Goal: Task Accomplishment & Management: Use online tool/utility

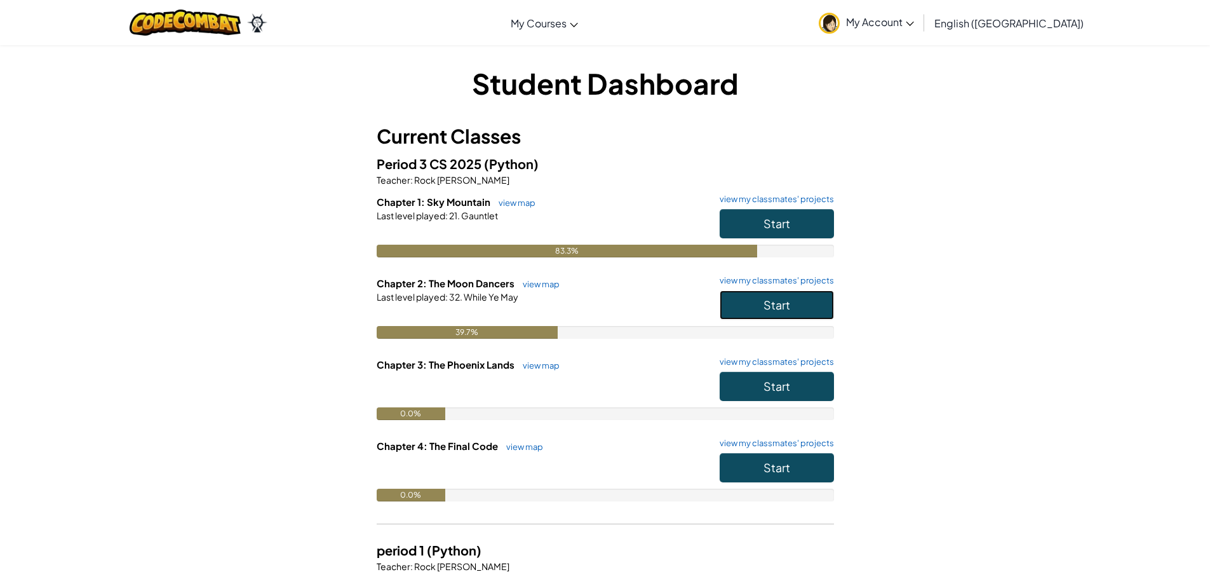
click at [803, 311] on button "Start" at bounding box center [777, 304] width 114 height 29
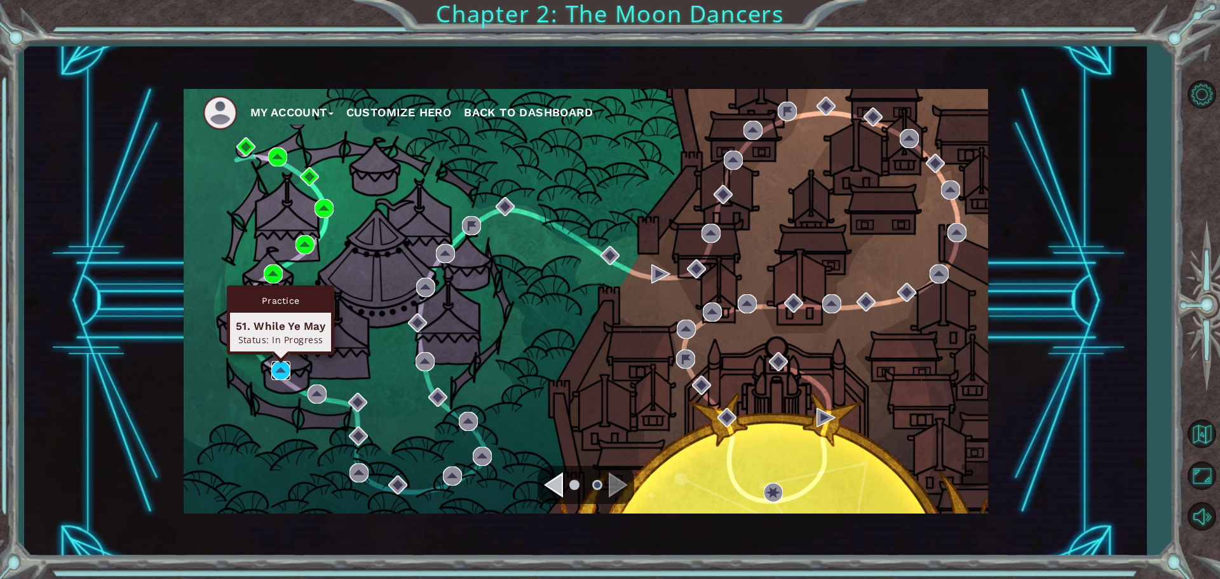
click at [284, 367] on img at bounding box center [280, 370] width 19 height 19
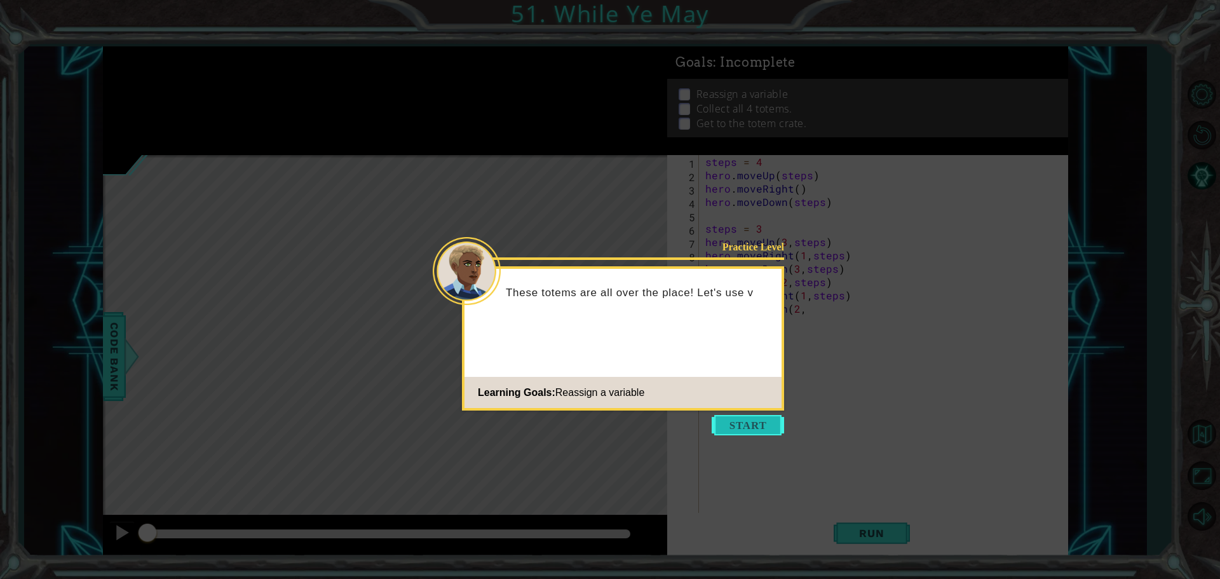
click at [762, 430] on button "Start" at bounding box center [748, 425] width 72 height 20
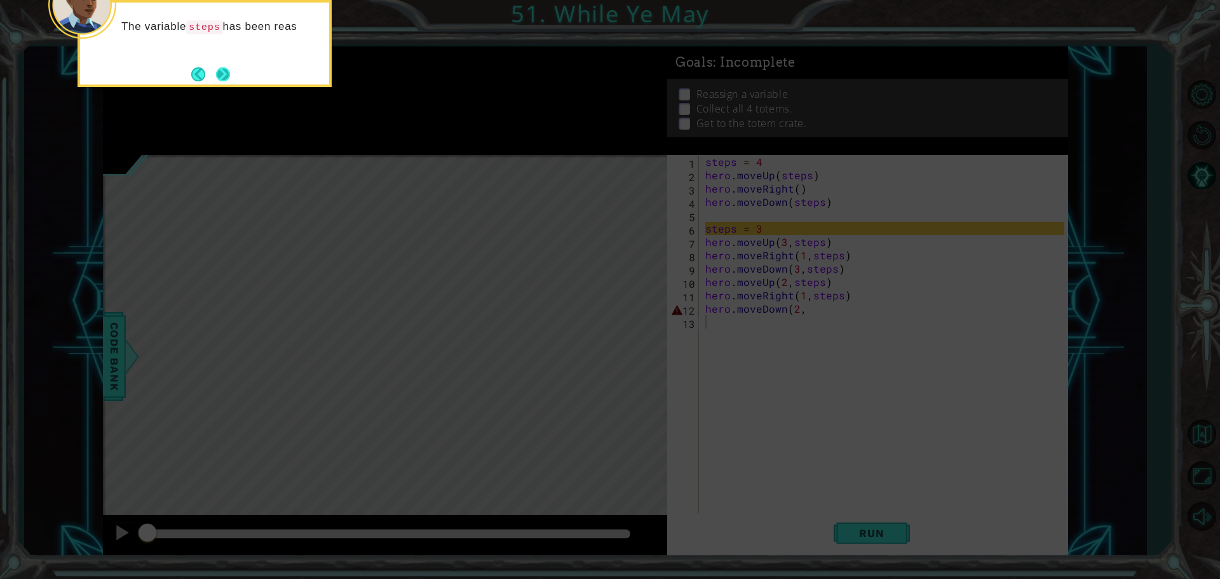
click at [222, 67] on button "Next" at bounding box center [223, 74] width 14 height 14
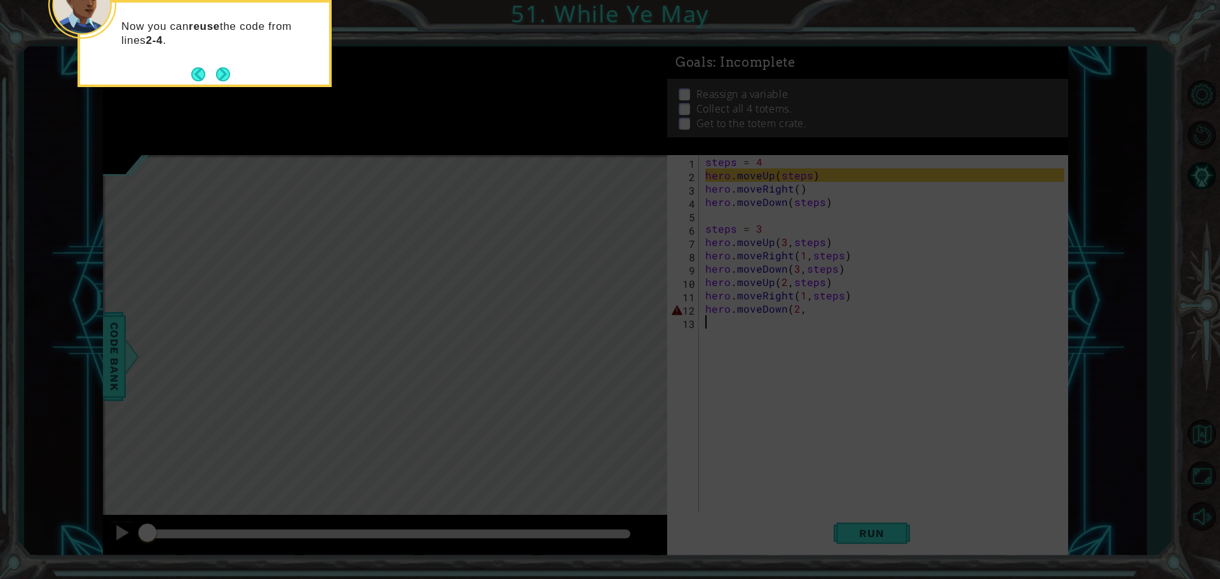
click at [222, 67] on button "Next" at bounding box center [223, 75] width 22 height 22
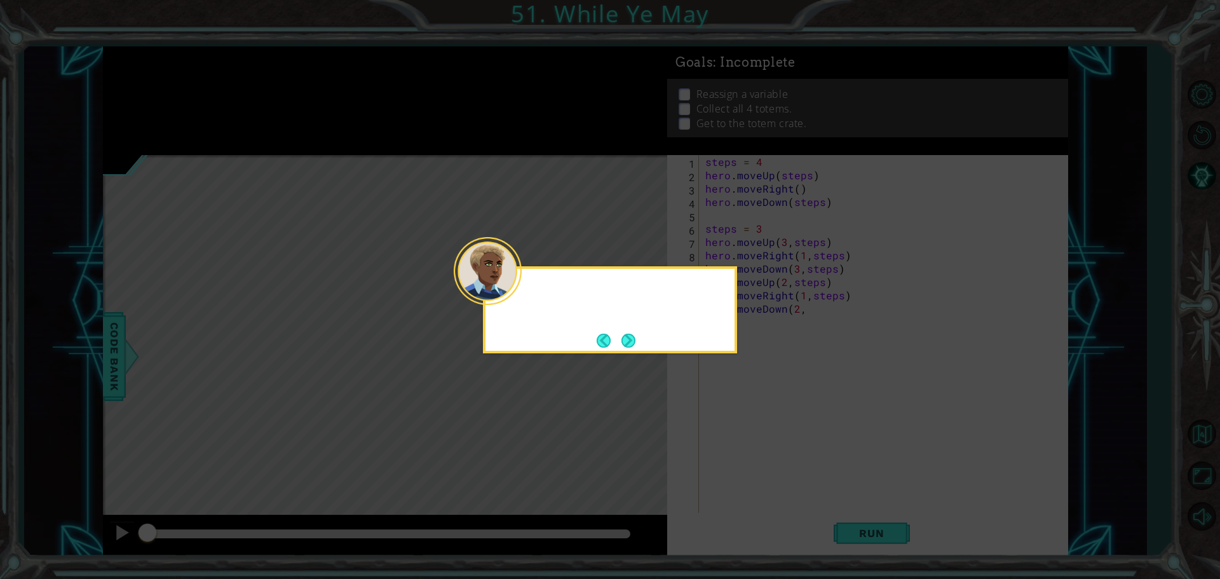
click at [222, 67] on icon at bounding box center [610, 289] width 1220 height 579
click at [630, 344] on button "Next" at bounding box center [628, 340] width 23 height 23
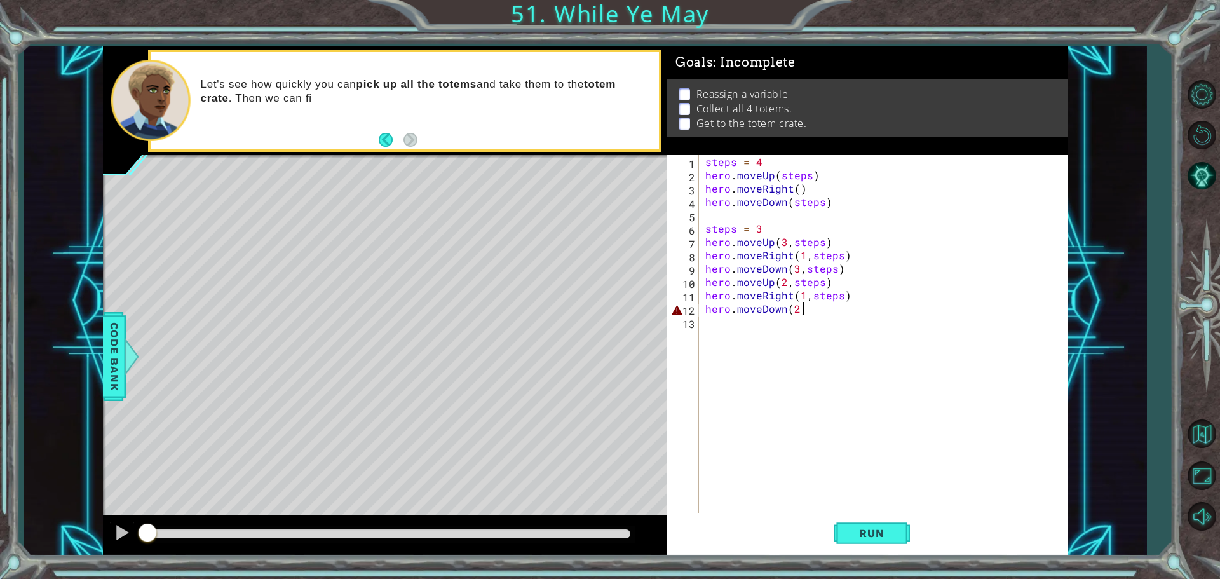
click at [806, 311] on div "steps = 4 hero . moveUp ( steps ) hero . moveRight ( ) hero . moveDown ( steps …" at bounding box center [887, 348] width 368 height 387
type textarea "hero.moveDown(2,steps)"
click at [858, 534] on span "Run" at bounding box center [871, 533] width 50 height 13
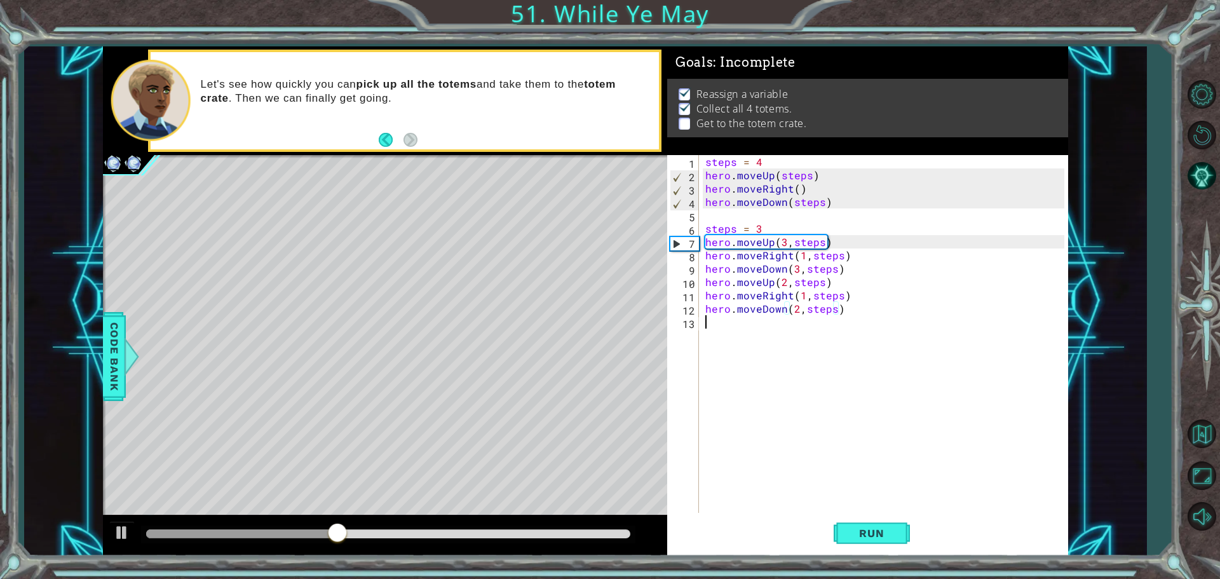
click at [771, 318] on div "steps = 4 hero . moveUp ( steps ) hero . moveRight ( ) hero . moveDown ( steps …" at bounding box center [887, 348] width 368 height 387
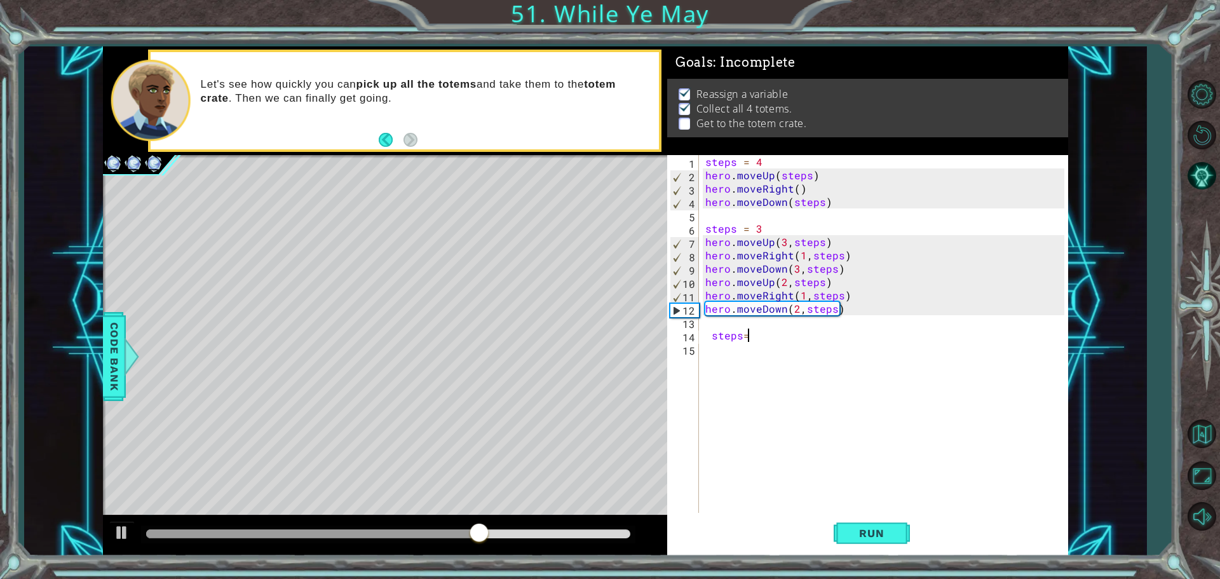
scroll to position [0, 2]
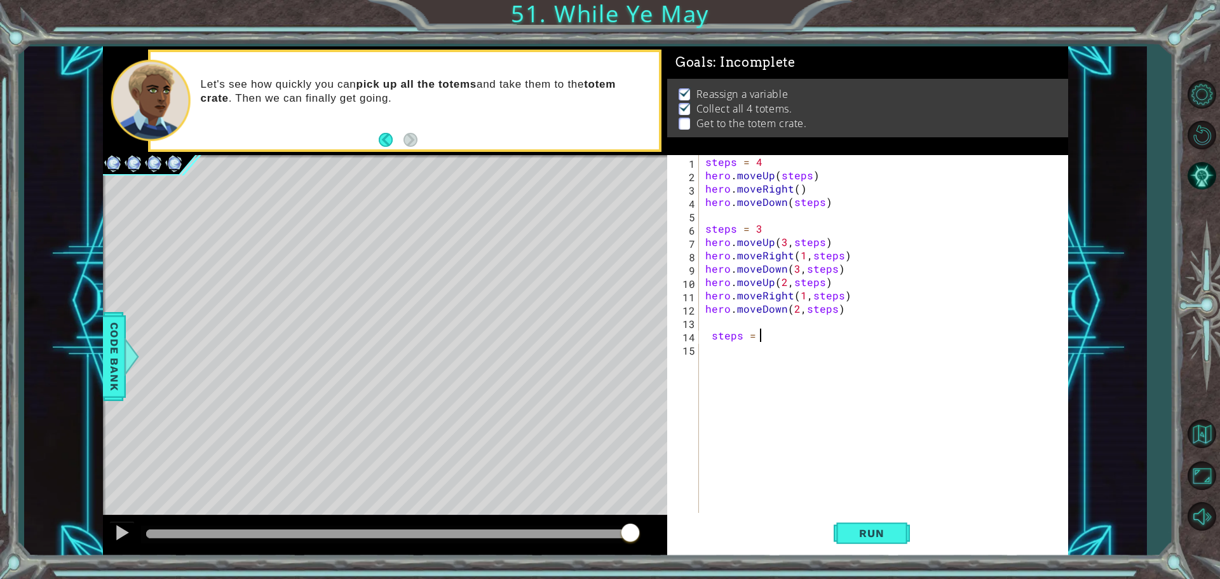
type textarea "steps = 2"
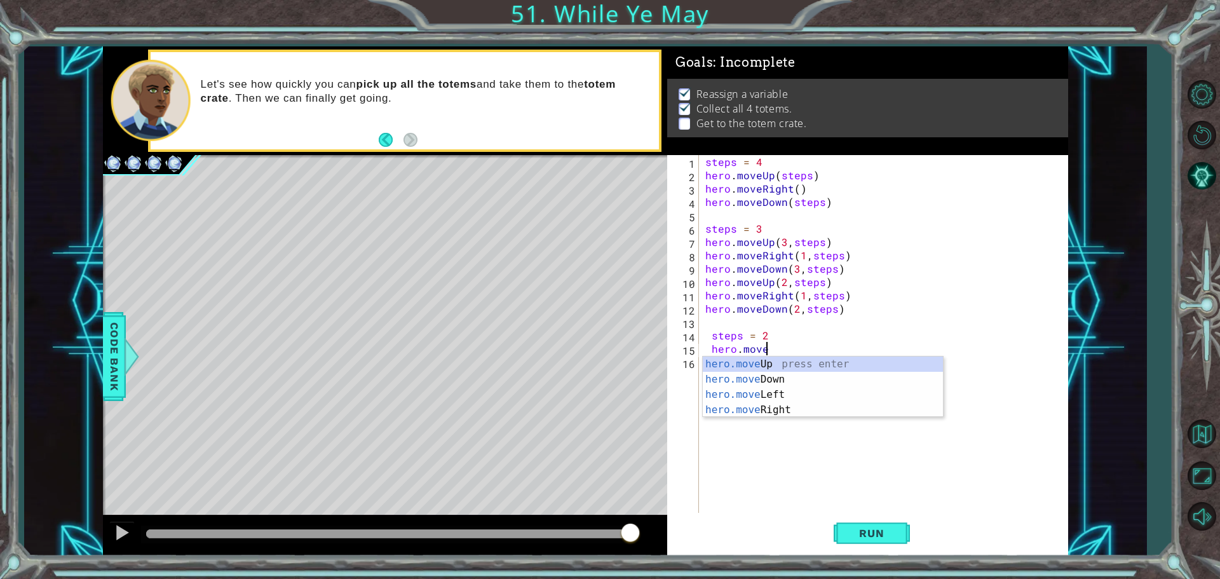
scroll to position [0, 3]
click at [766, 369] on div "hero.move Up press enter hero.move Down press enter hero.move Left press enter …" at bounding box center [823, 401] width 240 height 91
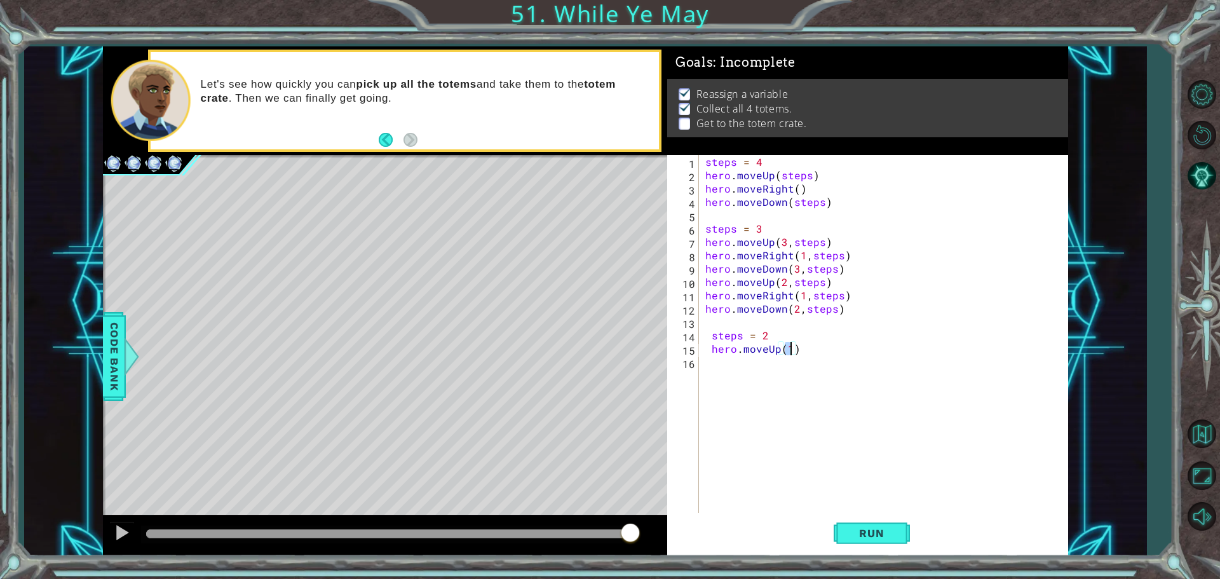
scroll to position [0, 5]
type textarea "hero.moveUp(1,step)"
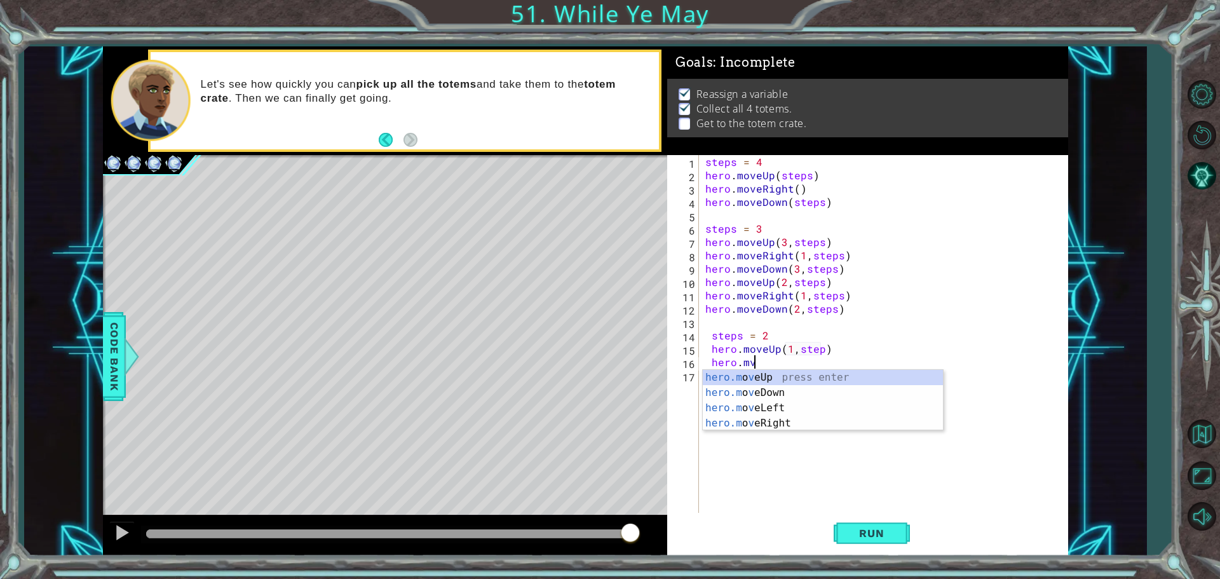
scroll to position [0, 3]
click at [792, 423] on div "hero.m o ve Up press enter hero.m o ve Down press enter hero.m o ve Left press …" at bounding box center [823, 415] width 240 height 91
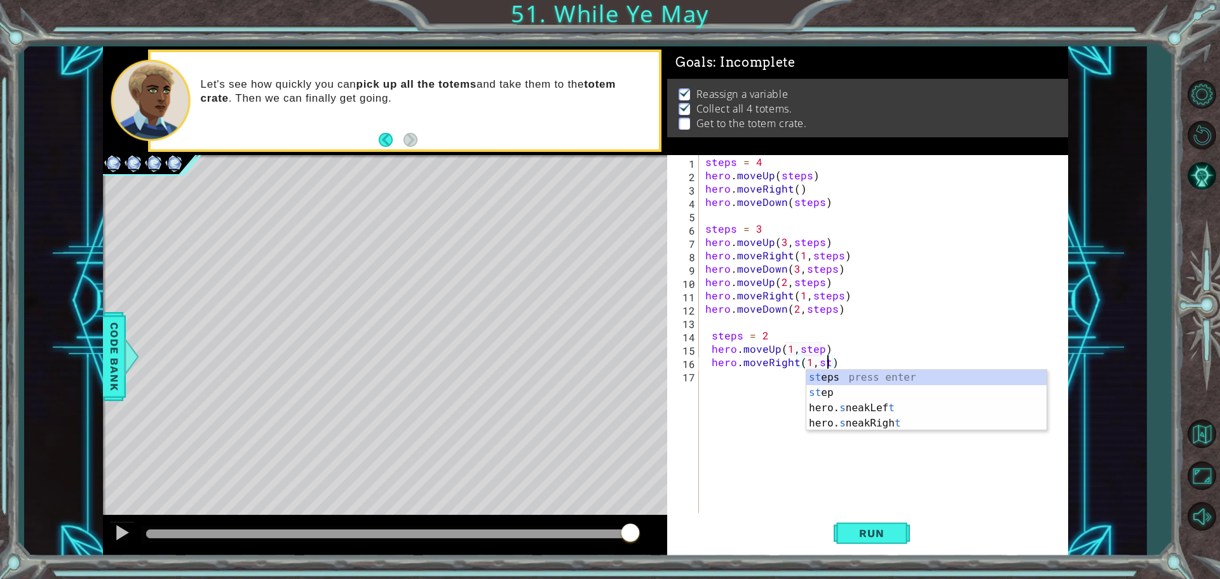
scroll to position [0, 8]
type textarea "hero.moveRight(1,step)"
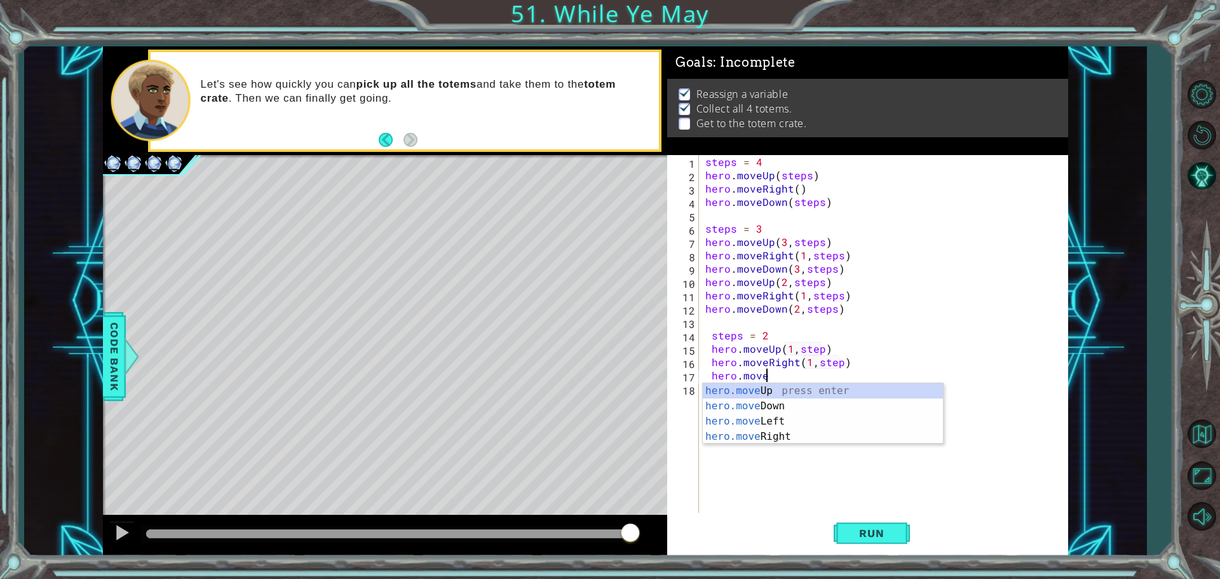
scroll to position [0, 3]
click at [797, 402] on div "hero.move Up press enter hero.move Down press enter hero.move Left press enter …" at bounding box center [823, 428] width 240 height 91
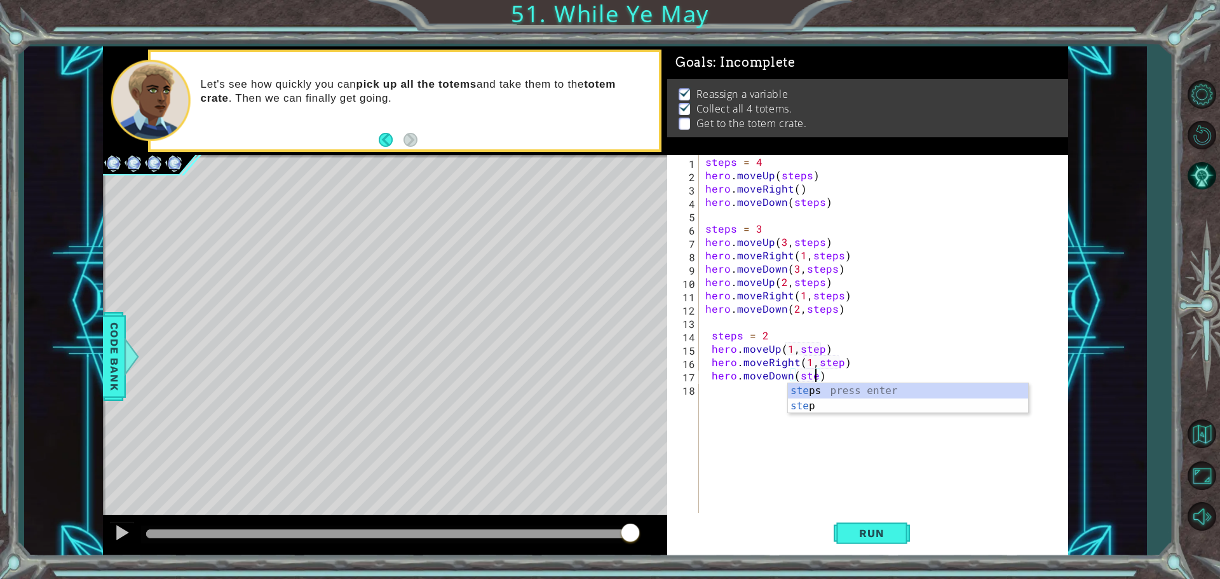
scroll to position [0, 7]
click at [876, 538] on span "Run" at bounding box center [871, 533] width 50 height 13
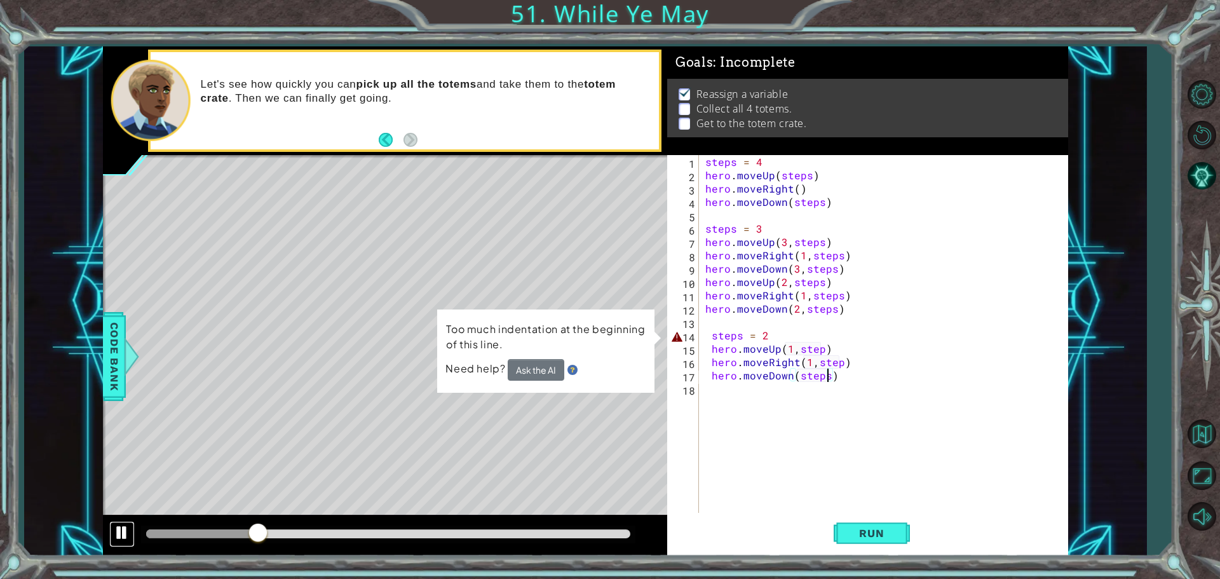
click at [114, 532] on div at bounding box center [122, 532] width 17 height 17
click at [718, 333] on div "steps = 4 hero . moveUp ( steps ) hero . moveRight ( ) hero . moveDown ( steps …" at bounding box center [887, 348] width 368 height 387
type textarea "steps = 2"
drag, startPoint x: 718, startPoint y: 333, endPoint x: 803, endPoint y: 330, distance: 84.6
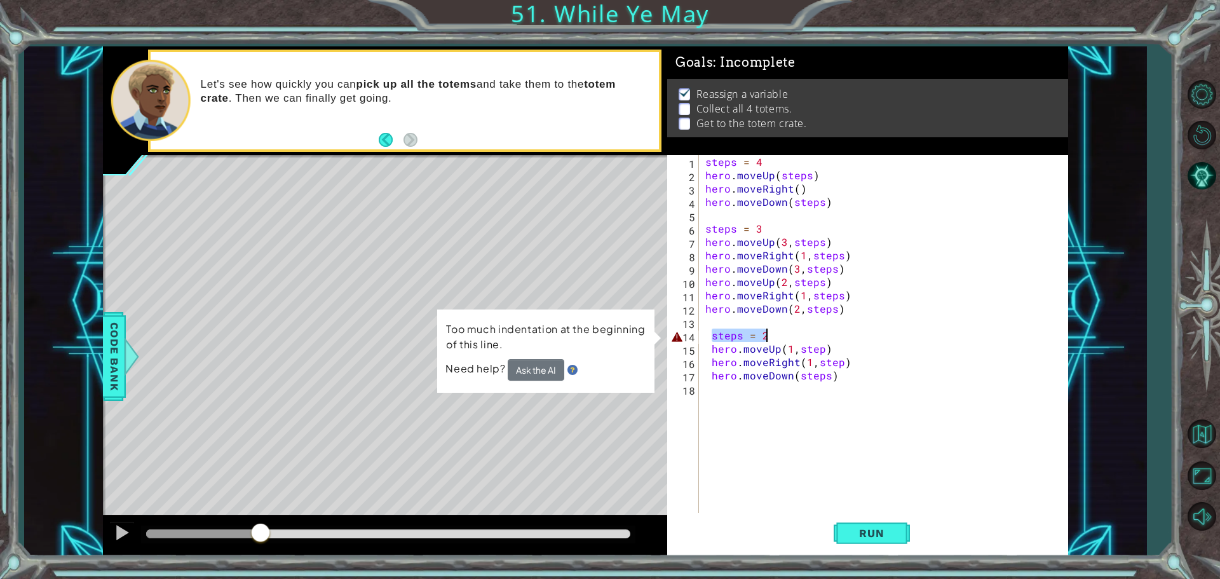
click at [801, 331] on div "steps = 4 hero . moveUp ( steps ) hero . moveRight ( ) hero . moveDown ( steps …" at bounding box center [887, 348] width 368 height 387
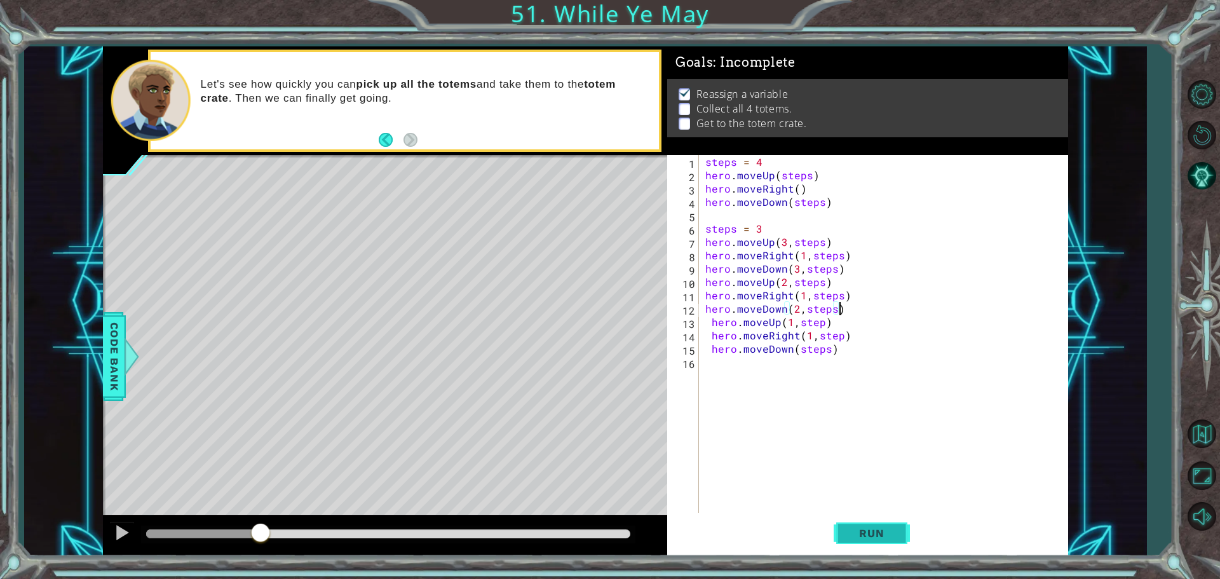
click at [870, 522] on button "Run" at bounding box center [872, 533] width 76 height 40
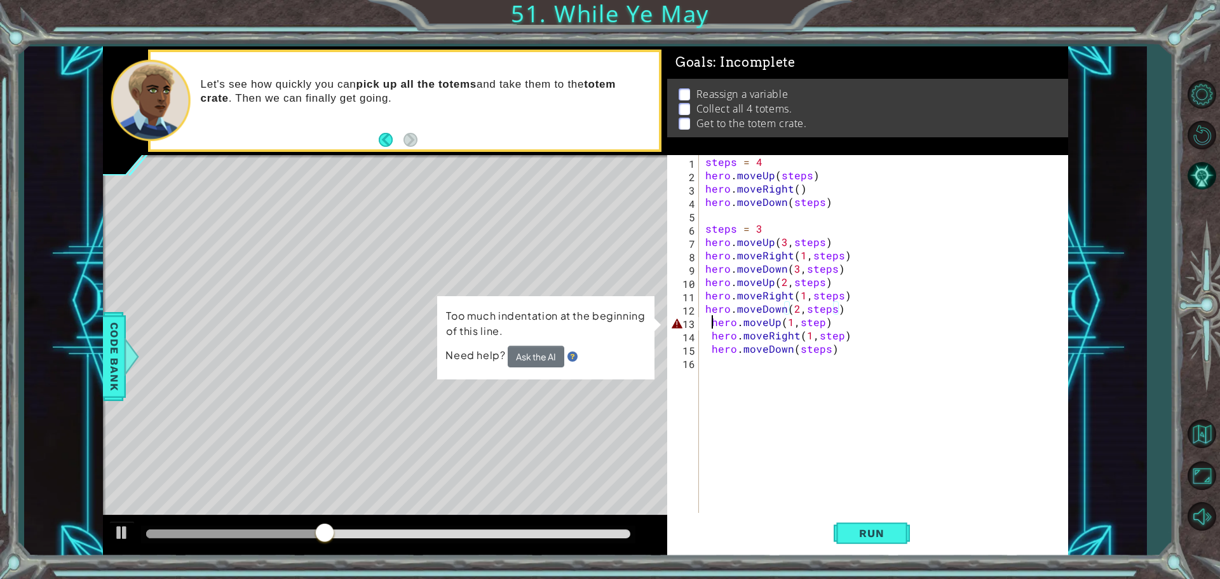
click at [712, 322] on div "steps = 4 hero . moveUp ( steps ) hero . moveRight ( ) hero . moveDown ( steps …" at bounding box center [887, 348] width 368 height 387
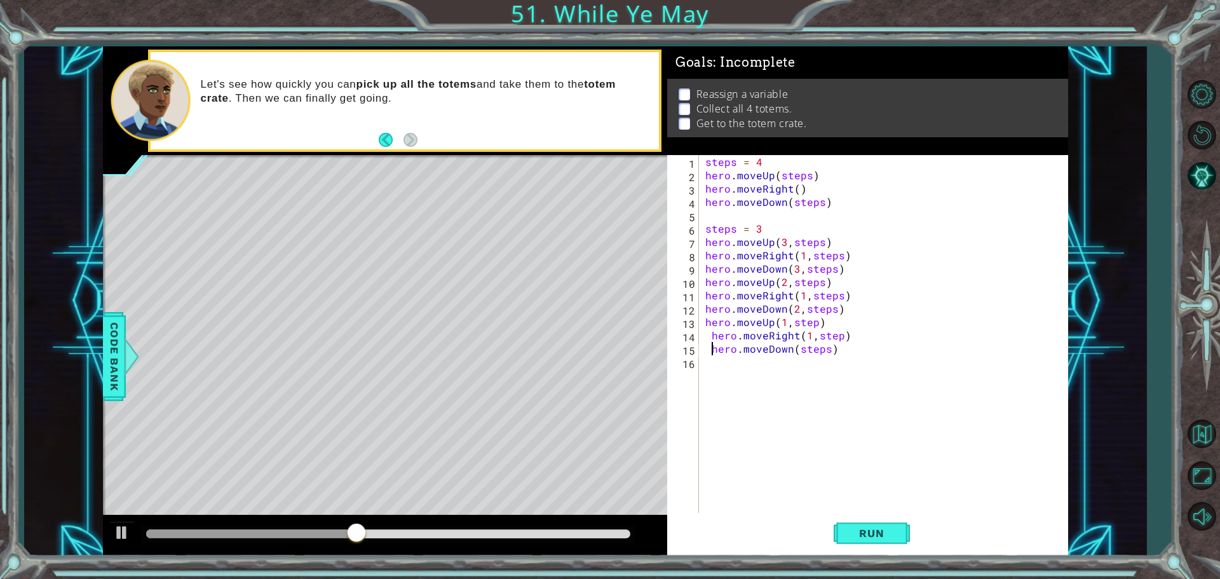
click at [710, 342] on div "steps = 4 hero . moveUp ( steps ) hero . moveRight ( ) hero . moveDown ( steps …" at bounding box center [887, 348] width 368 height 387
click at [708, 335] on div "steps = 4 hero . moveUp ( steps ) hero . moveRight ( ) hero . moveDown ( steps …" at bounding box center [887, 348] width 368 height 387
click at [844, 309] on div "steps = 4 hero . moveUp ( steps ) hero . moveRight ( ) hero . moveDown ( steps …" at bounding box center [887, 348] width 368 height 387
type textarea "hero.moveDown(2,steps)"
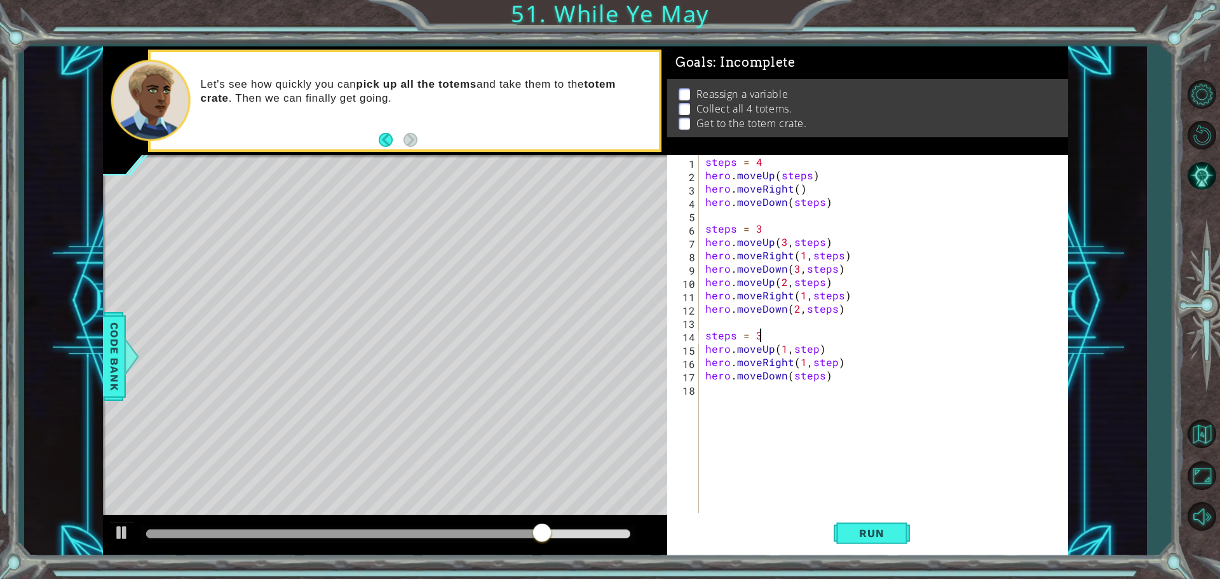
scroll to position [0, 3]
click at [848, 532] on span "Run" at bounding box center [871, 533] width 50 height 13
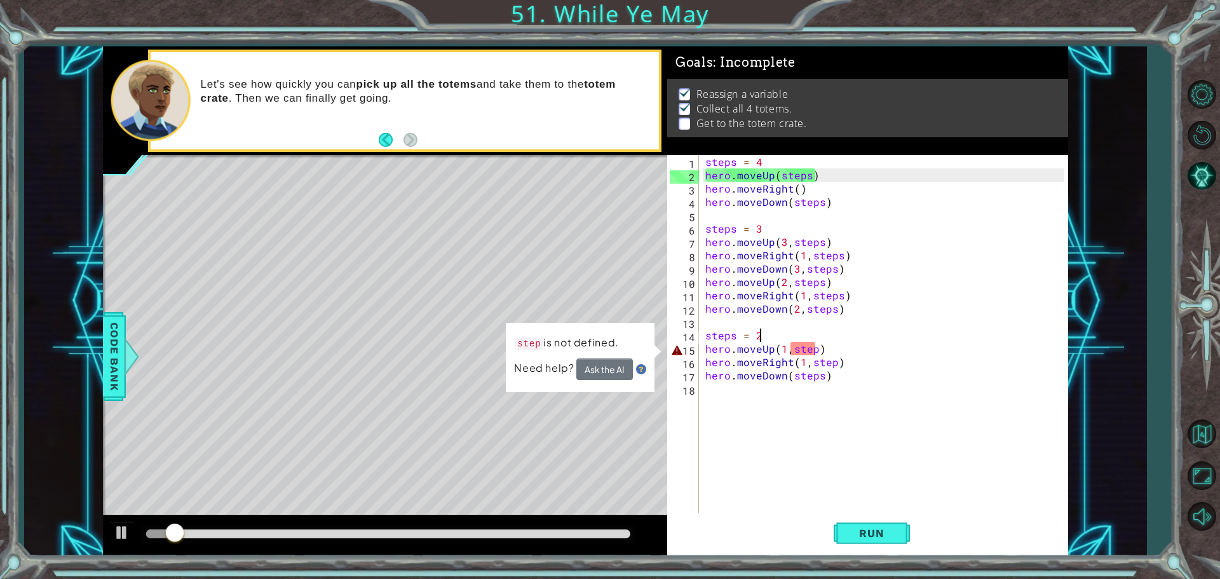
click at [817, 353] on div "steps = 4 hero . moveUp ( steps ) hero . moveRight ( ) hero . moveDown ( steps …" at bounding box center [887, 348] width 368 height 387
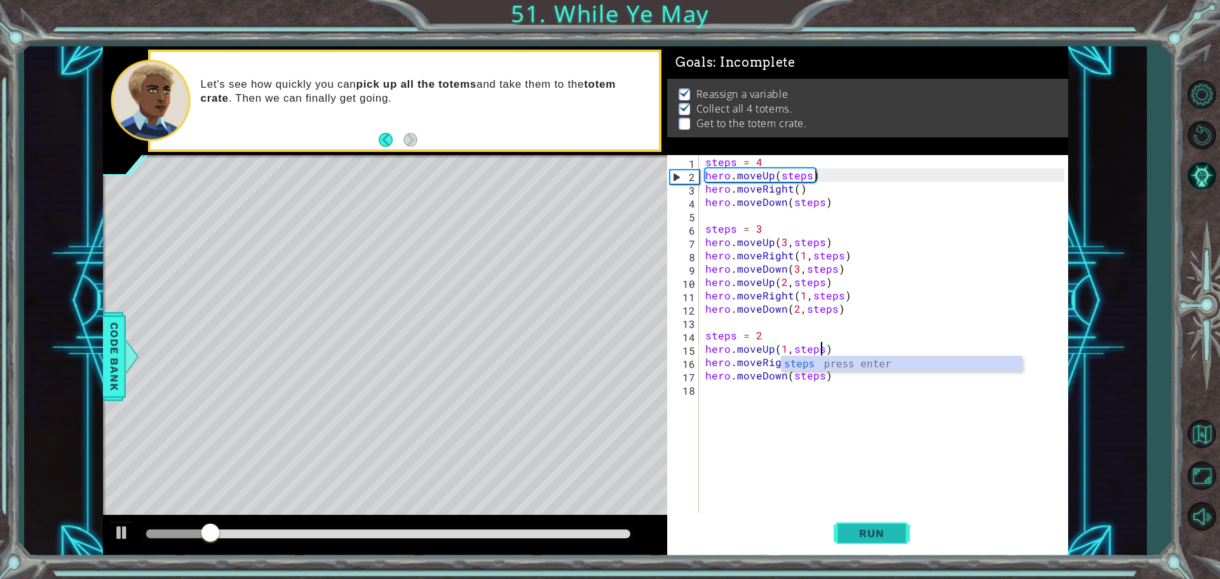
click at [871, 528] on span "Run" at bounding box center [871, 533] width 50 height 13
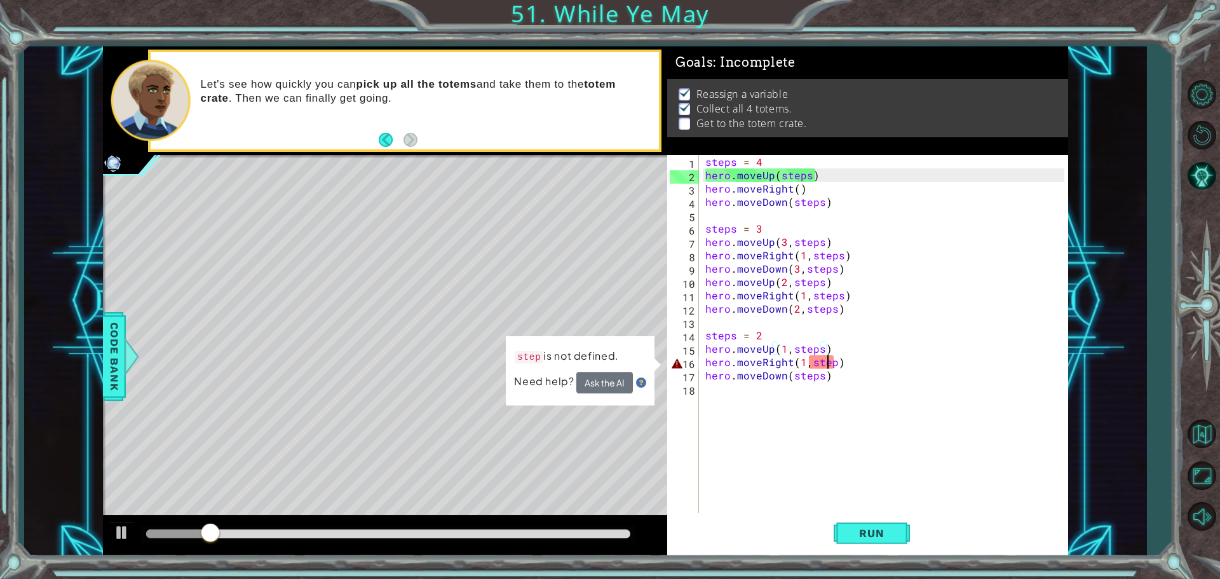
click at [830, 360] on div "steps = 4 hero . moveUp ( steps ) hero . moveRight ( ) hero . moveDown ( steps …" at bounding box center [887, 348] width 368 height 387
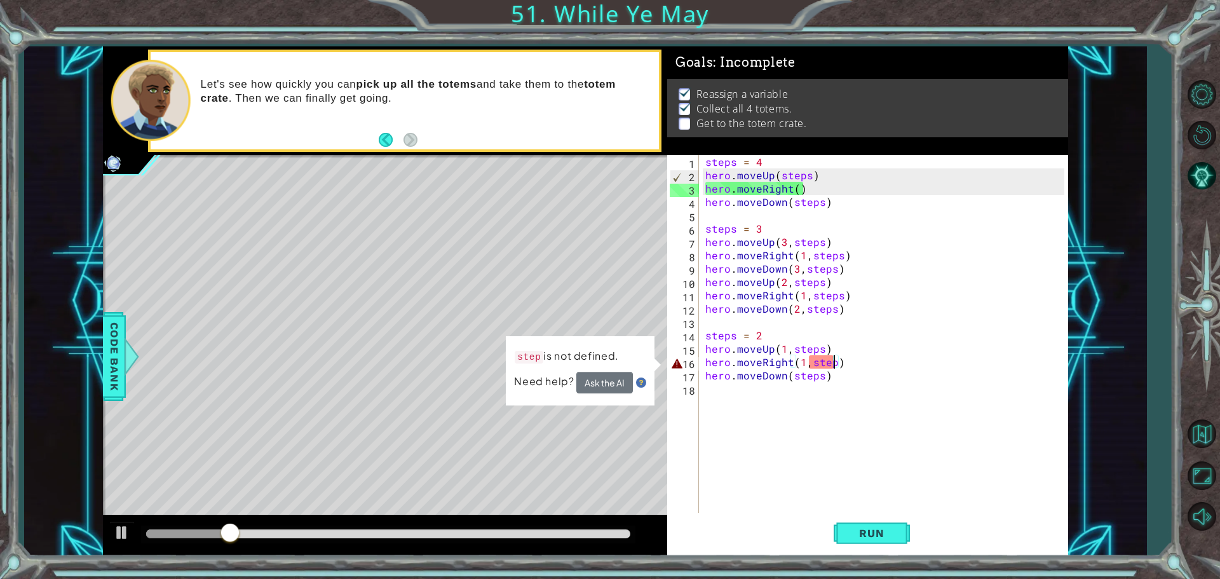
scroll to position [0, 8]
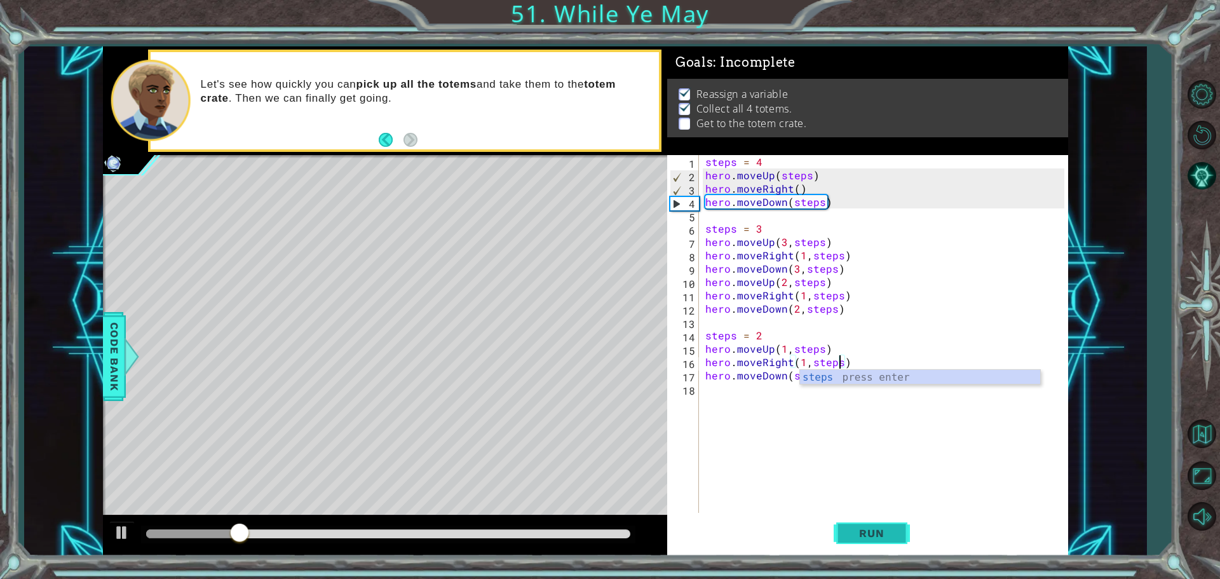
type textarea "hero.moveRight(1,steps)"
click at [907, 524] on button "Run" at bounding box center [872, 533] width 76 height 40
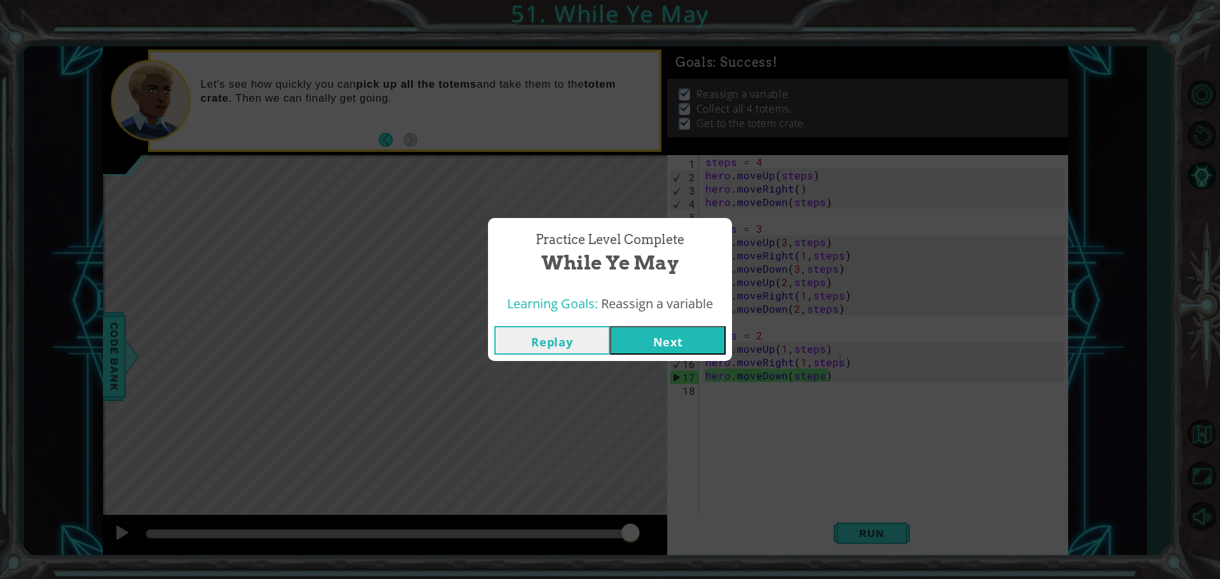
click at [675, 334] on button "Next" at bounding box center [668, 340] width 116 height 29
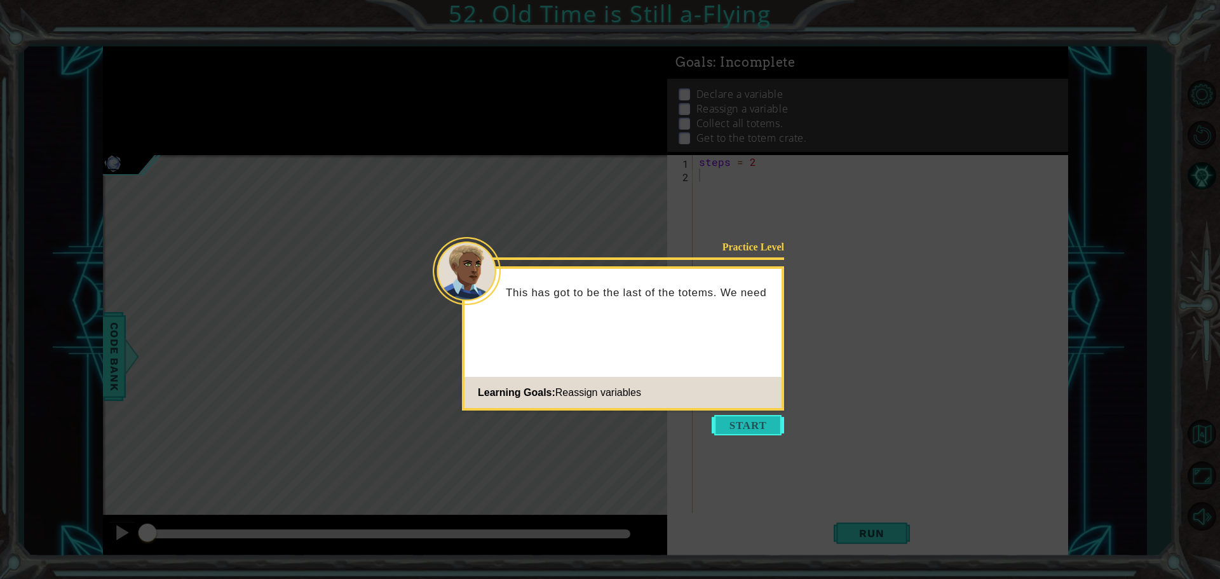
click at [764, 419] on button "Start" at bounding box center [748, 425] width 72 height 20
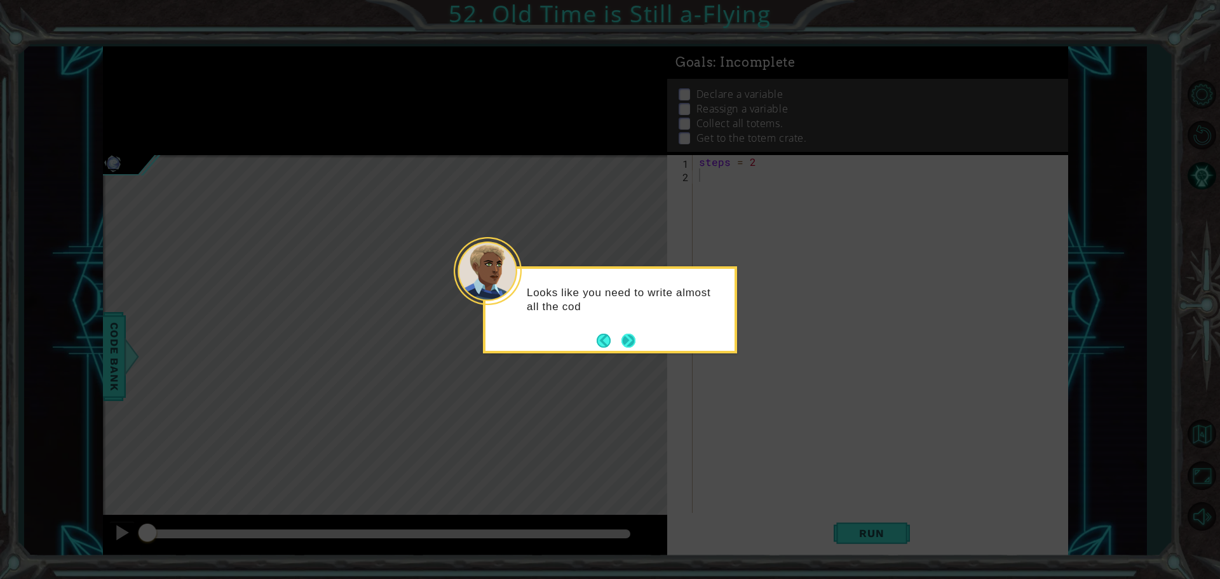
click at [621, 345] on button "Next" at bounding box center [628, 341] width 24 height 24
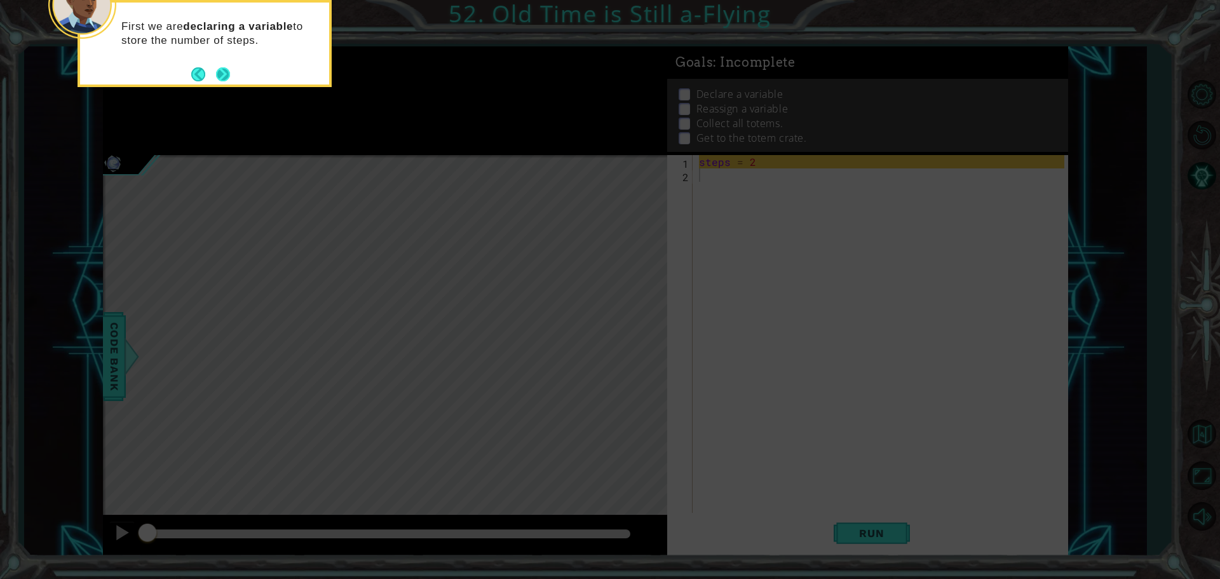
click at [216, 71] on button "Next" at bounding box center [223, 75] width 22 height 22
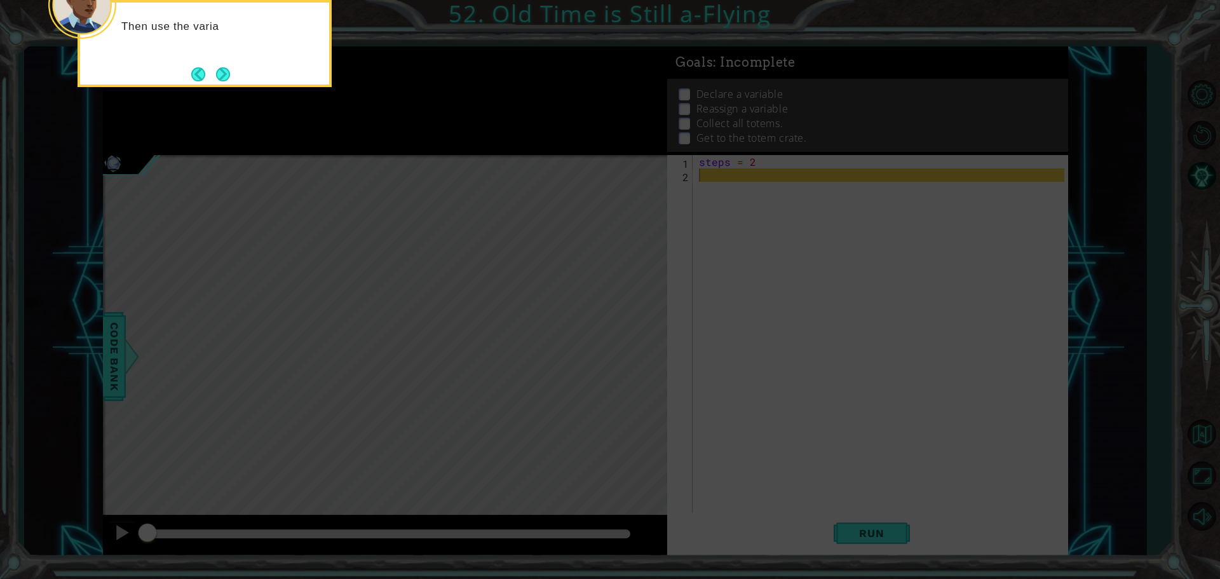
click at [220, 65] on button "Next" at bounding box center [223, 74] width 18 height 18
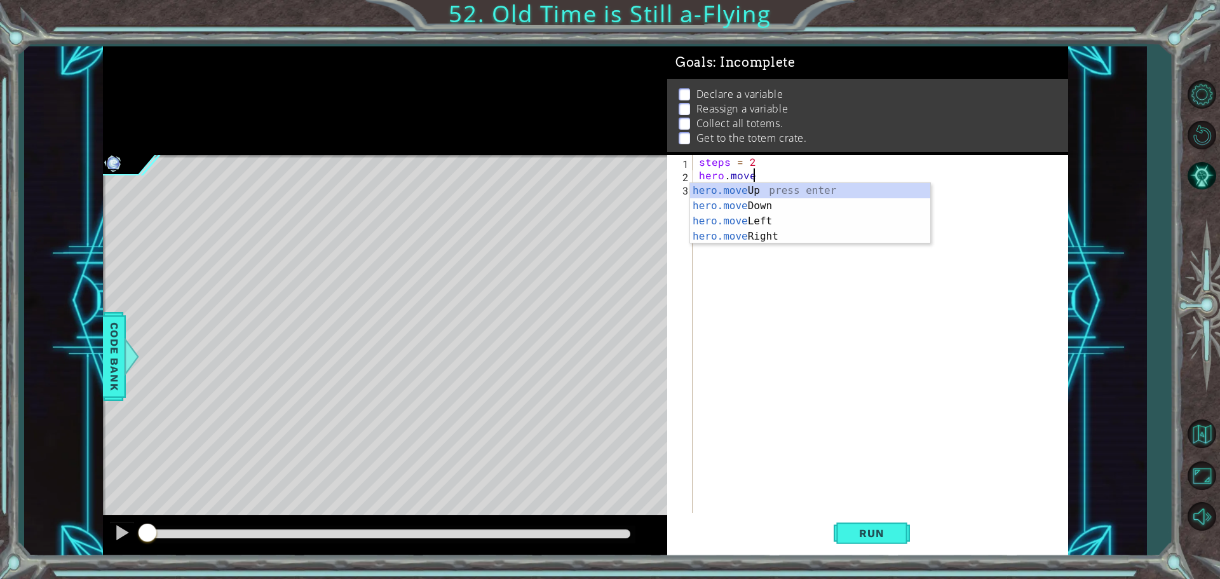
scroll to position [0, 3]
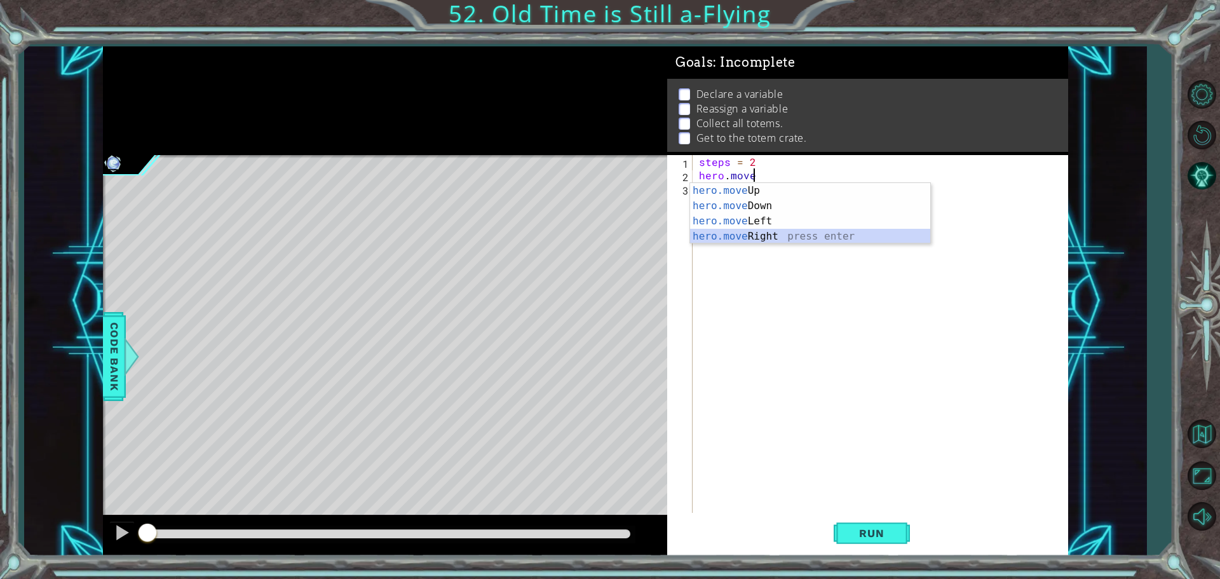
click at [864, 232] on div "hero.move Up press enter hero.move Down press enter hero.move Left press enter …" at bounding box center [810, 228] width 240 height 91
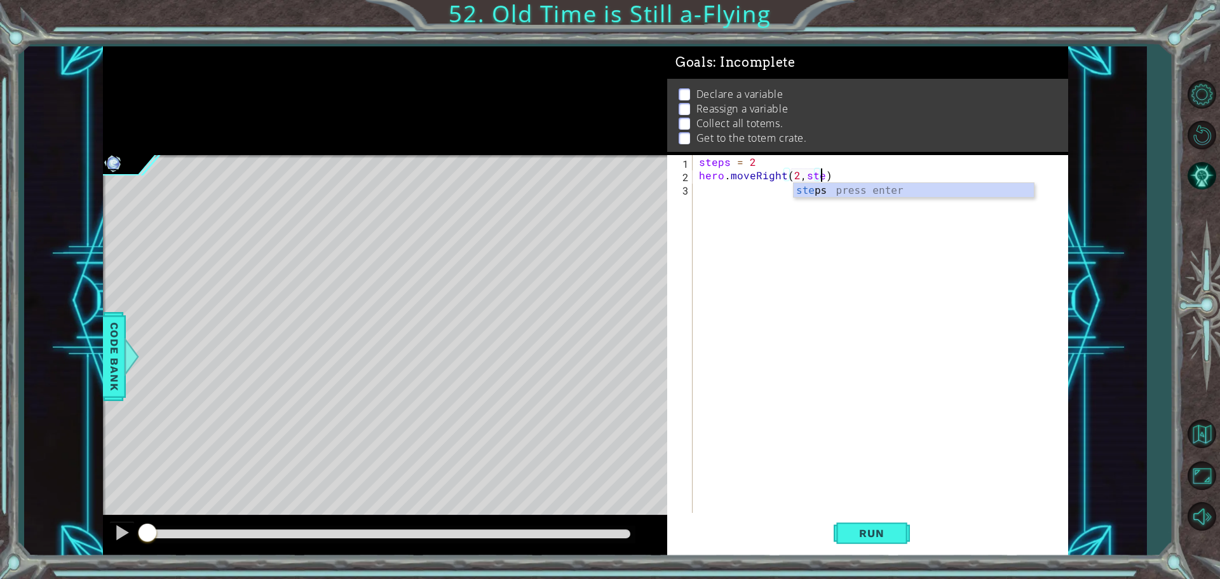
scroll to position [0, 8]
type textarea "hero.moveRight(2,steps)"
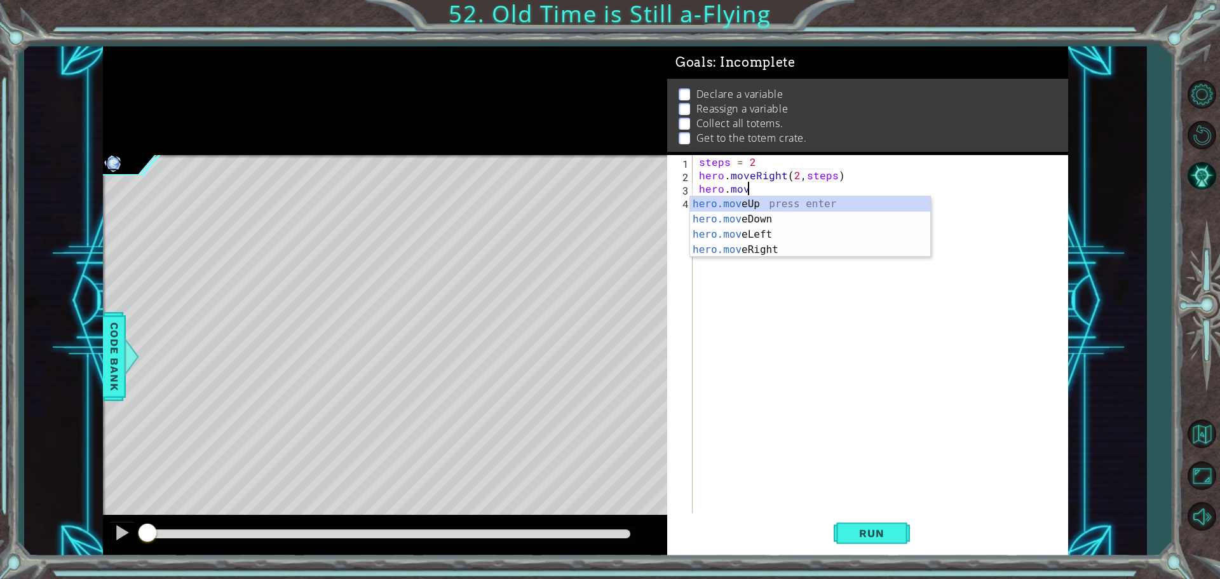
scroll to position [0, 3]
click at [766, 212] on div "hero.move Up press enter hero.move Down press enter hero.move Left press enter …" at bounding box center [810, 241] width 240 height 91
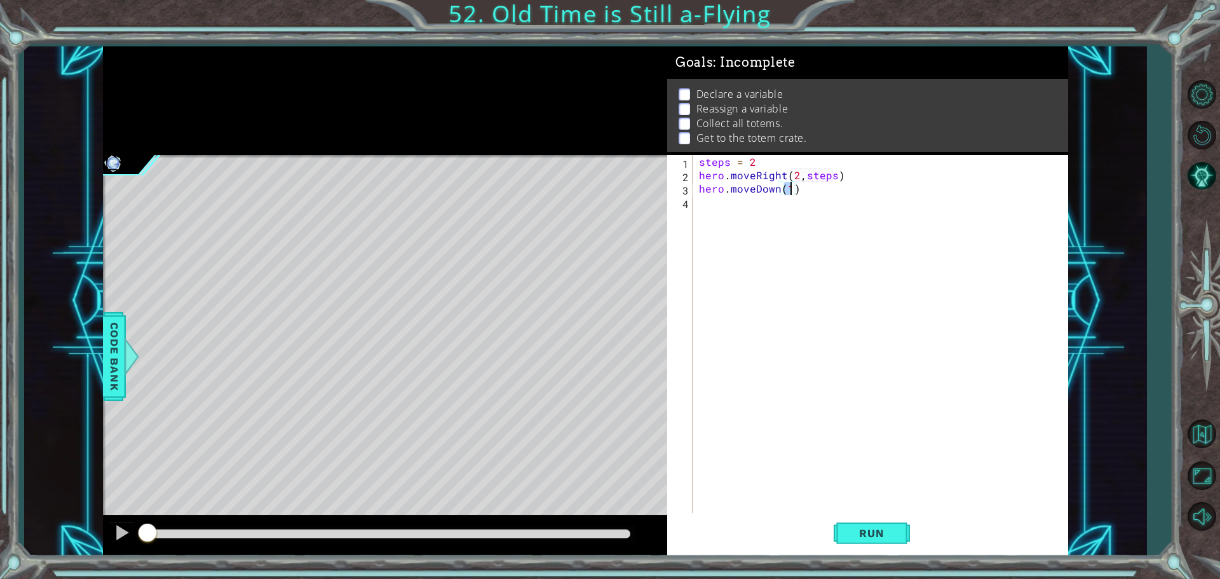
scroll to position [0, 5]
type textarea "hero.moveDown(1,steps)"
type textarea "hero.moveLeft(2,steps)"
click at [850, 524] on button "Run" at bounding box center [872, 533] width 76 height 40
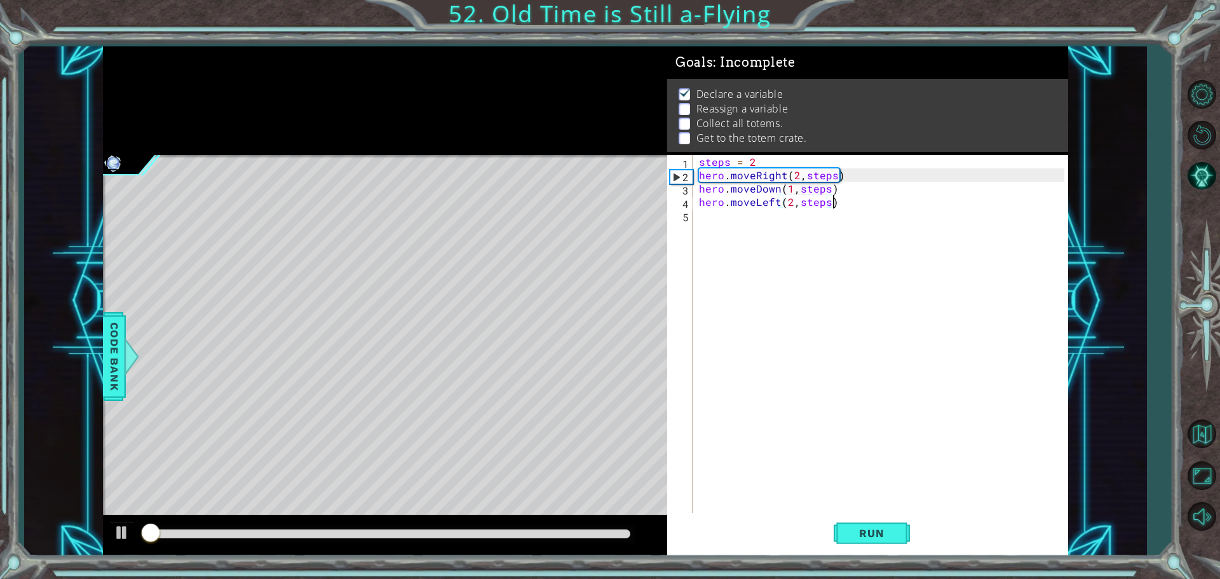
scroll to position [6, 0]
click at [722, 219] on div "steps = 2 hero . moveRight ( 2 , steps ) hero . moveDown ( 1 , steps ) hero . m…" at bounding box center [883, 348] width 374 height 387
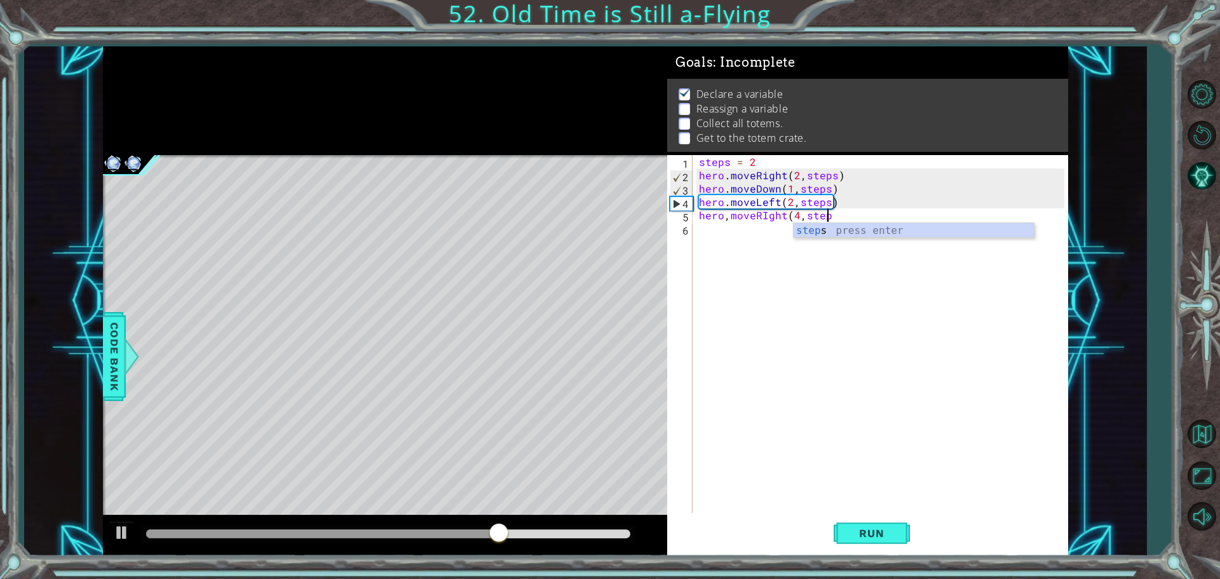
scroll to position [0, 8]
type textarea "hero,moveRIght(4,steps)"
click at [761, 215] on div "steps = 2 hero . moveRight ( 2 , steps ) hero . moveDown ( 1 , steps ) hero . m…" at bounding box center [883, 348] width 374 height 387
type textarea "hero,moveRight(4,steps)"
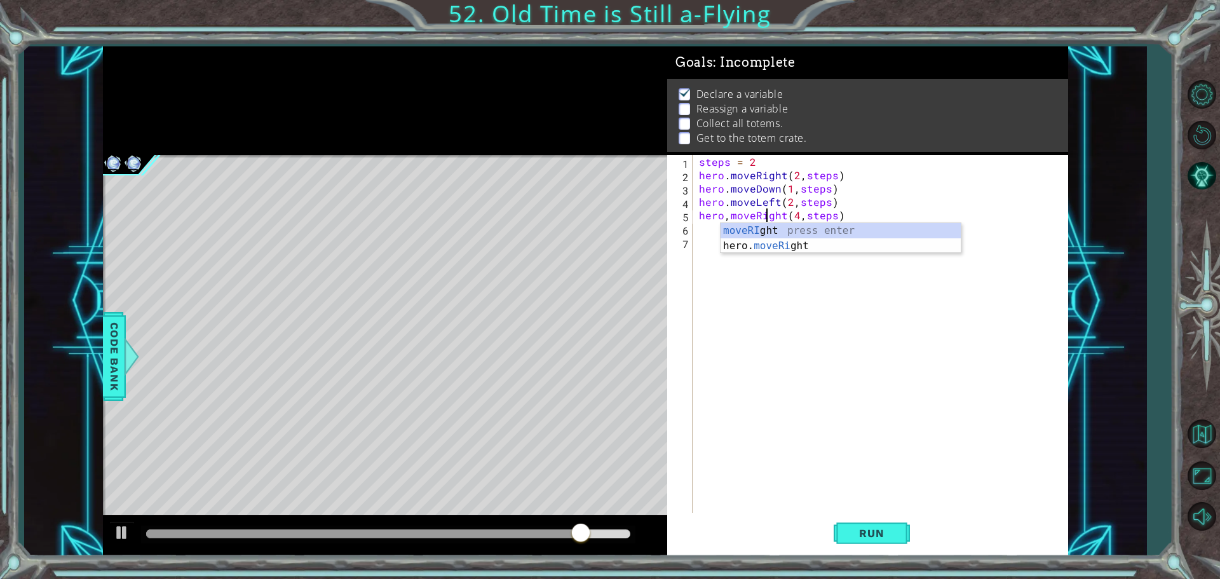
scroll to position [0, 4]
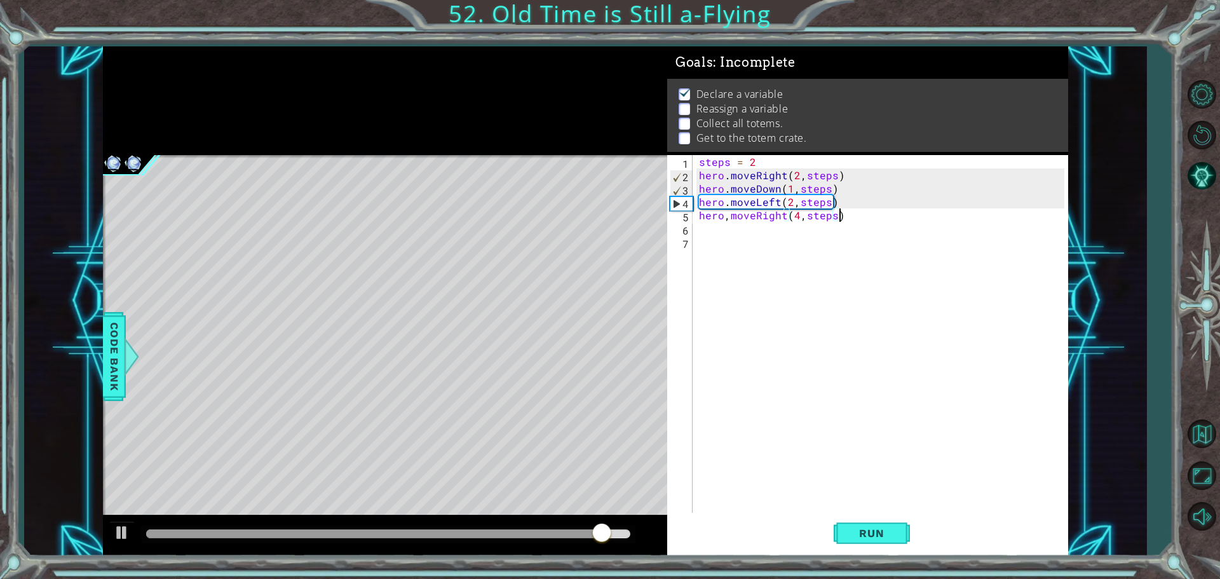
click at [880, 219] on div "steps = 2 hero . moveRight ( 2 , steps ) hero . moveDown ( 1 , steps ) hero . m…" at bounding box center [883, 348] width 374 height 387
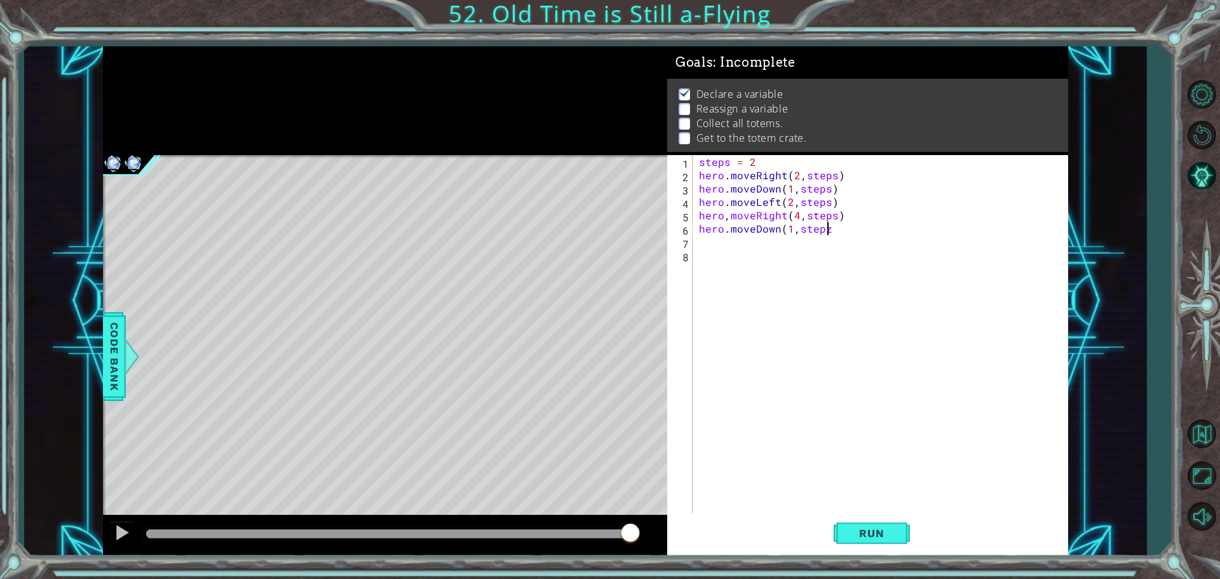
scroll to position [0, 7]
type textarea "hero.moveDown(1,steps)"
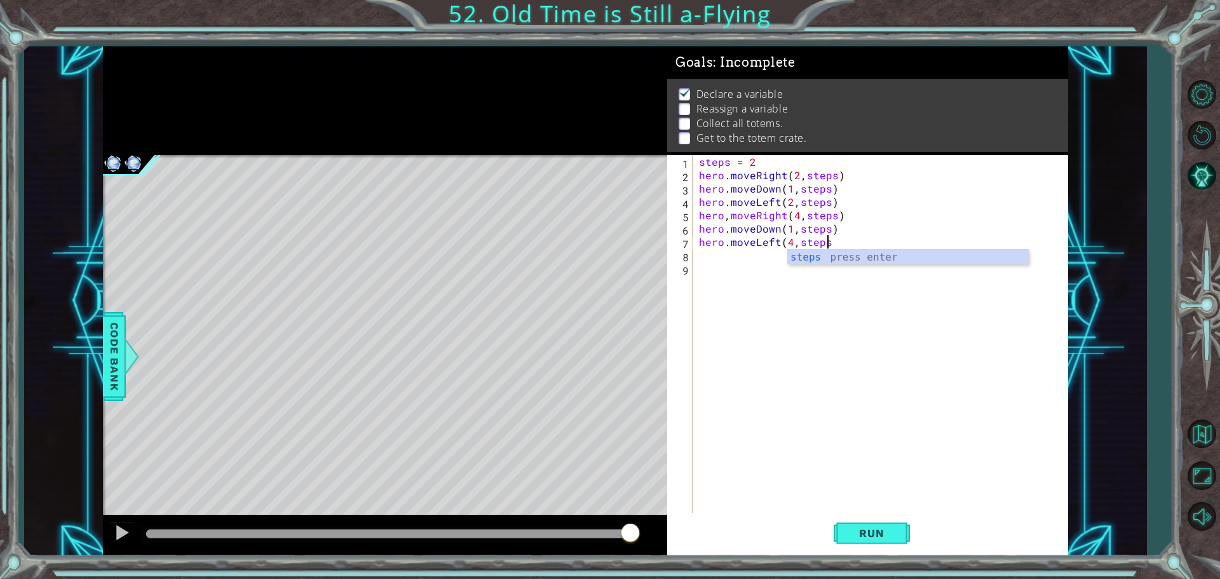
type textarea "hero.moveLeft(4,steps)"
click at [765, 256] on div "steps = 2 hero . moveRight ( 2 , steps ) hero . moveDown ( 1 , steps ) hero . m…" at bounding box center [883, 348] width 374 height 387
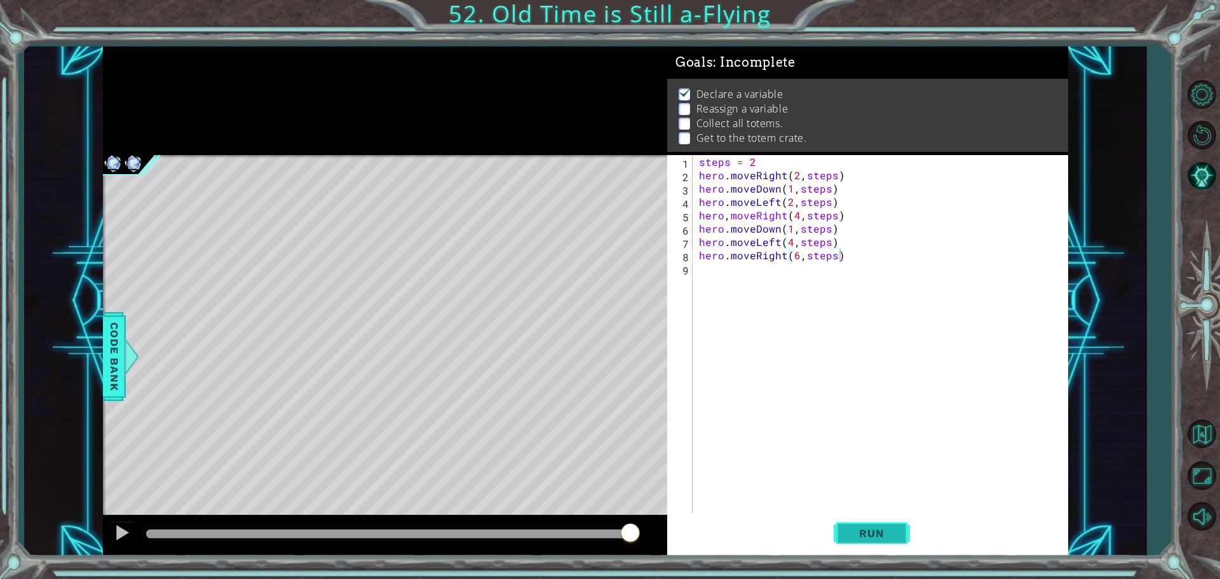
click at [883, 536] on span "Run" at bounding box center [871, 533] width 50 height 13
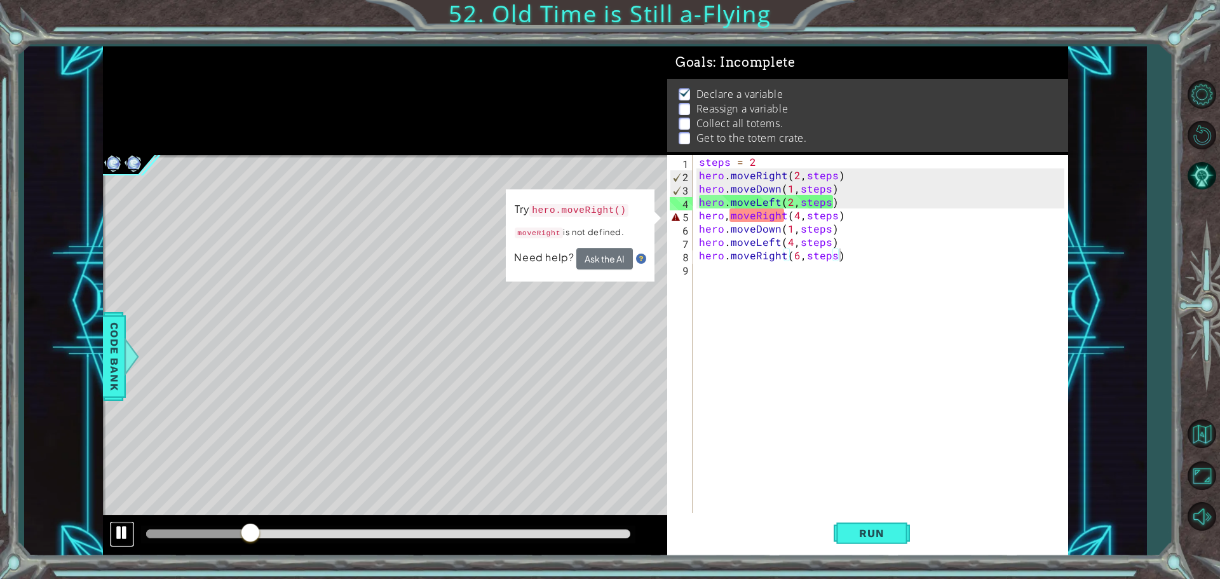
click at [125, 531] on div at bounding box center [122, 532] width 17 height 17
click at [728, 212] on div "steps = 2 hero . moveRight ( 2 , steps ) hero . moveDown ( 1 , steps ) hero . m…" at bounding box center [883, 348] width 374 height 387
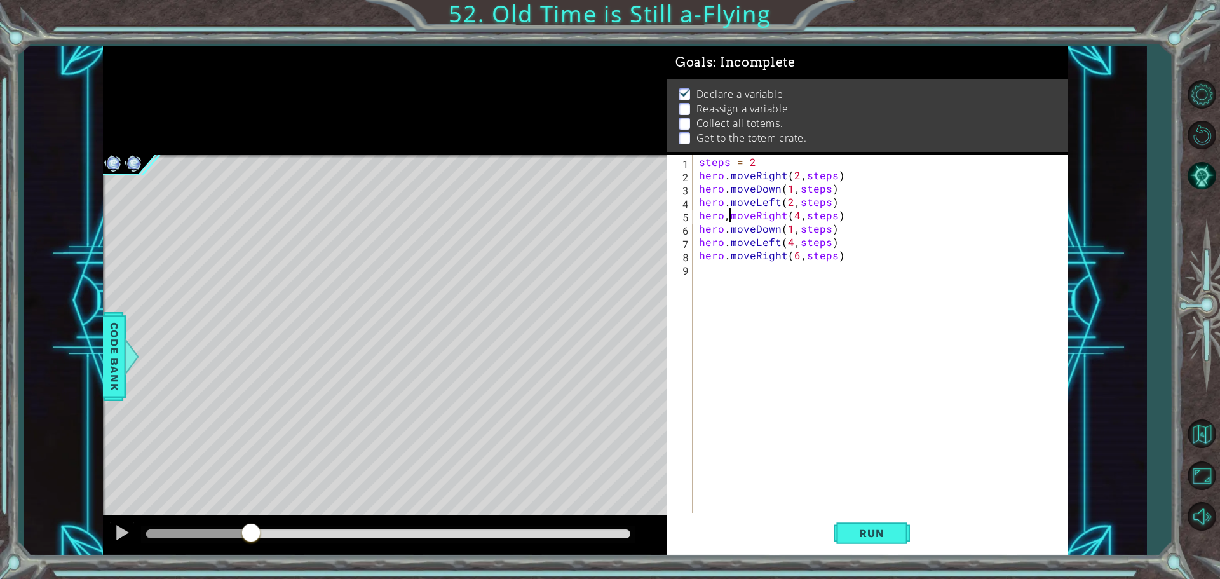
scroll to position [0, 3]
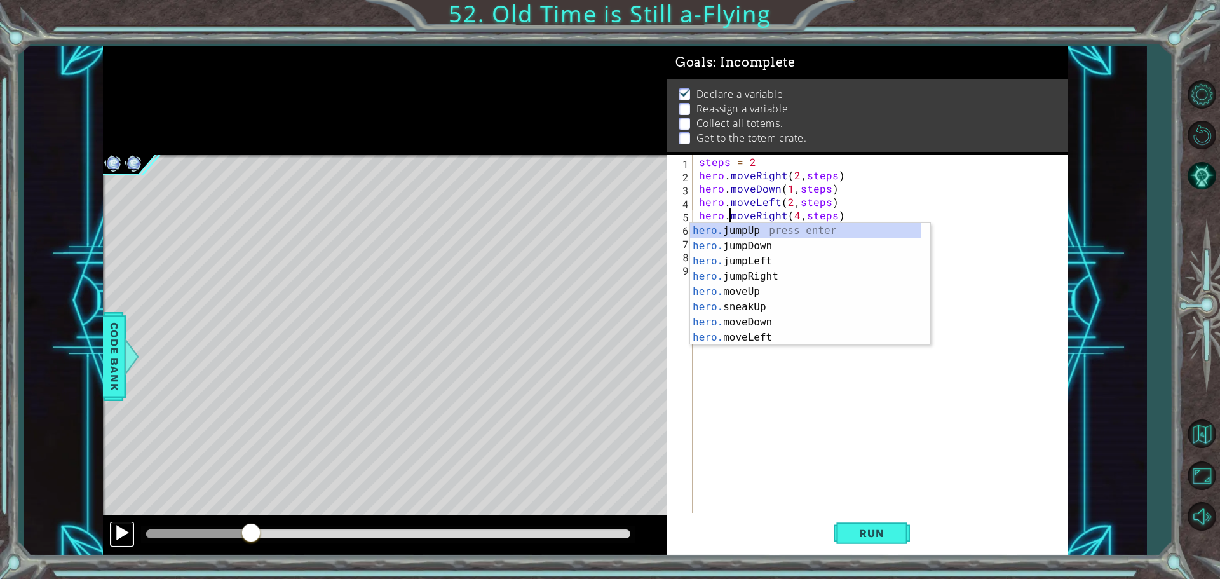
click at [128, 536] on div at bounding box center [122, 532] width 17 height 17
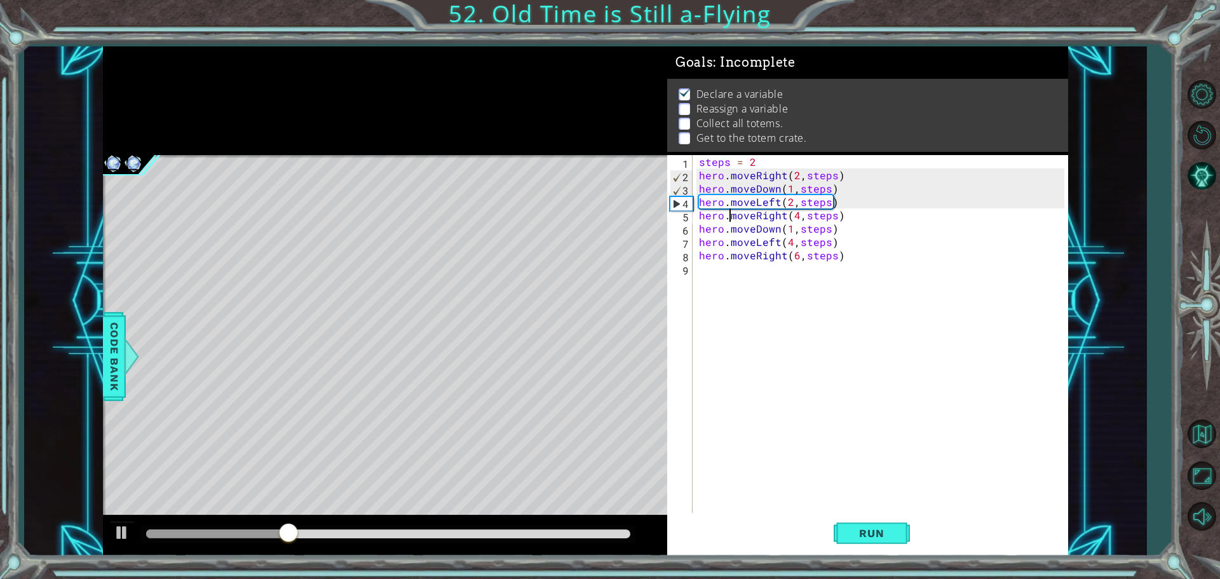
click at [671, 205] on div "4" at bounding box center [681, 203] width 22 height 13
click at [674, 204] on div "4" at bounding box center [681, 203] width 22 height 13
drag, startPoint x: 309, startPoint y: 530, endPoint x: 191, endPoint y: 548, distance: 119.6
click at [191, 548] on div at bounding box center [385, 535] width 564 height 41
click at [829, 531] on div "Run" at bounding box center [871, 533] width 401 height 40
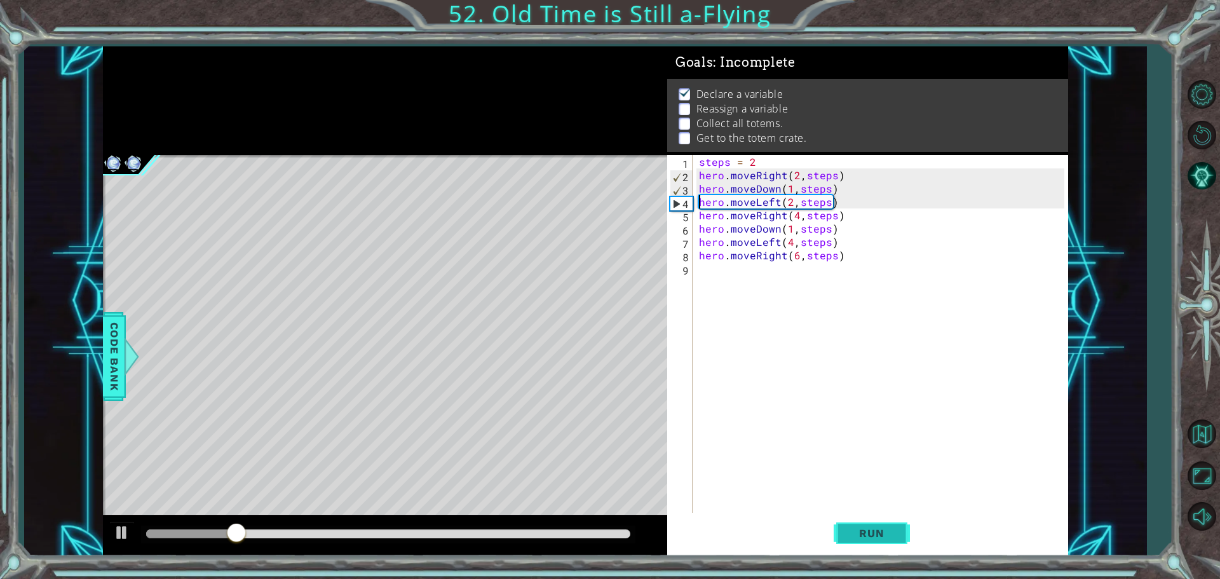
click at [838, 527] on button "Run" at bounding box center [872, 533] width 76 height 40
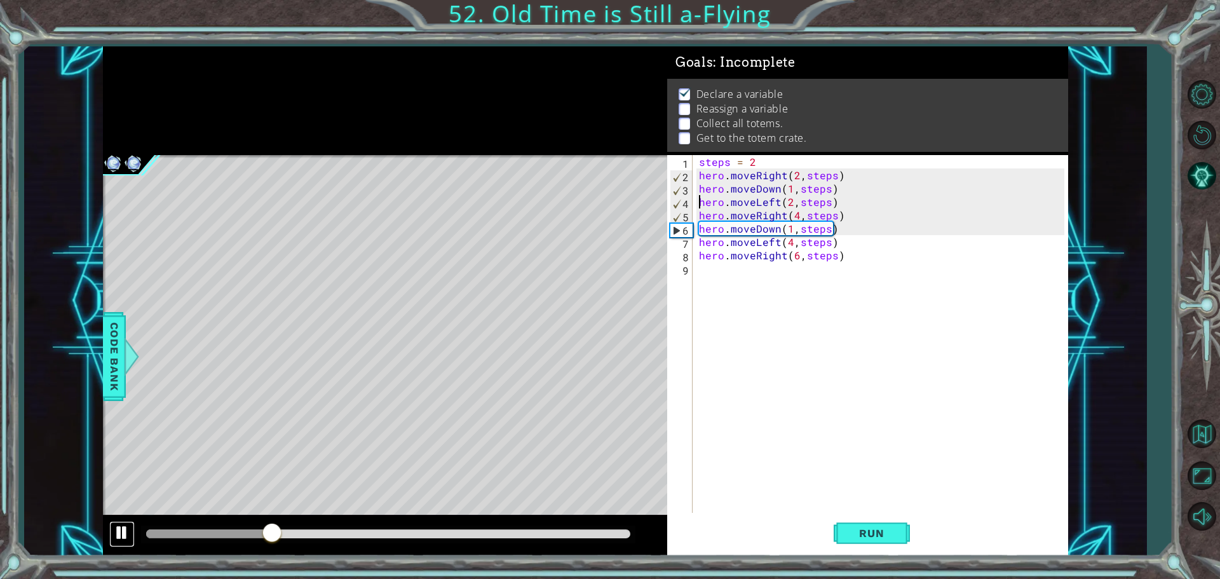
click at [128, 534] on div at bounding box center [122, 532] width 17 height 17
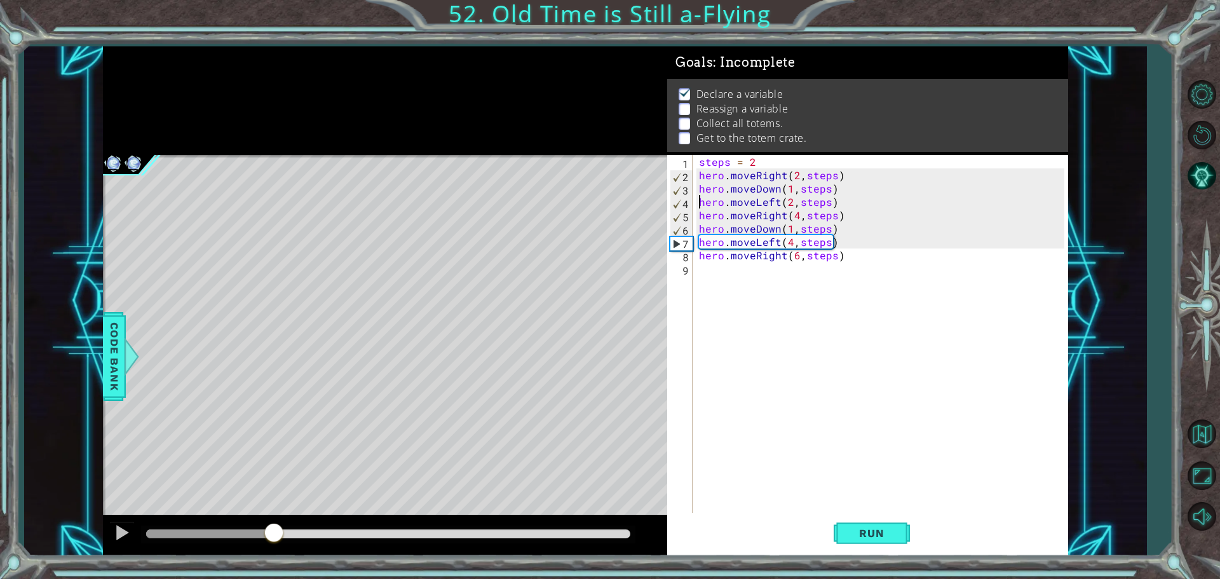
click at [841, 231] on div "steps = 2 hero . moveRight ( 2 , steps ) hero . moveDown ( 1 , steps ) hero . m…" at bounding box center [883, 348] width 374 height 387
type textarea "hero.moveDown(1,steps)"
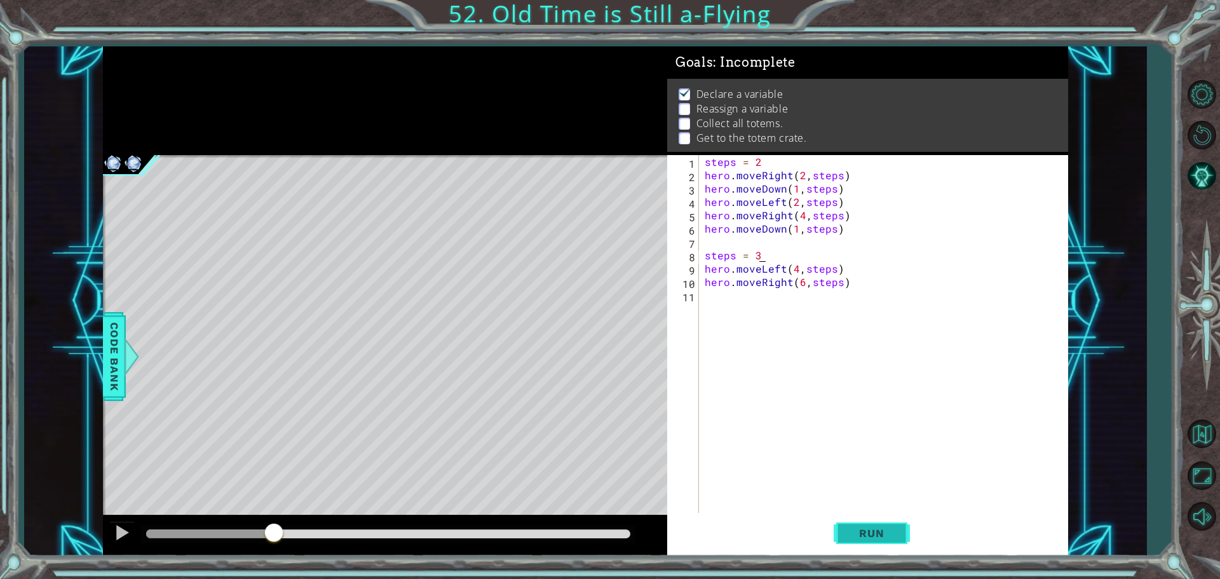
click at [878, 535] on span "Run" at bounding box center [871, 533] width 50 height 13
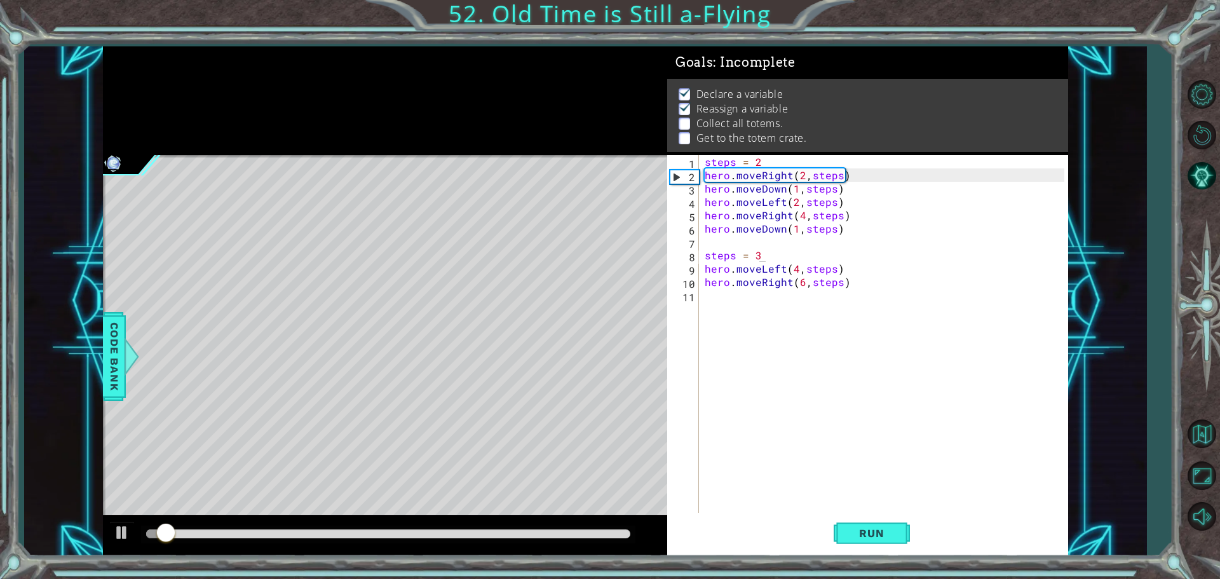
drag, startPoint x: 251, startPoint y: 528, endPoint x: 283, endPoint y: 548, distance: 38.3
click at [283, 548] on div at bounding box center [385, 535] width 564 height 41
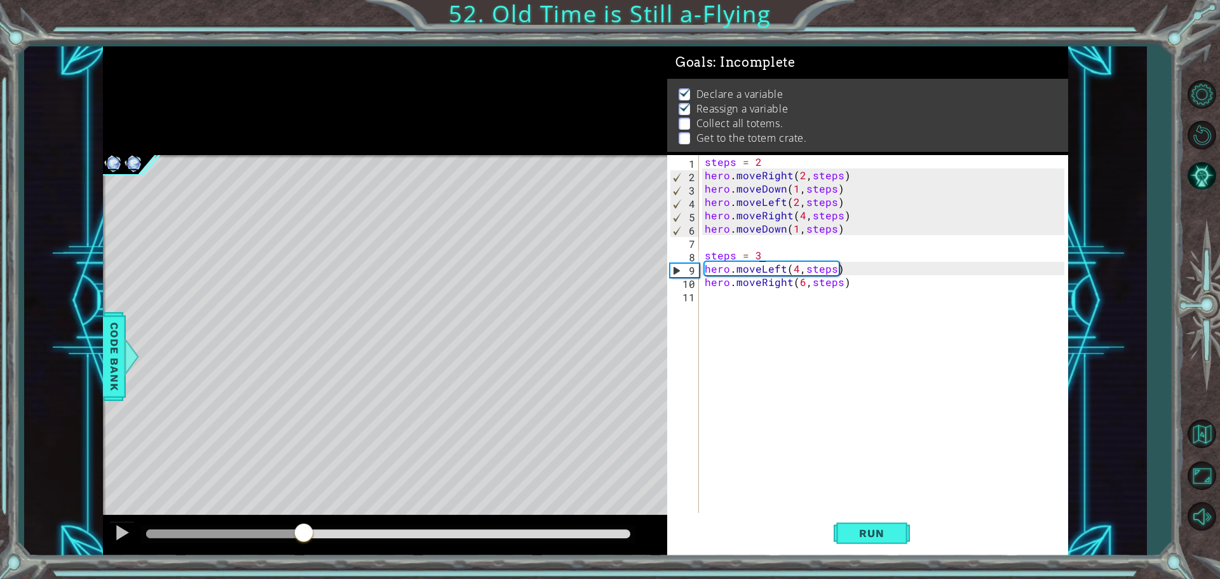
drag, startPoint x: 186, startPoint y: 534, endPoint x: 304, endPoint y: 515, distance: 119.7
click at [304, 515] on div at bounding box center [385, 535] width 564 height 41
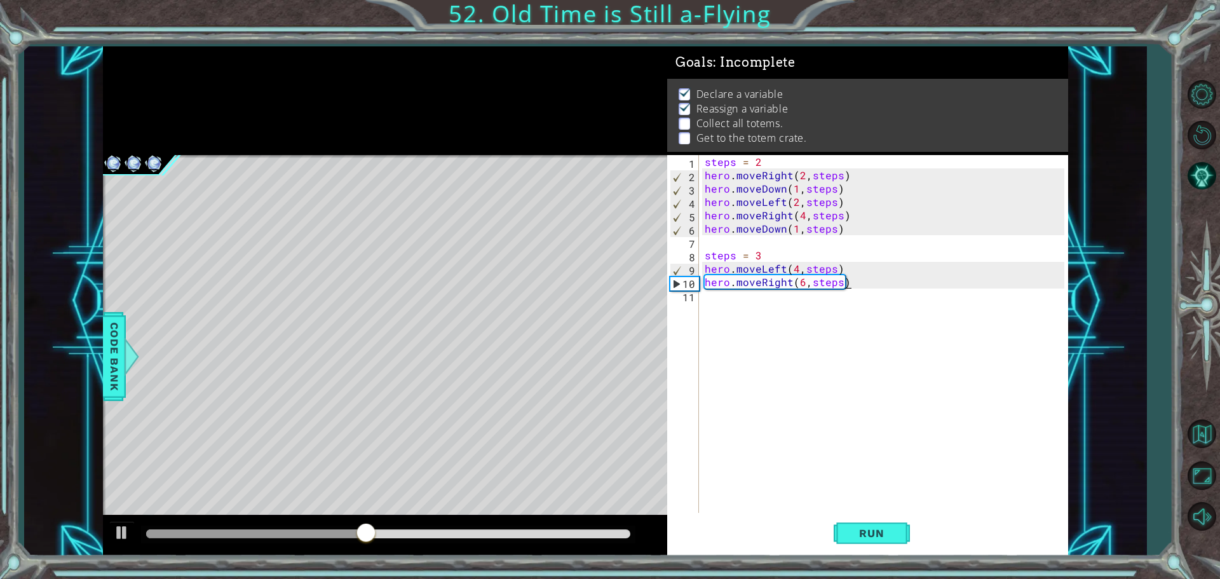
click at [867, 286] on div "steps = 2 hero . moveRight ( 2 , steps ) hero . moveDown ( 1 , steps ) hero . m…" at bounding box center [886, 348] width 369 height 387
type textarea "hero.moveRight(6,steps)"
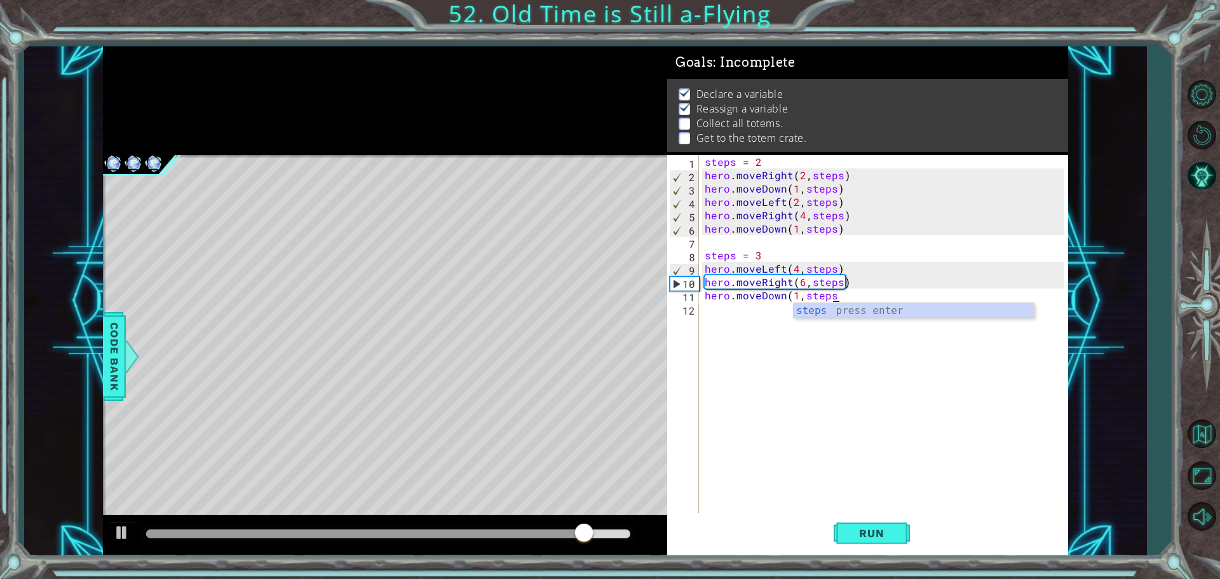
type textarea "hero.moveDown(1,steps)"
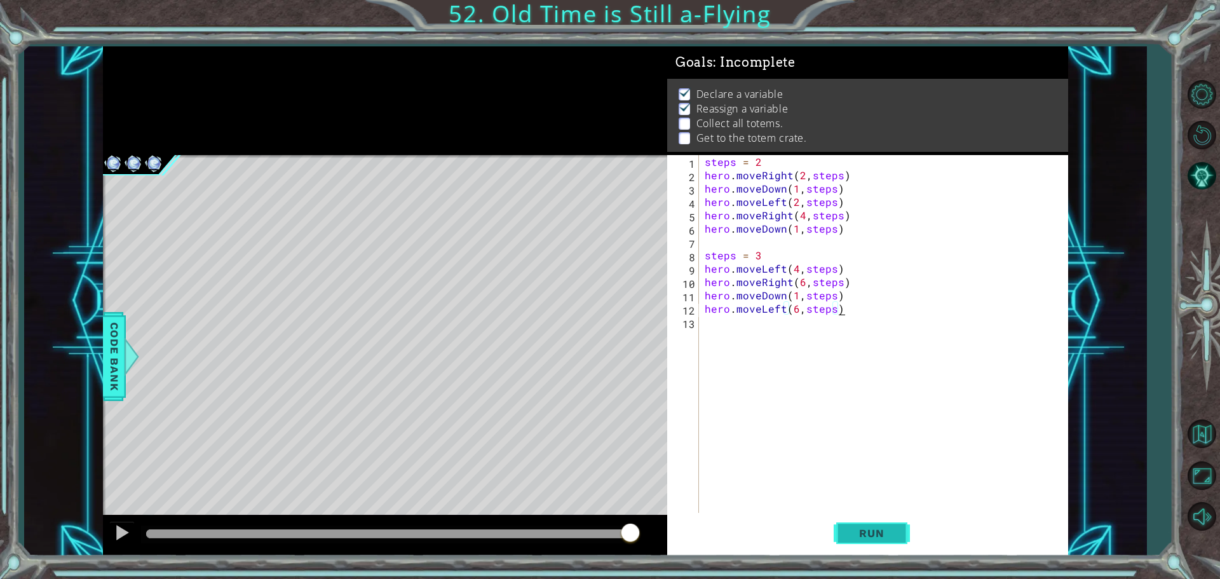
type textarea "hero.moveLeft(6,steps)"
click at [890, 537] on span "Run" at bounding box center [871, 533] width 50 height 13
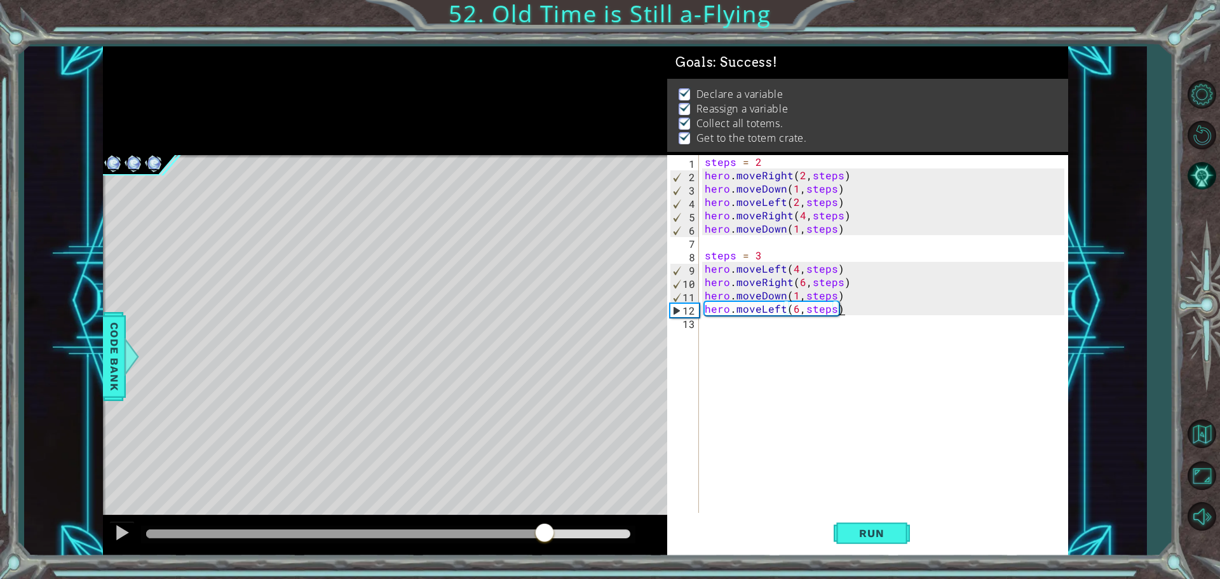
drag, startPoint x: 189, startPoint y: 532, endPoint x: 555, endPoint y: 527, distance: 366.0
click at [555, 527] on div at bounding box center [544, 533] width 23 height 23
click at [864, 529] on span "Run" at bounding box center [871, 533] width 50 height 13
drag, startPoint x: 199, startPoint y: 534, endPoint x: 620, endPoint y: 542, distance: 420.7
click at [620, 542] on div at bounding box center [618, 533] width 23 height 23
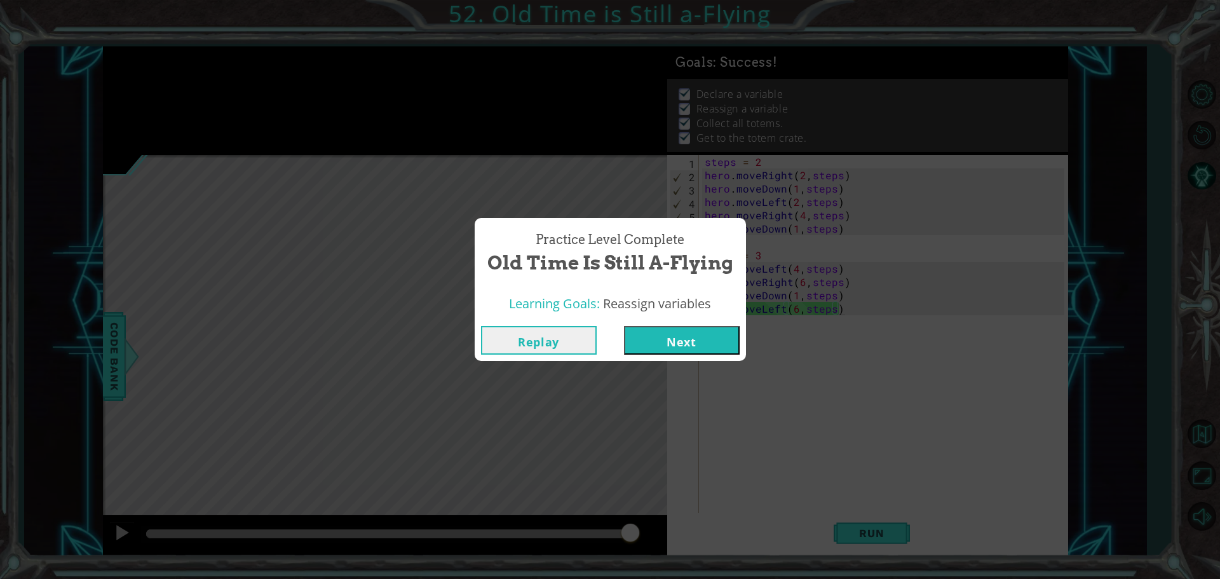
click at [703, 334] on button "Next" at bounding box center [682, 340] width 116 height 29
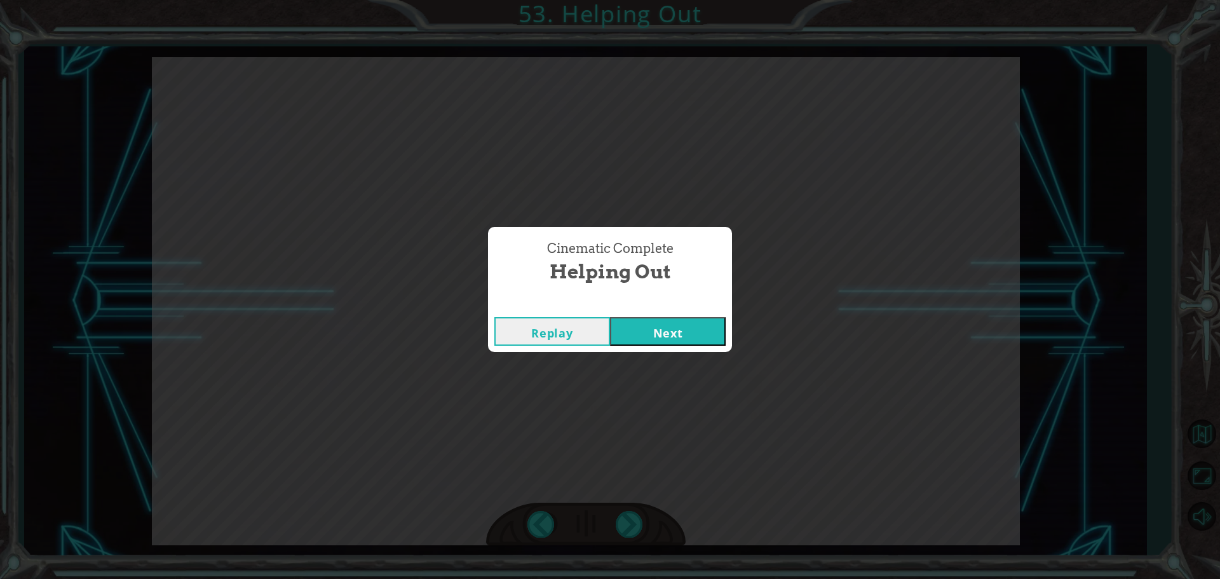
click at [686, 330] on button "Next" at bounding box center [668, 331] width 116 height 29
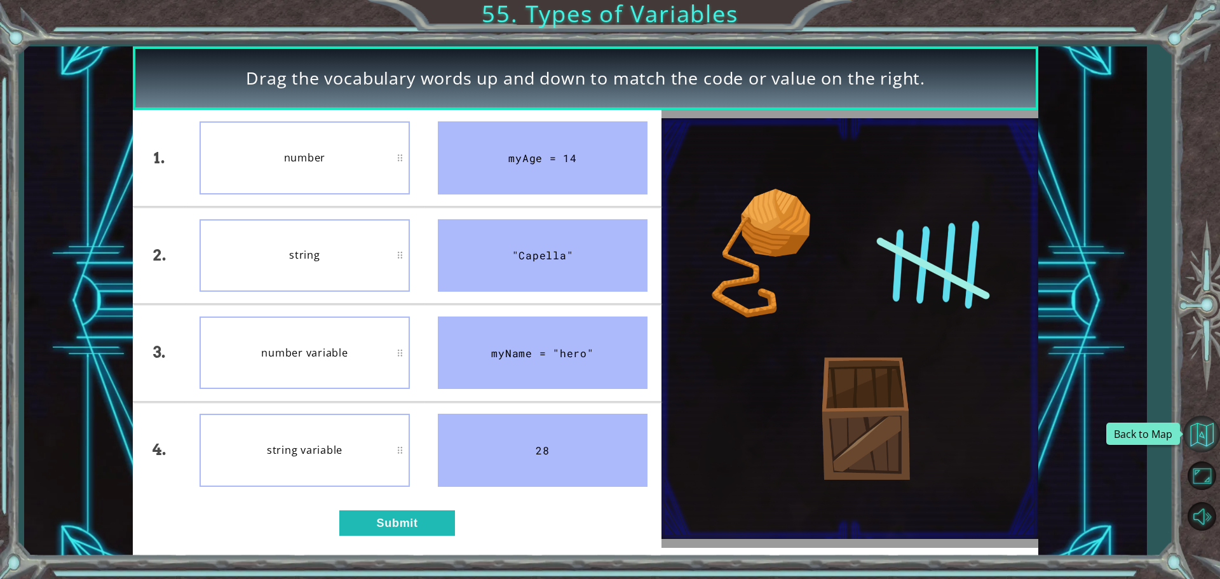
click at [1202, 427] on button "Back to Map" at bounding box center [1201, 434] width 37 height 37
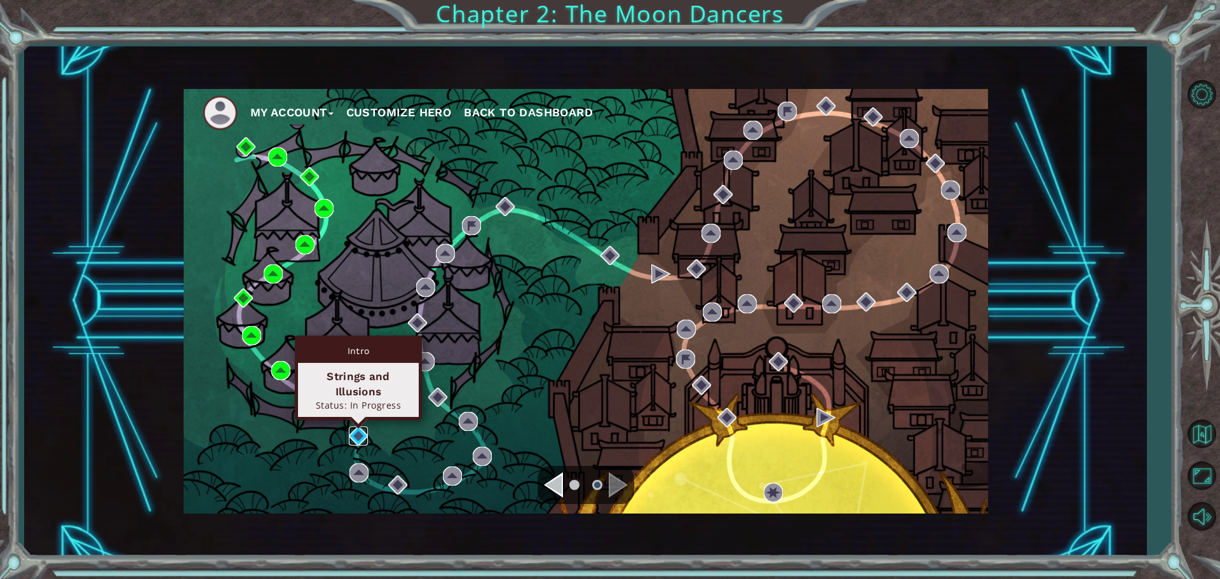
click at [363, 437] on img at bounding box center [358, 435] width 19 height 19
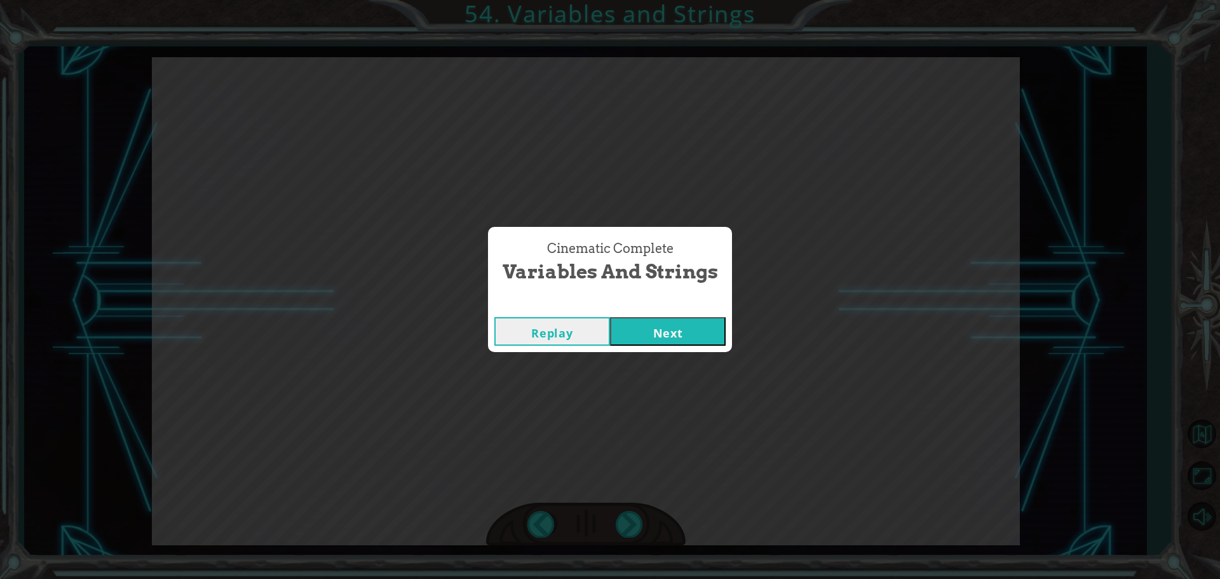
click at [702, 335] on button "Next" at bounding box center [668, 331] width 116 height 29
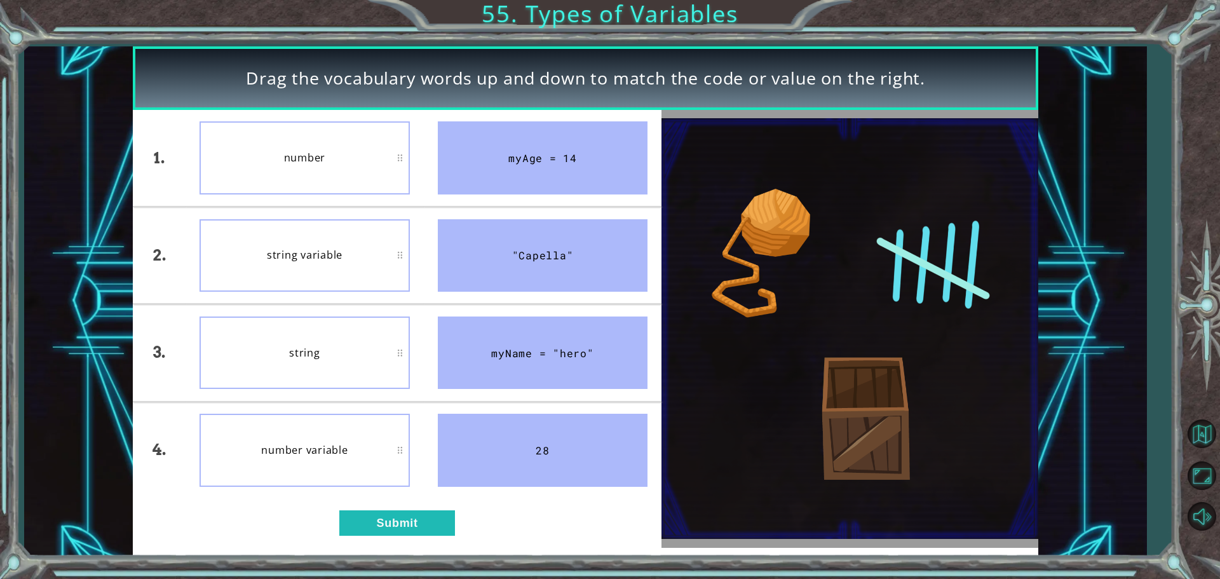
click at [348, 501] on div "1. 2. 3. 4. number string variable string number variable myAge = 14 "Capella" …" at bounding box center [397, 329] width 529 height 438
click at [355, 531] on button "Submit" at bounding box center [397, 522] width 116 height 25
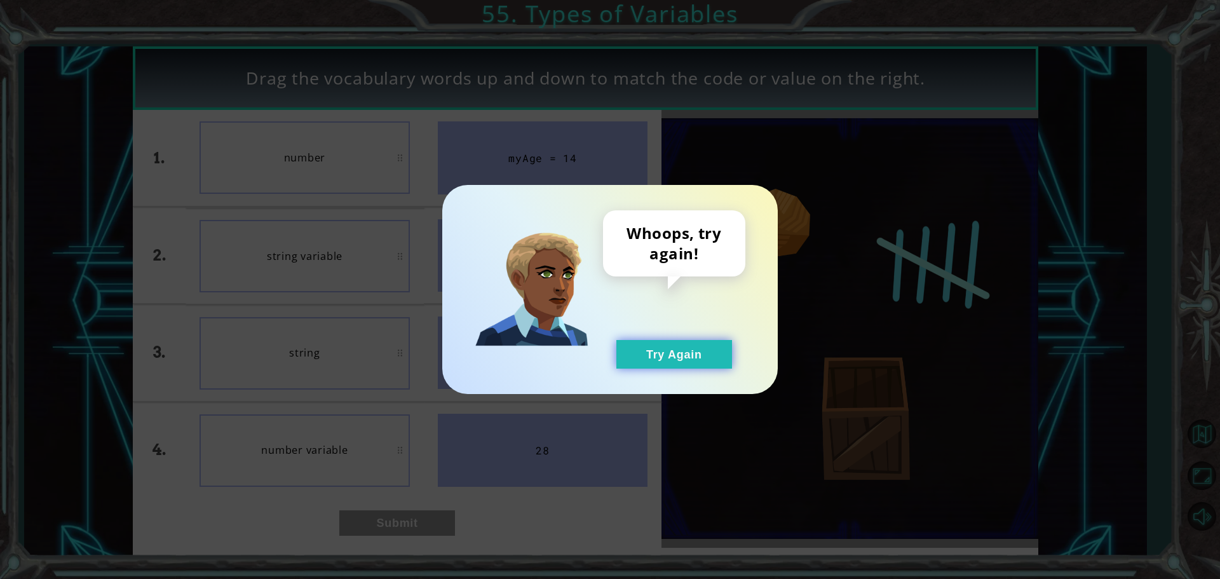
click at [696, 353] on button "Try Again" at bounding box center [674, 354] width 116 height 29
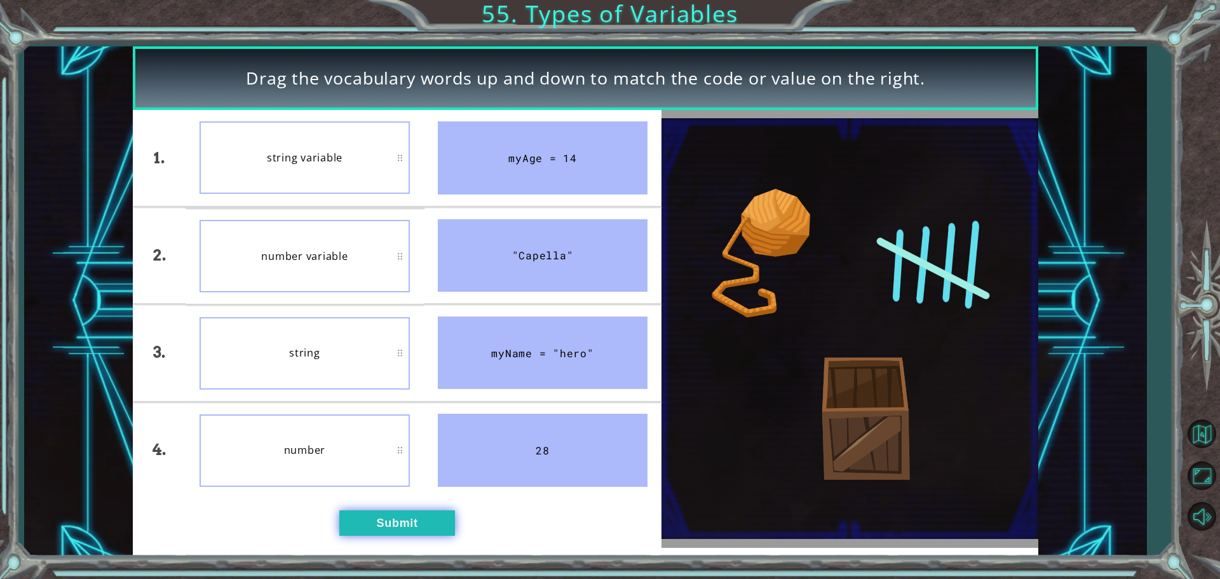
click at [378, 511] on button "Submit" at bounding box center [397, 522] width 116 height 25
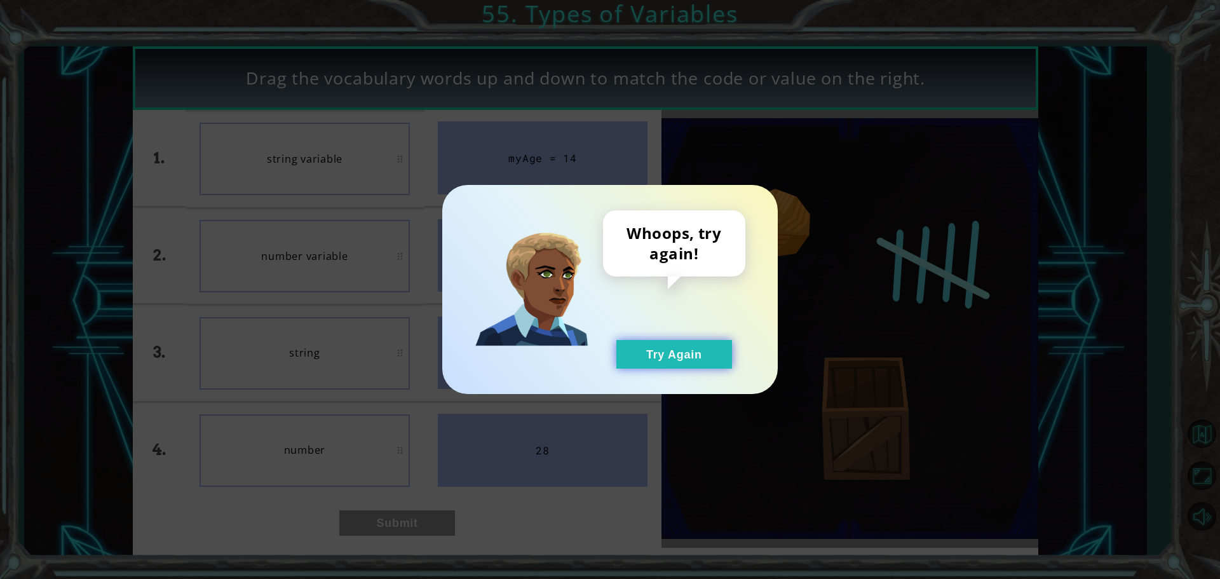
click at [717, 356] on button "Try Again" at bounding box center [674, 354] width 116 height 29
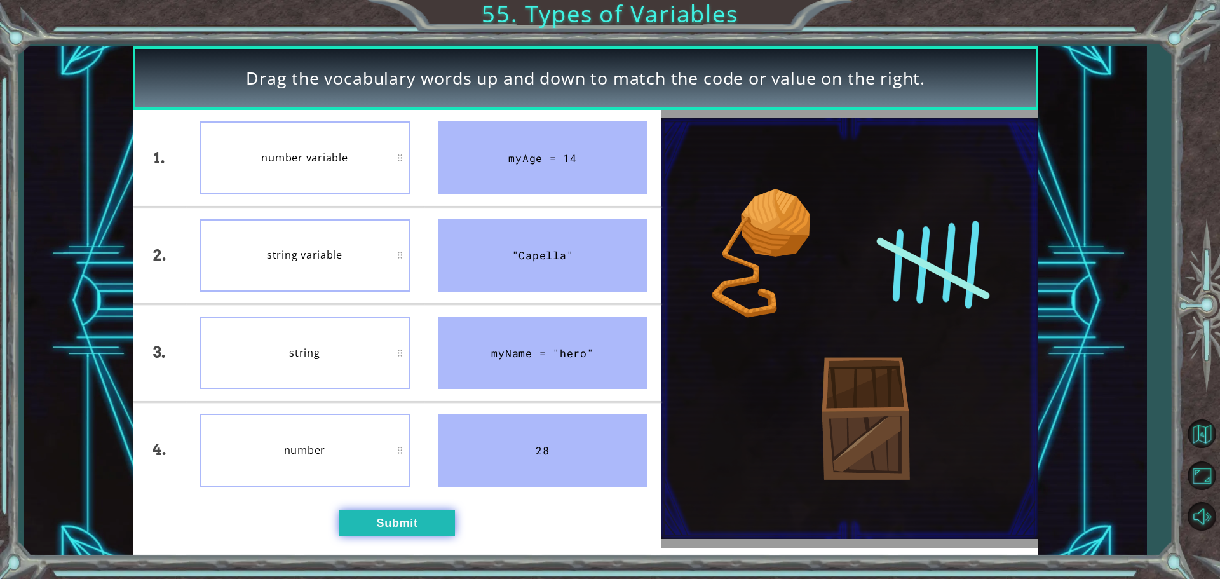
click at [408, 522] on button "Submit" at bounding box center [397, 522] width 116 height 25
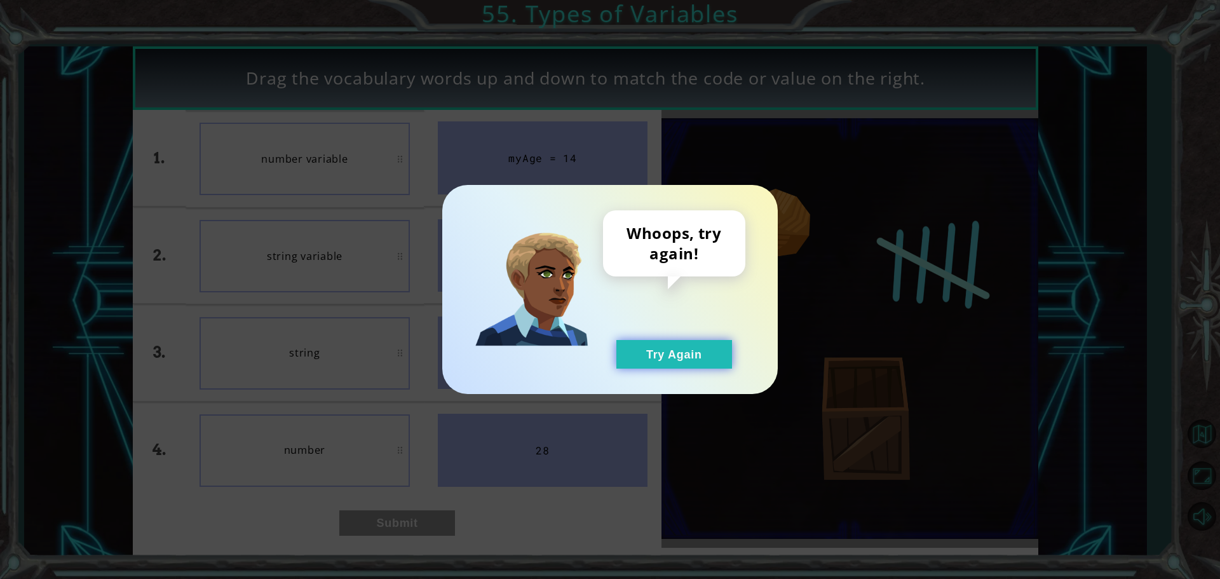
click at [665, 357] on button "Try Again" at bounding box center [674, 354] width 116 height 29
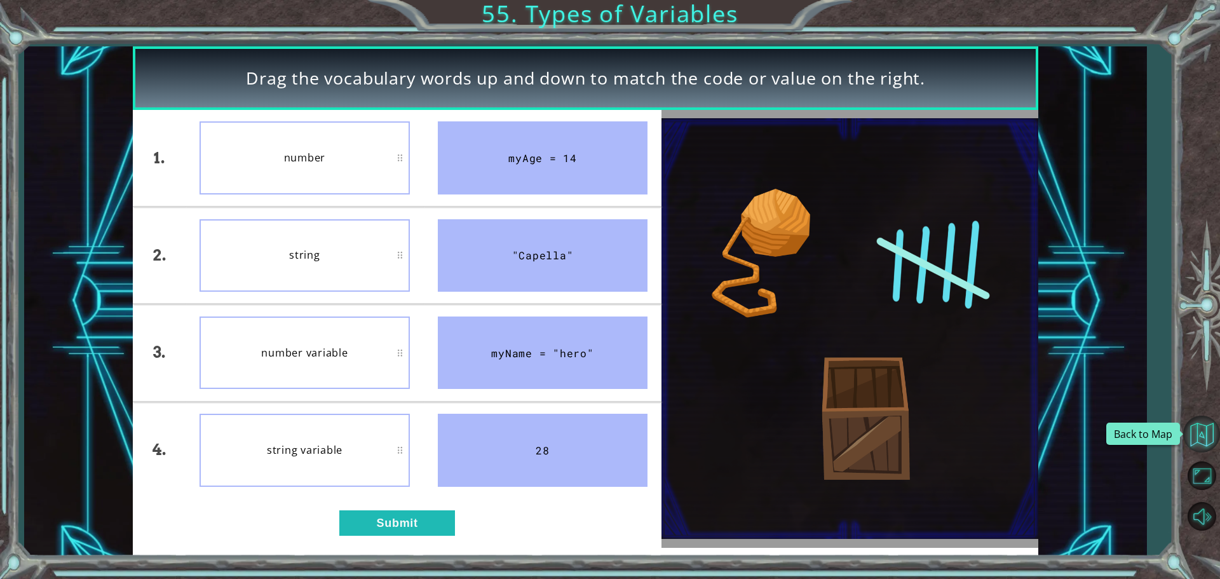
click at [1210, 426] on button "Back to Map" at bounding box center [1201, 434] width 37 height 37
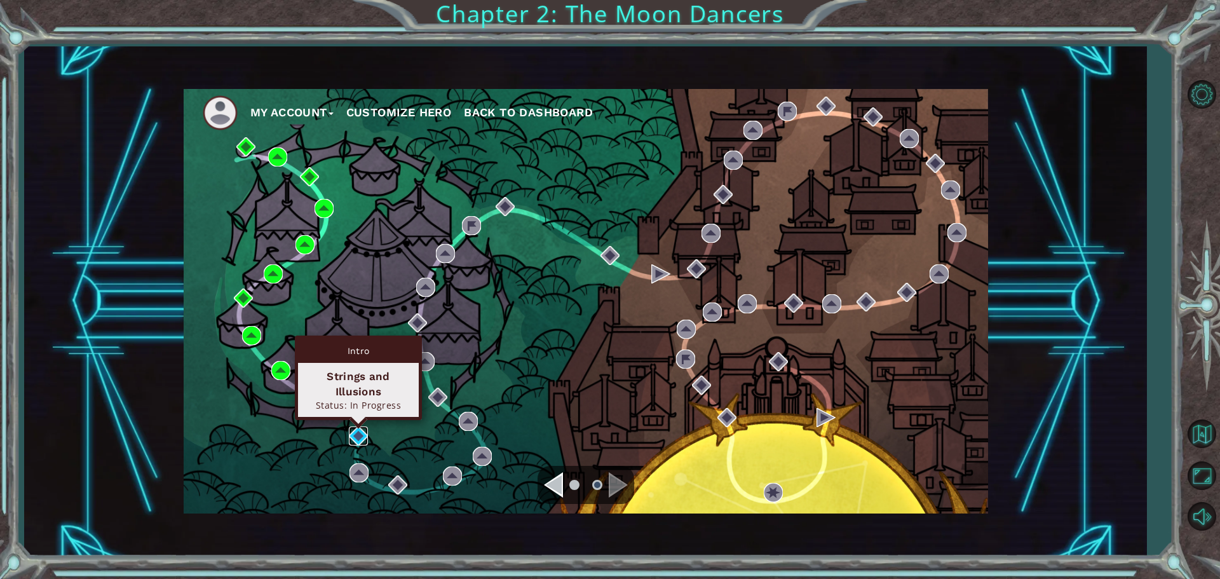
click at [358, 437] on img at bounding box center [358, 435] width 19 height 19
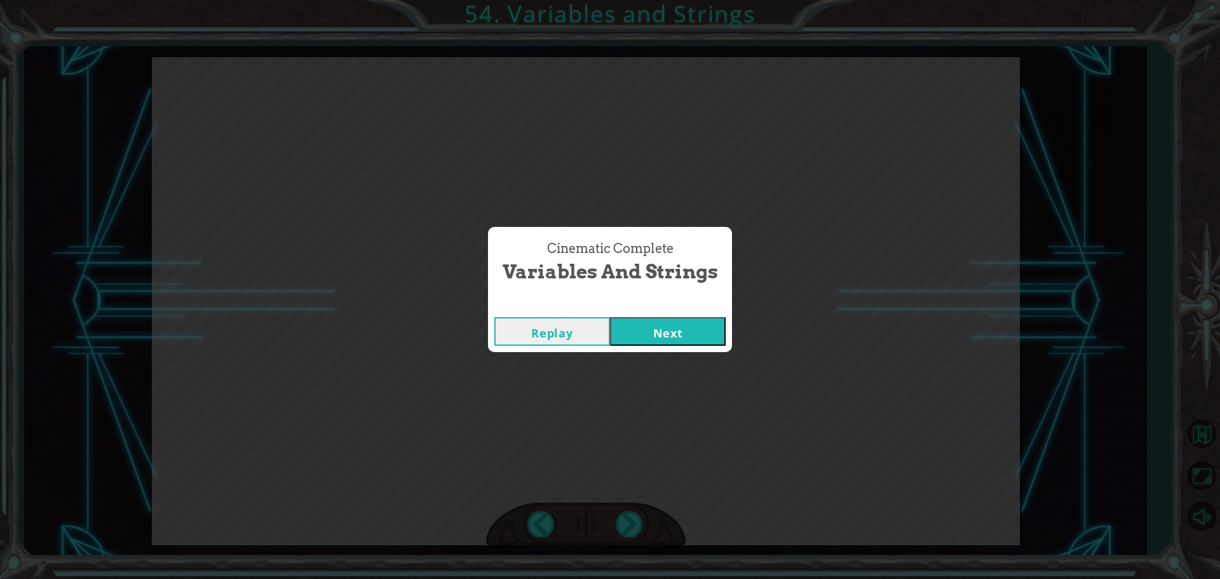
click at [701, 322] on button "Next" at bounding box center [668, 331] width 116 height 29
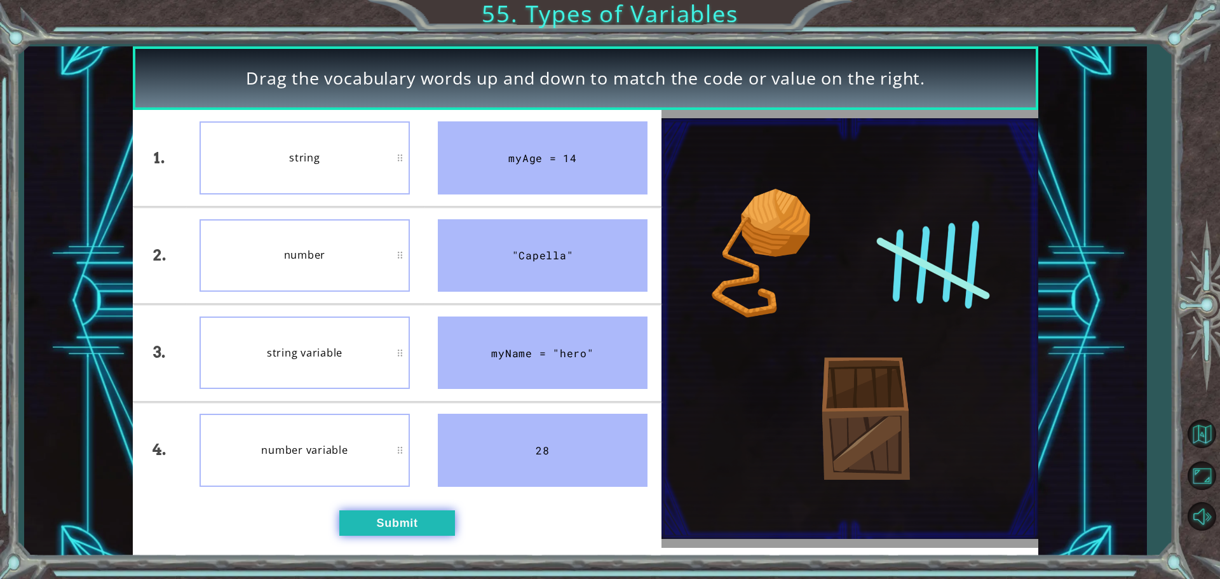
click at [374, 534] on button "Submit" at bounding box center [397, 522] width 116 height 25
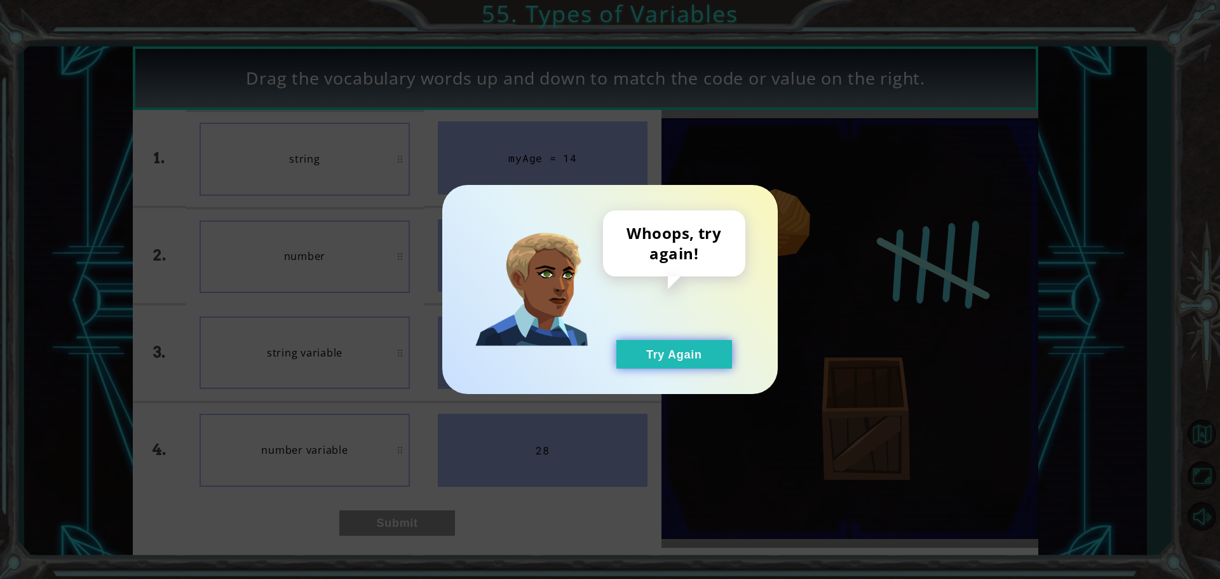
click at [656, 346] on button "Try Again" at bounding box center [674, 354] width 116 height 29
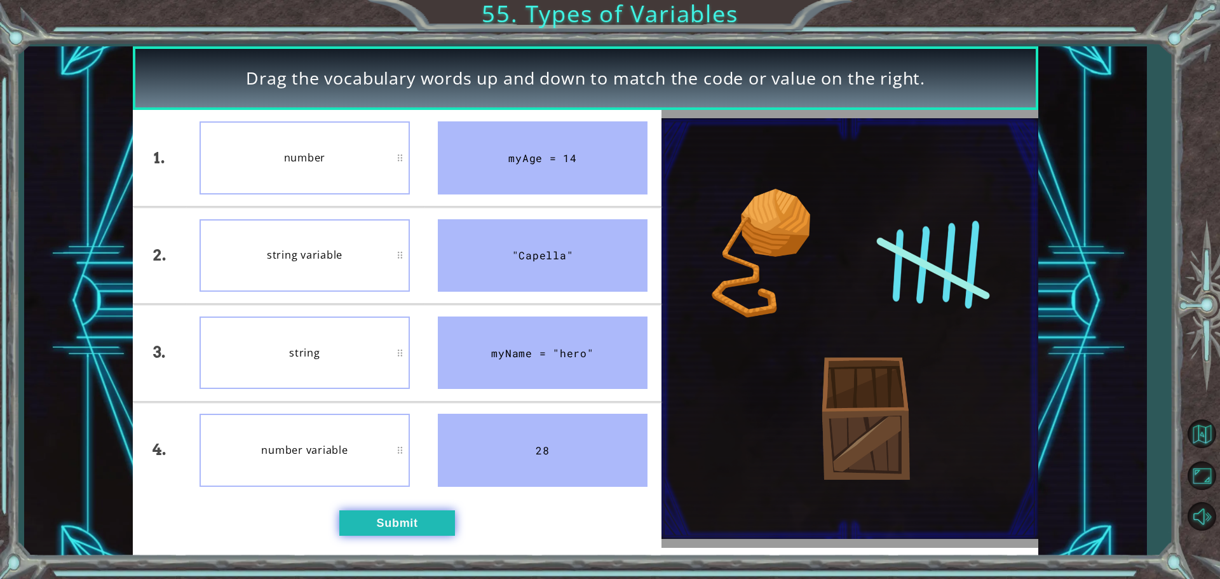
click at [421, 532] on button "Submit" at bounding box center [397, 522] width 116 height 25
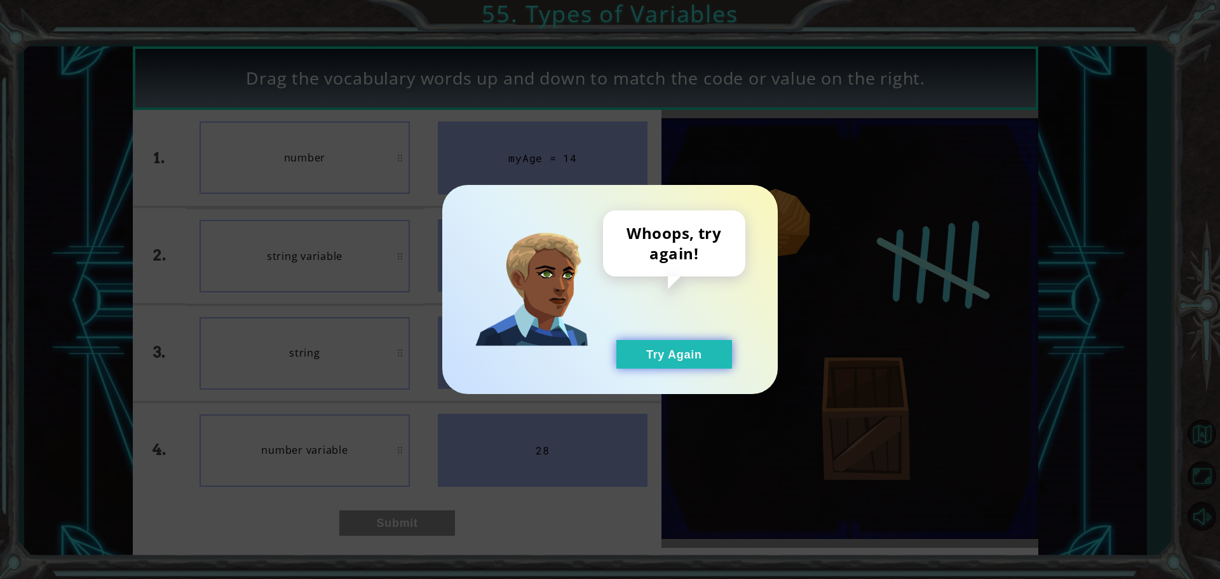
click at [712, 351] on button "Try Again" at bounding box center [674, 354] width 116 height 29
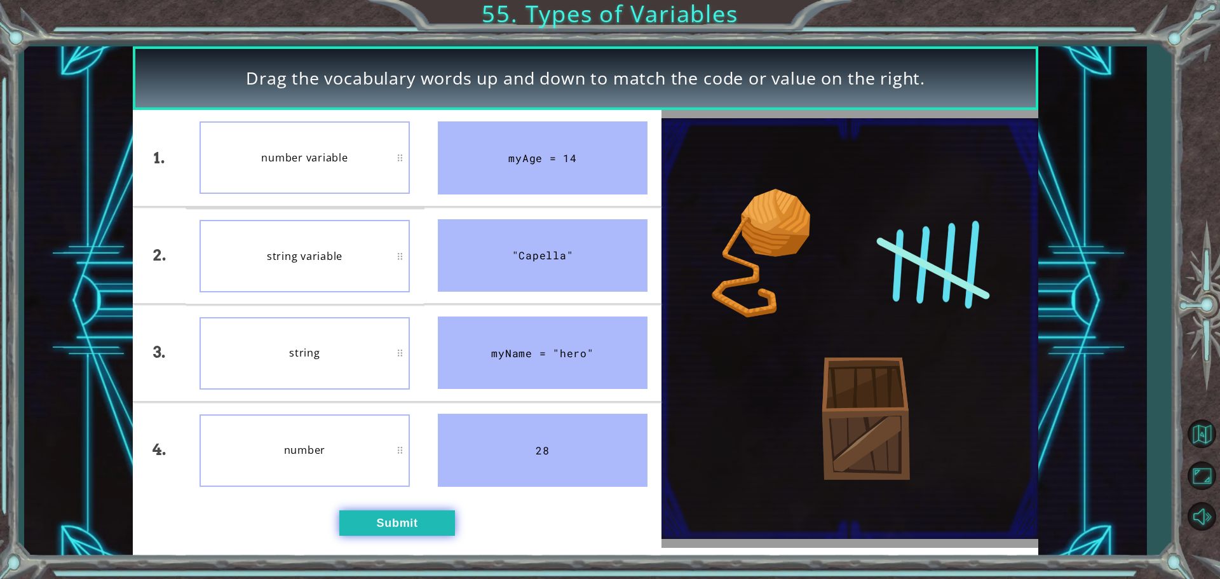
click at [371, 529] on button "Submit" at bounding box center [397, 522] width 116 height 25
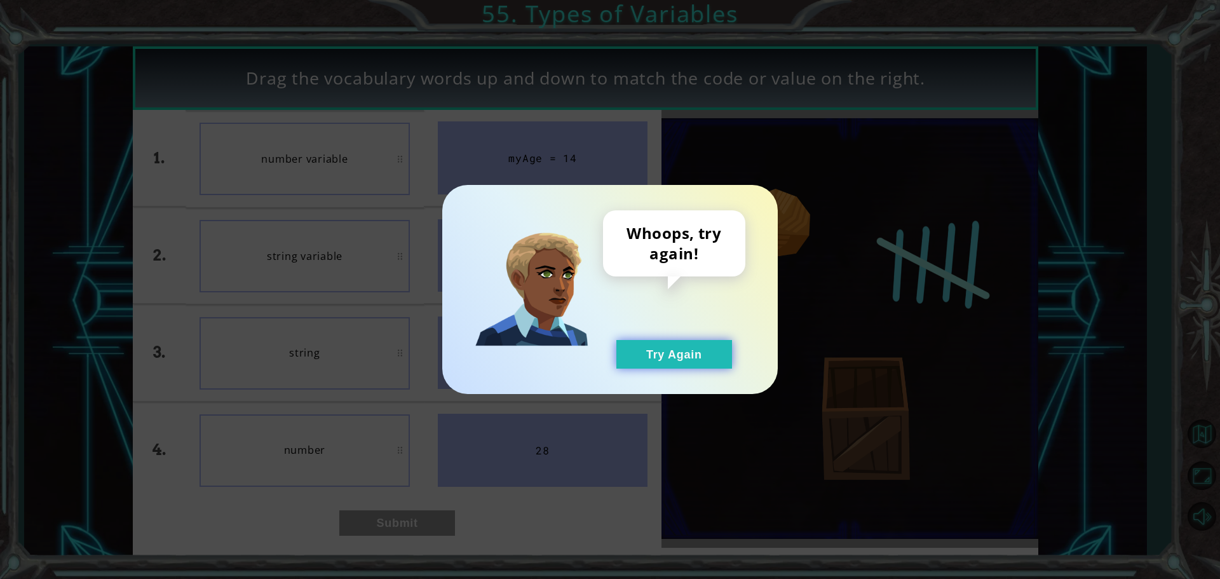
click at [703, 342] on button "Try Again" at bounding box center [674, 354] width 116 height 29
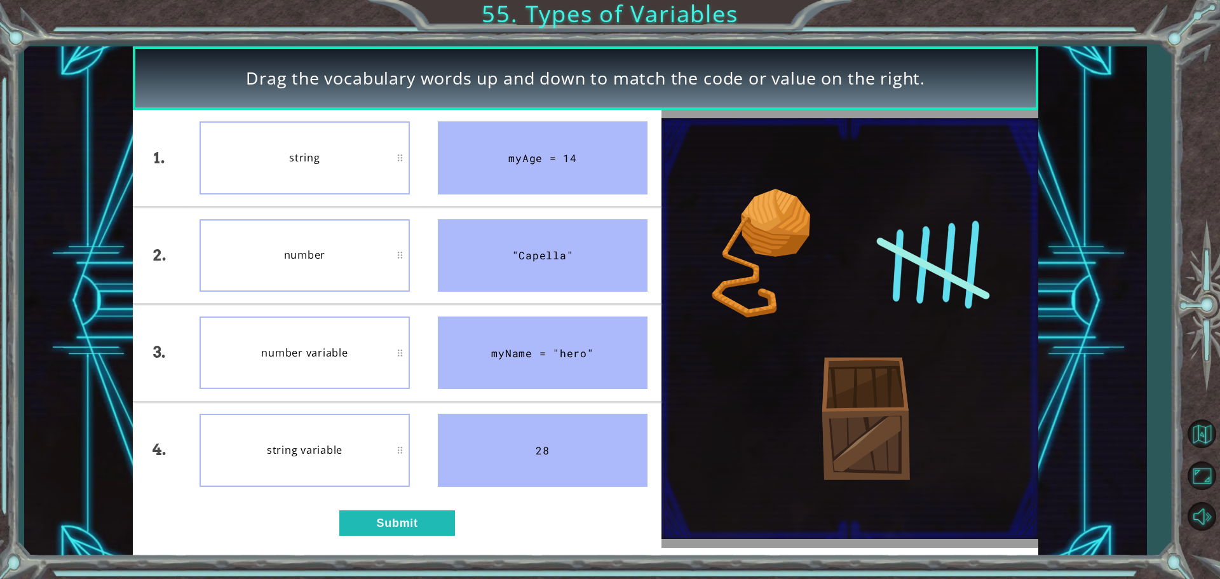
click at [395, 505] on div "1. 2. 3. 4. string number number variable string variable myAge = 14 "Capella" …" at bounding box center [397, 329] width 529 height 438
click at [393, 532] on button "Submit" at bounding box center [397, 522] width 116 height 25
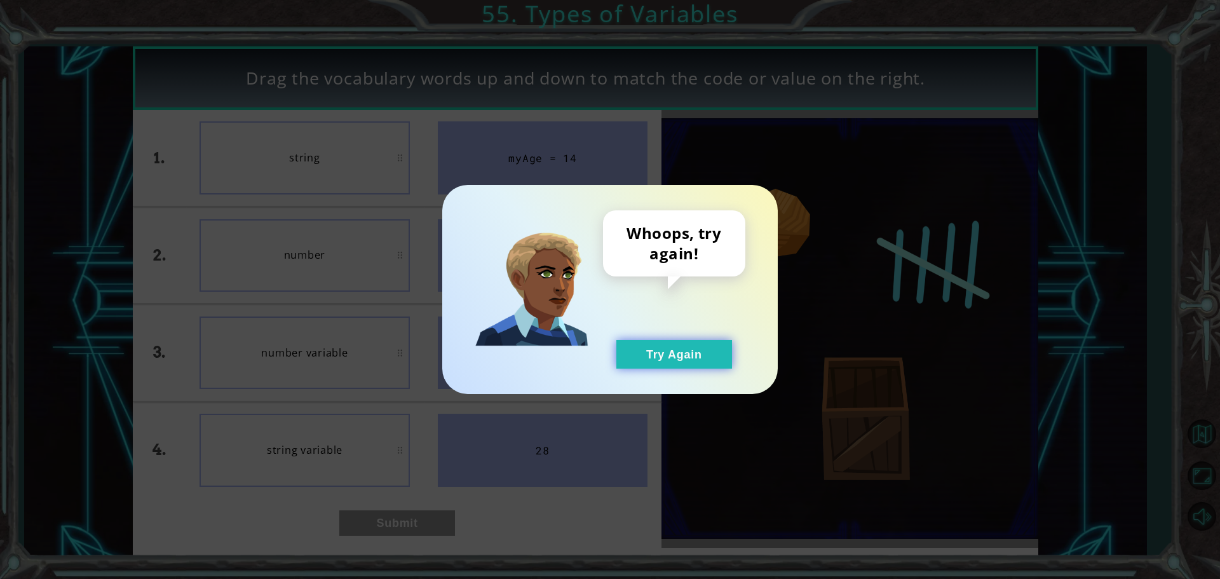
click at [665, 365] on button "Try Again" at bounding box center [674, 354] width 116 height 29
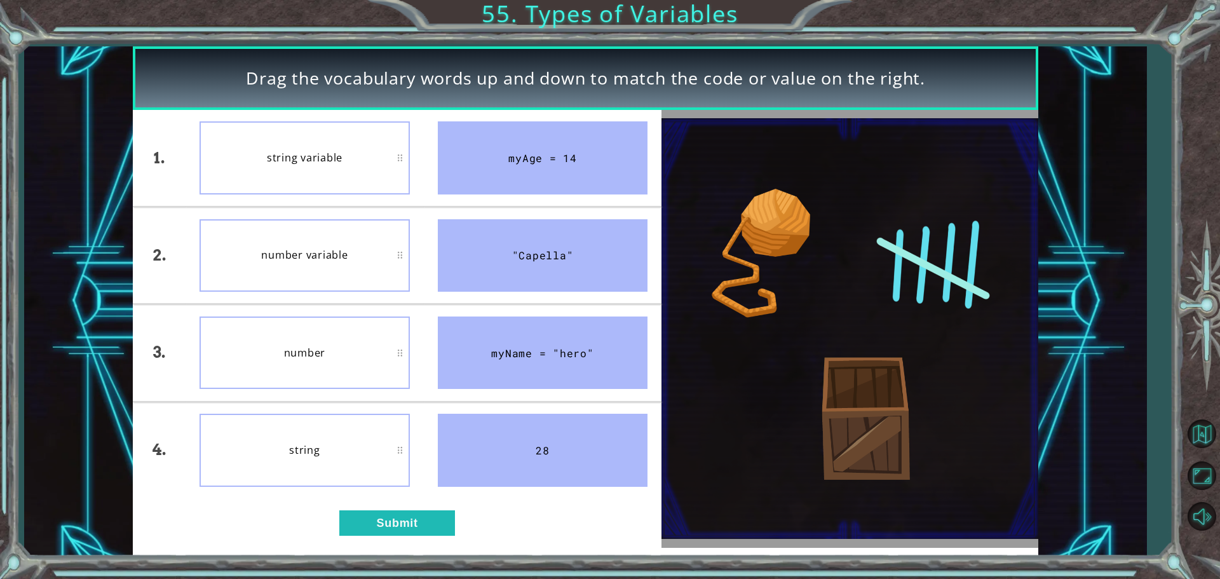
click at [396, 555] on div "Drag the vocabulary words up and down to match the code or value on the right. …" at bounding box center [585, 301] width 905 height 510
click at [415, 522] on button "Submit" at bounding box center [397, 522] width 116 height 25
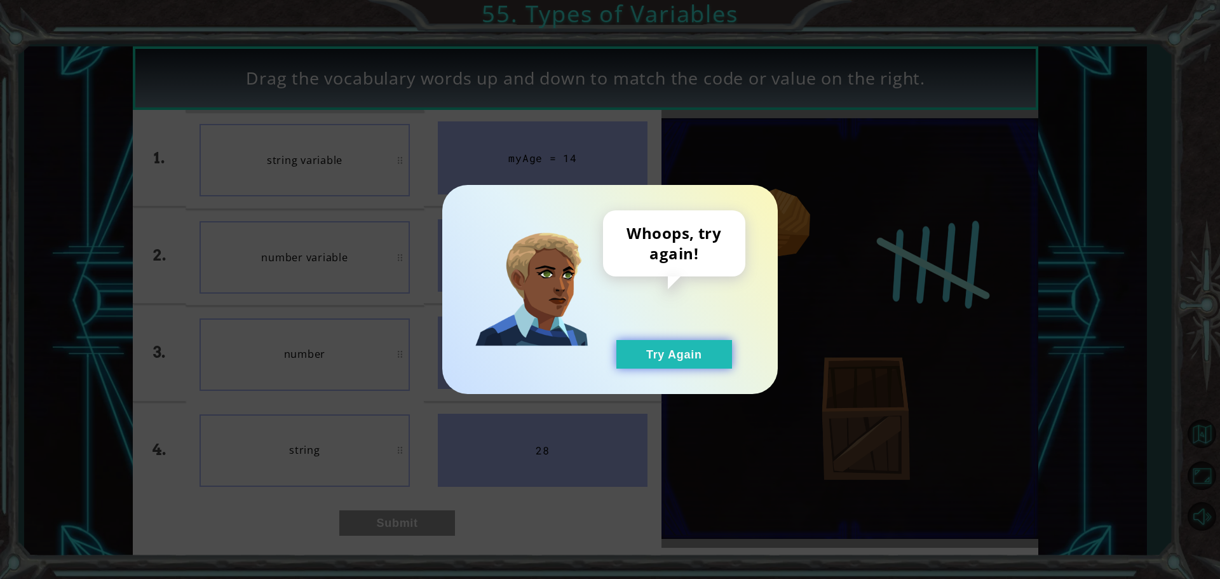
click at [686, 355] on button "Try Again" at bounding box center [674, 354] width 116 height 29
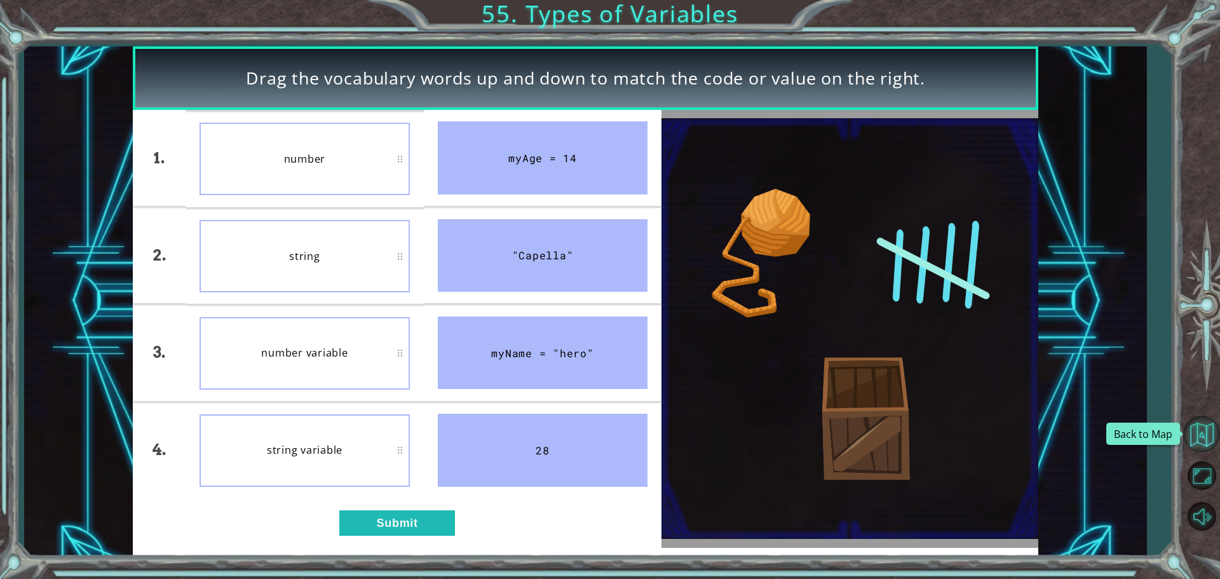
click at [1189, 432] on button "Back to Map" at bounding box center [1201, 434] width 37 height 37
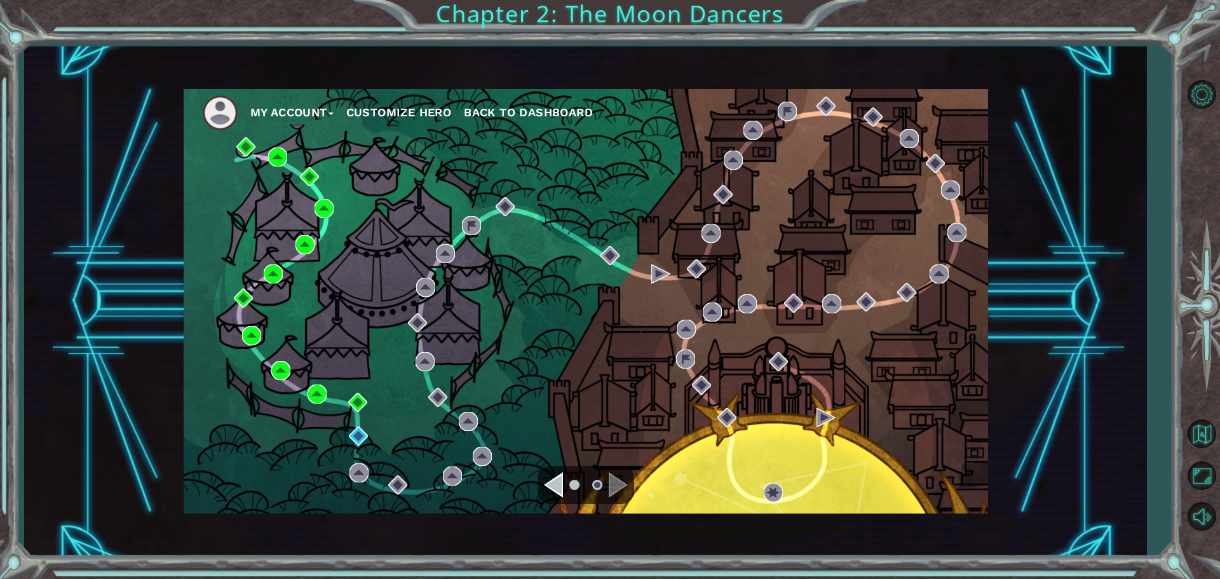
click at [548, 481] on div "Navigate to the previous page" at bounding box center [553, 484] width 19 height 25
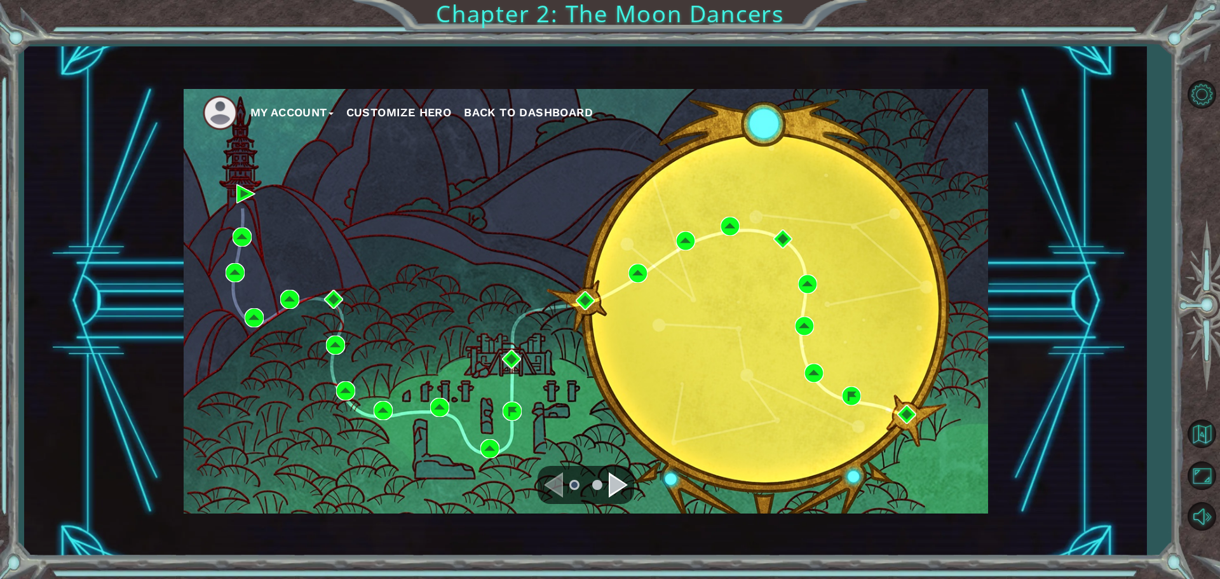
click at [625, 482] on div "Navigate to the next page" at bounding box center [618, 484] width 19 height 25
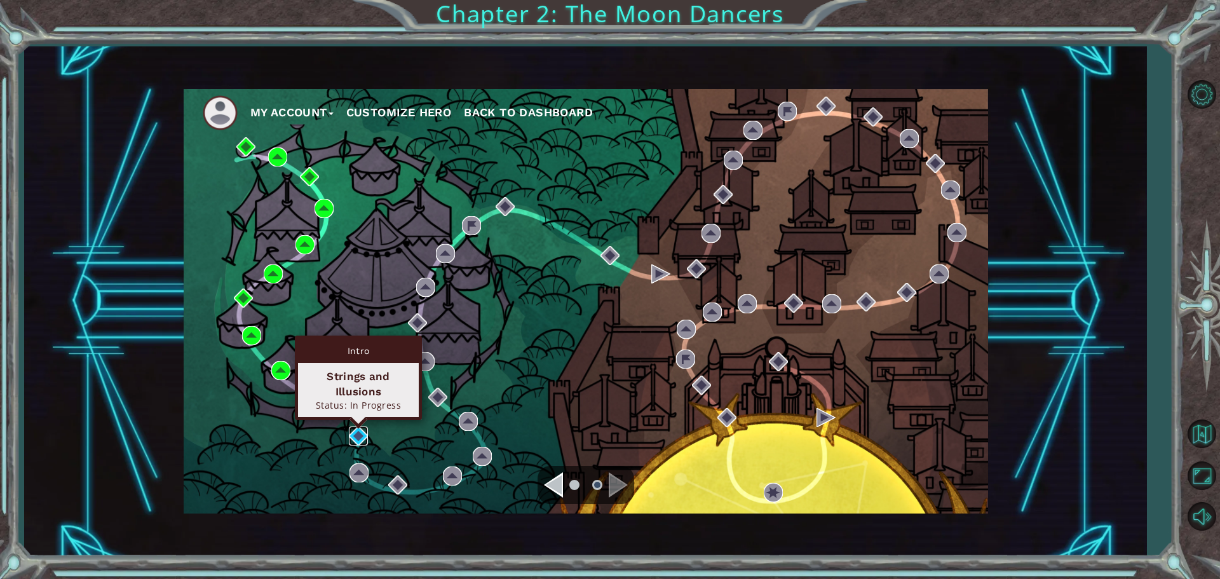
click at [361, 428] on img at bounding box center [358, 435] width 19 height 19
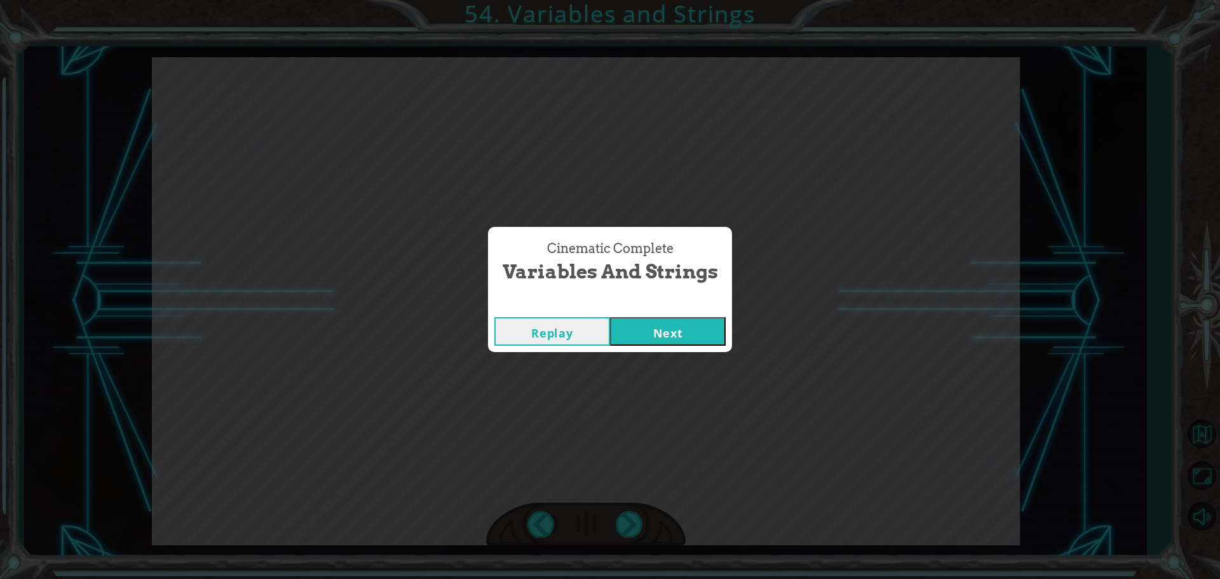
click at [662, 338] on button "Next" at bounding box center [668, 331] width 116 height 29
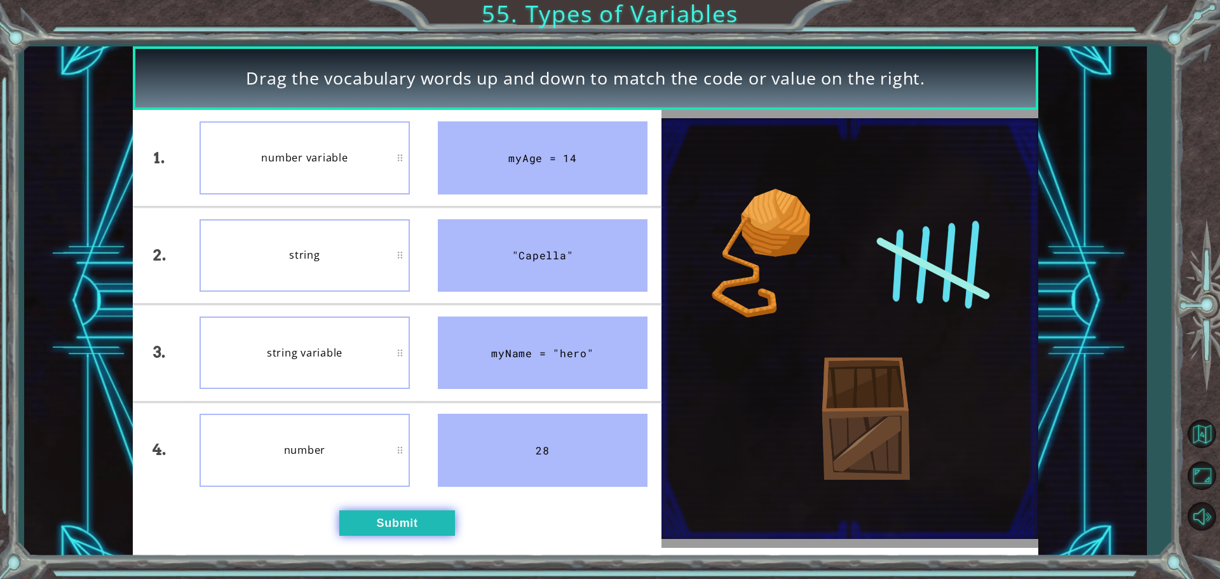
click at [410, 512] on button "Submit" at bounding box center [397, 522] width 116 height 25
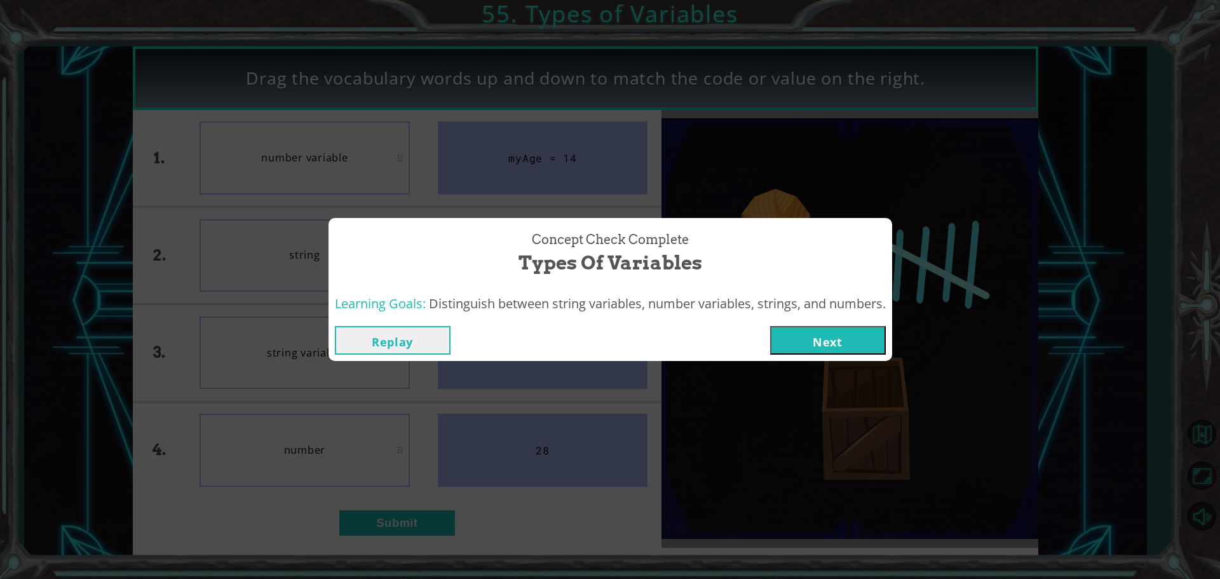
click at [827, 344] on button "Next" at bounding box center [828, 340] width 116 height 29
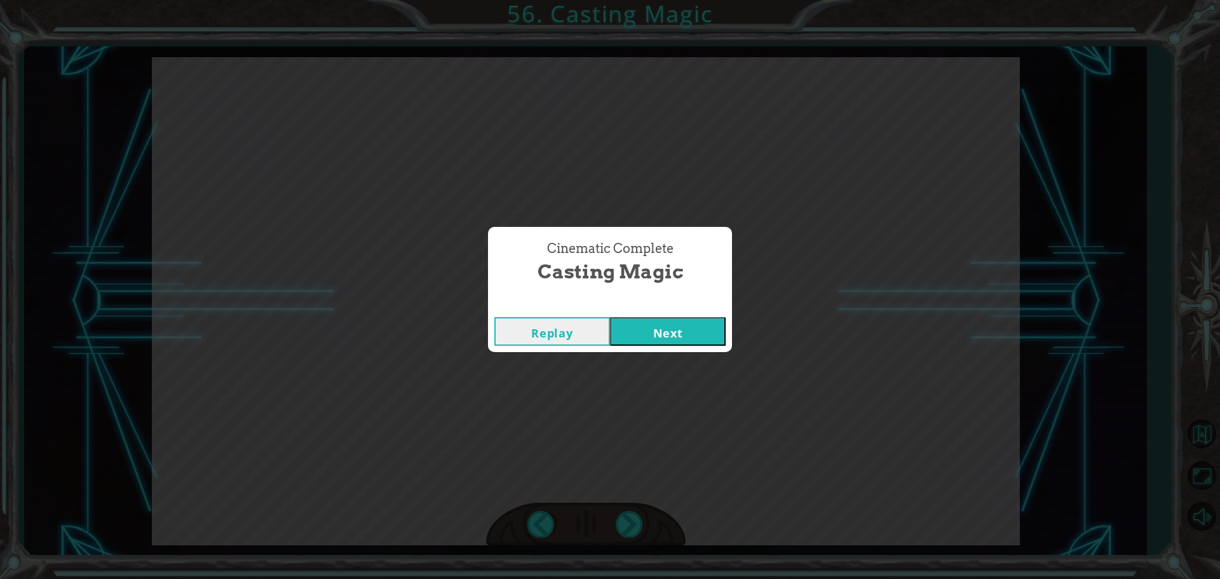
click at [681, 339] on button "Next" at bounding box center [668, 331] width 116 height 29
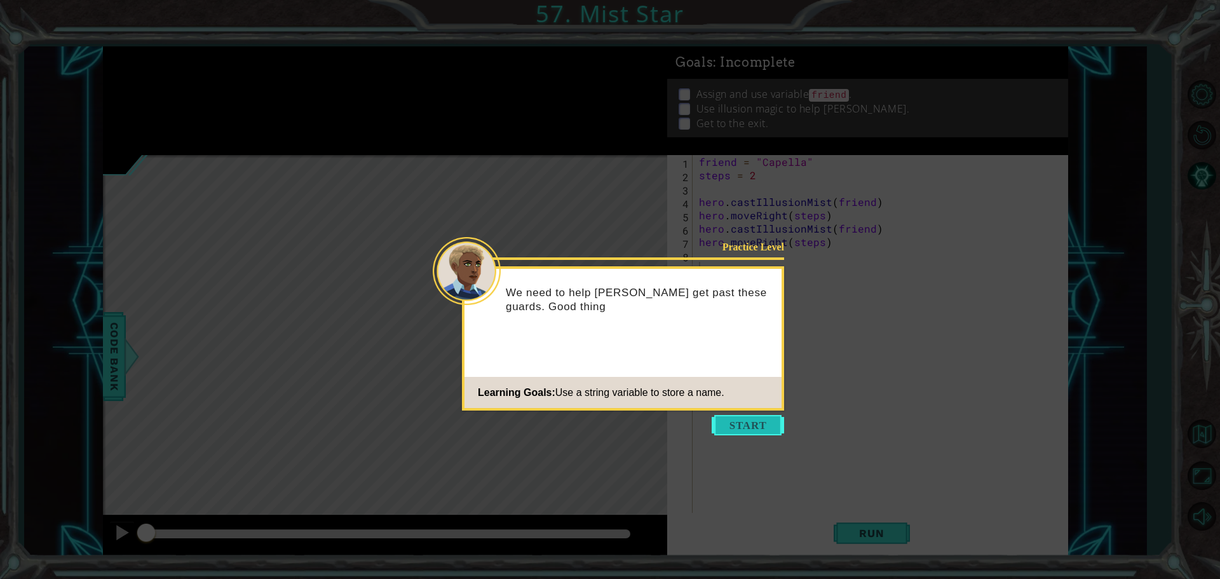
click at [725, 424] on button "Start" at bounding box center [748, 425] width 72 height 20
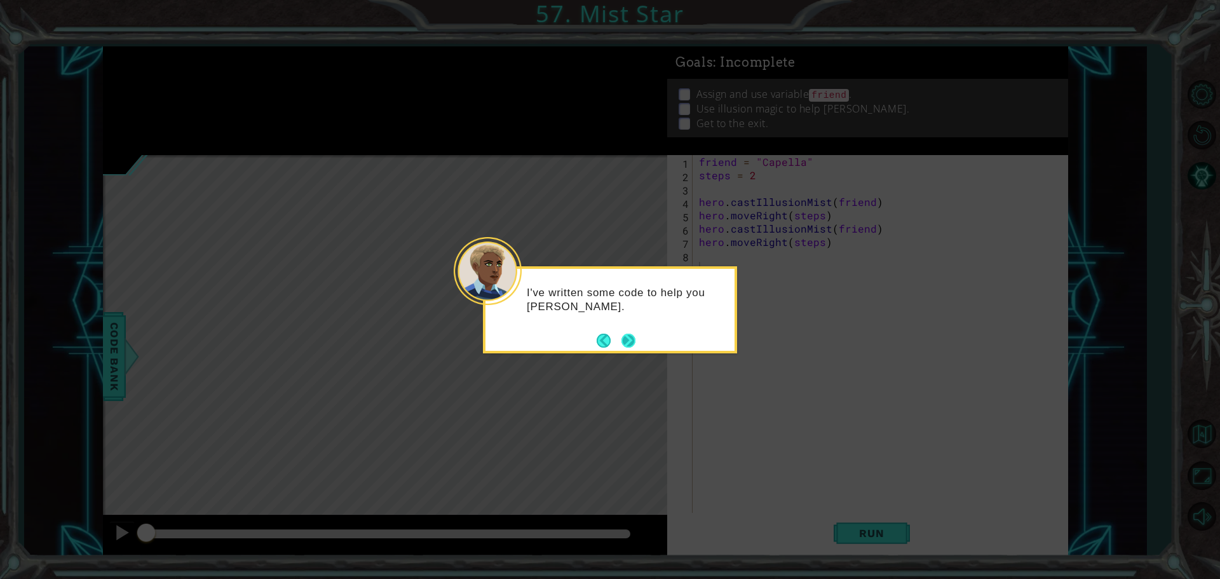
click at [629, 339] on button "Next" at bounding box center [629, 340] width 22 height 22
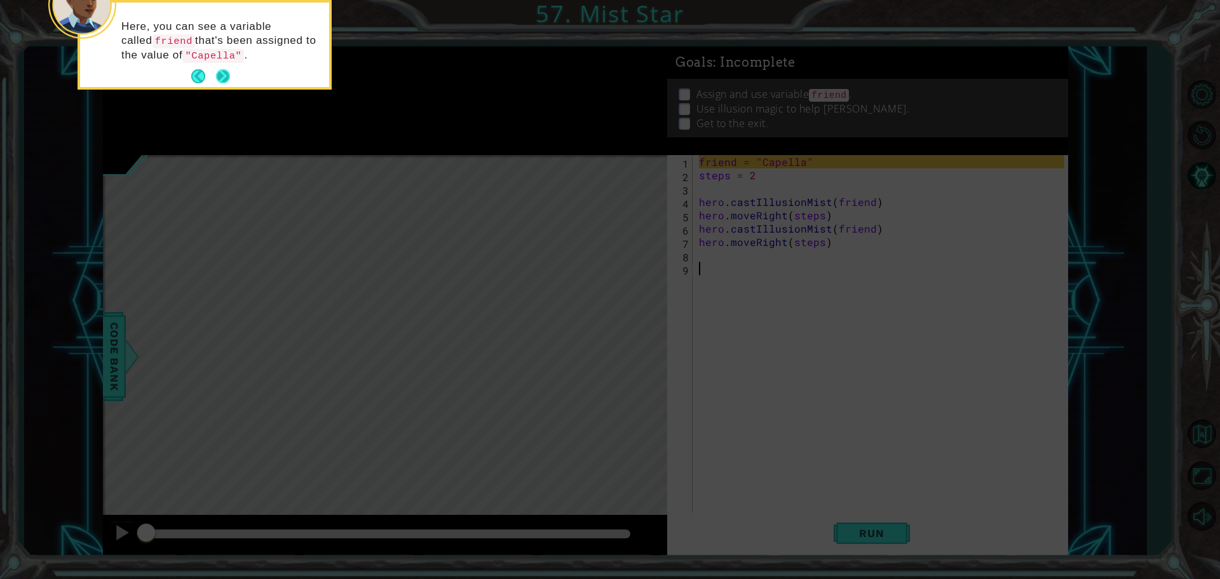
click at [219, 73] on button "Next" at bounding box center [222, 76] width 15 height 15
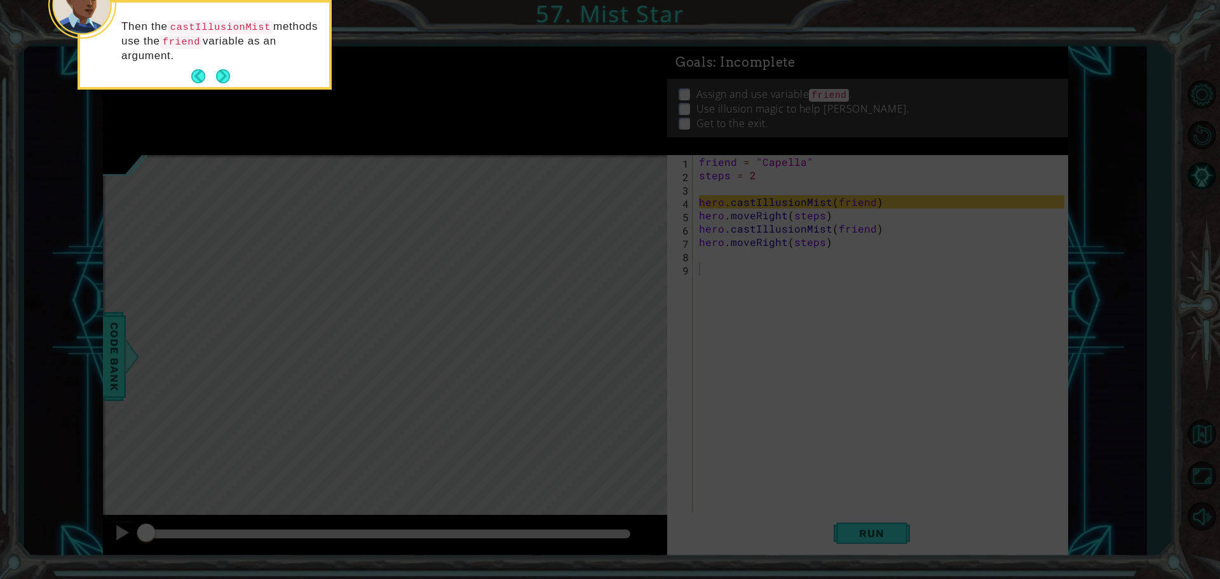
click at [219, 73] on button "Next" at bounding box center [222, 76] width 15 height 15
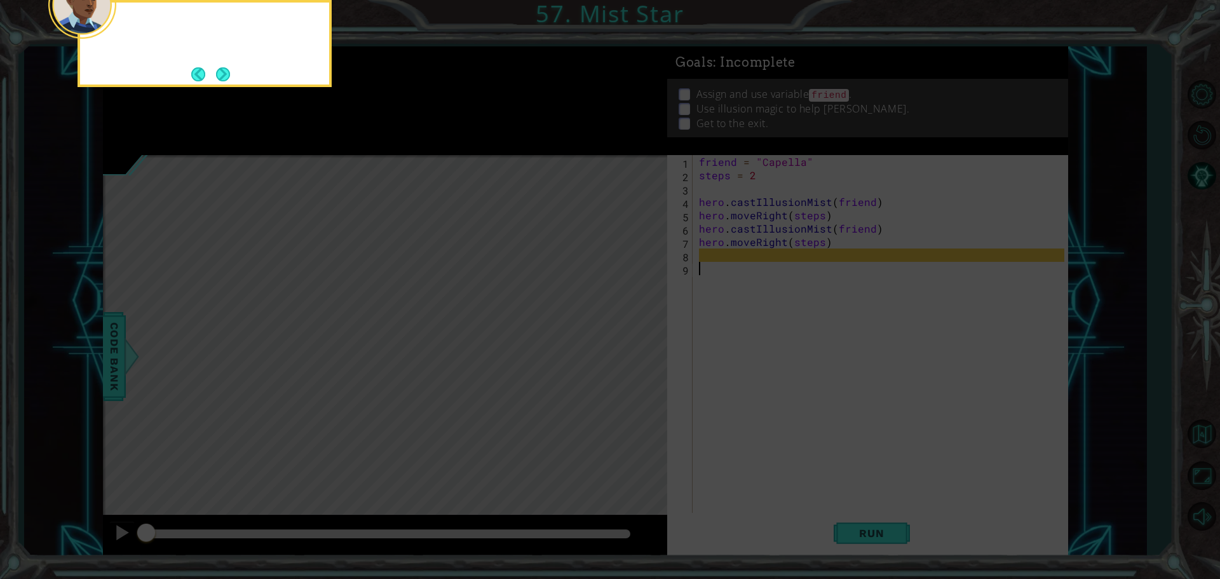
click at [219, 73] on button "Next" at bounding box center [222, 74] width 15 height 15
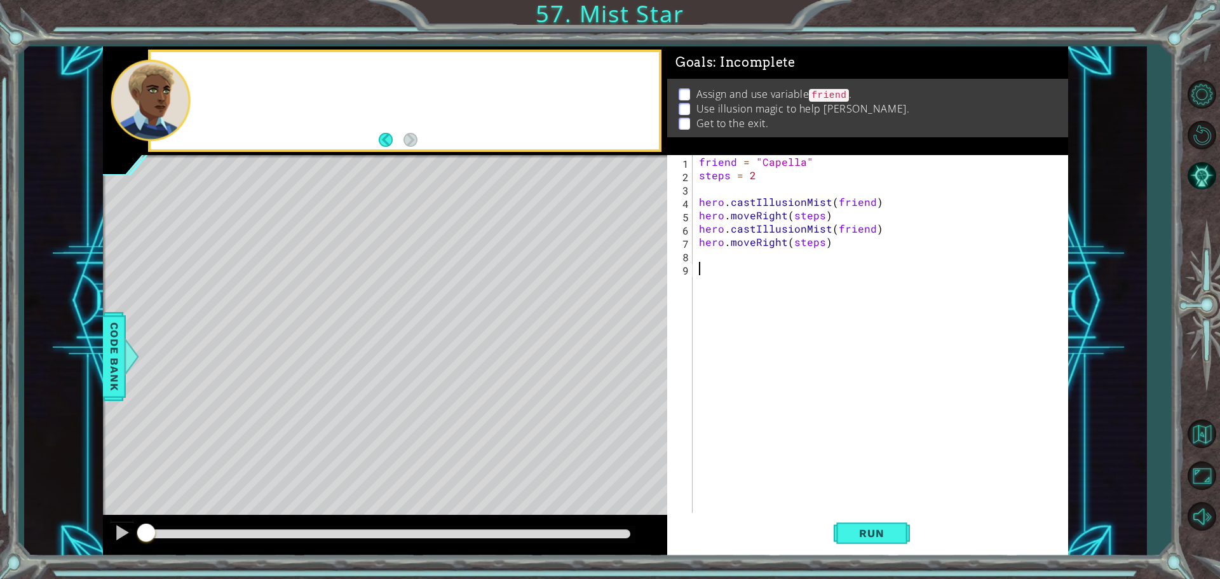
click at [219, 73] on div at bounding box center [405, 100] width 508 height 97
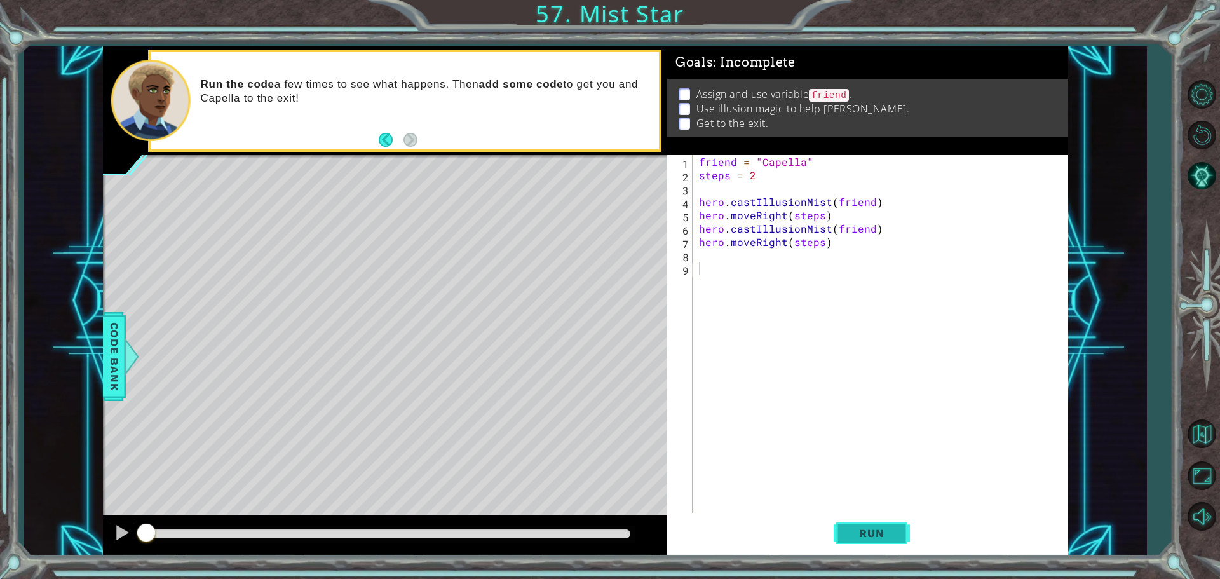
click at [875, 529] on span "Run" at bounding box center [871, 533] width 50 height 13
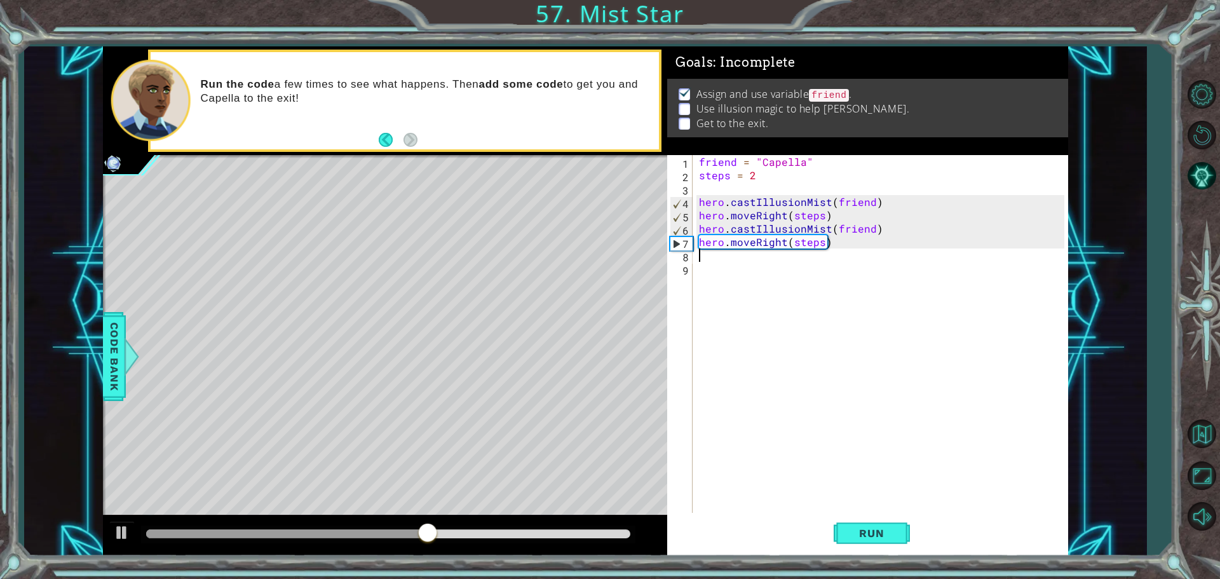
click at [810, 260] on div "friend = "Capella" steps = 2 hero . castIllusionMist ( friend ) hero . moveRigh…" at bounding box center [883, 348] width 374 height 387
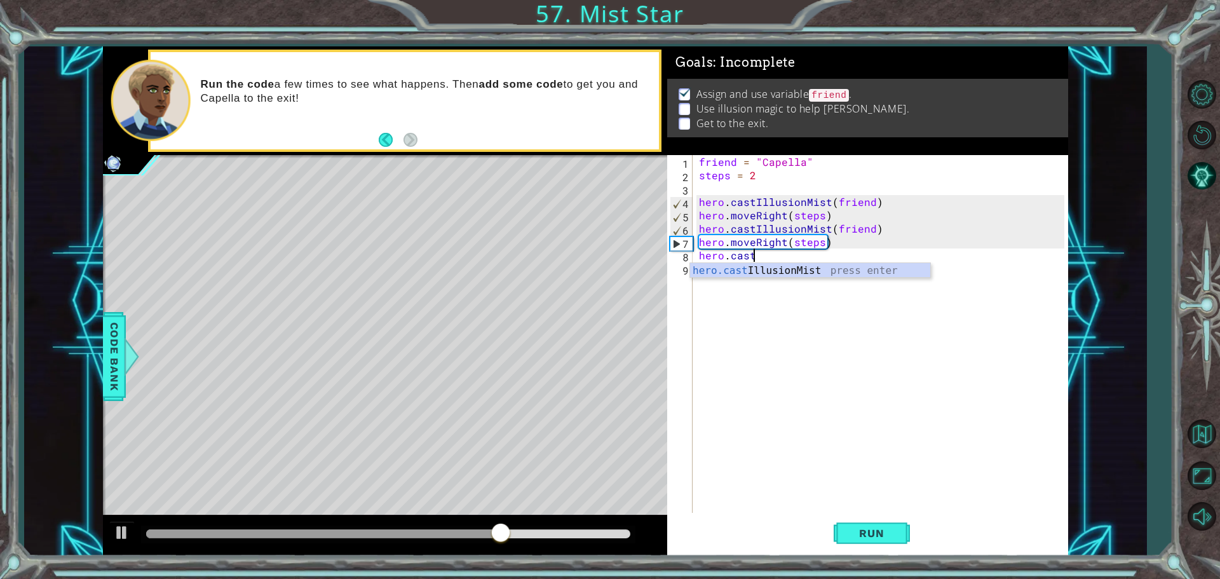
scroll to position [0, 3]
click at [786, 270] on div "hero.cast IllusionMist press enter" at bounding box center [810, 286] width 240 height 46
type textarea "hero.castIllusionMist(friend)"
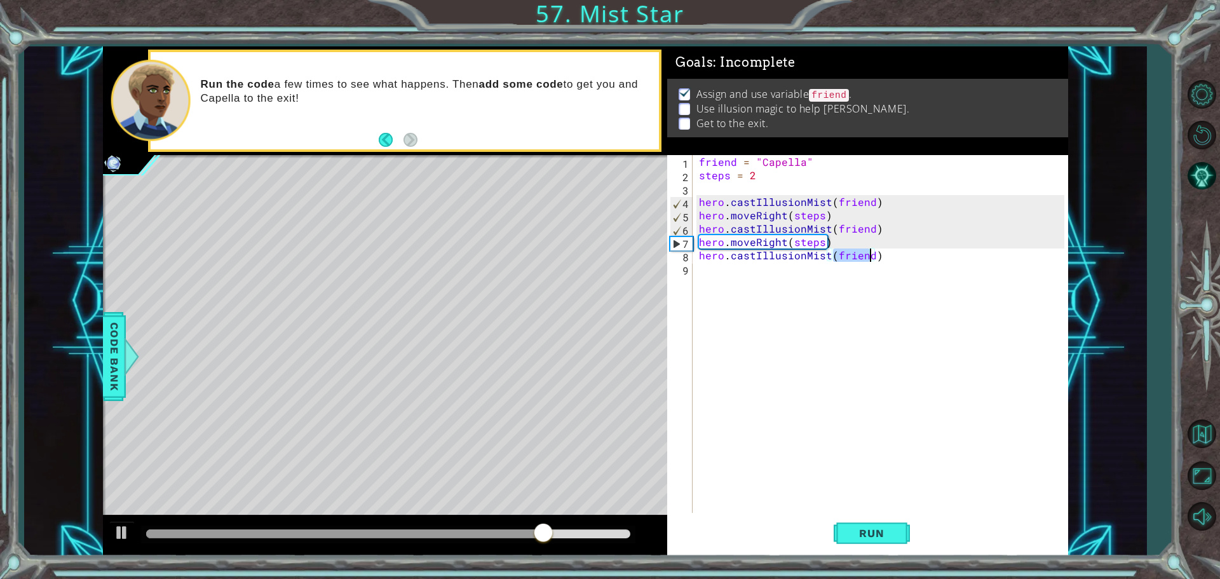
click at [909, 256] on div "friend = "Capella" steps = 2 hero . castIllusionMist ( friend ) hero . moveRigh…" at bounding box center [883, 348] width 374 height 387
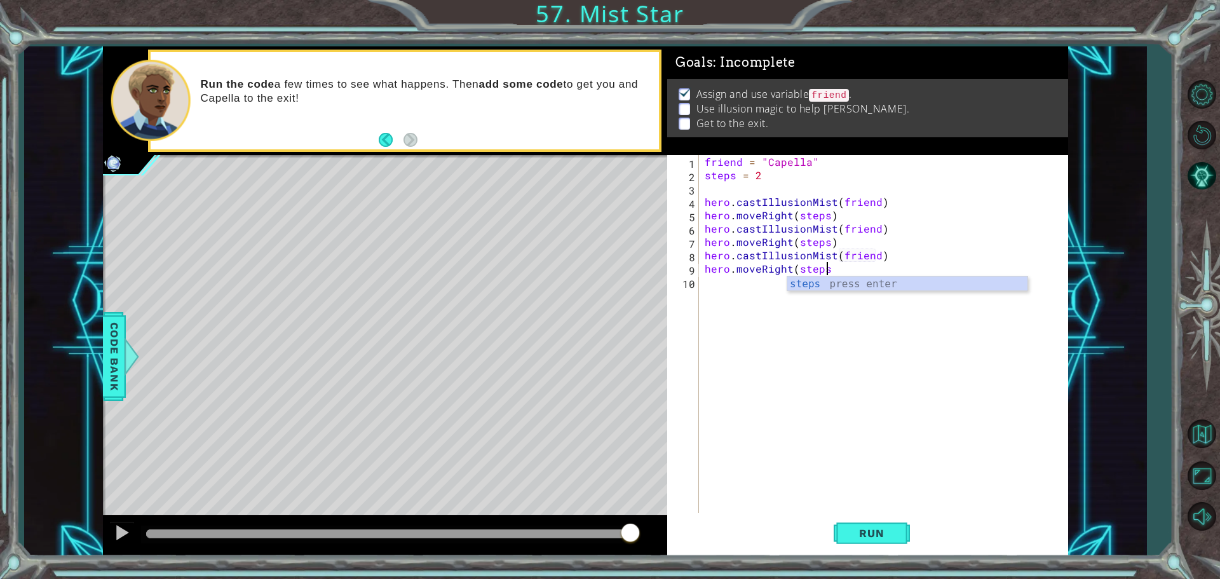
scroll to position [0, 7]
click at [797, 266] on div "friend = "Capella" steps = 2 hero . castIllusionMist ( friend ) hero . moveRigh…" at bounding box center [886, 348] width 369 height 387
type textarea "hero.moveRight(2,steps)"
click at [837, 523] on button "Run" at bounding box center [872, 533] width 76 height 40
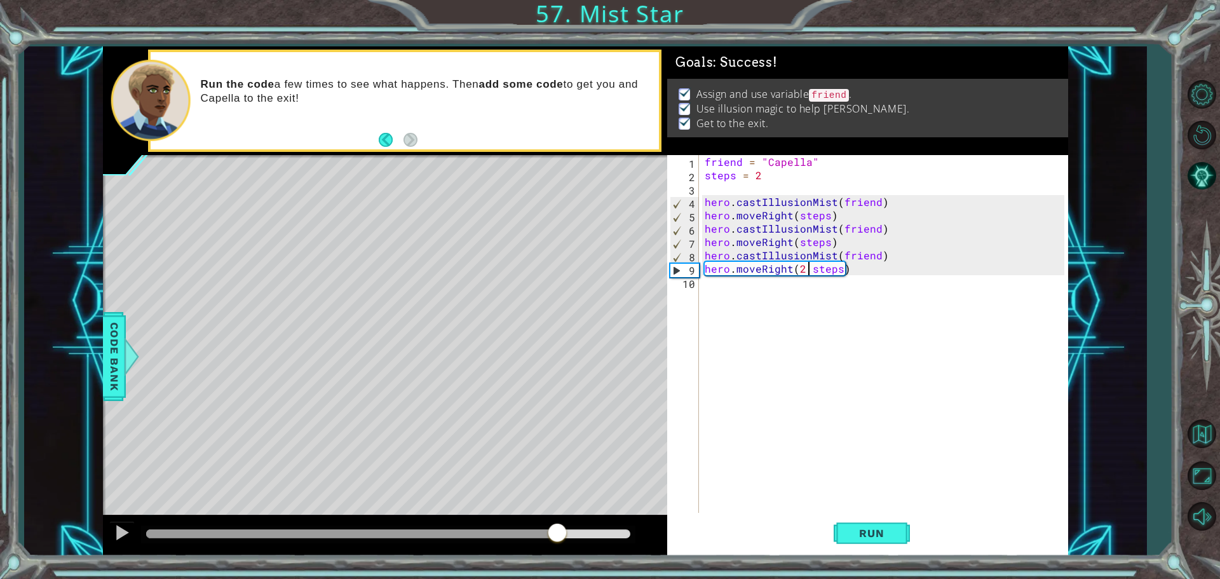
drag, startPoint x: 285, startPoint y: 531, endPoint x: 558, endPoint y: 549, distance: 273.2
click at [558, 549] on div at bounding box center [385, 535] width 564 height 41
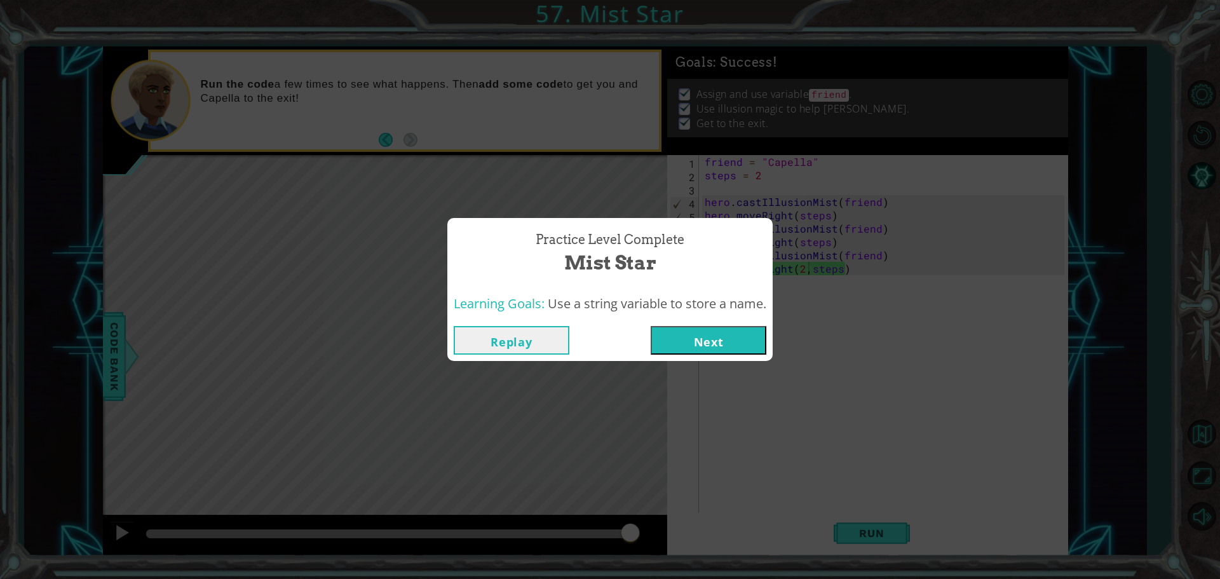
click at [756, 336] on button "Next" at bounding box center [709, 340] width 116 height 29
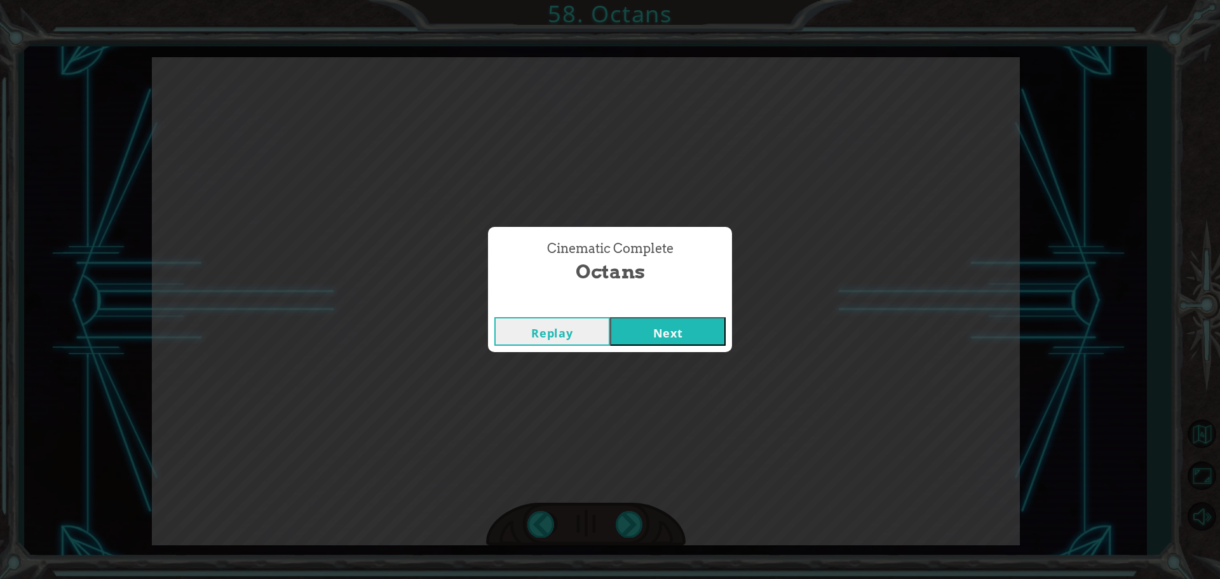
click at [712, 327] on button "Next" at bounding box center [668, 331] width 116 height 29
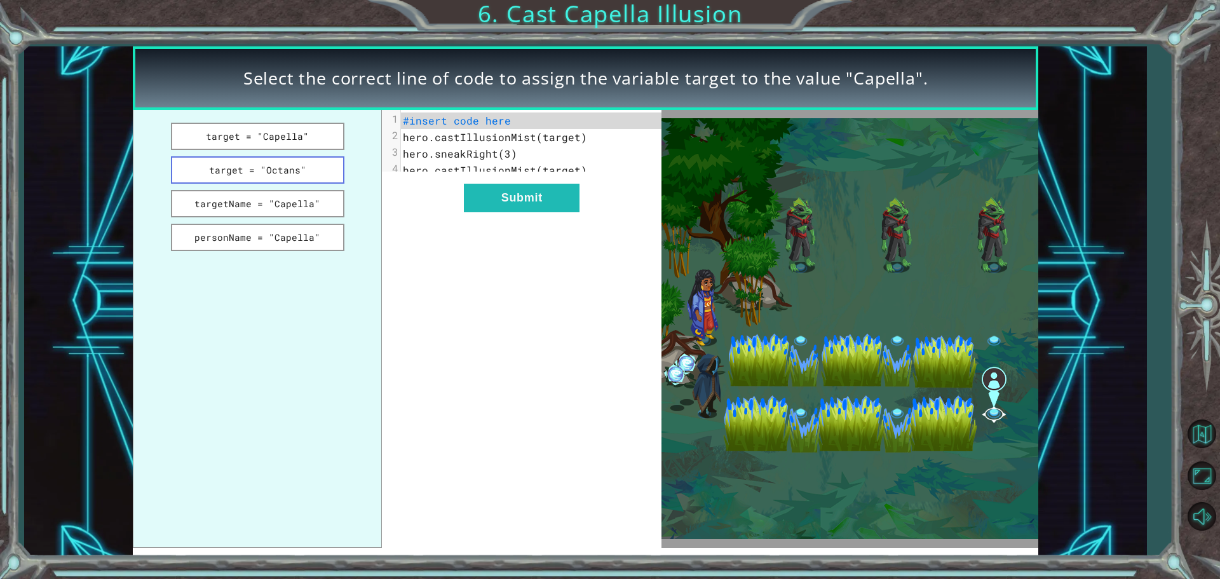
click at [205, 180] on button "target = "Octans"" at bounding box center [257, 169] width 173 height 27
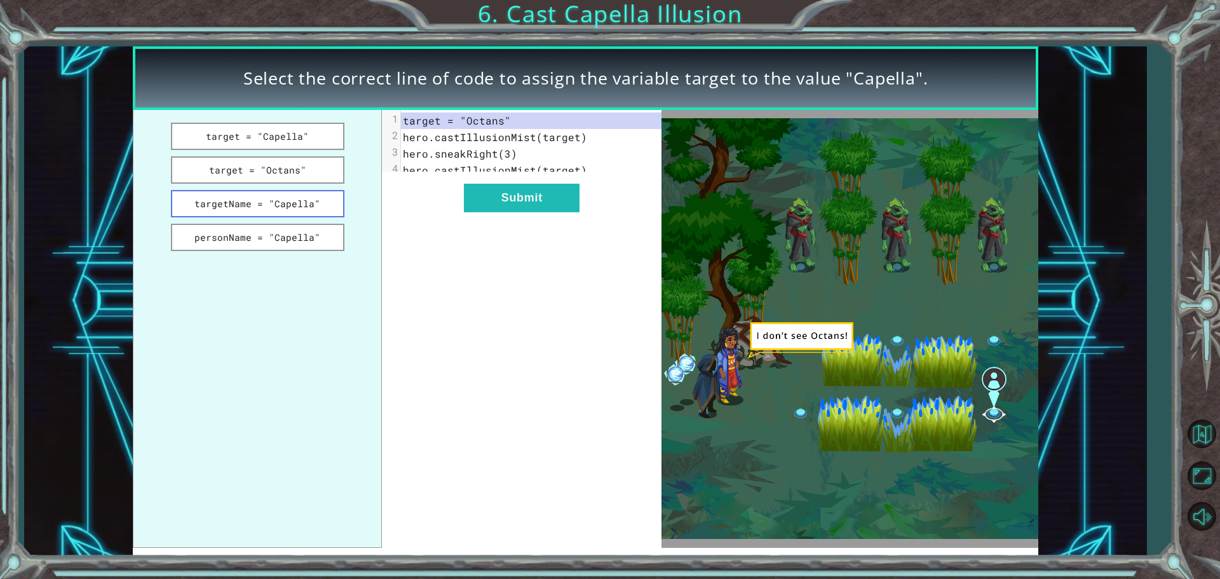
click at [254, 199] on button "targetName = "Capella"" at bounding box center [257, 203] width 173 height 27
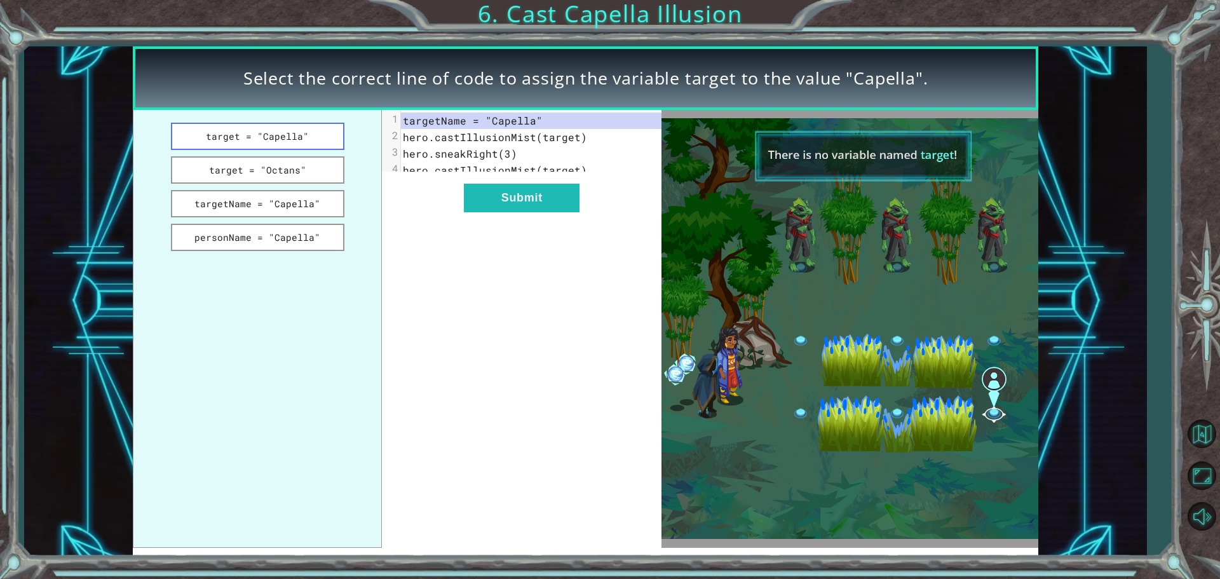
click at [283, 123] on button "target = "Capella"" at bounding box center [257, 136] width 173 height 27
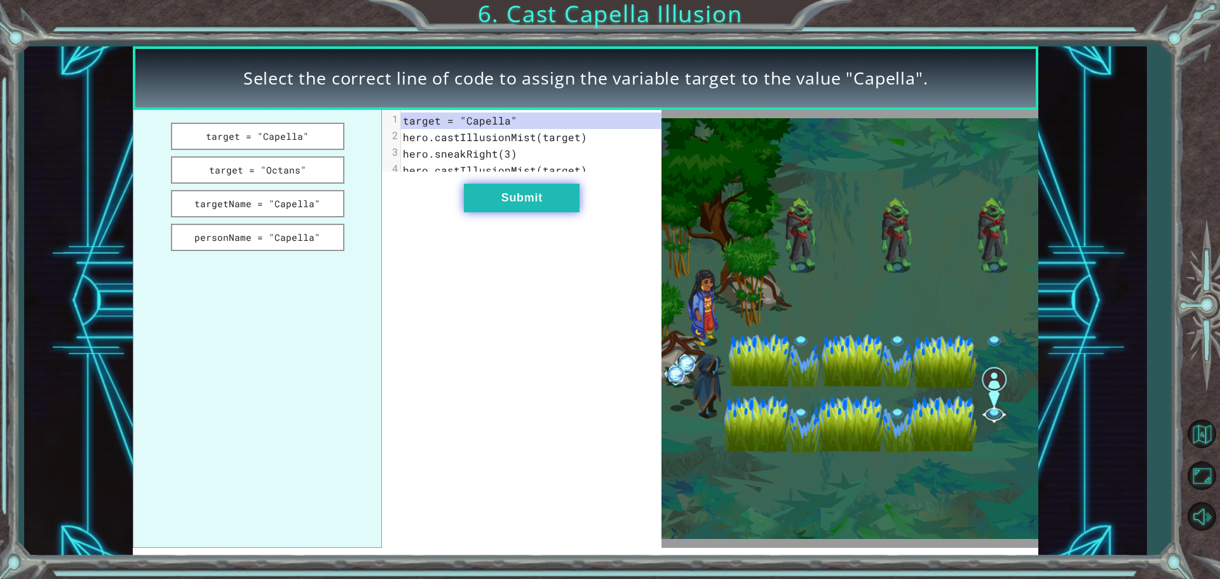
click at [508, 212] on button "Submit" at bounding box center [522, 198] width 116 height 29
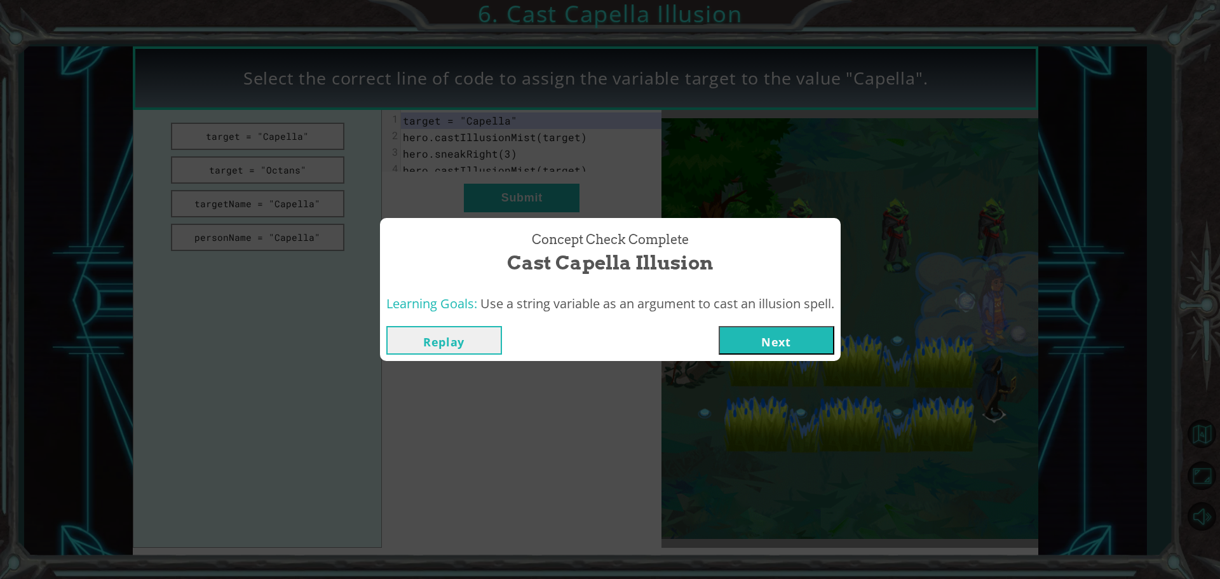
click at [820, 335] on button "Next" at bounding box center [777, 340] width 116 height 29
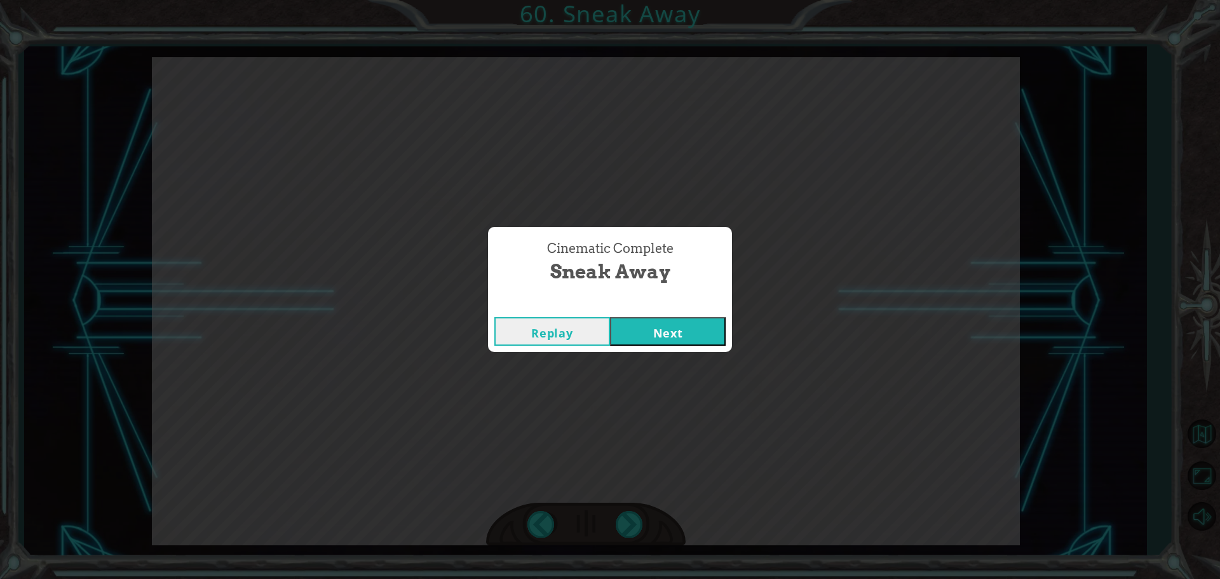
click at [714, 340] on button "Next" at bounding box center [668, 331] width 116 height 29
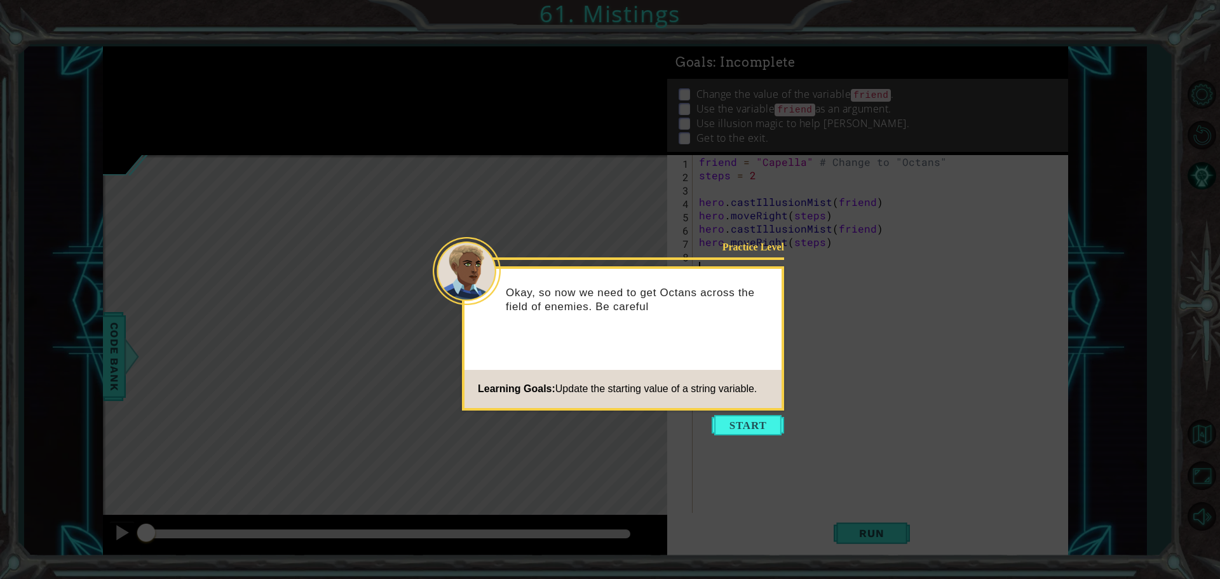
click at [726, 411] on icon at bounding box center [610, 289] width 1220 height 579
click at [730, 428] on button "Start" at bounding box center [748, 425] width 72 height 20
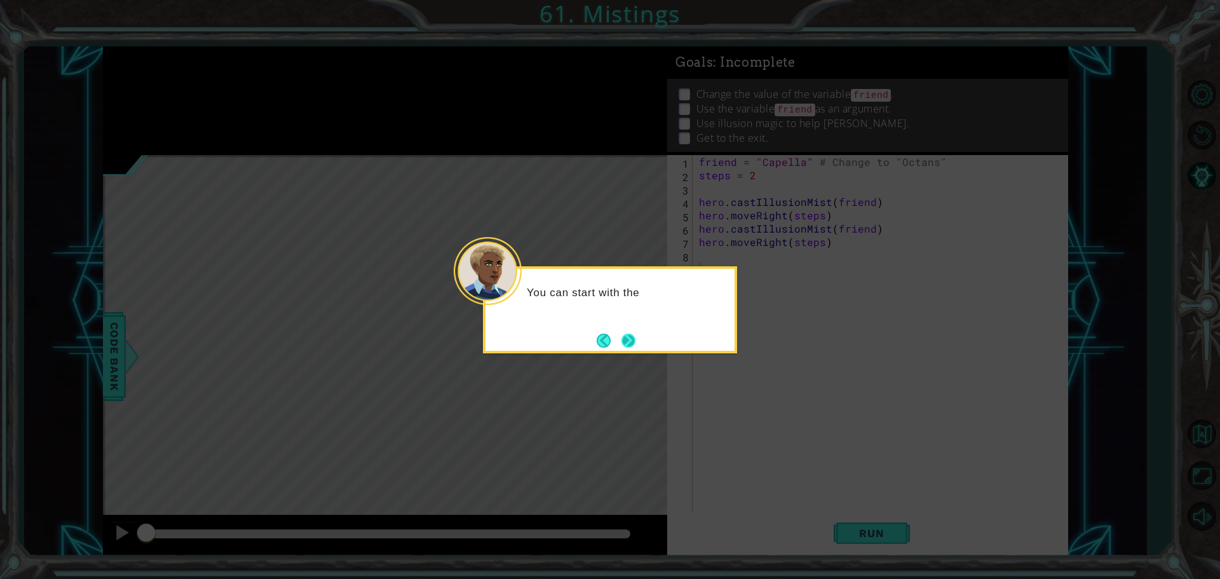
click at [634, 337] on button "Next" at bounding box center [628, 341] width 14 height 14
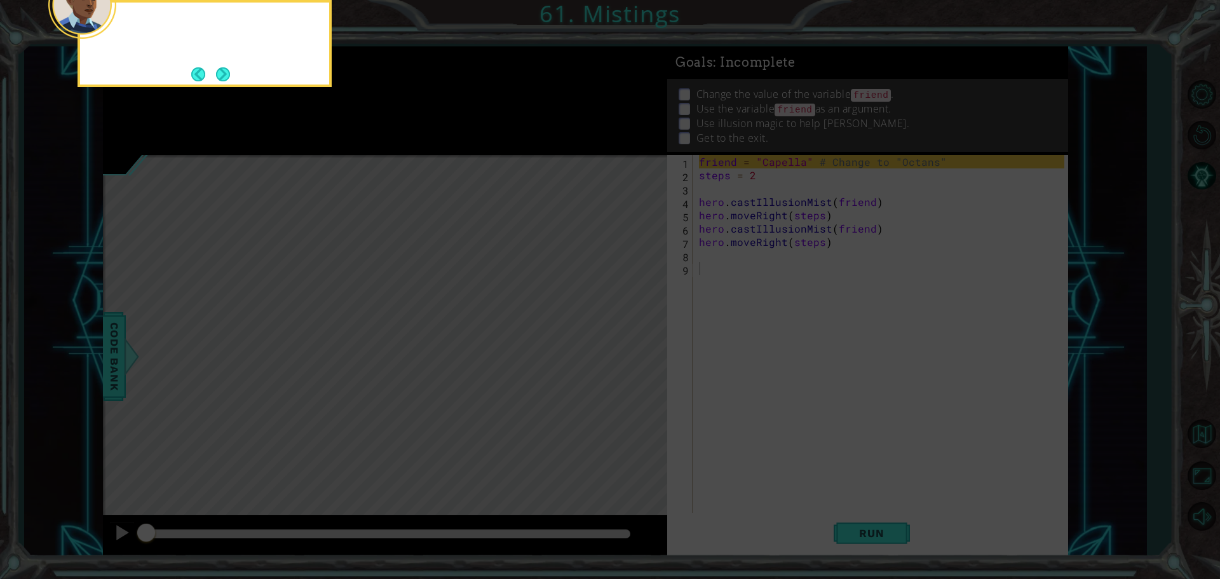
drag, startPoint x: 634, startPoint y: 337, endPoint x: 350, endPoint y: 127, distance: 353.4
click at [639, 334] on icon at bounding box center [610, 87] width 1220 height 984
click at [218, 76] on button "Next" at bounding box center [223, 74] width 23 height 23
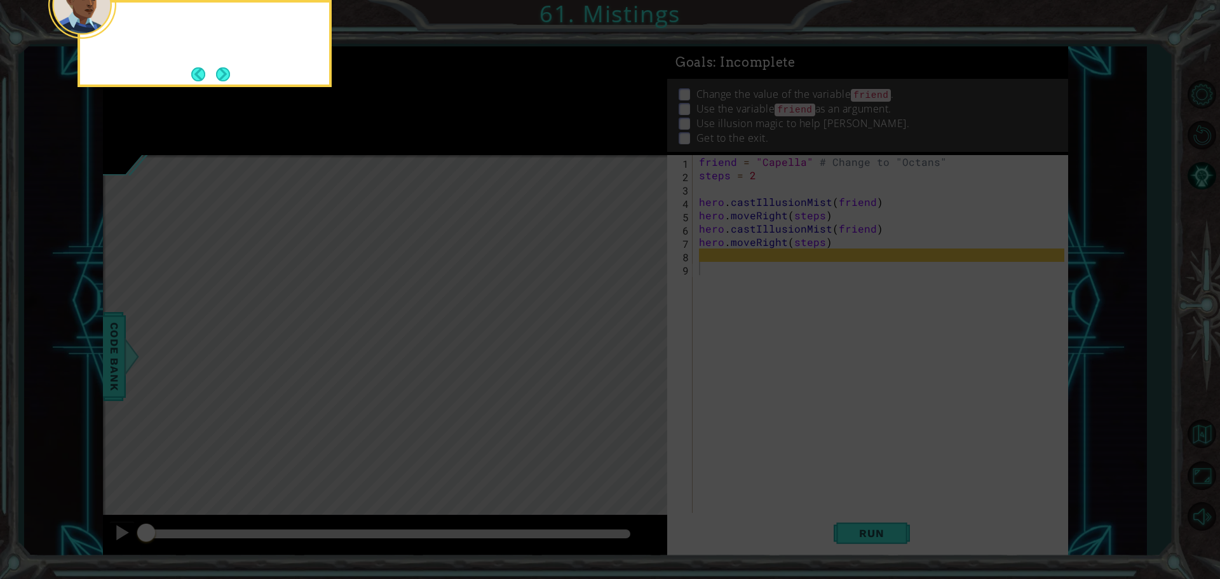
click at [218, 76] on button "Next" at bounding box center [223, 74] width 22 height 22
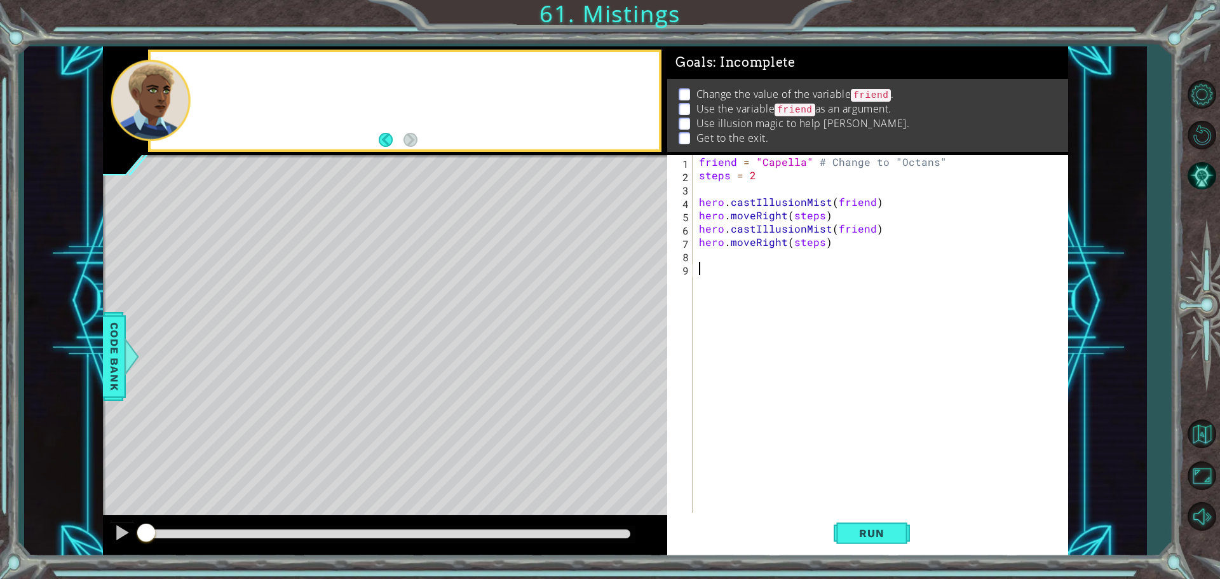
click at [218, 76] on div at bounding box center [405, 100] width 508 height 97
click at [872, 535] on span "Run" at bounding box center [871, 533] width 50 height 13
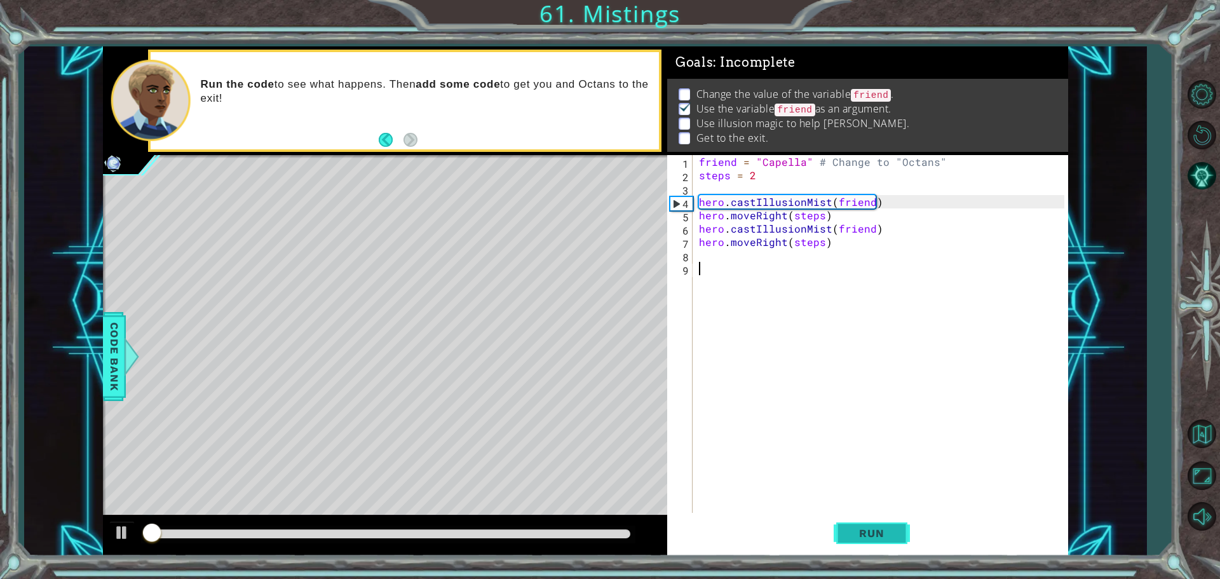
scroll to position [6, 0]
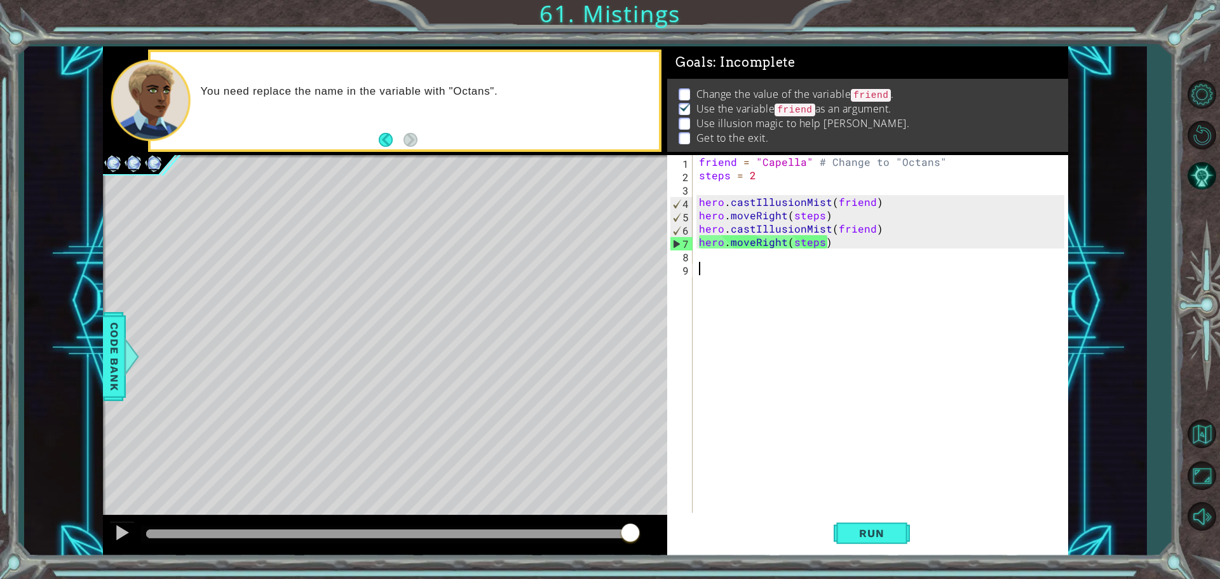
click at [848, 203] on div "friend = "Capella" # Change to "Octans" steps = 2 hero . castIllusionMist ( fri…" at bounding box center [883, 348] width 374 height 387
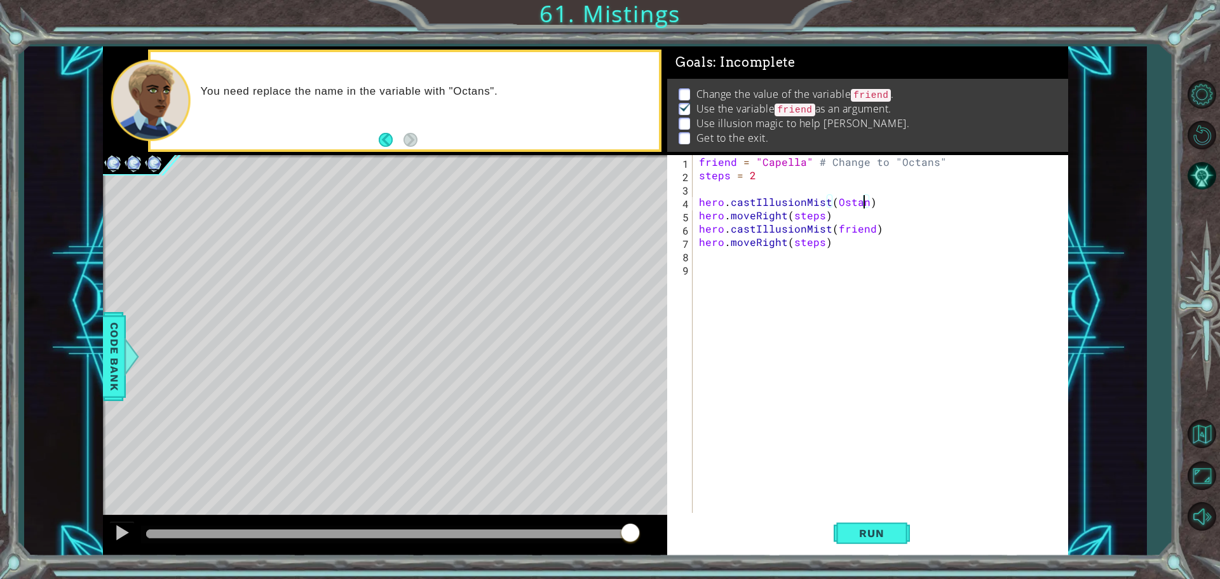
scroll to position [0, 10]
click at [881, 538] on span "Run" at bounding box center [871, 533] width 50 height 13
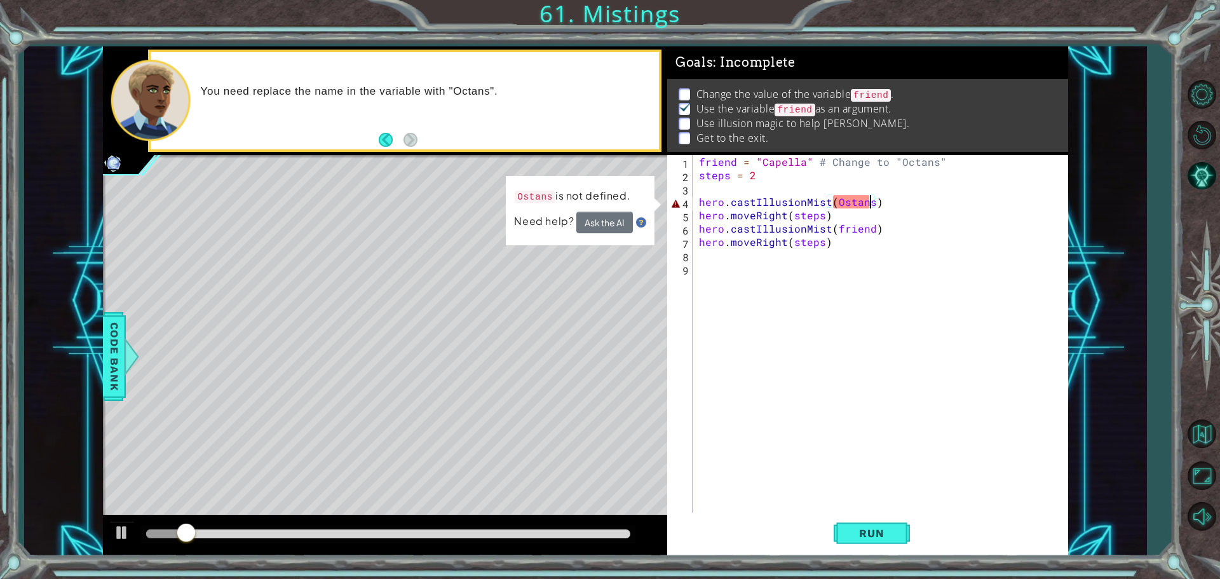
click at [850, 198] on div "friend = "Capella" # Change to "Octans" steps = 2 hero . castIllusionMist ( Ost…" at bounding box center [883, 348] width 374 height 387
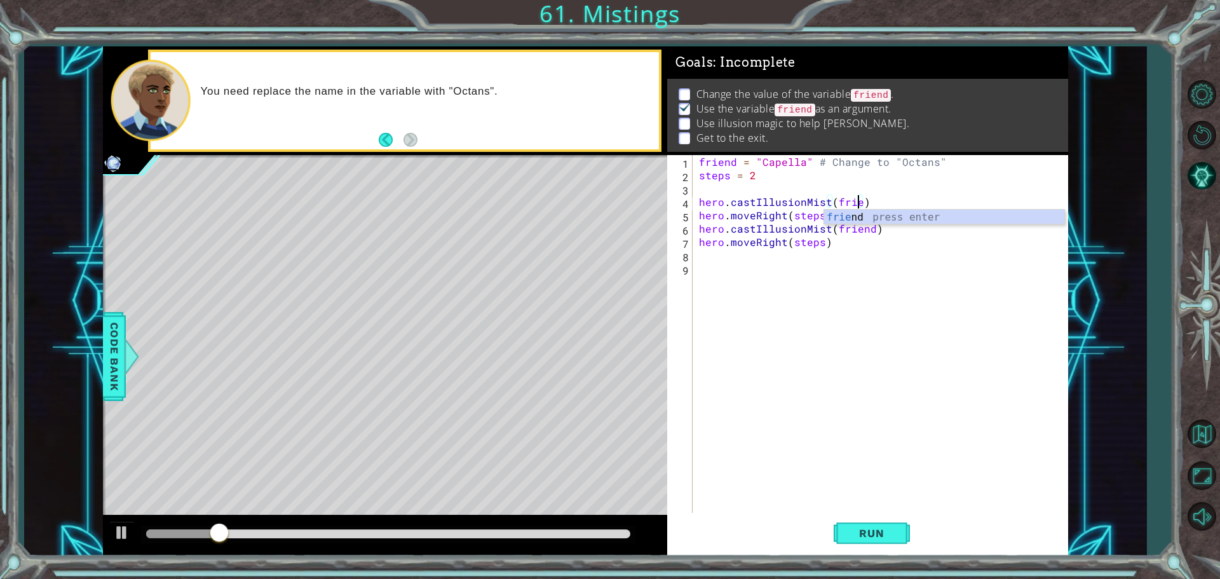
type textarea "hero.castIllusionMist(friend)"
click at [847, 468] on div "friend = "Capella" # Change to "Octans" steps = 2 hero . castIllusionMist ( fri…" at bounding box center [883, 348] width 374 height 387
click at [881, 201] on div "friend = "Capella" # Change to "Octans" steps = 2 hero . castIllusionMist ( fri…" at bounding box center [883, 348] width 374 height 387
type textarea "hero.castIllusionMist(friend)"
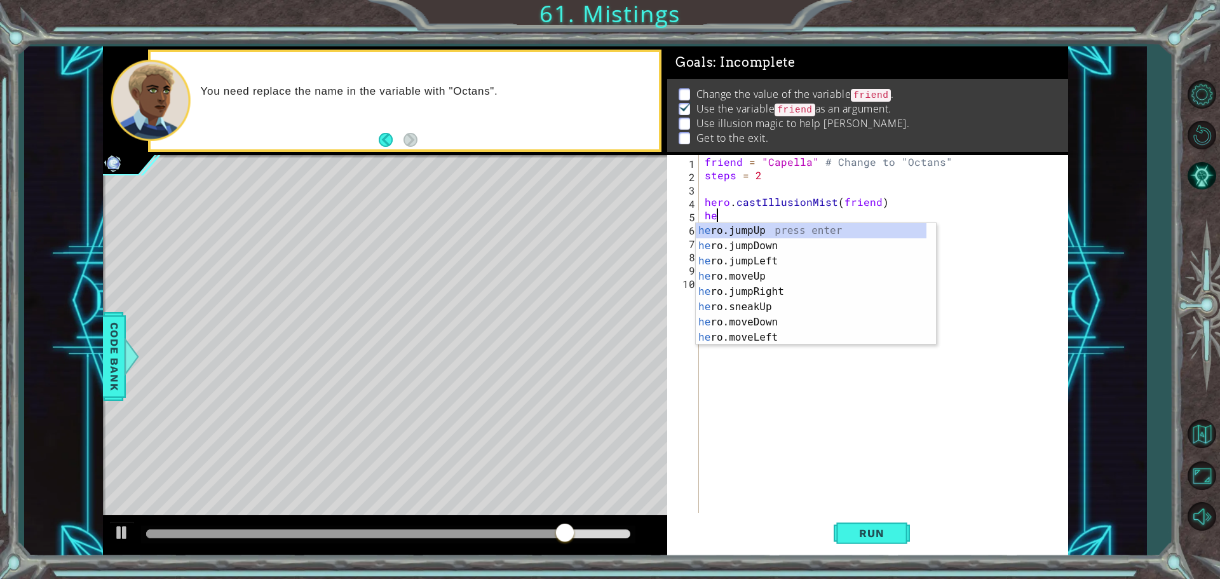
type textarea "h"
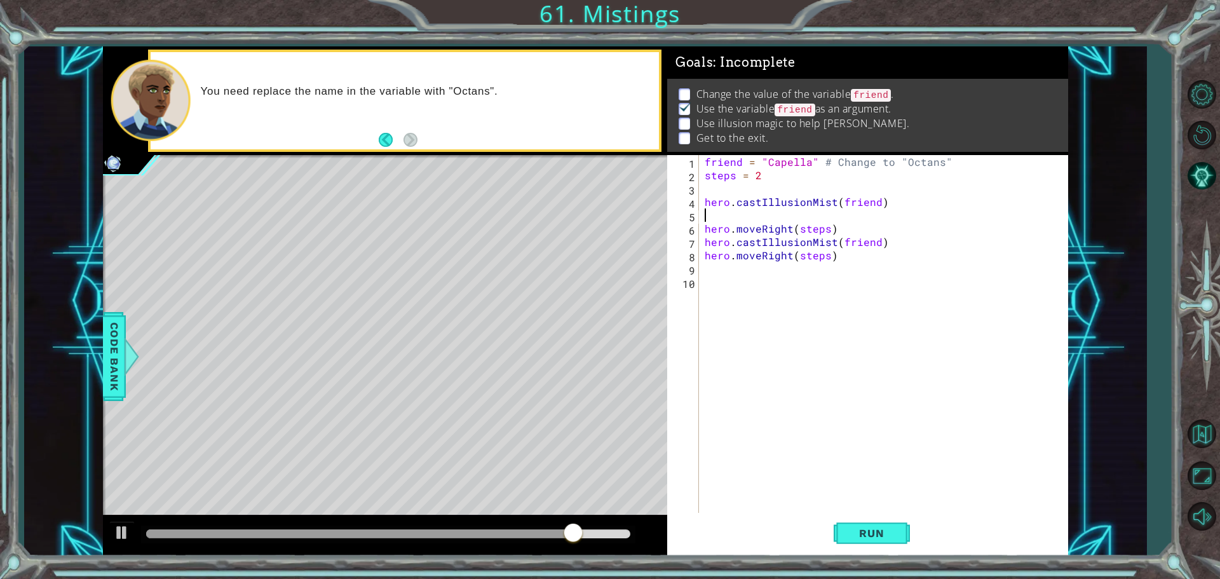
type textarea "hero.castIllusionMist(friend)"
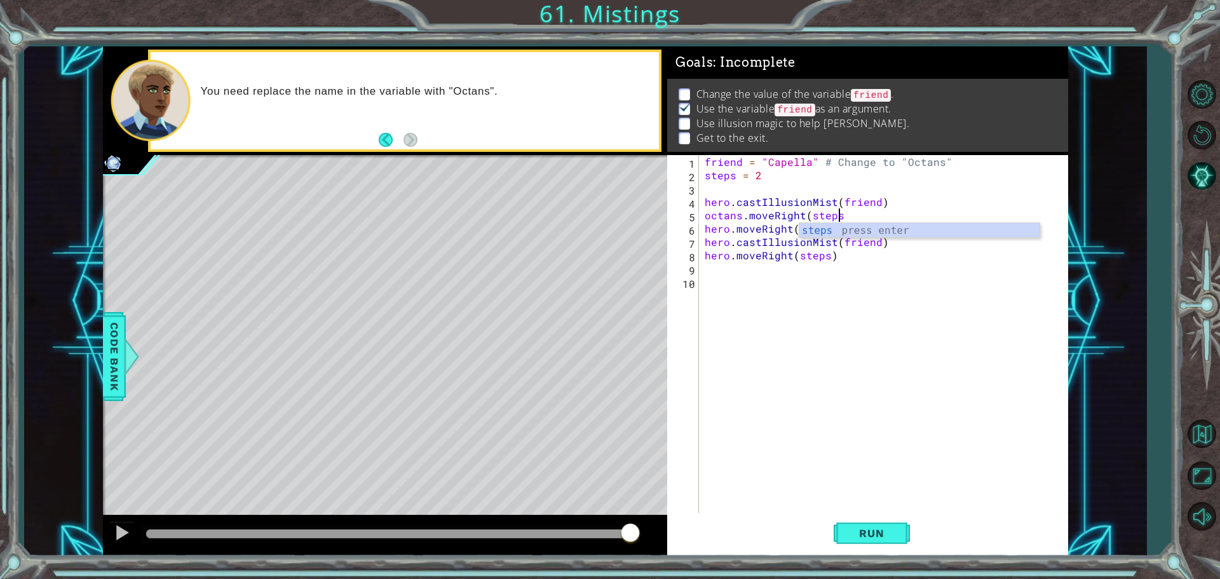
scroll to position [0, 8]
click at [897, 530] on button "Run" at bounding box center [872, 533] width 76 height 40
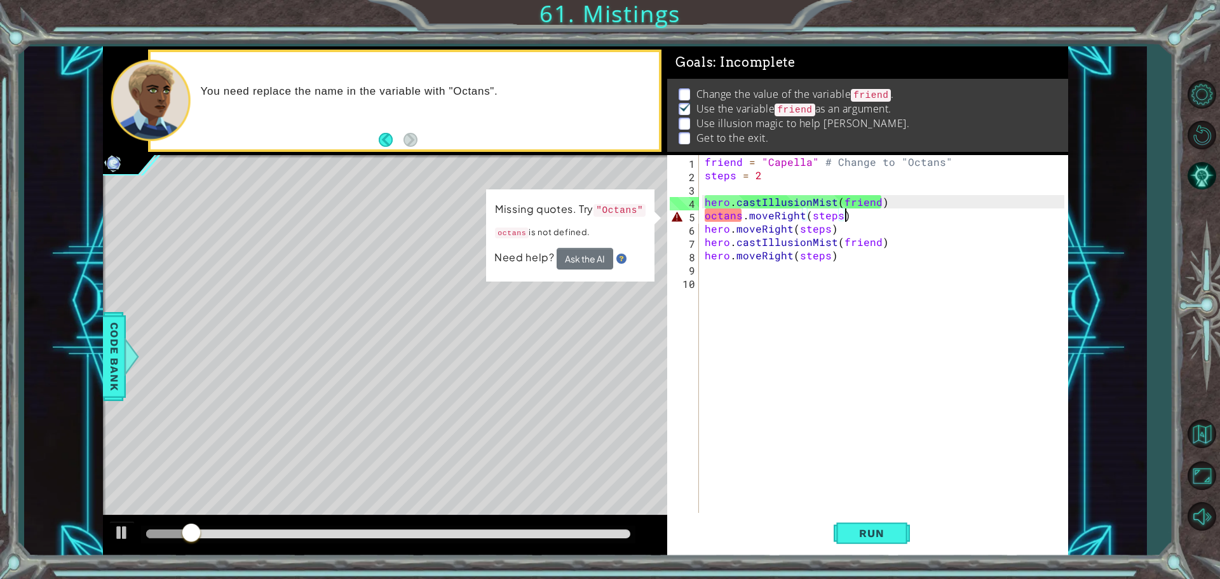
click at [742, 220] on div "friend = "Capella" # Change to "Octans" steps = 2 hero . castIllusionMist ( fri…" at bounding box center [886, 348] width 369 height 387
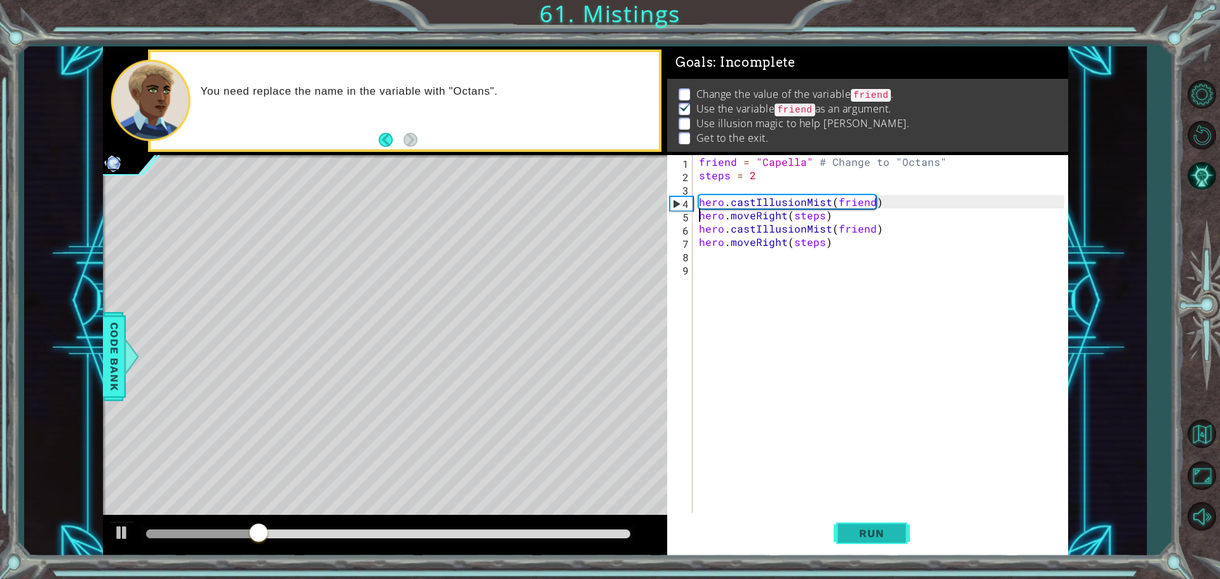
click at [842, 532] on button "Run" at bounding box center [872, 533] width 76 height 40
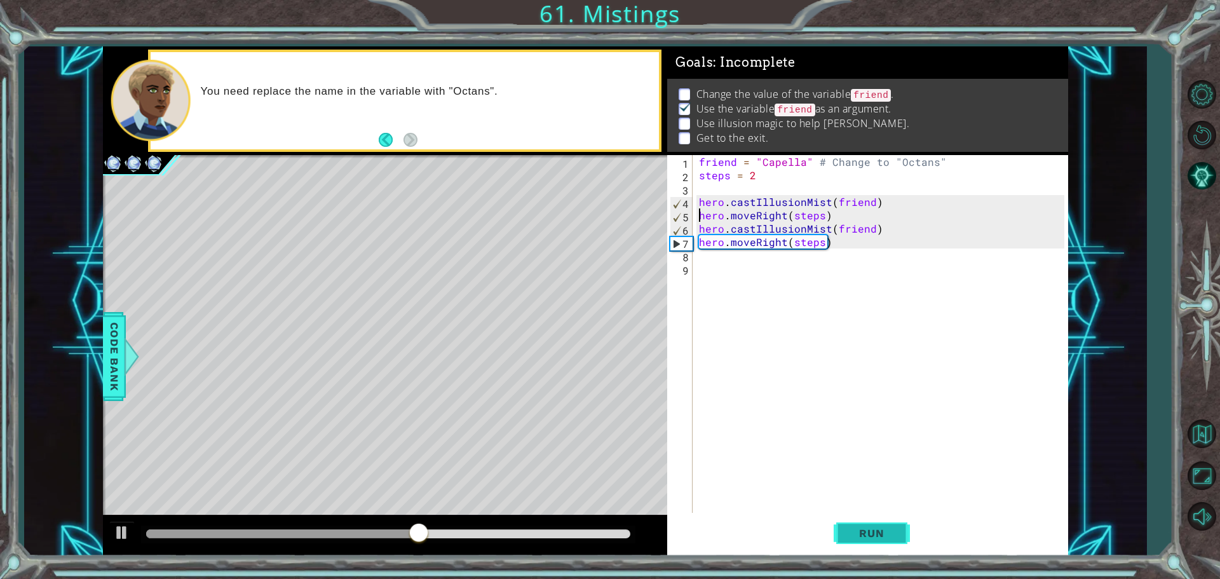
click at [876, 519] on button "Run" at bounding box center [872, 533] width 76 height 40
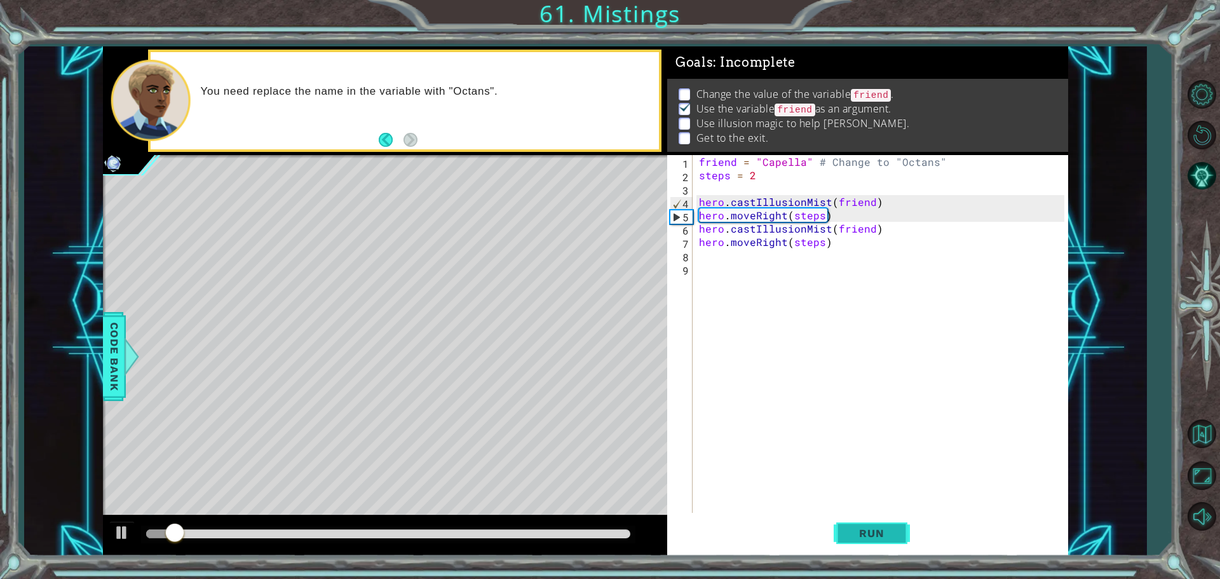
click at [891, 532] on span "Run" at bounding box center [871, 533] width 50 height 13
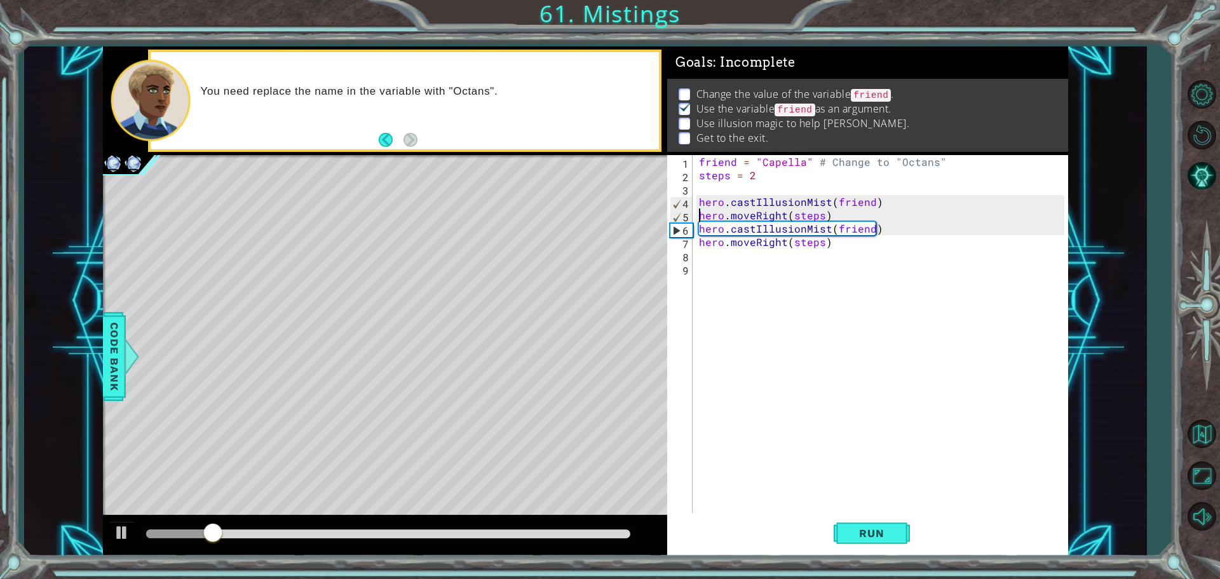
click at [858, 202] on div "friend = "Capella" # Change to "Octans" steps = 2 hero . castIllusionMist ( fri…" at bounding box center [883, 348] width 374 height 387
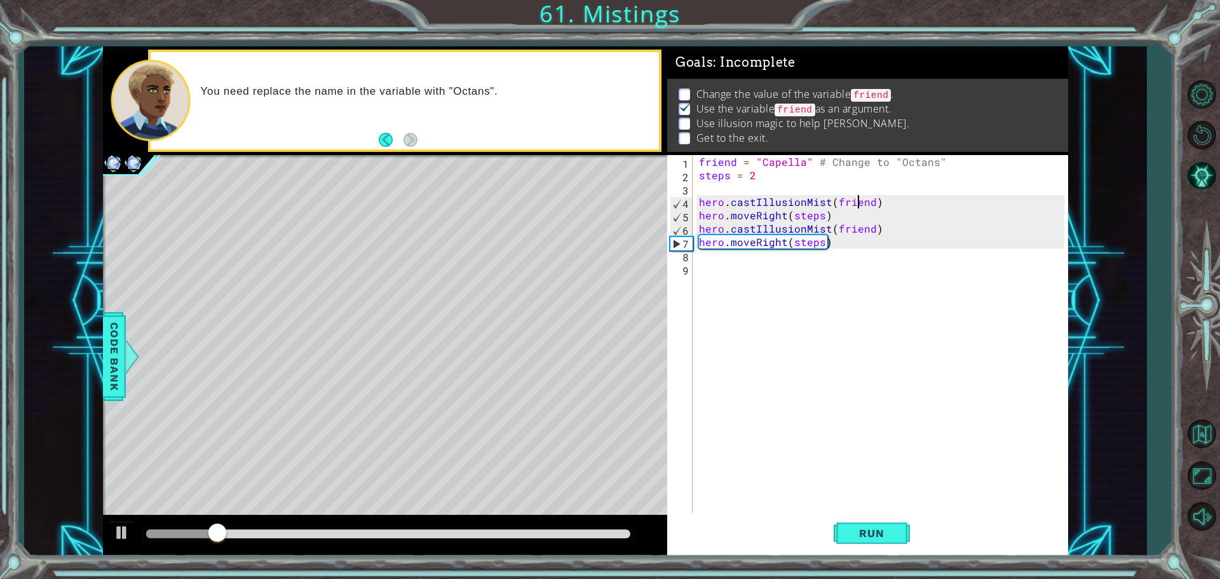
click at [858, 202] on div "friend = "Capella" # Change to "Octans" steps = 2 hero . castIllusionMist ( fri…" at bounding box center [883, 348] width 374 height 387
click at [873, 536] on span "Run" at bounding box center [871, 533] width 50 height 13
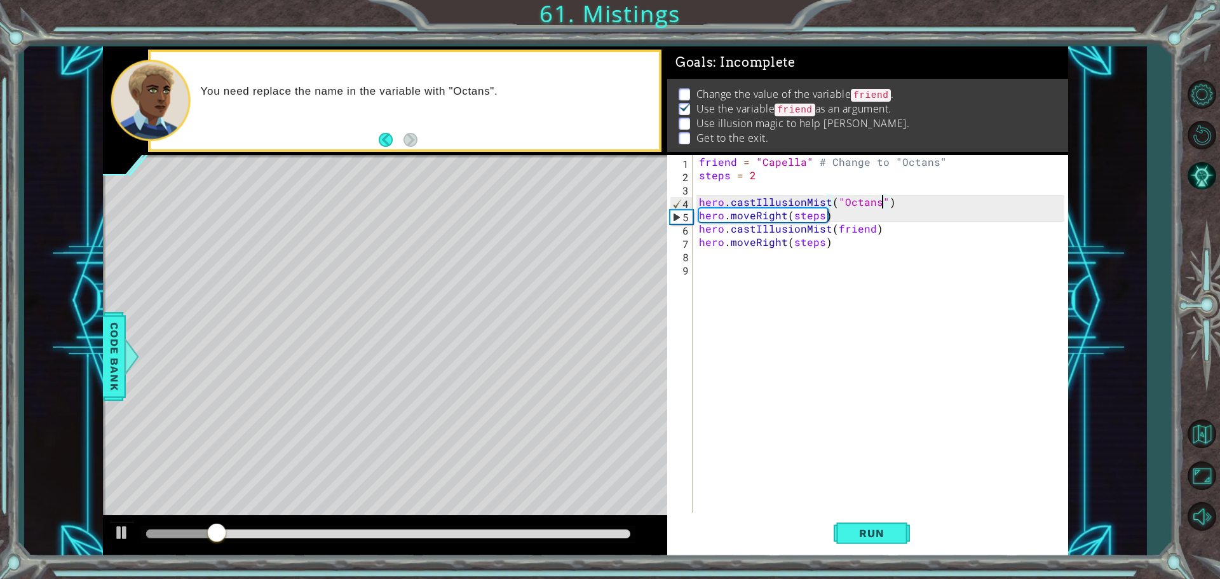
click at [848, 227] on div "friend = "Capella" # Change to "Octans" steps = 2 hero . castIllusionMist ( "Oc…" at bounding box center [883, 348] width 374 height 387
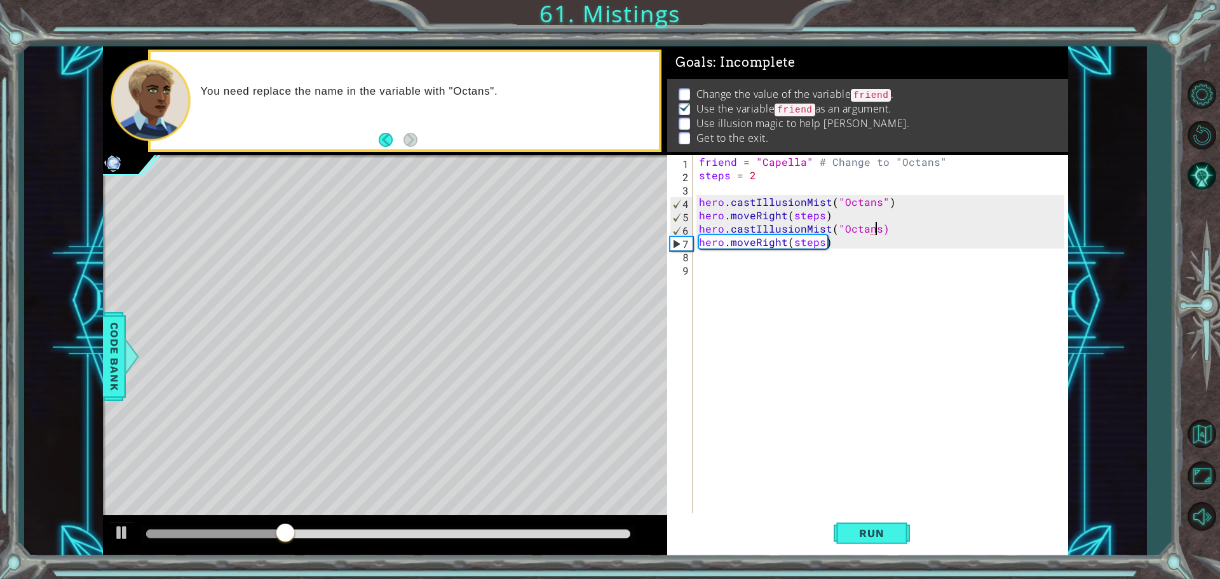
scroll to position [0, 11]
type textarea "hero.castIllusionMist("Octans")"
click at [785, 257] on div "friend = "Capella" # Change to "Octans" steps = 2 hero . castIllusionMist ( "Oc…" at bounding box center [883, 348] width 374 height 387
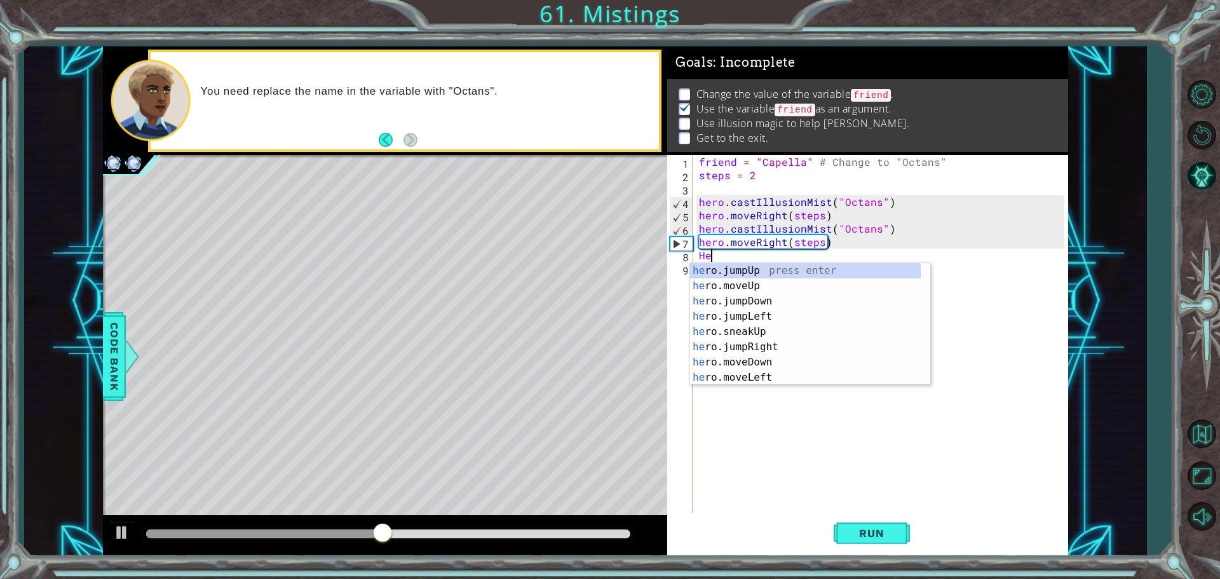
scroll to position [0, 0]
type textarea "H"
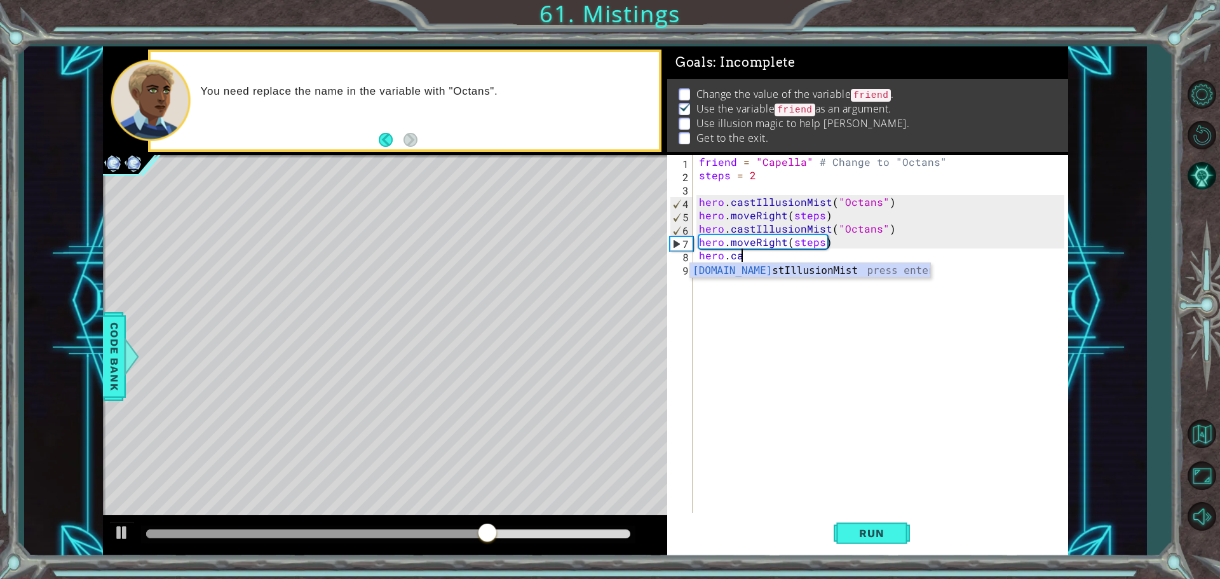
scroll to position [0, 2]
click at [792, 269] on div "hero.cas tIllusionMist press enter" at bounding box center [810, 286] width 240 height 46
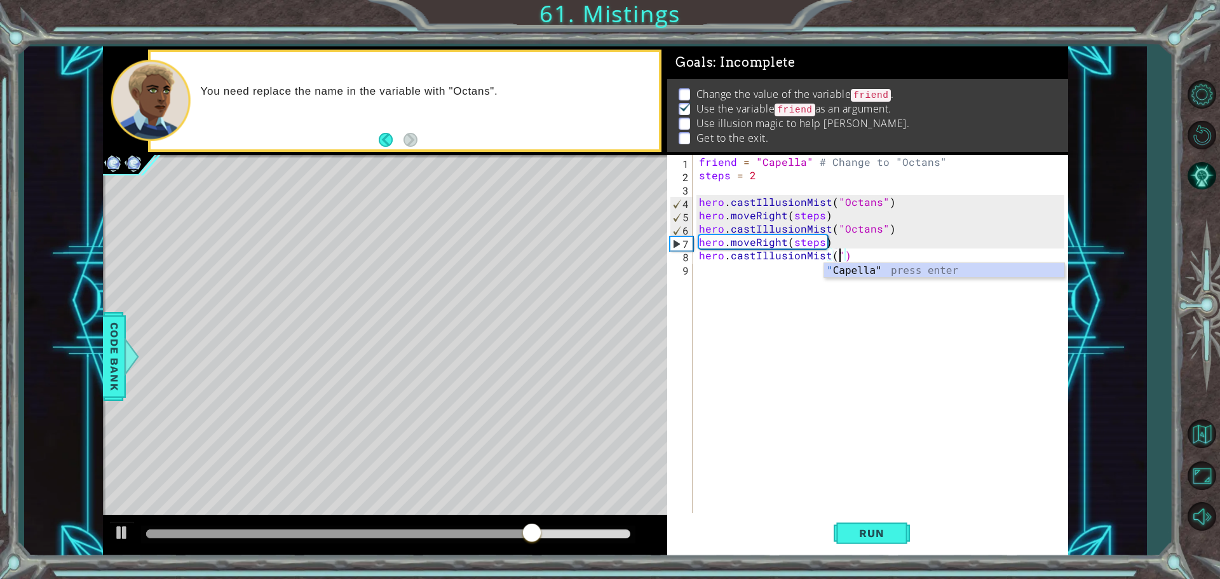
scroll to position [0, 8]
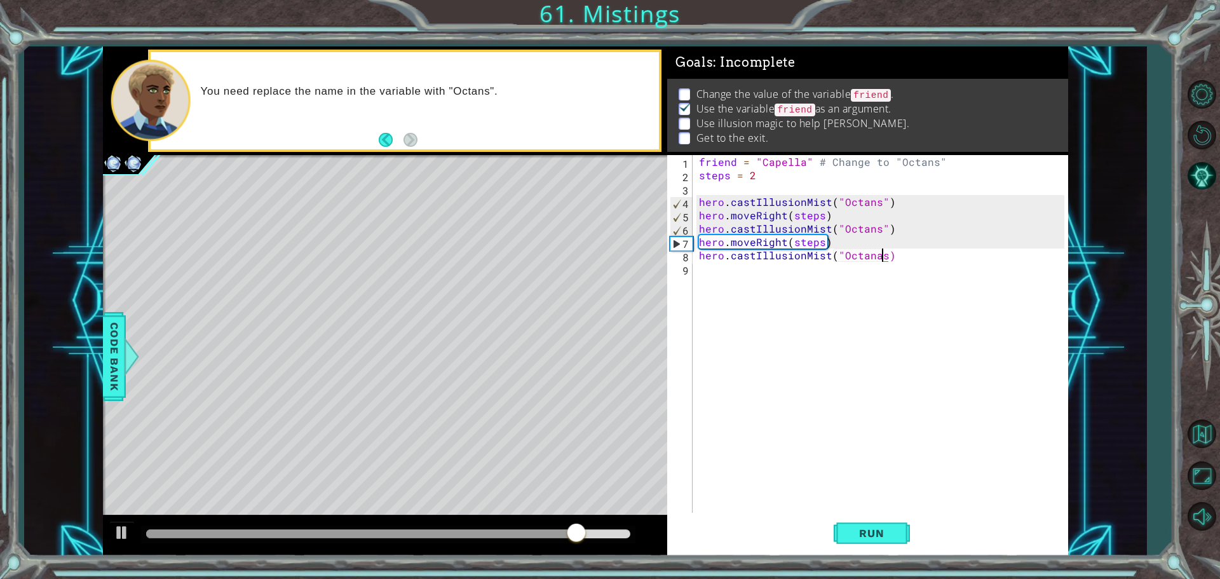
type textarea "hero.castIllusionMist("Octanas")"
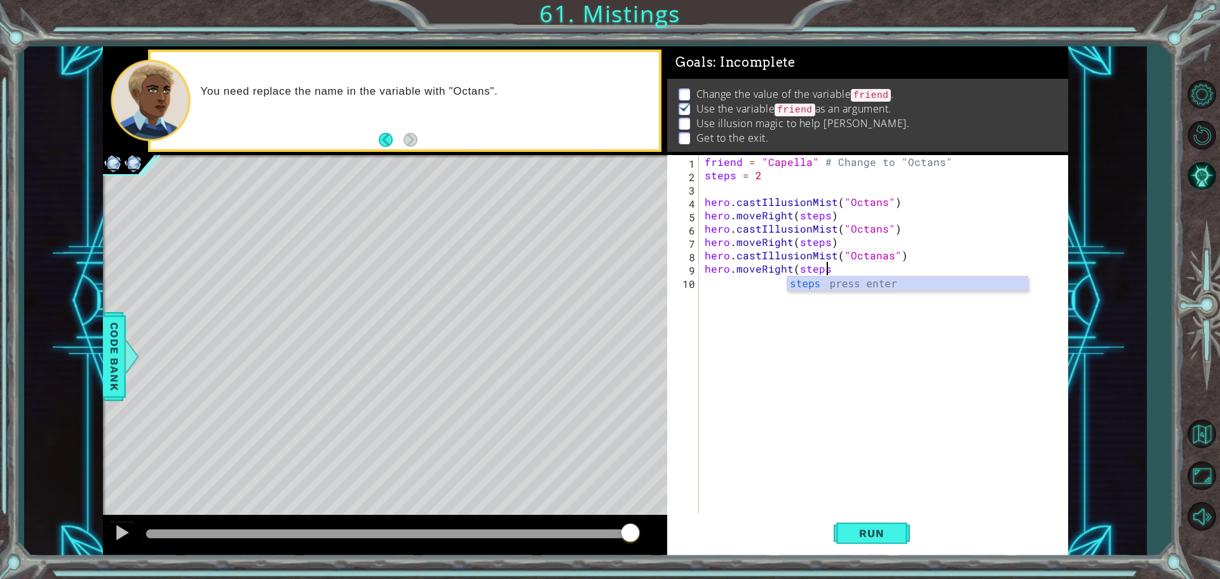
scroll to position [0, 7]
type textarea "hero.moveRight(steps)"
click at [867, 540] on button "Run" at bounding box center [872, 533] width 76 height 40
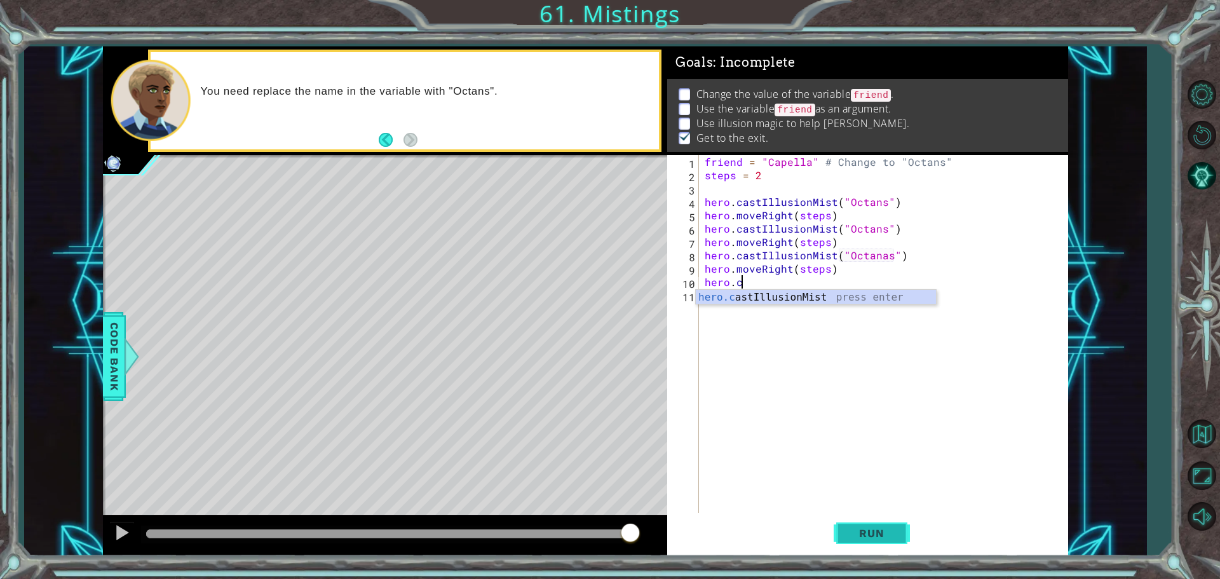
scroll to position [0, 2]
click at [811, 301] on div "hero.cas tIllusionMist press enter" at bounding box center [816, 313] width 240 height 46
click at [866, 541] on button "Run" at bounding box center [872, 533] width 76 height 40
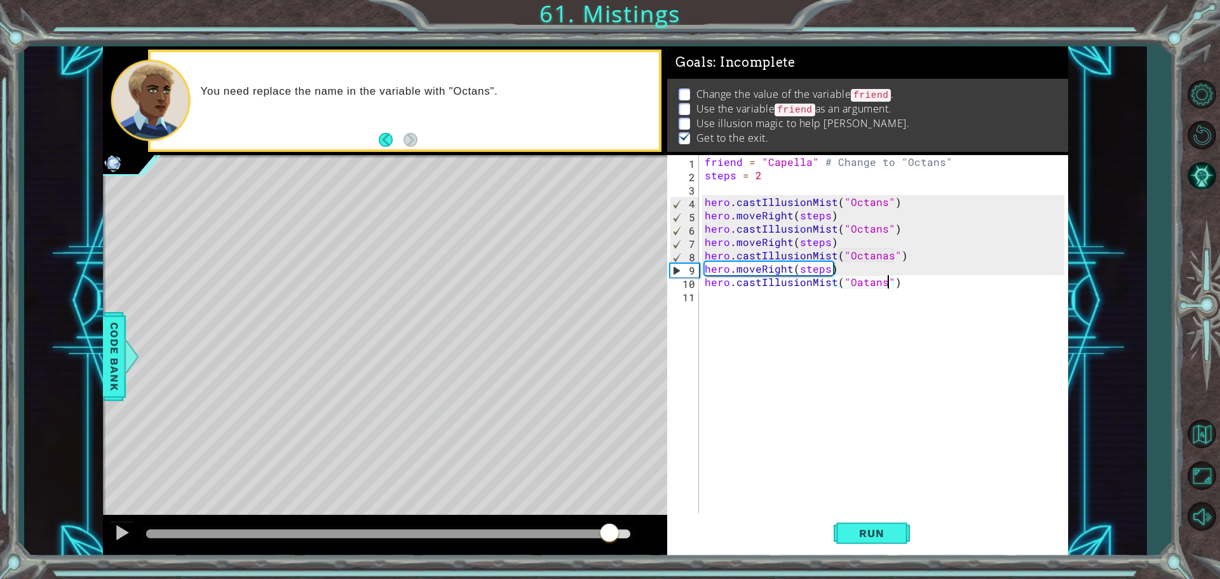
drag, startPoint x: 191, startPoint y: 538, endPoint x: 609, endPoint y: 559, distance: 418.6
click at [609, 559] on div "1 ההההההההההההההההההההההההההההההההההההההההההההההההההההההההההההההההההההההההההההה…" at bounding box center [610, 289] width 1220 height 579
click at [852, 527] on span "Run" at bounding box center [871, 533] width 50 height 13
drag, startPoint x: 201, startPoint y: 524, endPoint x: 573, endPoint y: 517, distance: 371.2
click at [573, 517] on div at bounding box center [385, 535] width 564 height 41
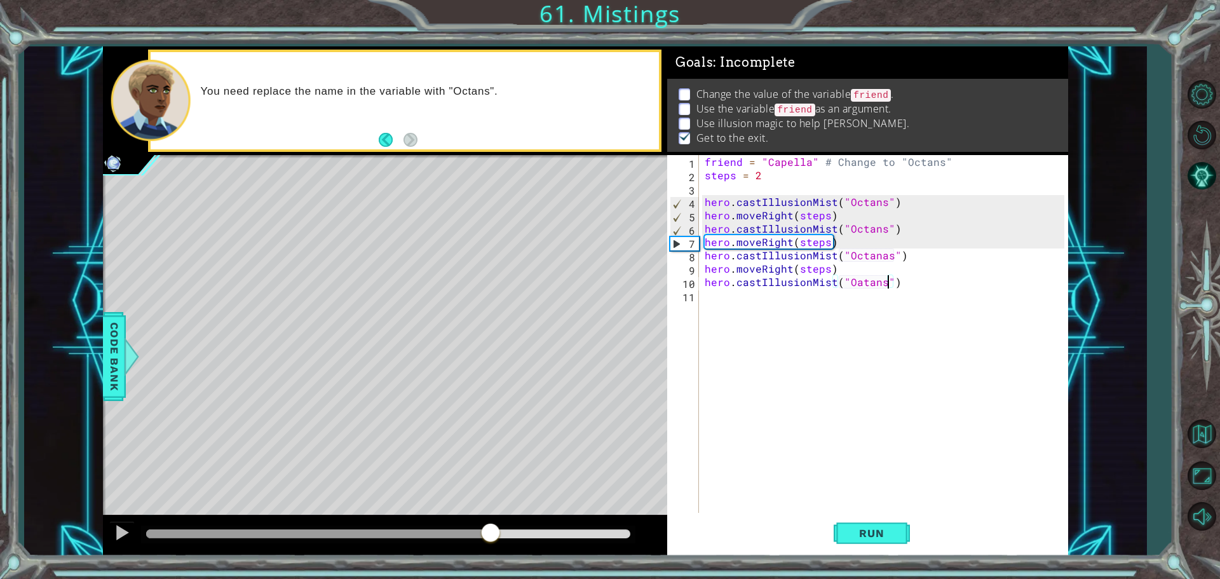
drag, startPoint x: 623, startPoint y: 531, endPoint x: 492, endPoint y: 548, distance: 132.6
click at [492, 548] on div at bounding box center [385, 535] width 564 height 41
drag, startPoint x: 492, startPoint y: 548, endPoint x: 459, endPoint y: 559, distance: 34.4
click at [459, 559] on div "1 ההההההההההההההההההההההההההההההההההההההההההההההההההההההההההההההההההההההההההההה…" at bounding box center [610, 289] width 1220 height 579
drag, startPoint x: 494, startPoint y: 524, endPoint x: 452, endPoint y: 539, distance: 44.0
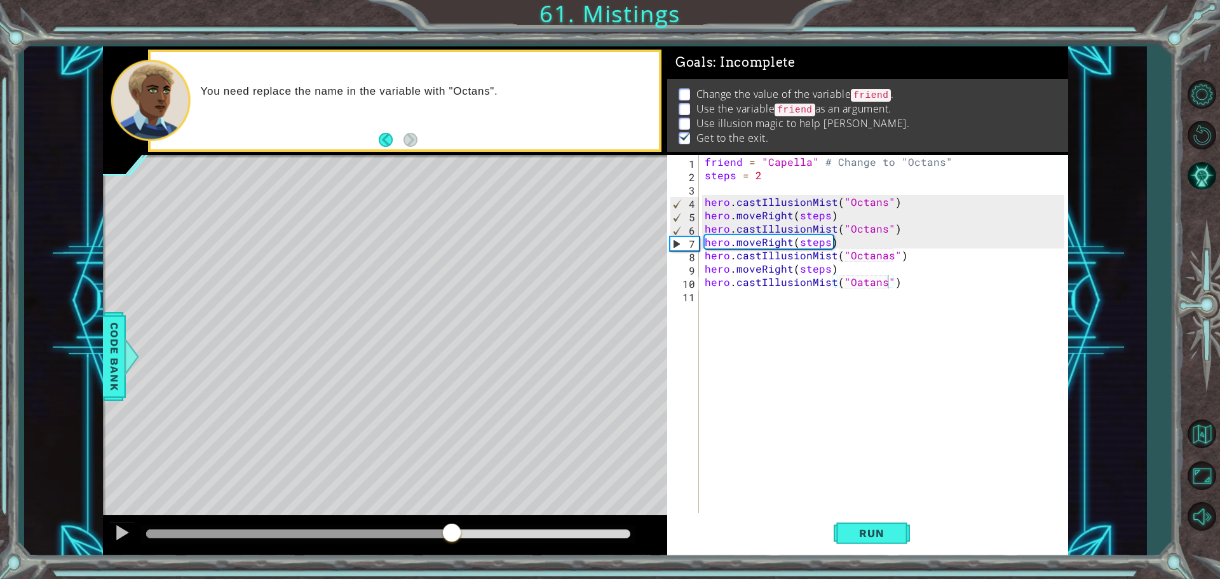
click at [452, 539] on div at bounding box center [451, 533] width 23 height 23
click at [130, 527] on button at bounding box center [121, 534] width 25 height 26
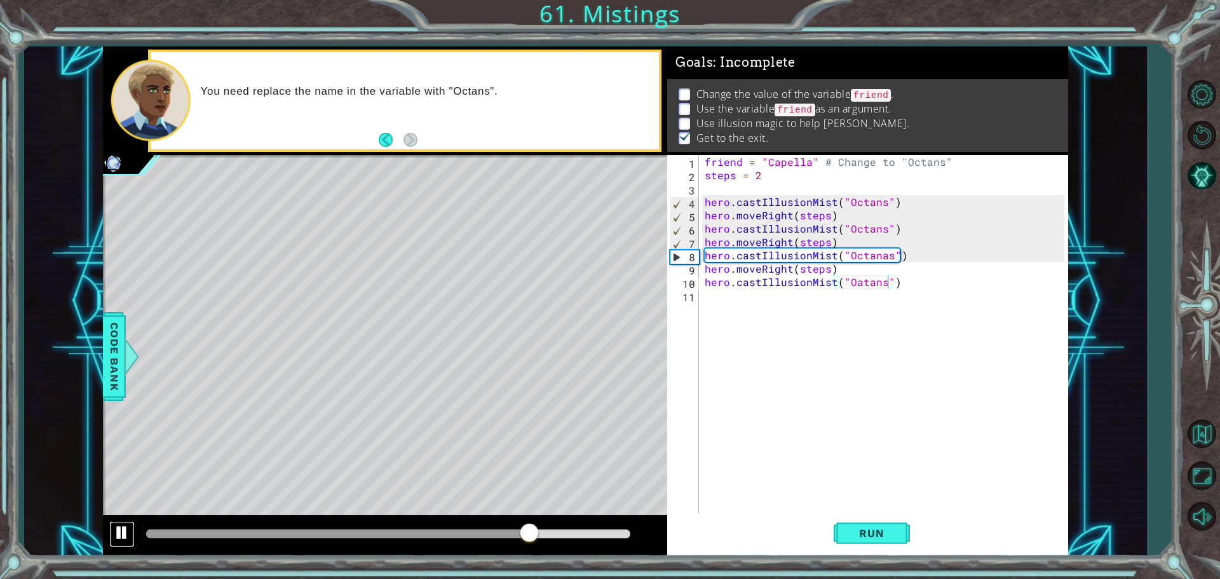
click at [128, 527] on div at bounding box center [122, 532] width 17 height 17
click at [853, 283] on div "friend = "Capella" # Change to "Octans" steps = 2 hero . castIllusionMist ( "Oc…" at bounding box center [886, 348] width 369 height 387
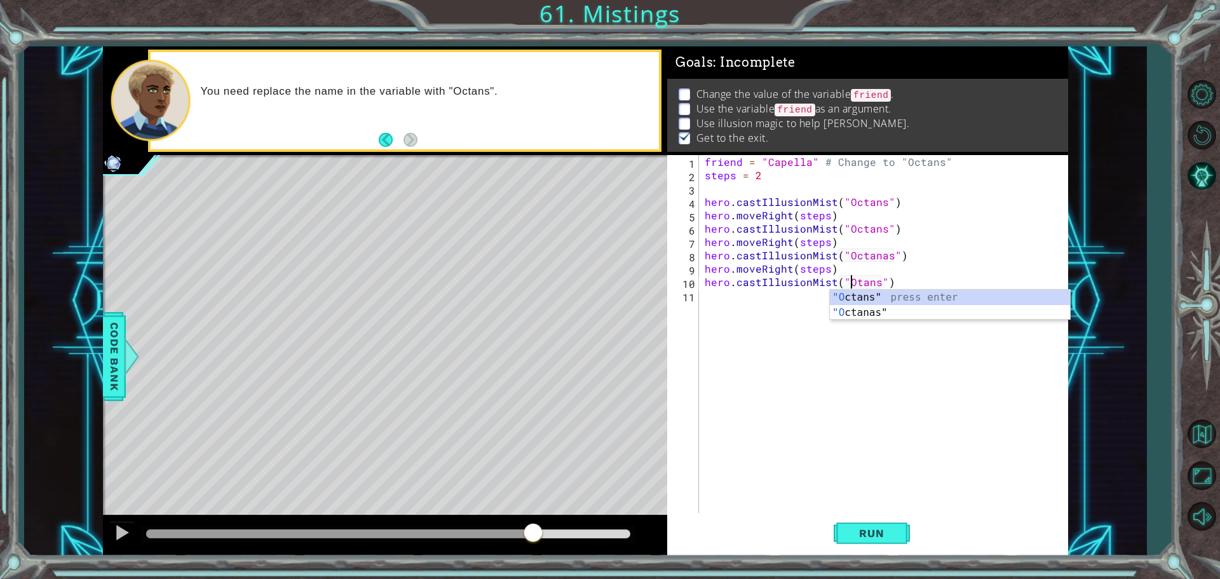
scroll to position [0, 10]
drag, startPoint x: 879, startPoint y: 528, endPoint x: 873, endPoint y: 532, distance: 7.8
click at [878, 529] on span "Run" at bounding box center [871, 533] width 50 height 13
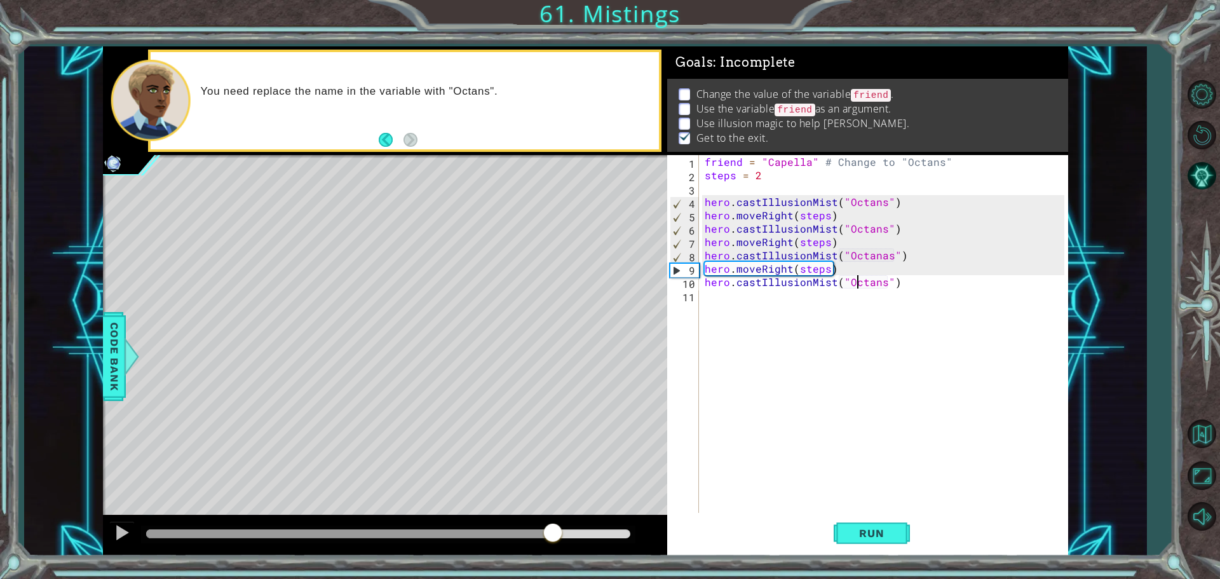
drag, startPoint x: 219, startPoint y: 528, endPoint x: 550, endPoint y: 536, distance: 330.5
click at [550, 536] on div at bounding box center [552, 533] width 23 height 23
click at [112, 527] on button at bounding box center [121, 534] width 25 height 26
click at [716, 205] on div "friend = "Capella" # Change to "Octans" steps = 2 hero . castIllusionMist ( "Oc…" at bounding box center [886, 348] width 369 height 387
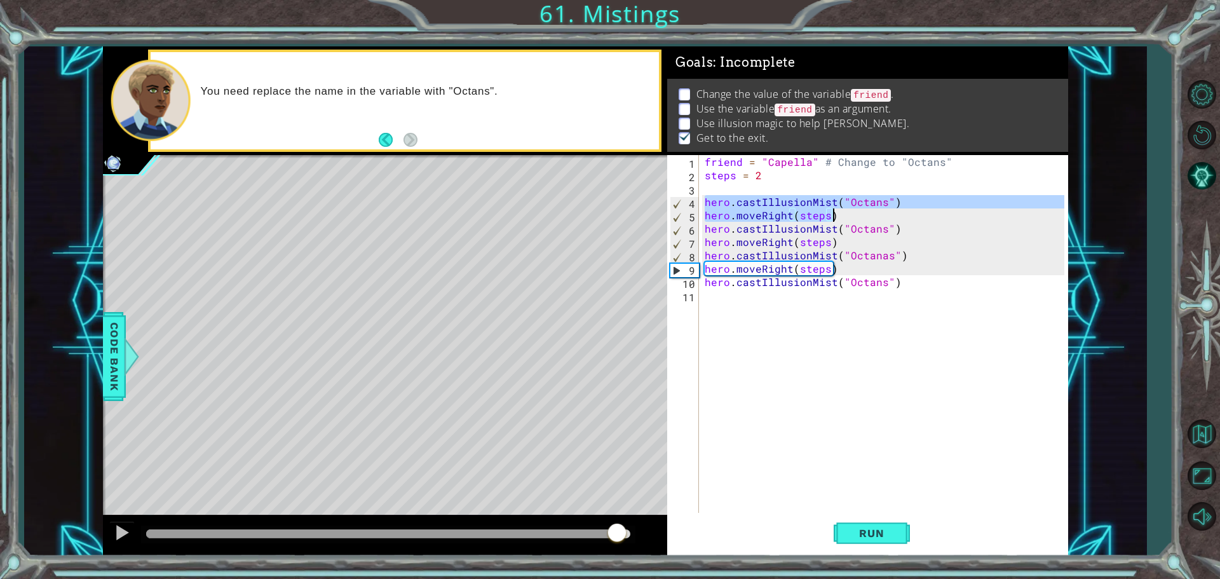
drag, startPoint x: 716, startPoint y: 205, endPoint x: 891, endPoint y: 224, distance: 175.7
click at [883, 221] on div "friend = "Capella" # Change to "Octans" steps = 2 hero . castIllusionMist ( "Oc…" at bounding box center [886, 348] width 369 height 387
type textarea "hero.castIllusionMist("Octans") hero.moveRight(steps)"
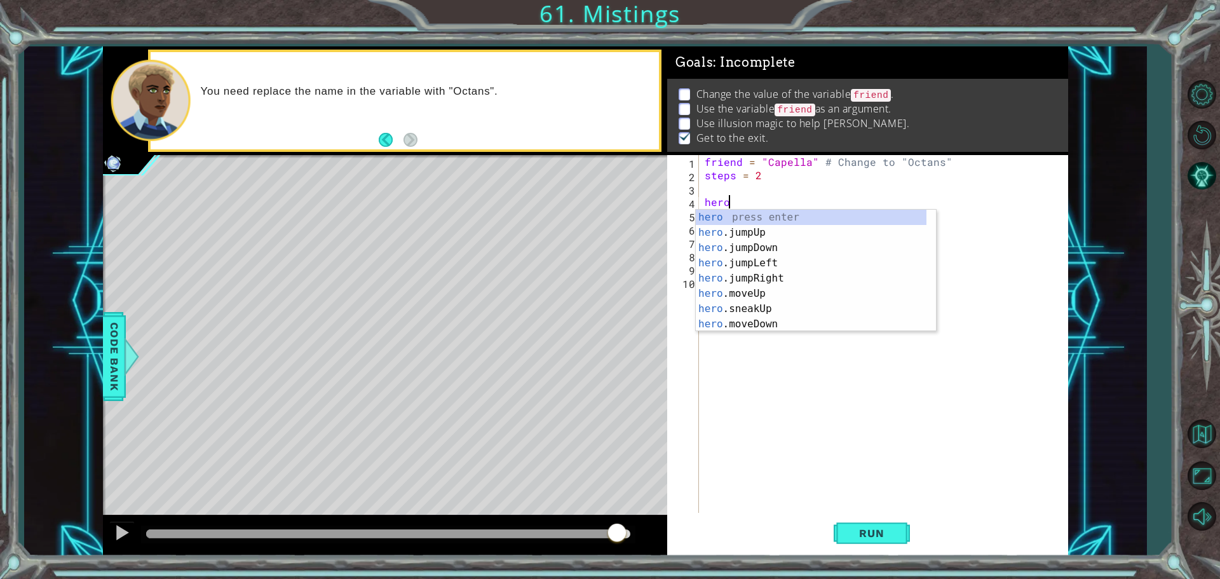
scroll to position [0, 1]
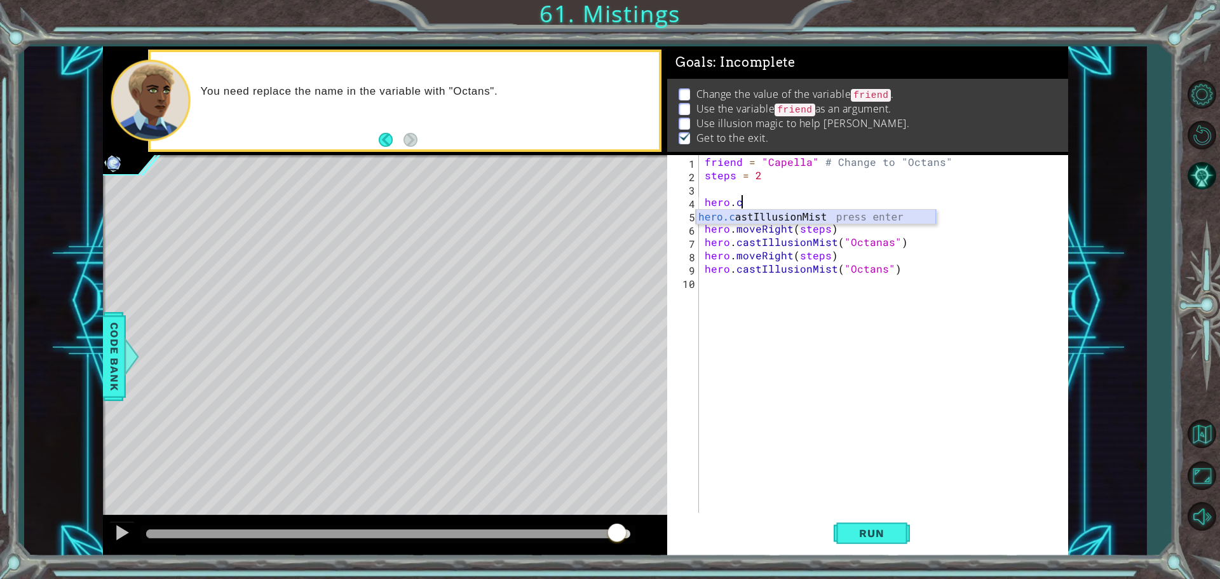
click at [879, 215] on div "hero.c astIllusionMist press enter" at bounding box center [816, 233] width 240 height 46
type textarea "hero.castIllusionMist("Octans)"
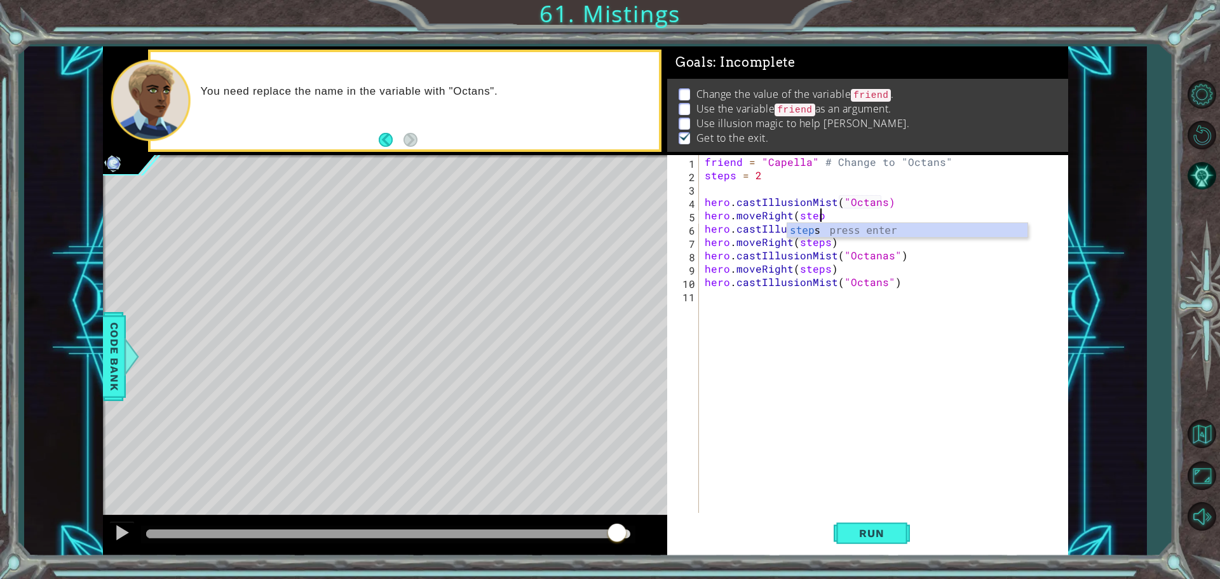
scroll to position [0, 7]
click at [882, 532] on span "Run" at bounding box center [871, 533] width 50 height 13
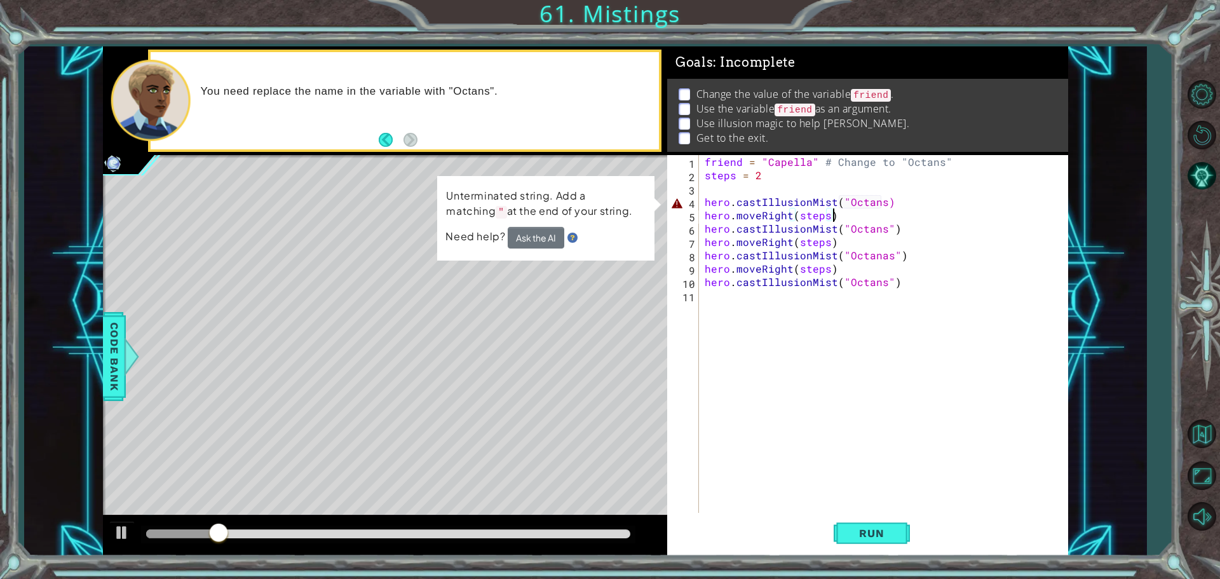
click at [879, 204] on div "friend = "Capella" # Change to "Octans" steps = 2 hero . castIllusionMist ( "Oc…" at bounding box center [886, 348] width 369 height 387
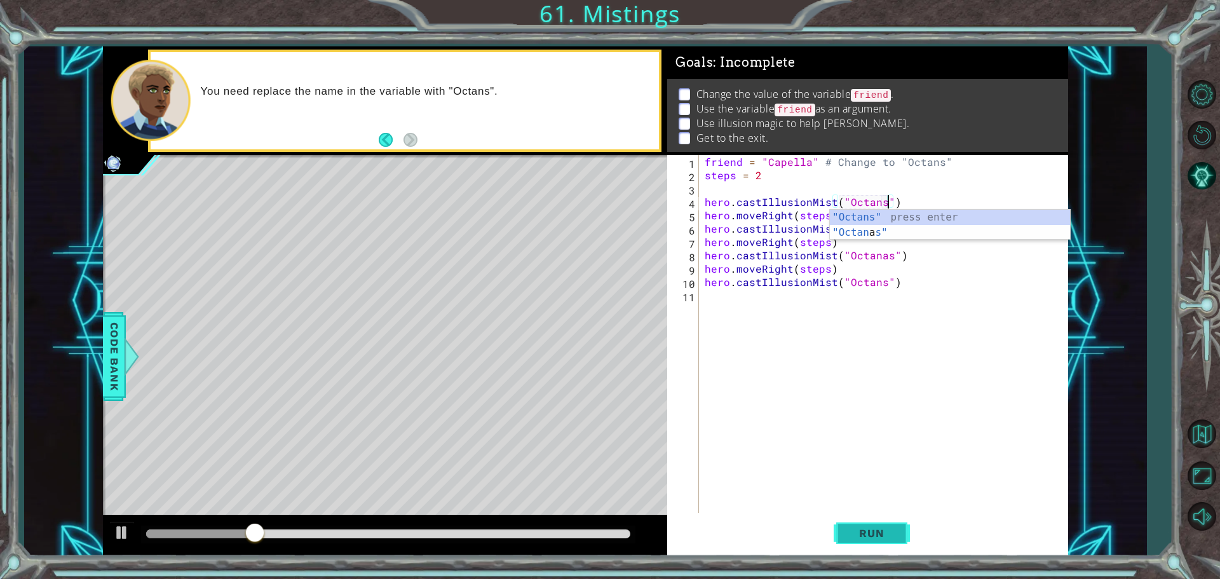
click at [873, 515] on button "Run" at bounding box center [872, 533] width 76 height 40
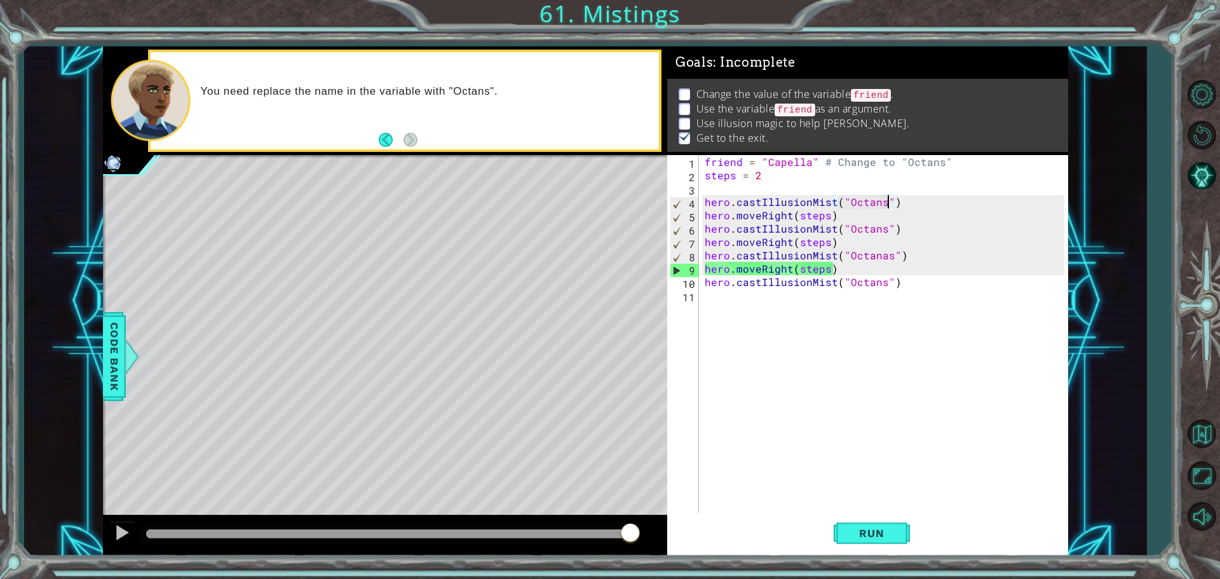
click at [869, 250] on div "friend = "Capella" # Change to "Octans" steps = 2 hero . castIllusionMist ( "Oc…" at bounding box center [886, 348] width 369 height 387
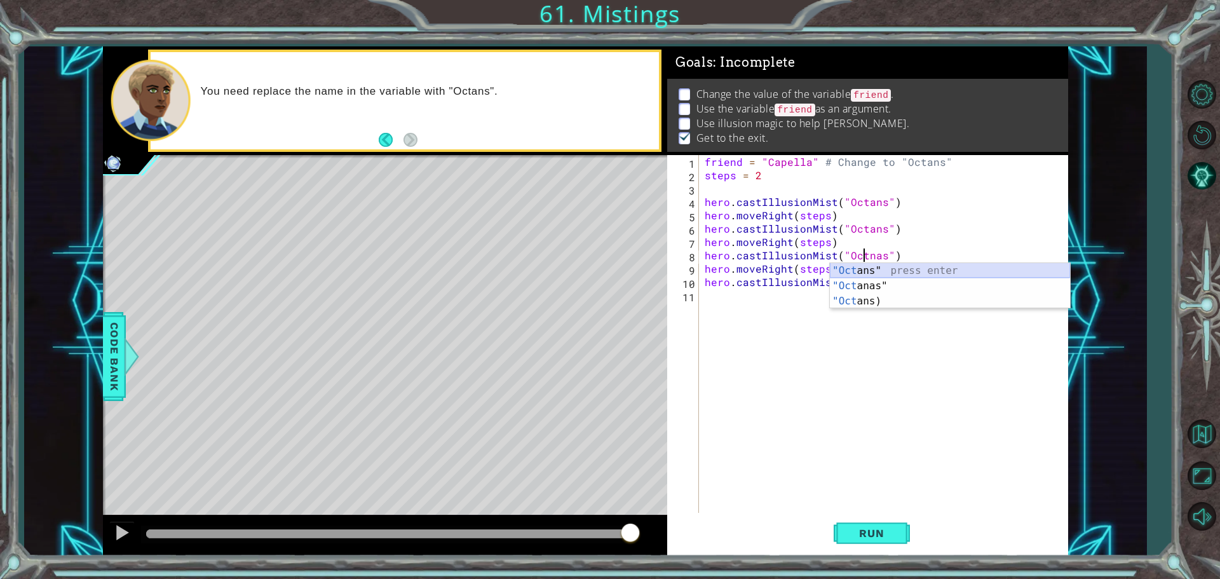
click at [891, 267] on div ""Oct ans" press enter "Oct anas" press enter "Oct ans) press enter" at bounding box center [950, 301] width 240 height 76
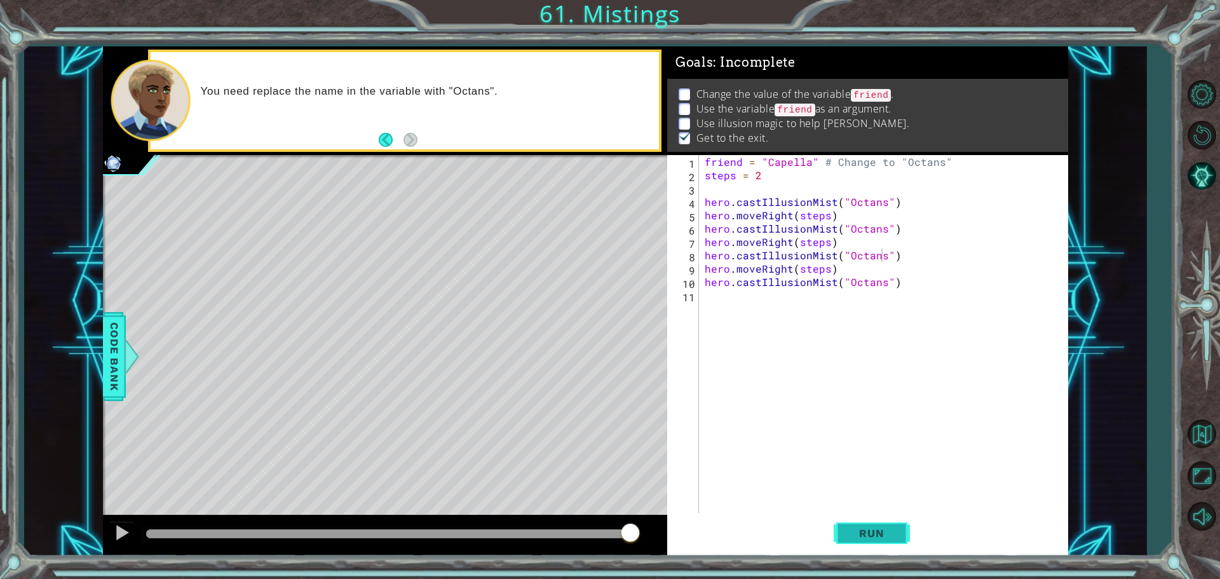
click at [875, 534] on span "Run" at bounding box center [871, 533] width 50 height 13
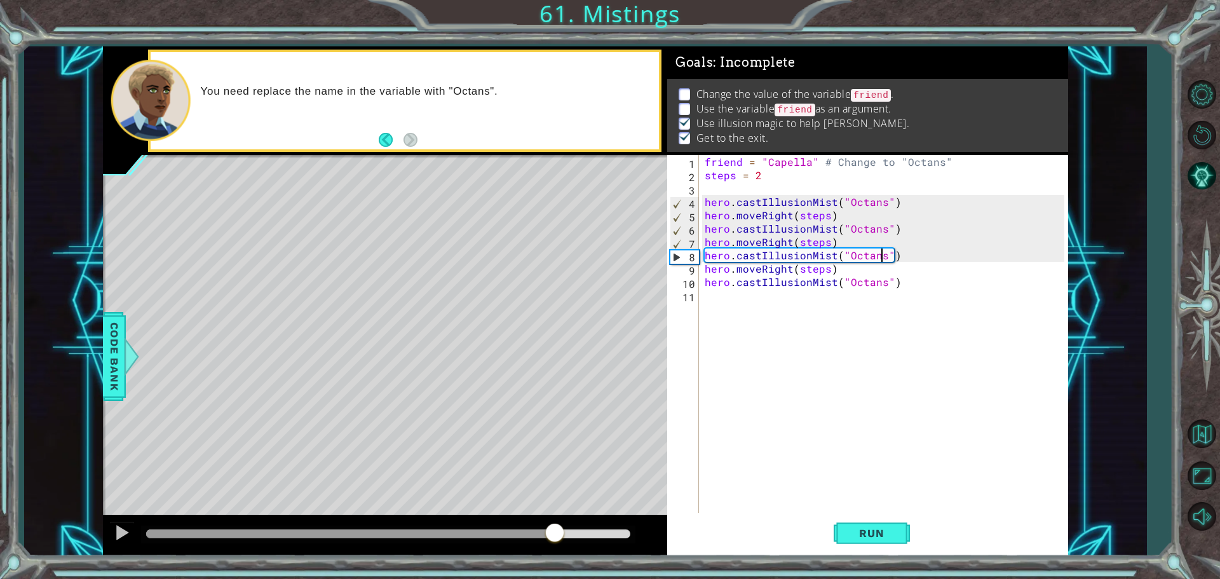
click at [561, 501] on div "methods hero use(thing) moveUp(steps) moveDown(steps) moveLeft(steps) moveRight…" at bounding box center [585, 301] width 965 height 510
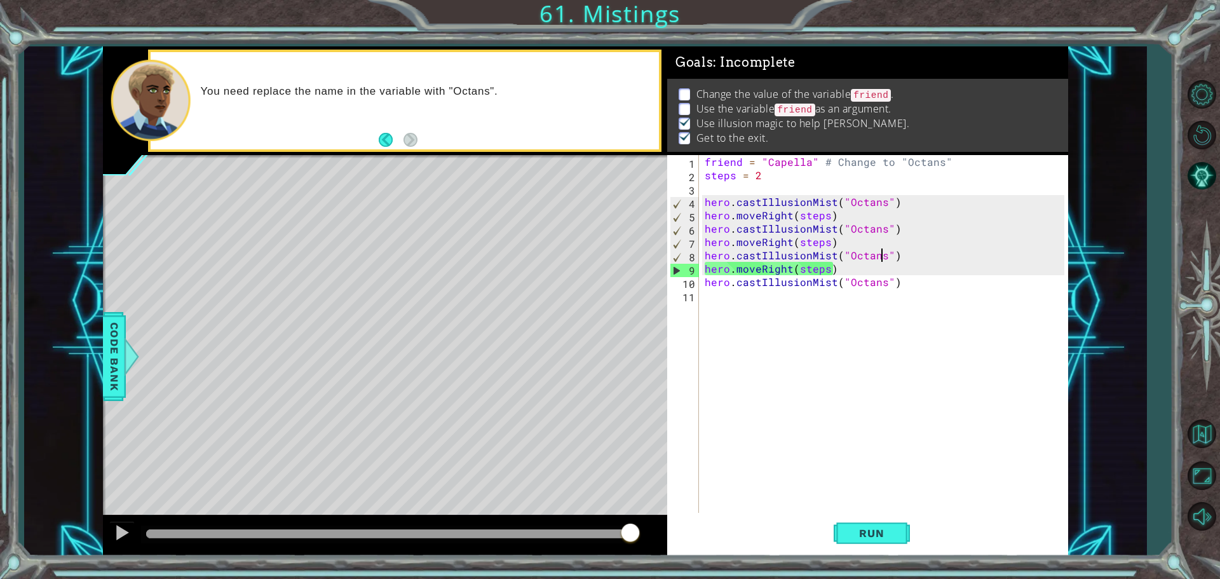
click at [808, 278] on div "friend = "Capella" # Change to "Octans" steps = 2 hero . castIllusionMist ( "Oc…" at bounding box center [886, 348] width 369 height 387
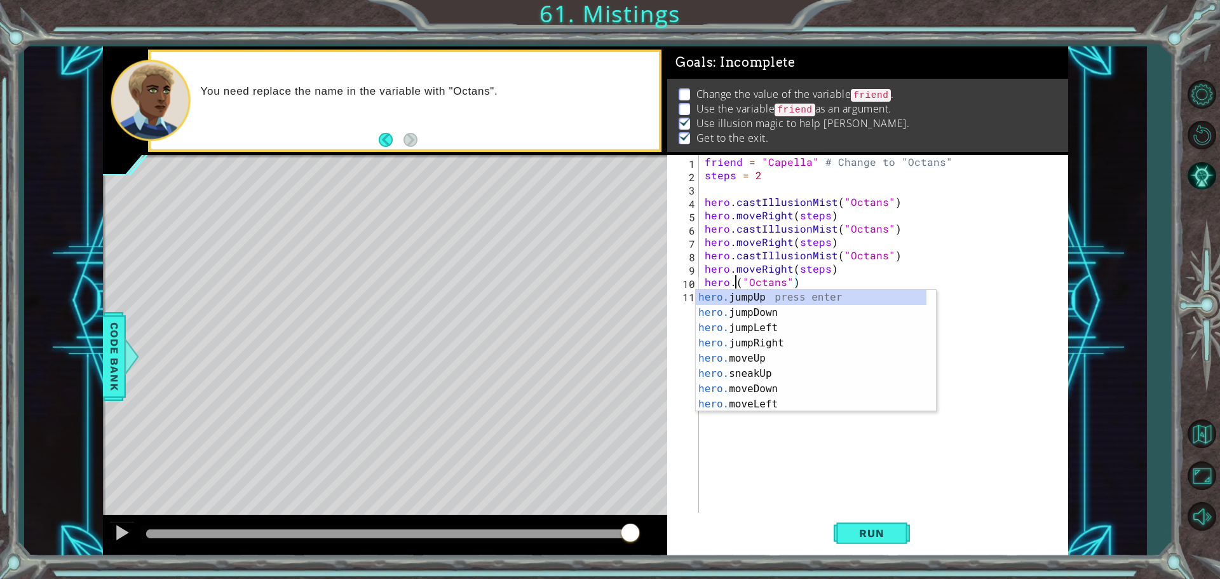
scroll to position [0, 5]
click at [806, 280] on div "friend = "Capella" # Change to "Octans" steps = 2 hero . castIllusionMist ( "Oc…" at bounding box center [886, 348] width 369 height 387
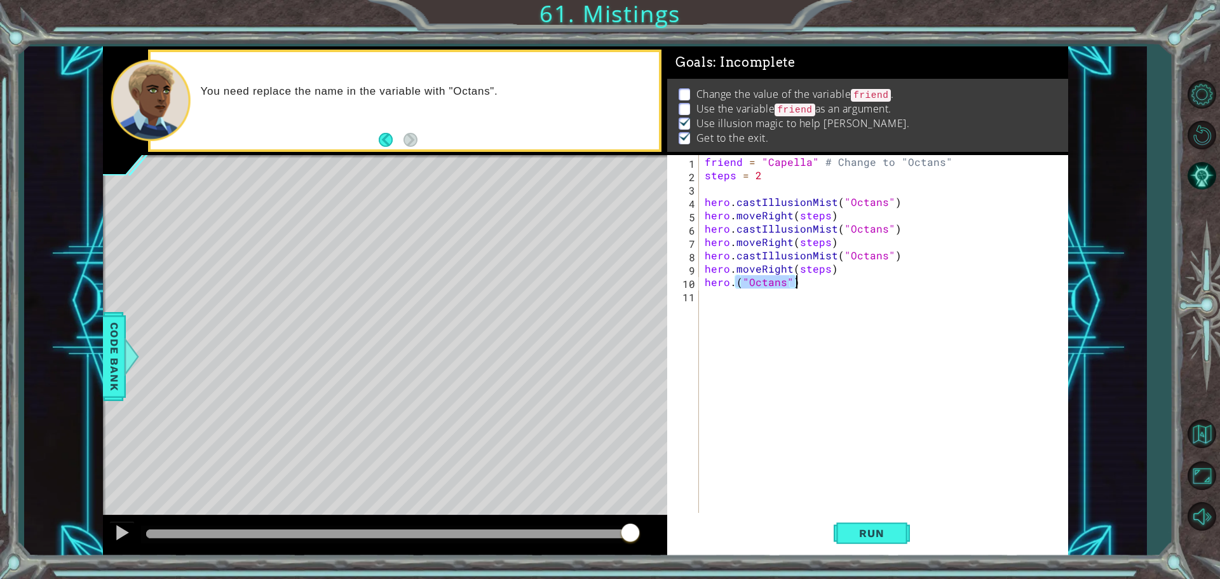
click at [806, 280] on div "friend = "Capella" # Change to "Octans" steps = 2 hero . castIllusionMist ( "Oc…" at bounding box center [886, 348] width 369 height 387
type textarea "hero.("Octans")"
click at [867, 543] on button "Run" at bounding box center [872, 533] width 76 height 40
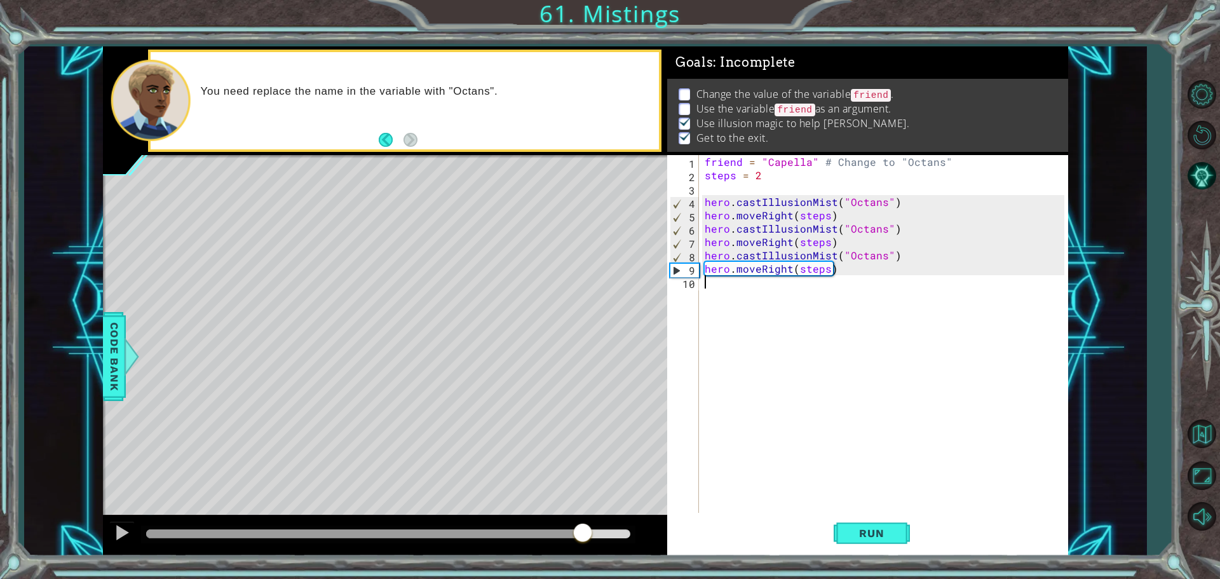
drag, startPoint x: 168, startPoint y: 531, endPoint x: 592, endPoint y: 543, distance: 424.0
click at [585, 545] on div at bounding box center [385, 535] width 564 height 41
click at [843, 202] on div "friend = "Capella" # Change to "Octans" steps = 2 hero . castIllusionMist ( "Oc…" at bounding box center [886, 348] width 369 height 387
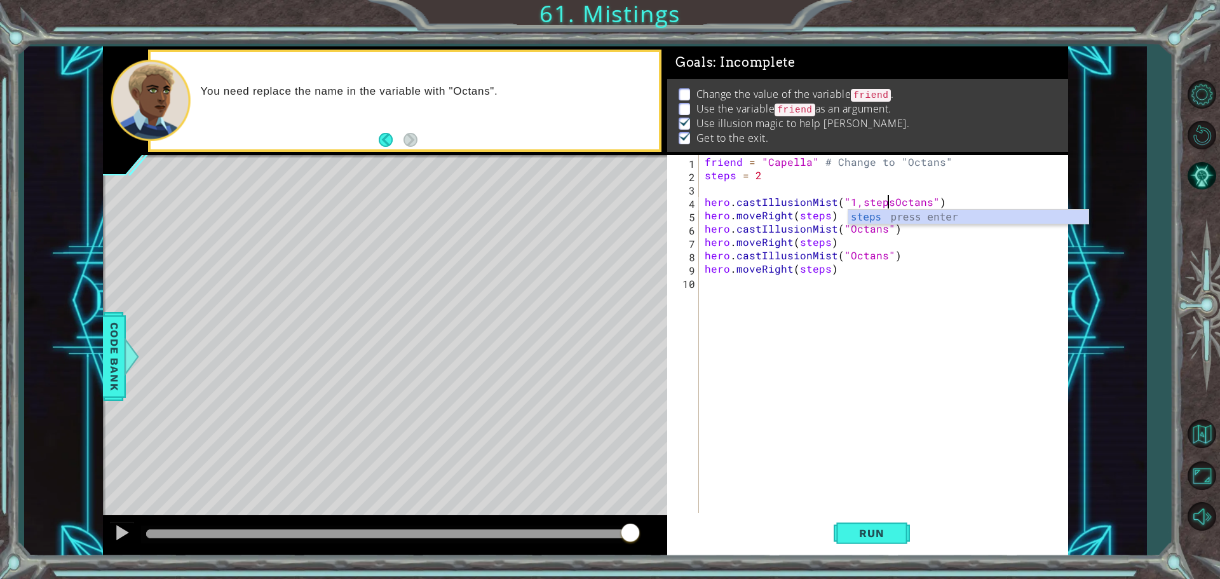
scroll to position [0, 11]
click at [848, 200] on div "friend = "Capella" # Change to "Octans" steps = 2 hero . castIllusionMist ( "1,…" at bounding box center [886, 348] width 369 height 387
click at [876, 518] on button "Run" at bounding box center [872, 533] width 76 height 40
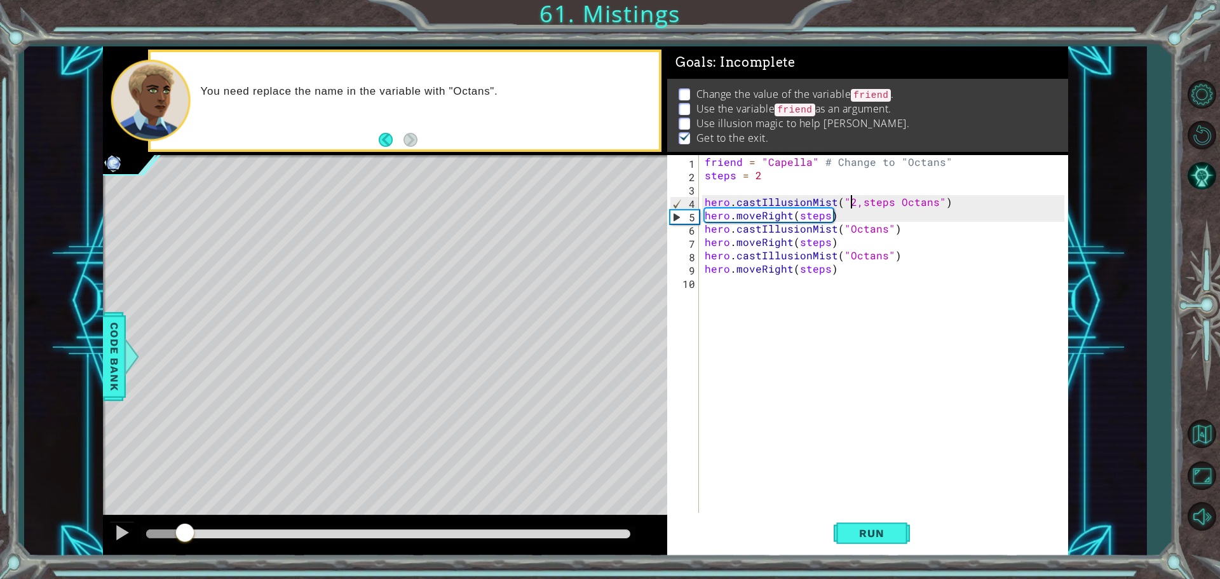
drag, startPoint x: 238, startPoint y: 529, endPoint x: 154, endPoint y: 564, distance: 90.5
click at [154, 564] on div "1 ההההההההההההההההההההההההההההההההההההההההההההההההההההההההההההההההההההההההההההה…" at bounding box center [610, 289] width 1220 height 579
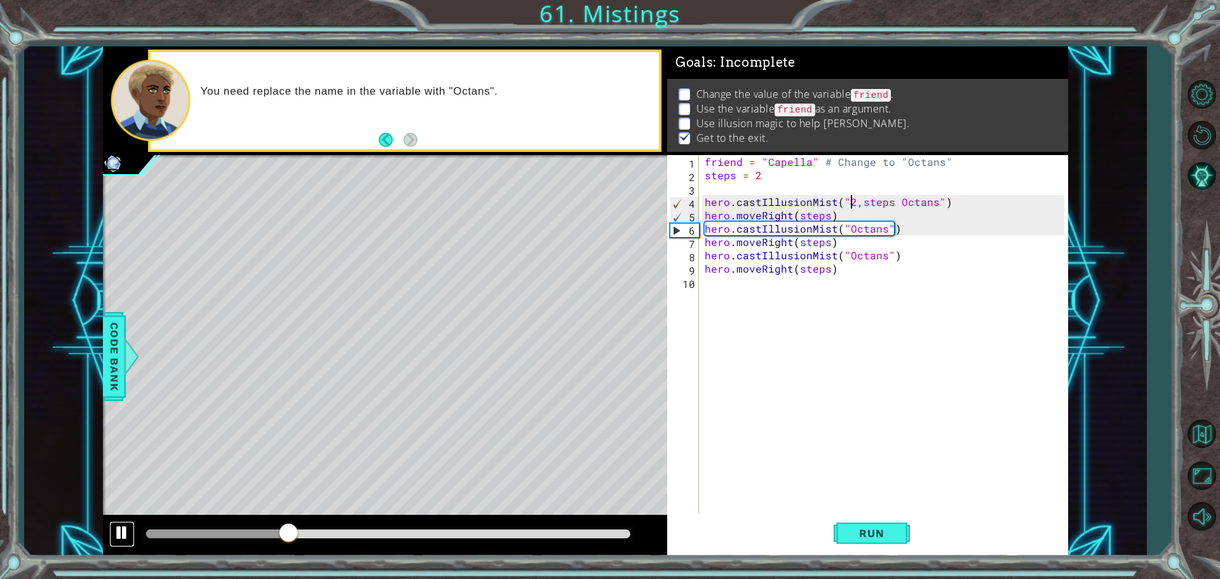
click at [126, 527] on div at bounding box center [122, 532] width 17 height 17
click at [881, 200] on div "friend = "Capella" # Change to "Octans" steps = 2 hero . castIllusionMist ( "2,…" at bounding box center [886, 348] width 369 height 387
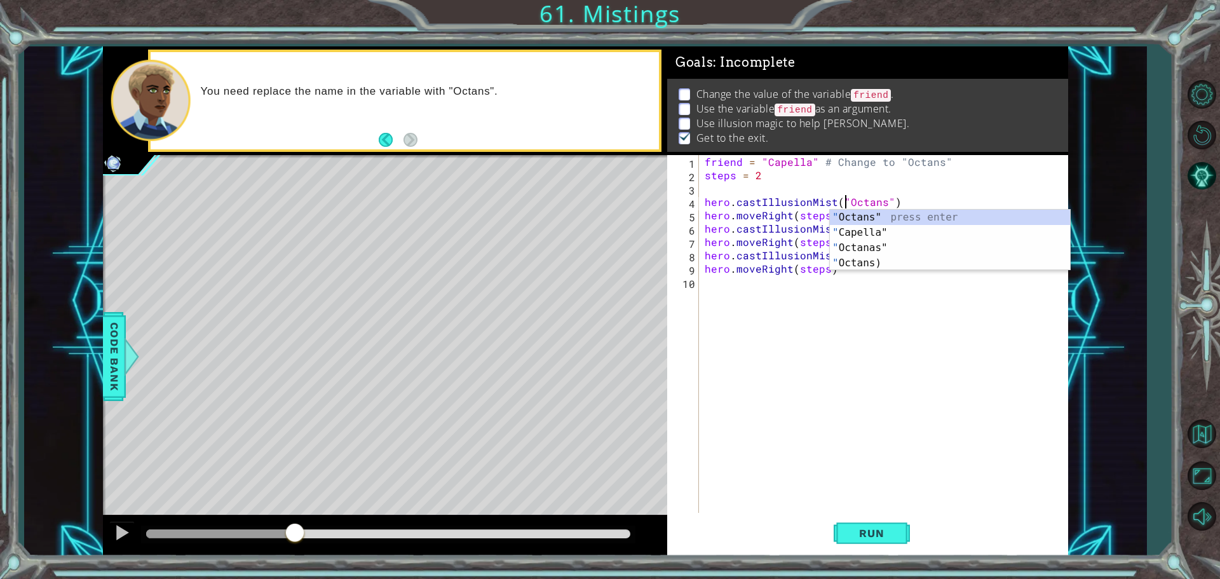
scroll to position [0, 9]
click at [1205, 173] on button "AI Hint" at bounding box center [1201, 175] width 37 height 37
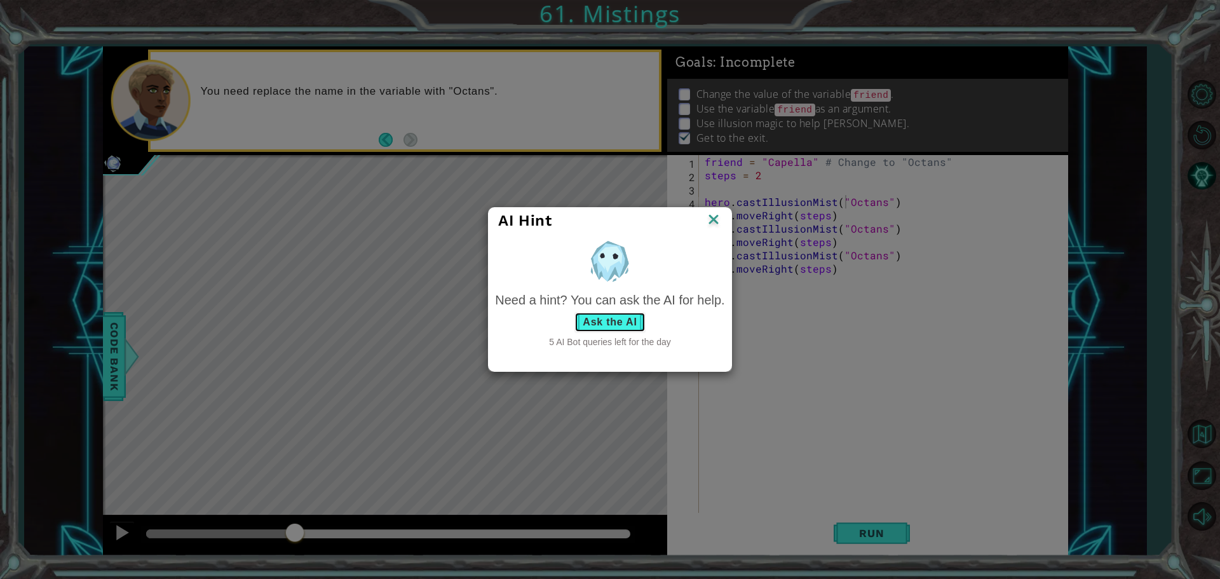
click at [597, 322] on button "Ask the AI" at bounding box center [609, 322] width 71 height 20
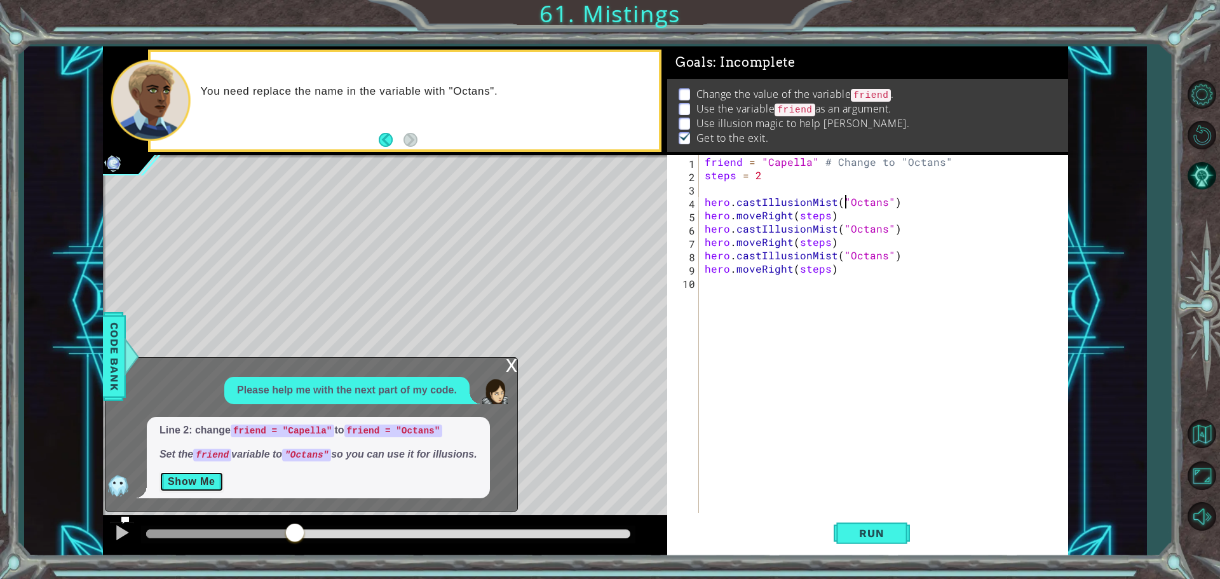
click at [180, 473] on button "Show Me" at bounding box center [191, 481] width 64 height 20
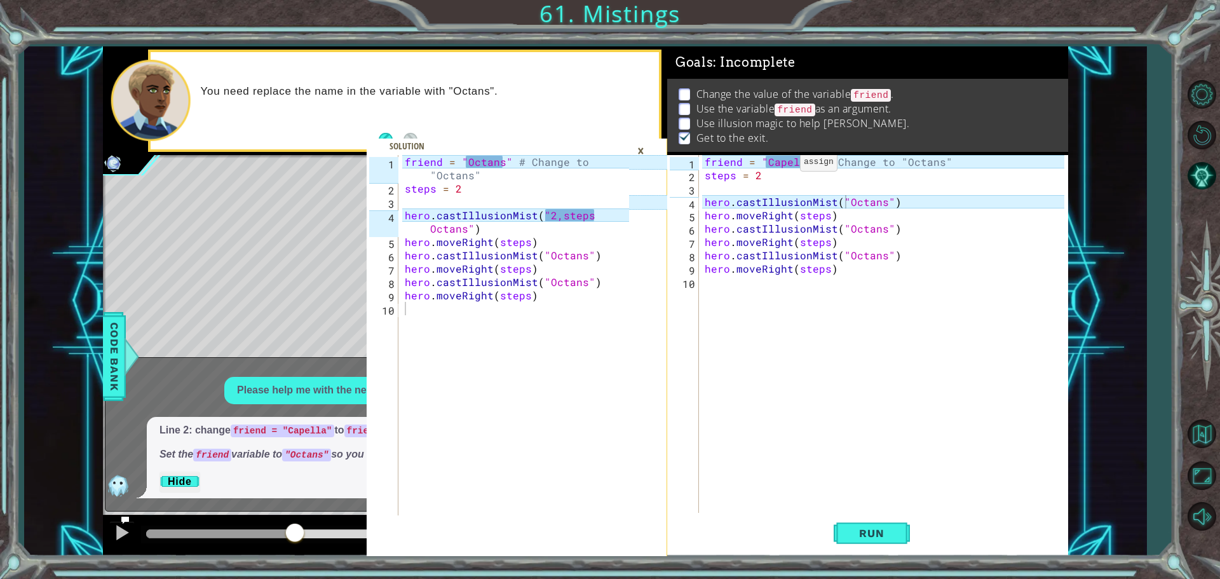
click at [784, 165] on div "friend = "Capella" # Change to "Octans" steps = 2 hero . castIllusionMist ( "Oc…" at bounding box center [886, 348] width 369 height 387
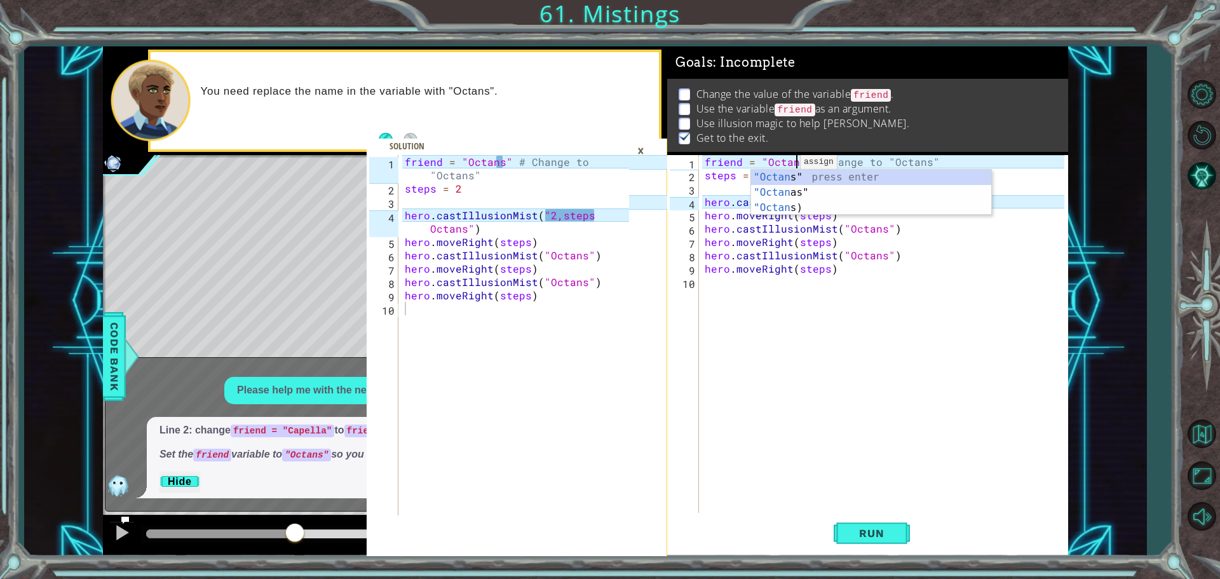
scroll to position [0, 6]
type textarea "friend = "Octans" # Change to "Octans""
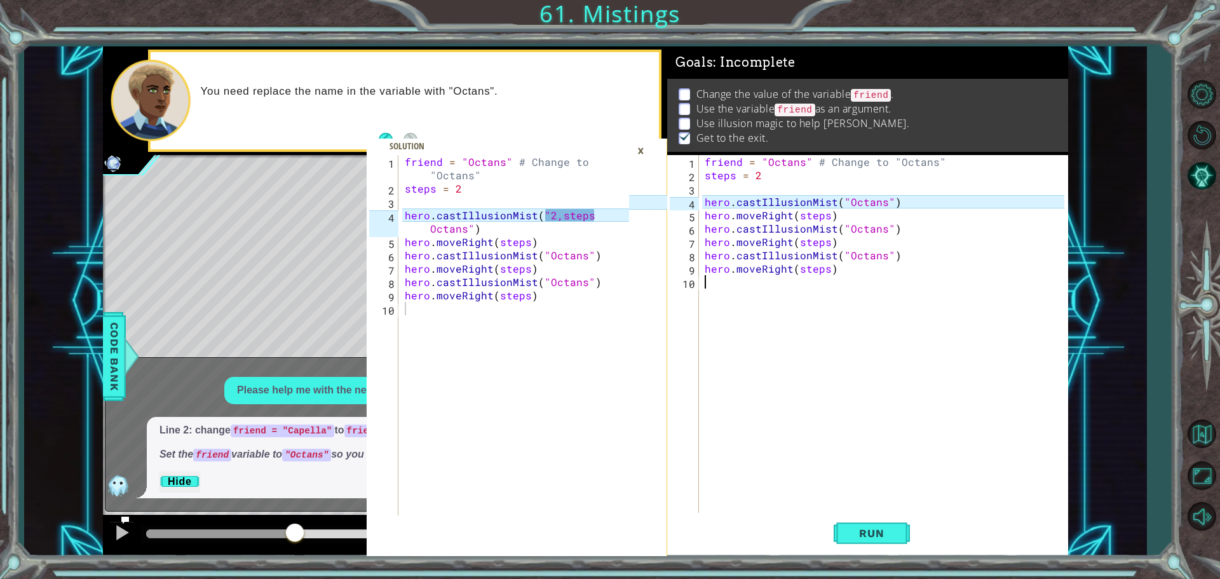
click at [980, 316] on div "friend = "Octans" # Change to "Octans" steps = 2 hero . castIllusionMist ( "Oct…" at bounding box center [886, 348] width 369 height 387
click at [858, 208] on div "friend = "Octans" # Change to "Octans" steps = 2 hero . castIllusionMist ( "Oct…" at bounding box center [886, 348] width 369 height 387
click at [842, 198] on div "friend = "Octans" # Change to "Octans" steps = 2 hero . castIllusionMist ( "Oct…" at bounding box center [886, 348] width 369 height 387
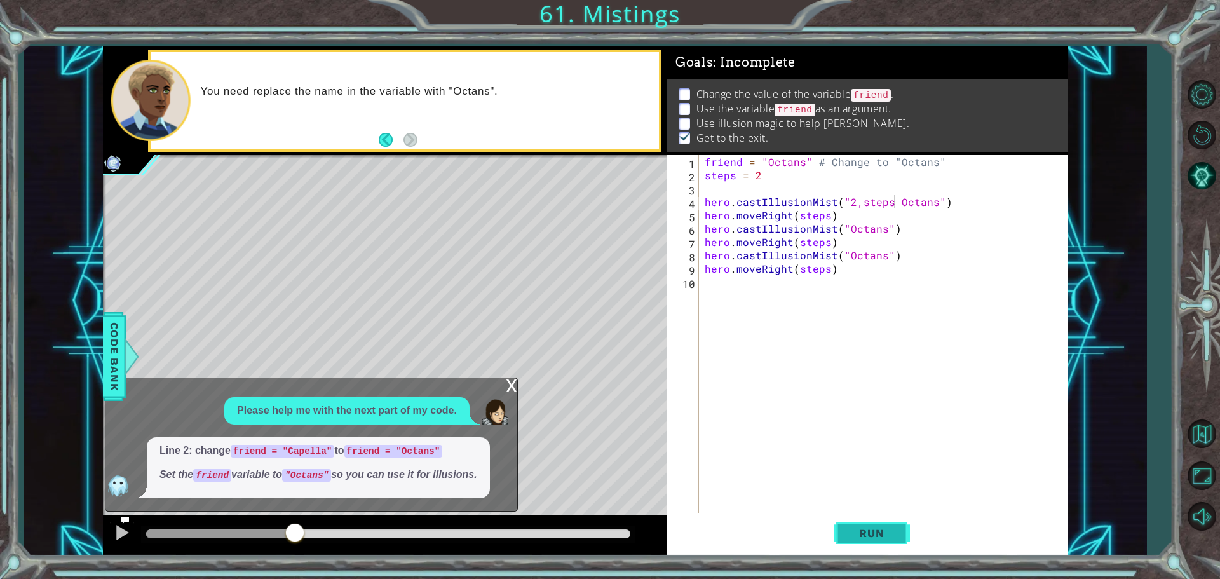
click at [872, 531] on span "Run" at bounding box center [871, 533] width 50 height 13
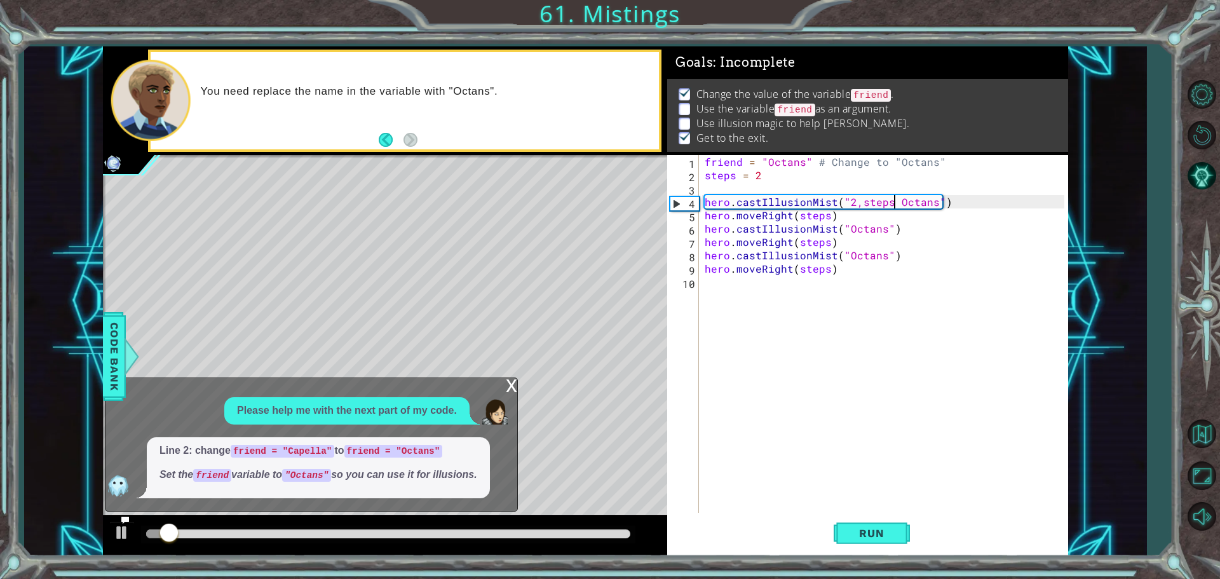
click at [503, 391] on div "x Please help me with the next part of my code. Line 2: change friend = "Capell…" at bounding box center [311, 444] width 413 height 134
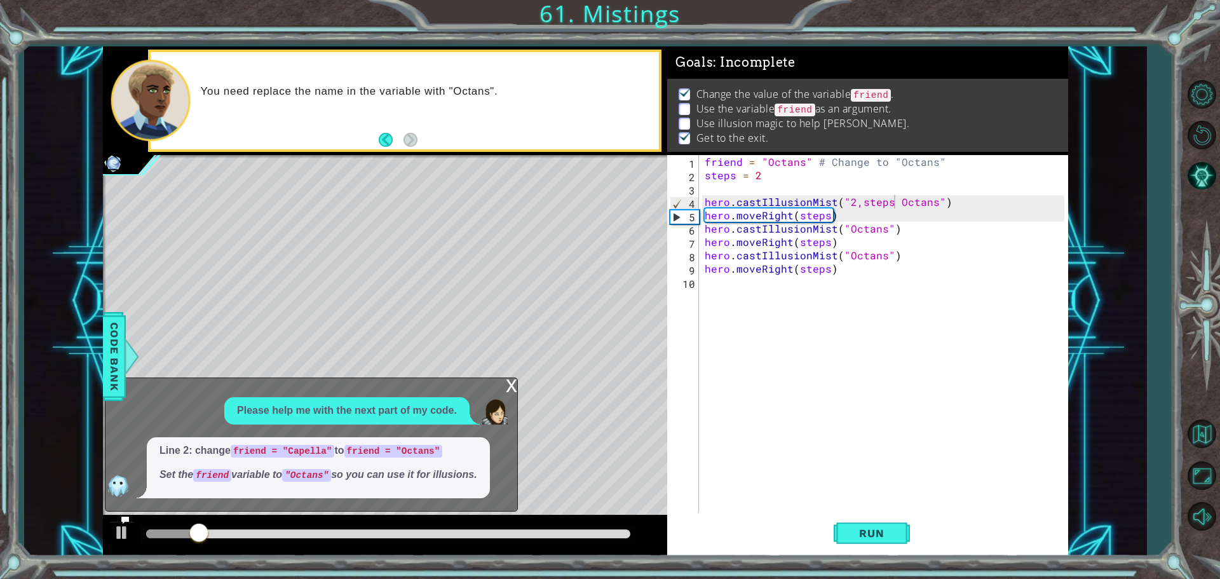
click at [506, 381] on div "x" at bounding box center [511, 384] width 11 height 13
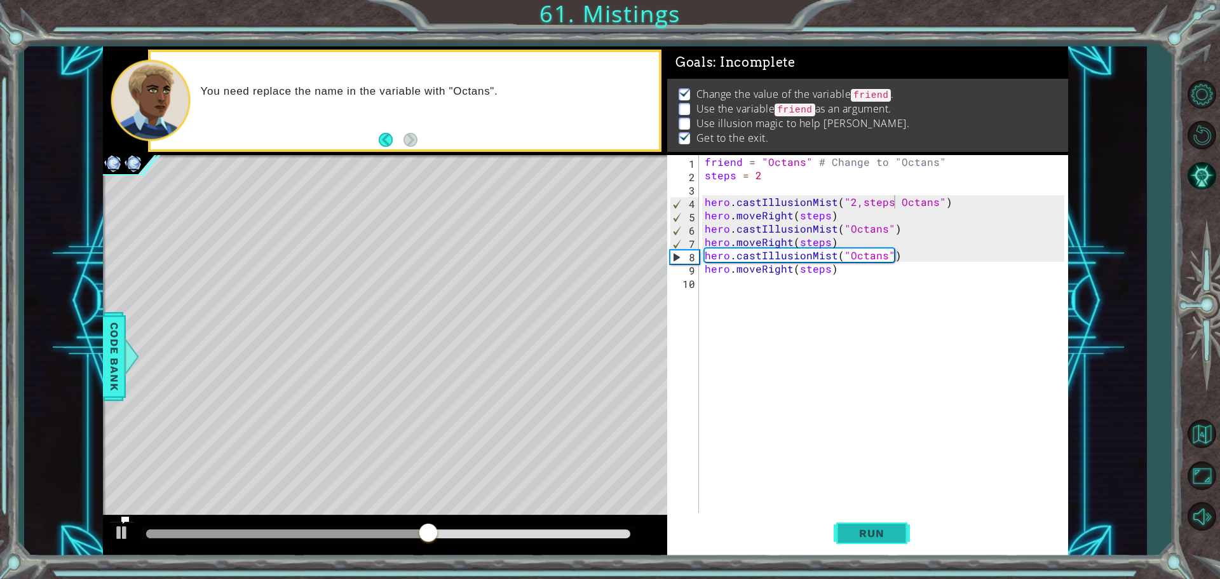
click at [869, 533] on span "Run" at bounding box center [871, 533] width 50 height 13
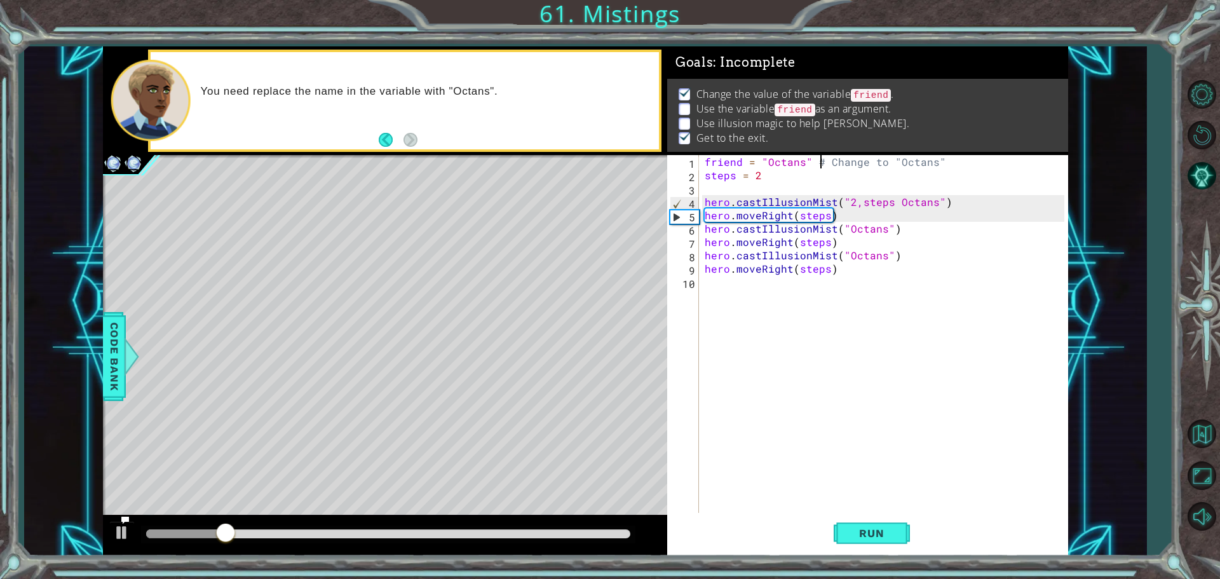
click at [818, 157] on div "friend = "Octans" # Change to "Octans" steps = 2 hero . castIllusionMist ( "2,s…" at bounding box center [886, 348] width 369 height 387
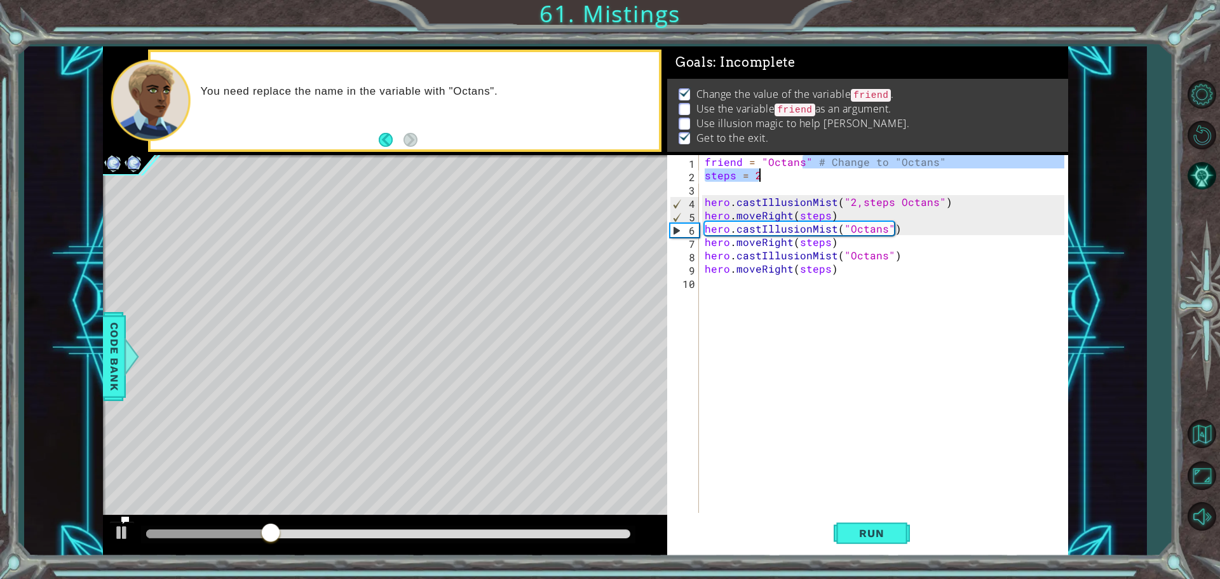
drag, startPoint x: 818, startPoint y: 157, endPoint x: 940, endPoint y: 169, distance: 122.0
click at [940, 169] on div "friend = "Octans" # Change to "Octans" steps = 2 hero . castIllusionMist ( "2,s…" at bounding box center [886, 348] width 369 height 387
click at [819, 159] on div "friend = "Octans" # Change to "Octans" steps = 2 hero . castIllusionMist ( "2,s…" at bounding box center [883, 335] width 362 height 360
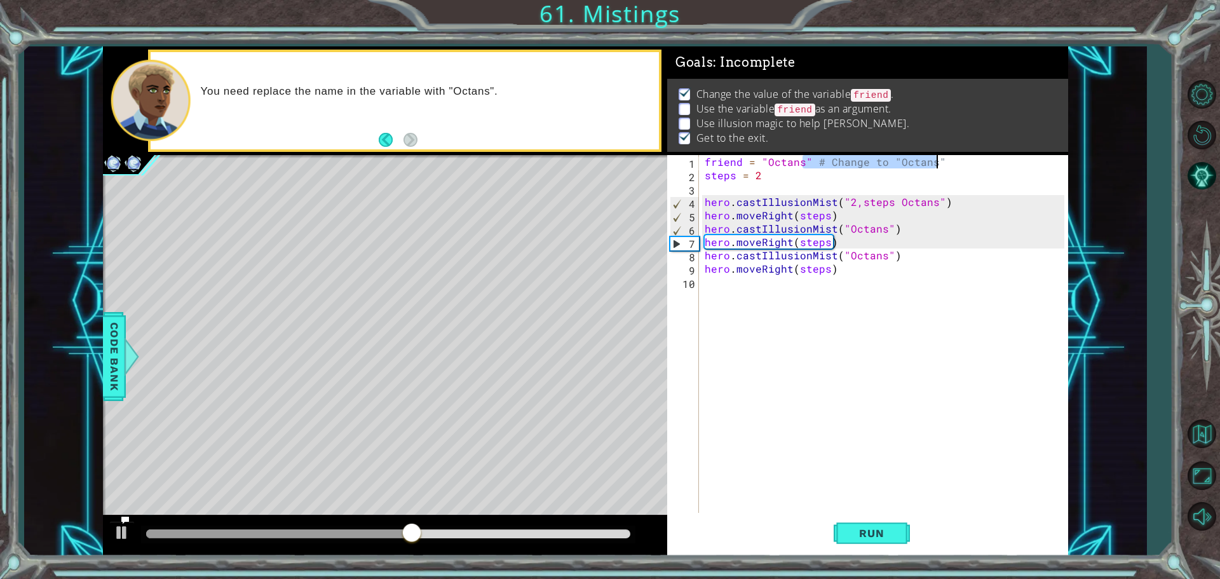
drag, startPoint x: 819, startPoint y: 159, endPoint x: 942, endPoint y: 160, distance: 122.6
click at [942, 160] on div "friend = "Octans" # Change to "Octans" steps = 2 hero . castIllusionMist ( "2,s…" at bounding box center [886, 348] width 369 height 387
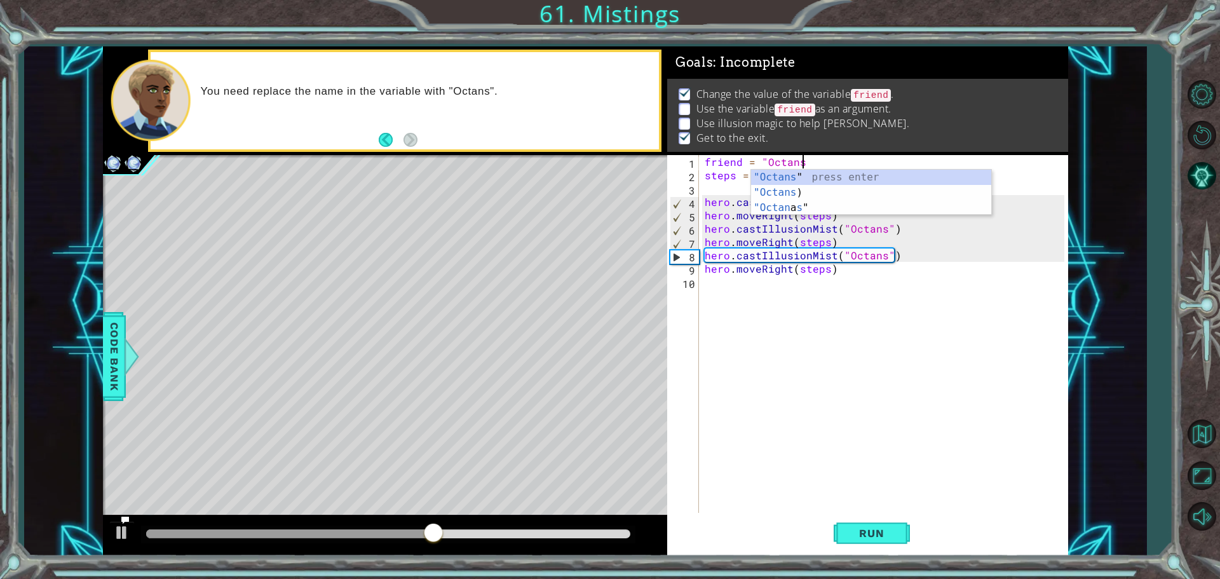
scroll to position [0, 6]
click at [871, 523] on button "Run" at bounding box center [872, 533] width 76 height 40
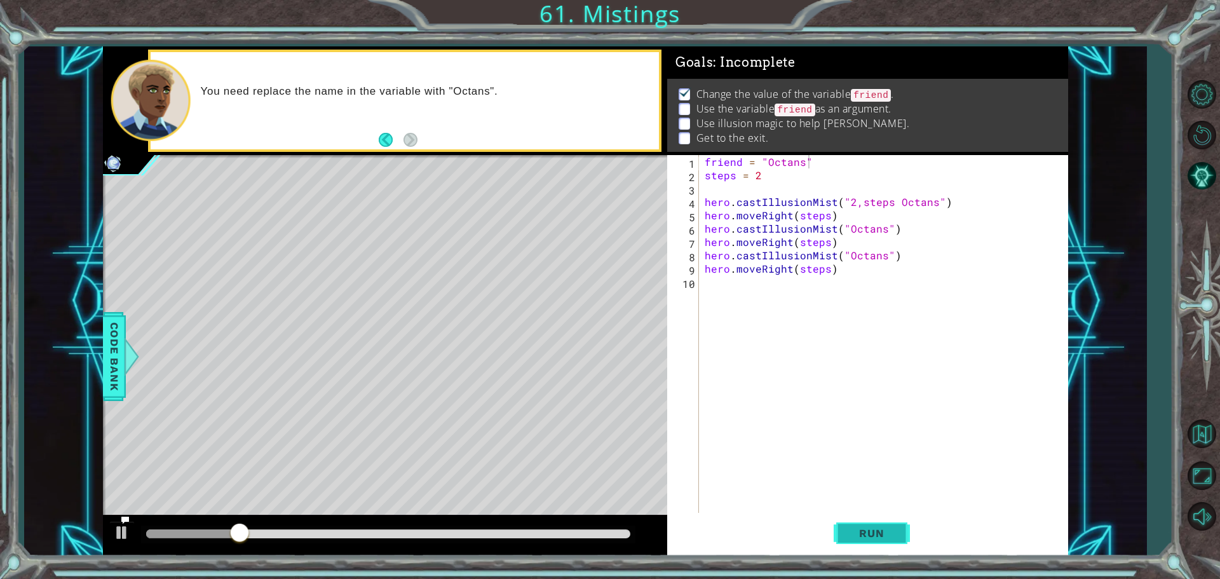
click at [860, 532] on span "Run" at bounding box center [871, 533] width 50 height 13
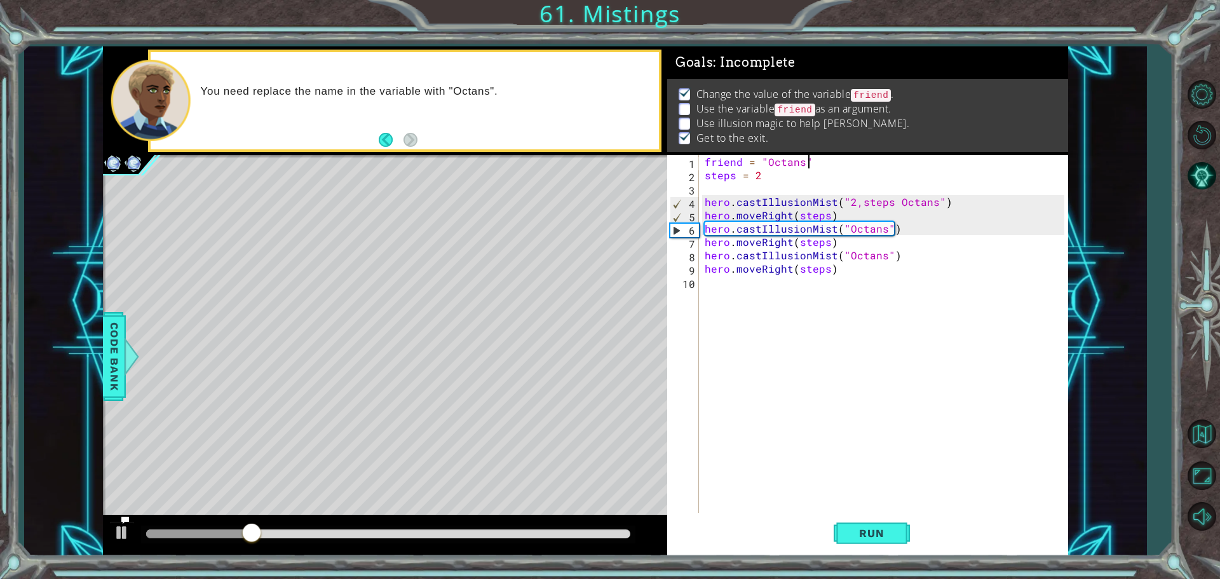
click at [122, 523] on icon at bounding box center [125, 519] width 9 height 9
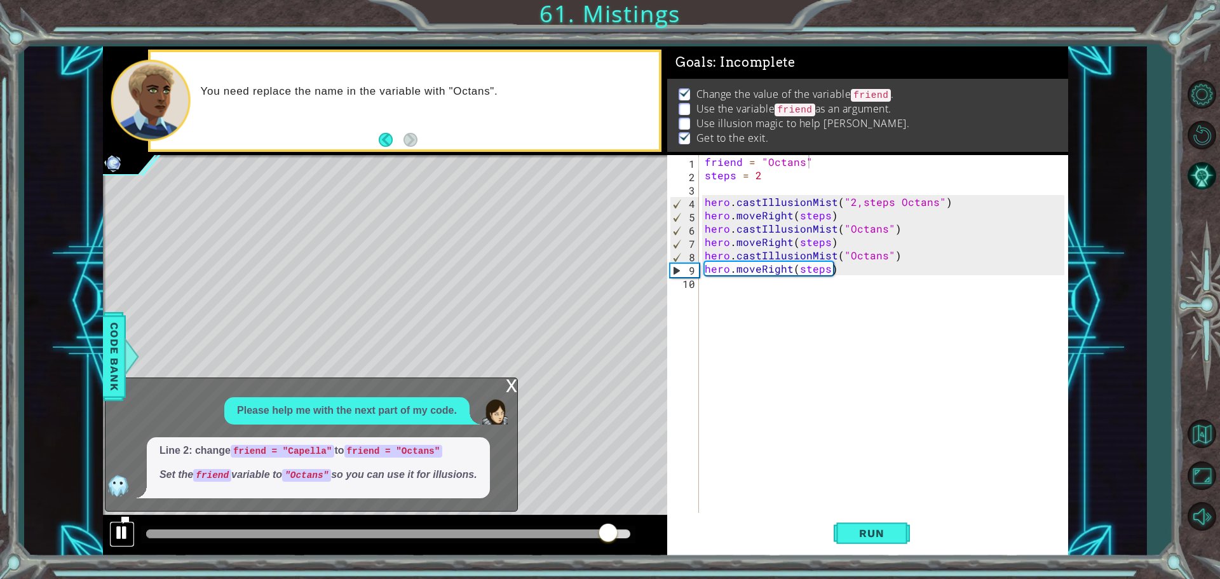
click at [118, 531] on div at bounding box center [122, 532] width 17 height 17
click at [512, 384] on div "x" at bounding box center [511, 384] width 11 height 13
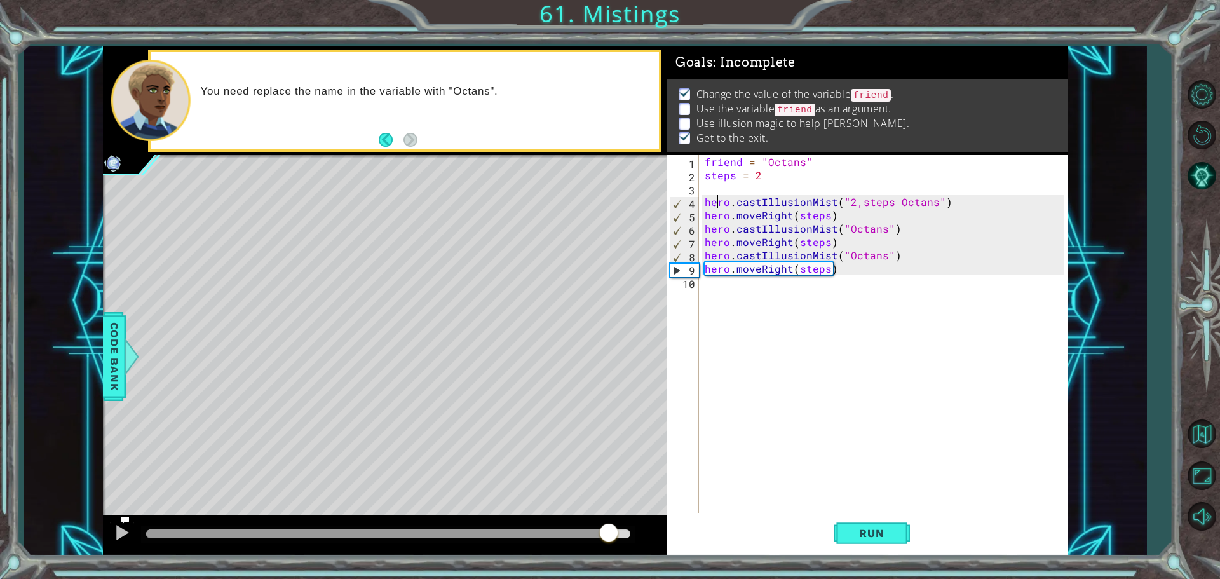
click at [719, 201] on div "friend = "Octans" steps = 2 hero . castIllusionMist ( "2,steps Octans" ) hero .…" at bounding box center [886, 348] width 369 height 387
drag, startPoint x: 719, startPoint y: 201, endPoint x: 949, endPoint y: 205, distance: 230.1
click at [949, 205] on div "friend = "Octans" steps = 2 hero . castIllusionMist ( "2,steps Octans" ) hero .…" at bounding box center [886, 348] width 369 height 387
click at [710, 199] on div "friend = "Octans" steps = 2 hero . castIllusionMist ( "2,steps Octans" ) hero .…" at bounding box center [883, 335] width 362 height 360
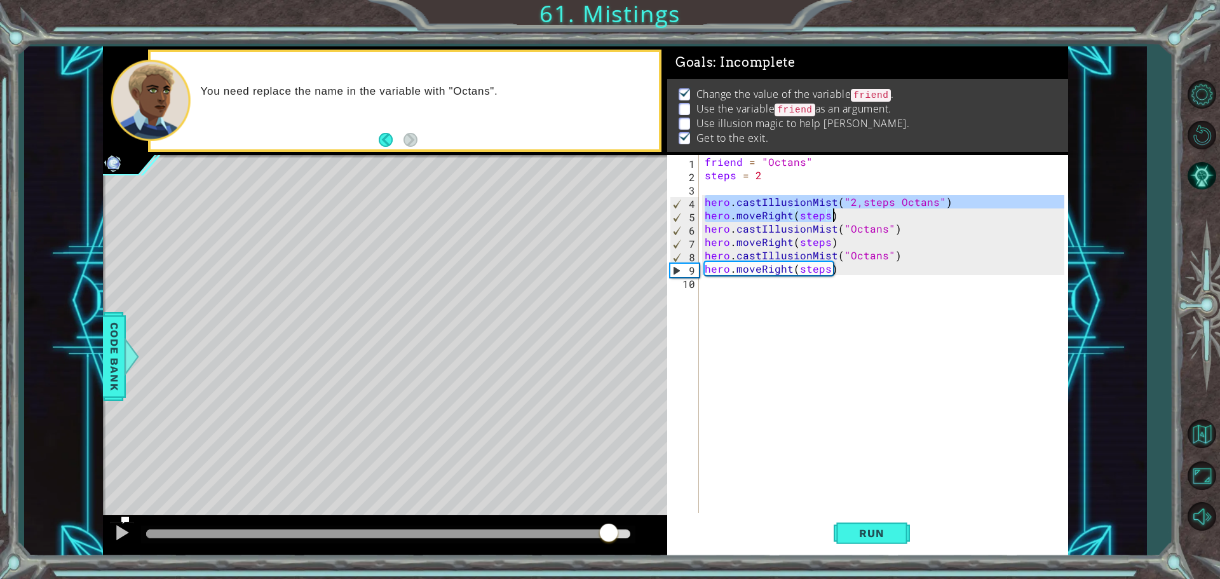
drag, startPoint x: 710, startPoint y: 199, endPoint x: 859, endPoint y: 214, distance: 150.1
click at [859, 214] on div "friend = "Octans" steps = 2 hero . castIllusionMist ( "2,steps Octans" ) hero .…" at bounding box center [886, 348] width 369 height 387
type textarea "\"
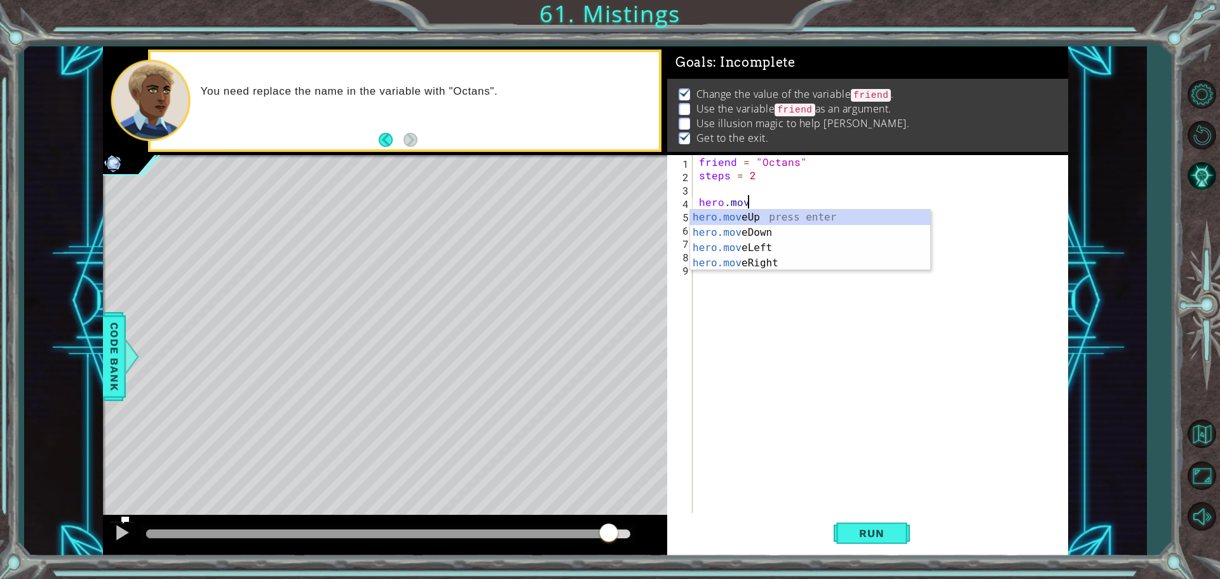
scroll to position [0, 3]
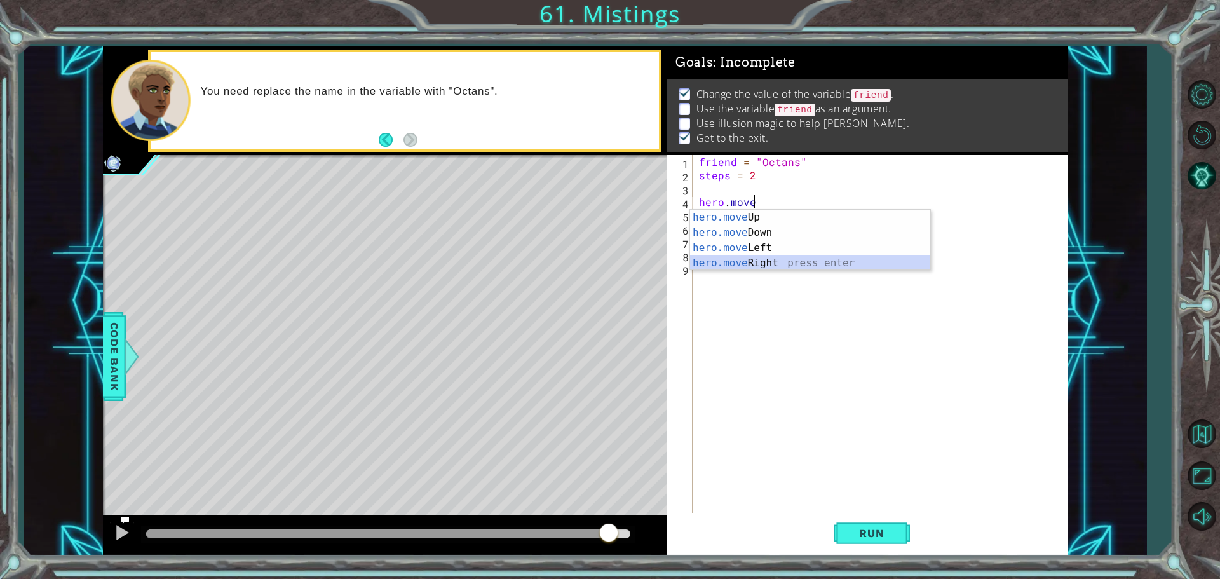
click at [796, 260] on div "hero.move Up press enter hero.move Down press enter hero.move Left press enter …" at bounding box center [810, 255] width 240 height 91
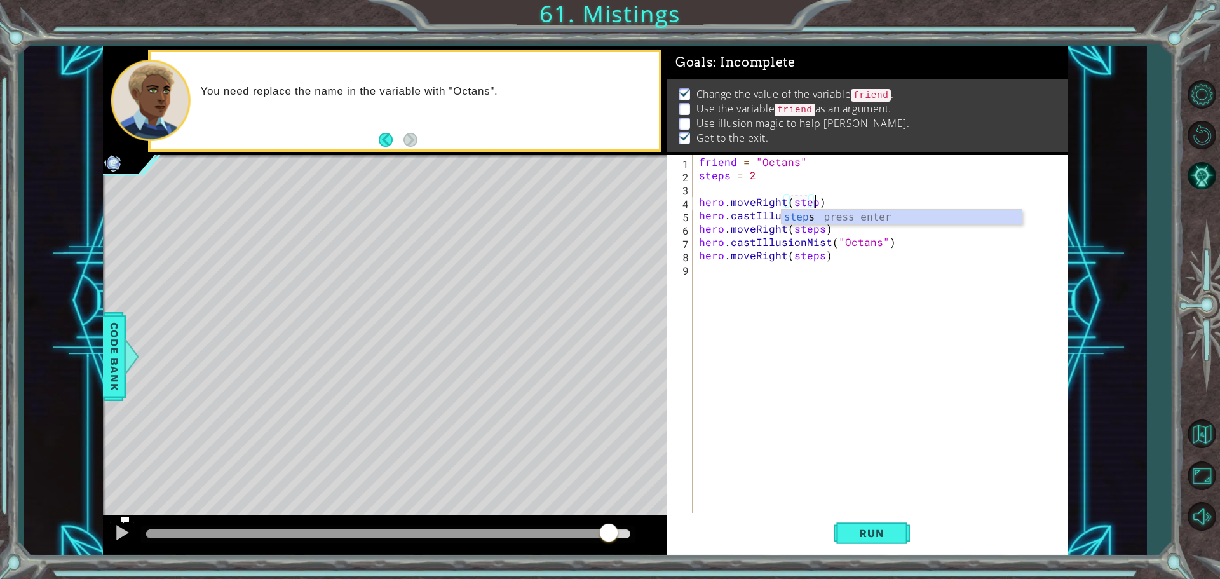
scroll to position [0, 7]
type textarea "hero.moveRight(steps)"
click at [829, 203] on div "friend = "Octans" steps = 2 hero . moveRight ( steps ) hero . castIllusionMist …" at bounding box center [883, 348] width 374 height 387
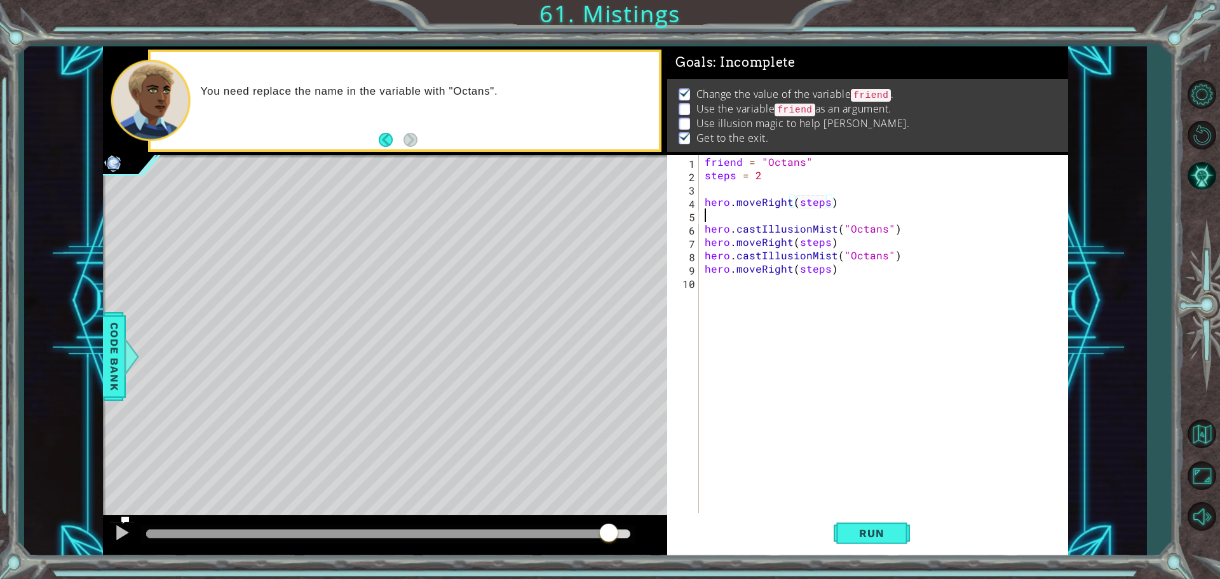
scroll to position [0, 0]
paste textarea "hero.castIllusionMist("2,steps Octans")"
click at [869, 542] on button "Run" at bounding box center [872, 533] width 76 height 40
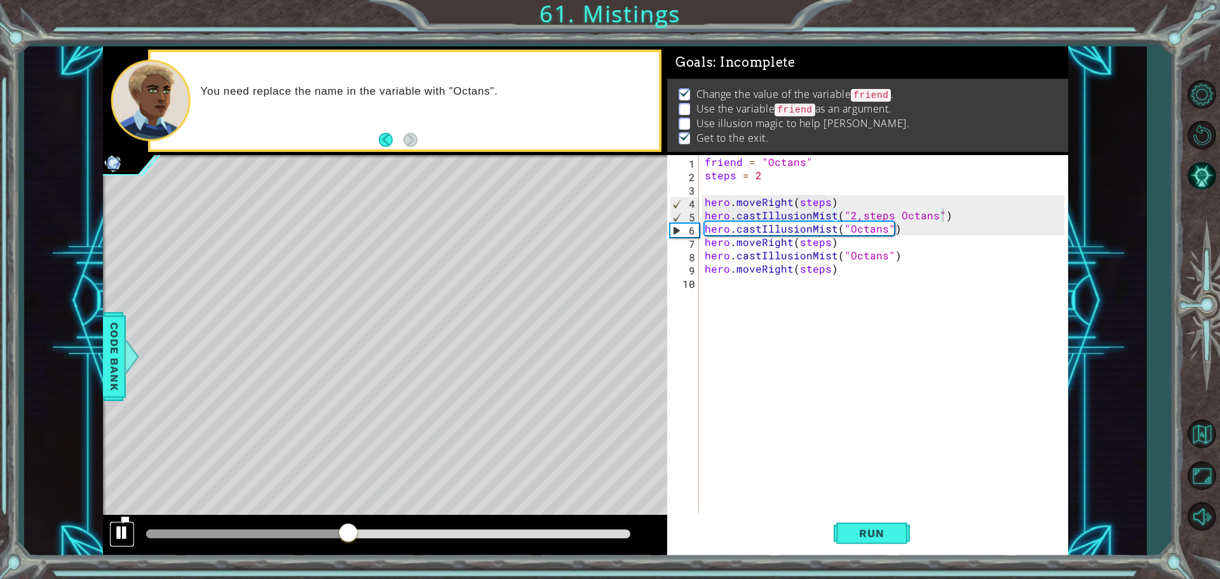
click at [116, 535] on div at bounding box center [122, 532] width 17 height 17
click at [1210, 180] on button "AI Hint" at bounding box center [1201, 175] width 37 height 37
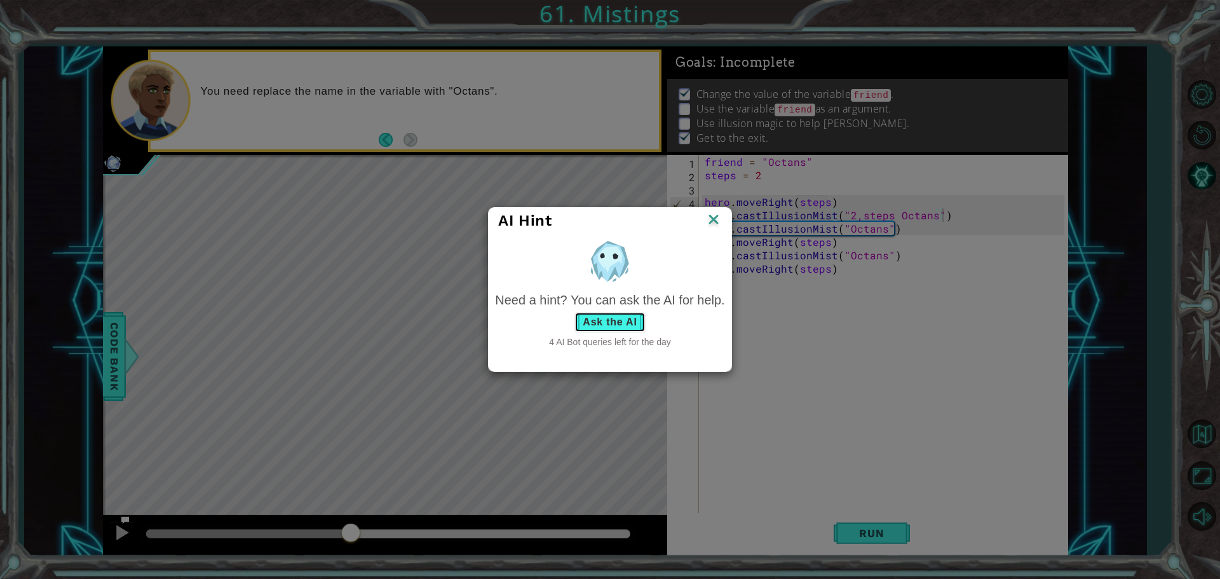
click at [634, 318] on button "Ask the AI" at bounding box center [609, 322] width 71 height 20
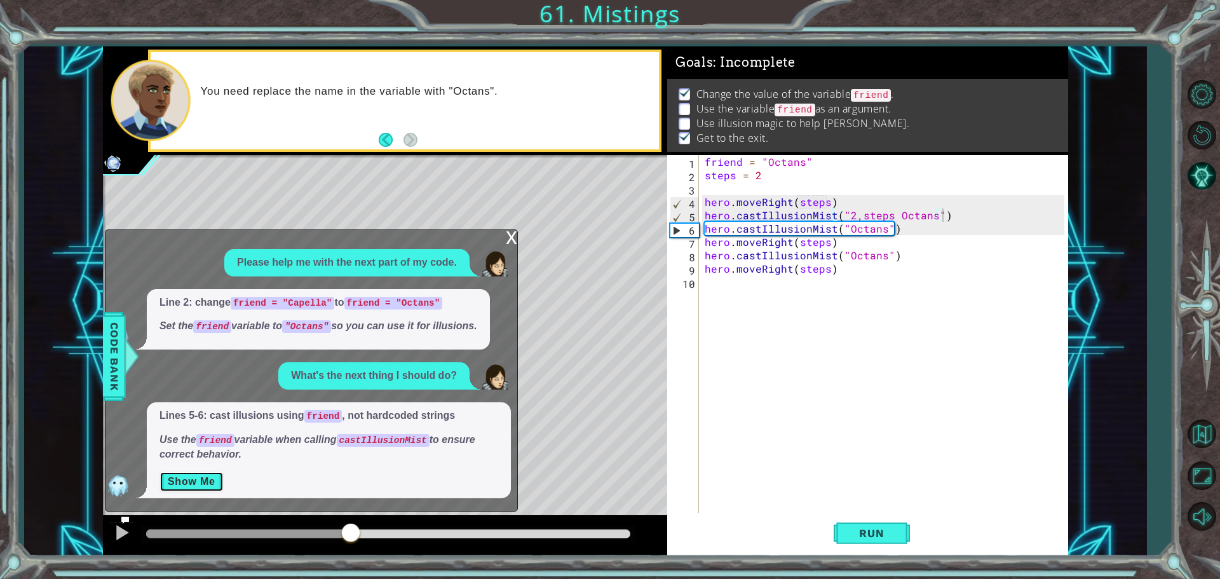
click at [193, 475] on button "Show Me" at bounding box center [191, 481] width 64 height 20
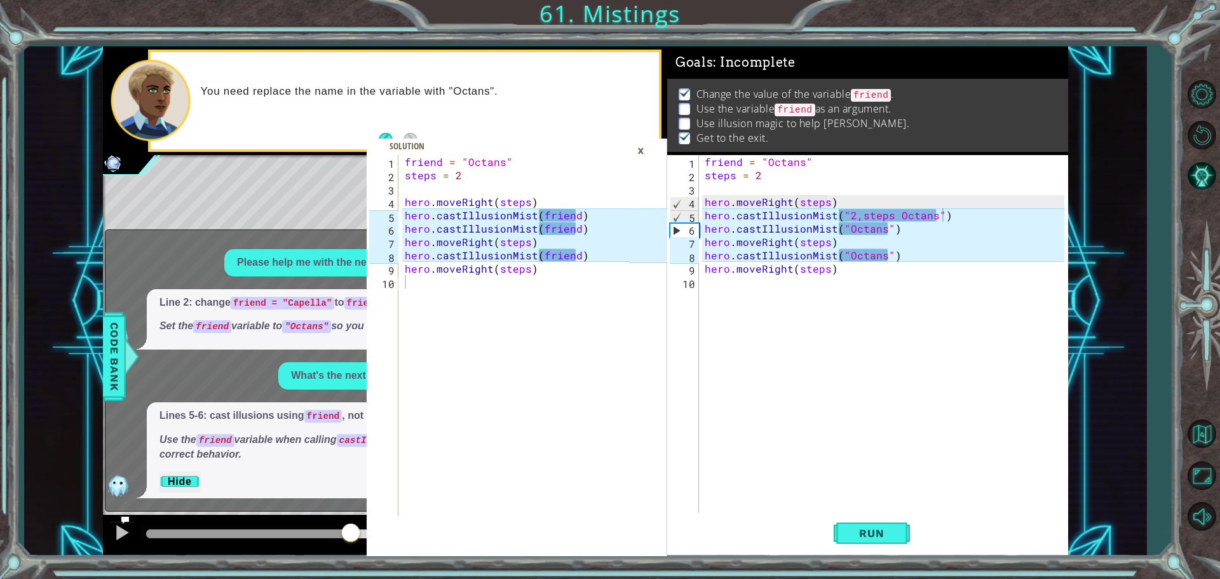
click at [903, 213] on div "friend = "Octans" steps = 2 hero . moveRight ( steps ) hero . castIllusionMist …" at bounding box center [886, 348] width 369 height 387
click at [903, 213] on div "friend = "Octans" steps = 2 hero . moveRight ( steps ) hero . castIllusionMist …" at bounding box center [883, 335] width 362 height 360
click at [903, 213] on div "friend = "Octans" steps = 2 hero . moveRight ( steps ) hero . castIllusionMist …" at bounding box center [886, 348] width 369 height 387
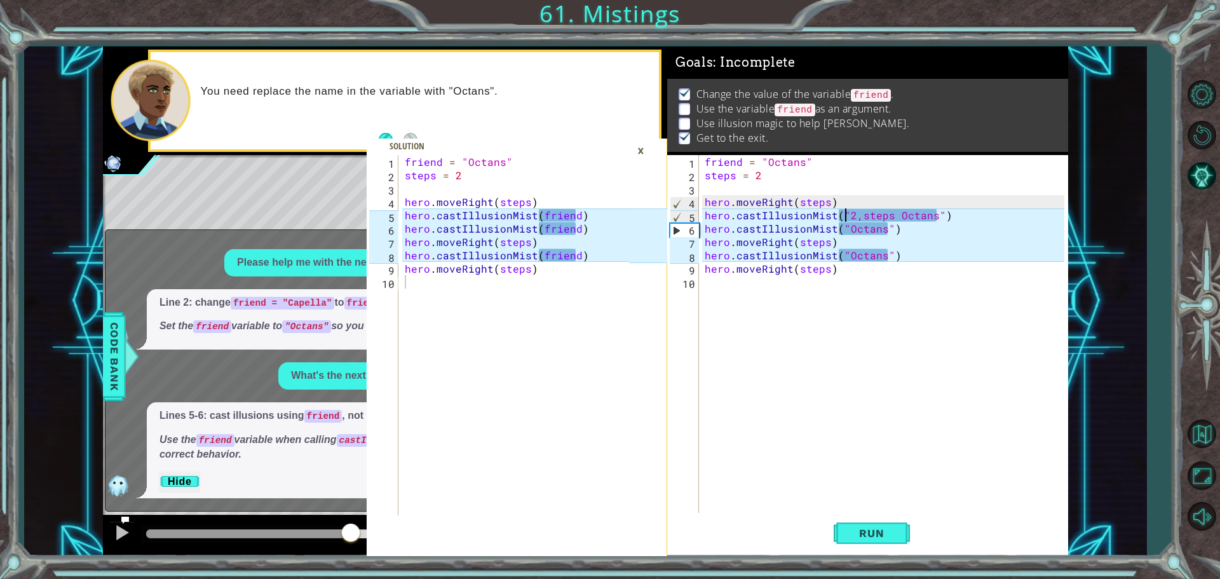
click at [846, 214] on div "friend = "Octans" steps = 2 hero . moveRight ( steps ) hero . castIllusionMist …" at bounding box center [886, 348] width 369 height 387
drag, startPoint x: 846, startPoint y: 214, endPoint x: 931, endPoint y: 219, distance: 85.3
click at [931, 219] on div "friend = "Octans" steps = 2 hero . moveRight ( steps ) hero . castIllusionMist …" at bounding box center [886, 348] width 369 height 387
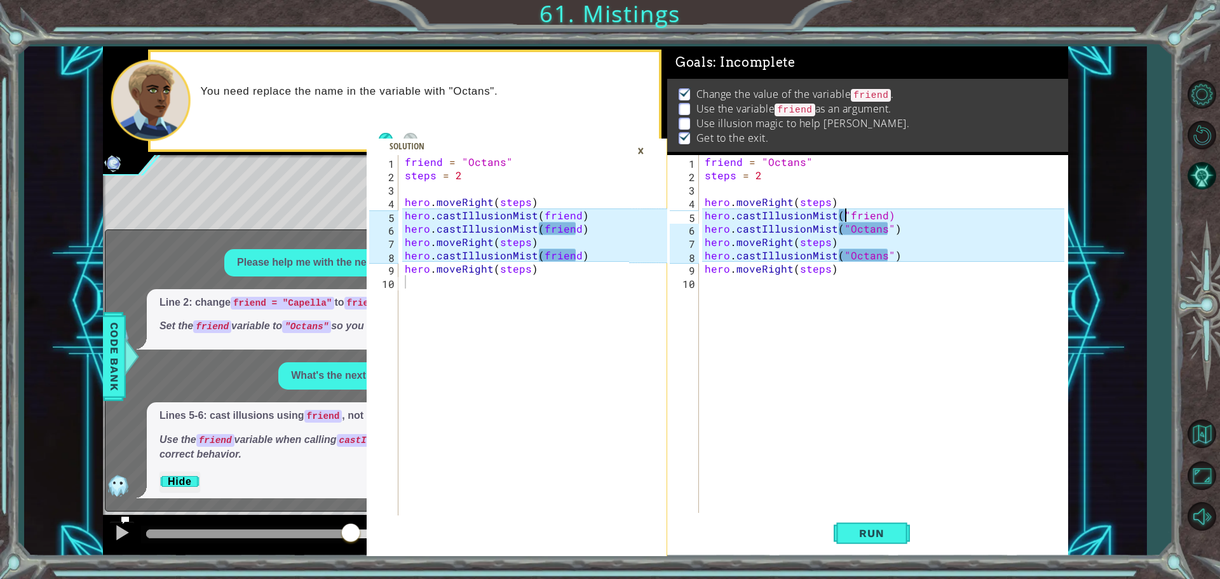
scroll to position [0, 10]
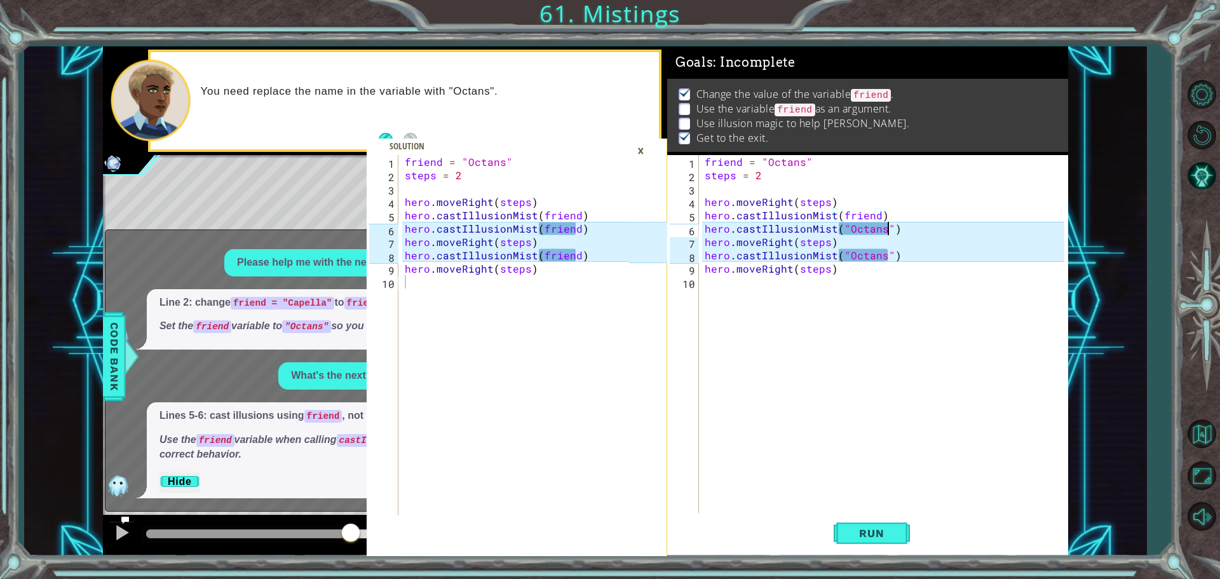
click at [886, 225] on div "friend = "Octans" steps = 2 hero . moveRight ( steps ) hero . castIllusionMist …" at bounding box center [886, 348] width 369 height 387
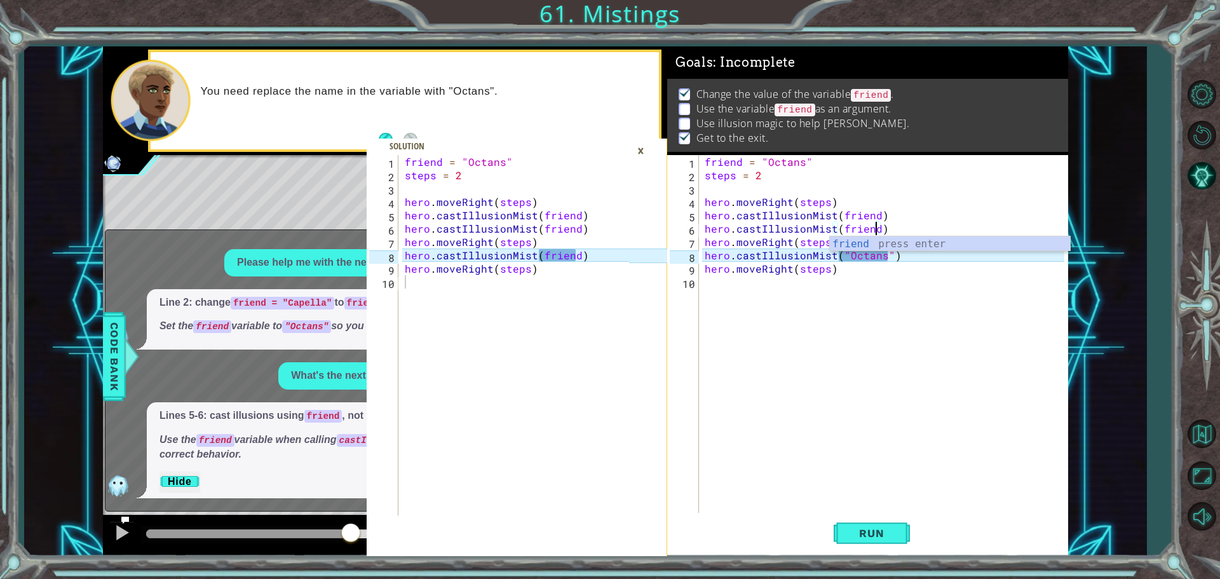
click at [867, 256] on div "friend = "Octans" steps = 2 hero . moveRight ( steps ) hero . castIllusionMist …" at bounding box center [886, 348] width 369 height 387
click at [887, 252] on div "friend = "Octans" steps = 2 hero . moveRight ( steps ) hero . castIllusionMist …" at bounding box center [886, 348] width 369 height 387
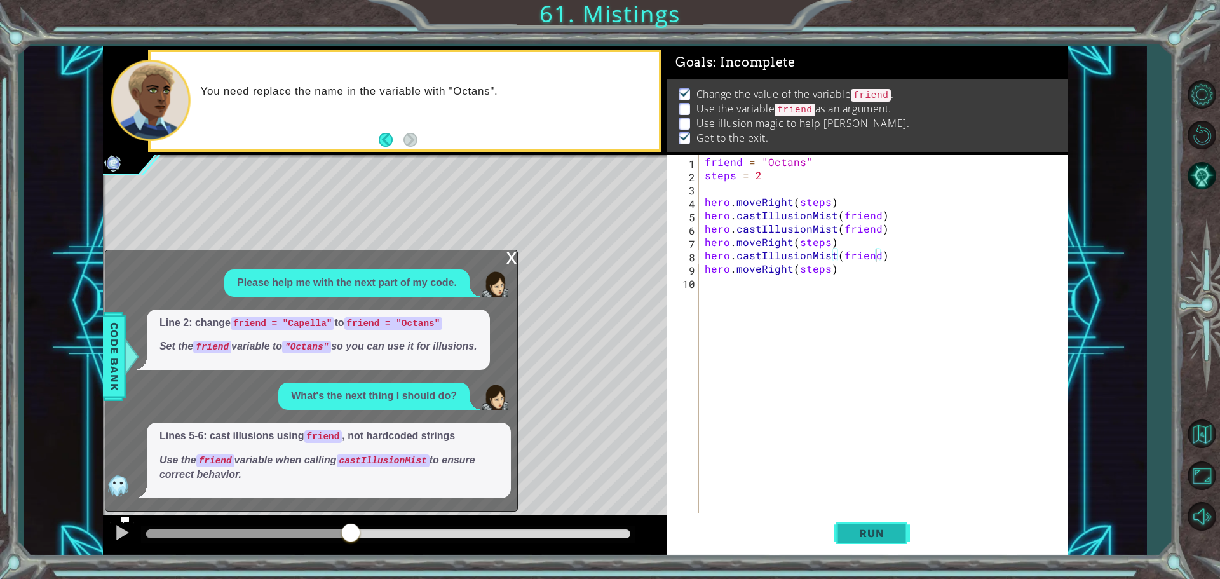
click at [857, 546] on button "Run" at bounding box center [872, 533] width 76 height 40
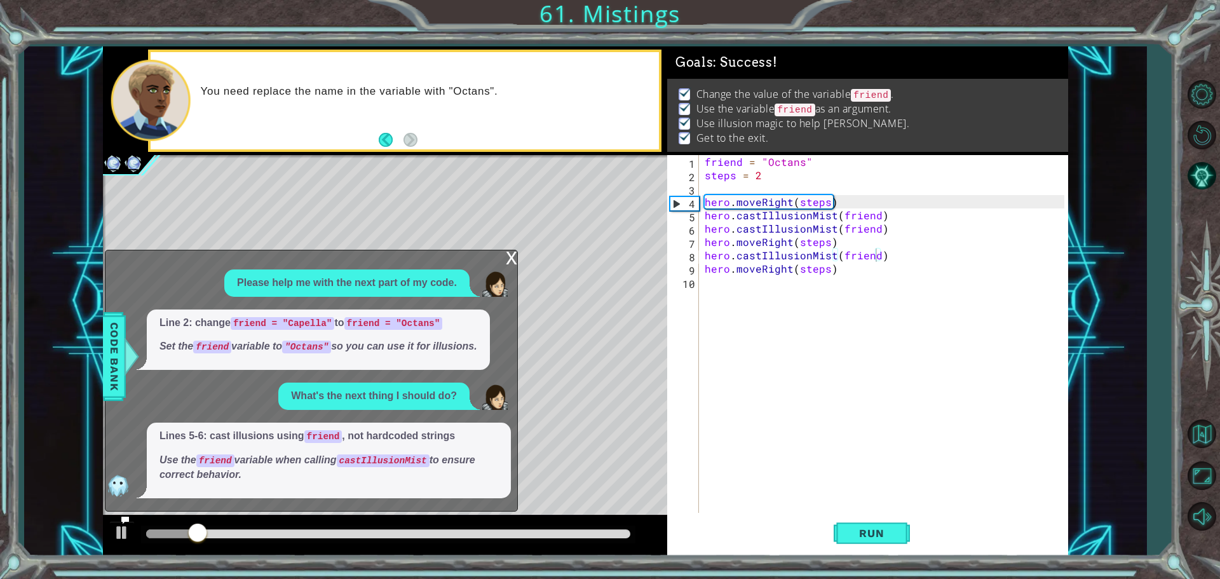
click at [510, 255] on div "x" at bounding box center [511, 256] width 11 height 13
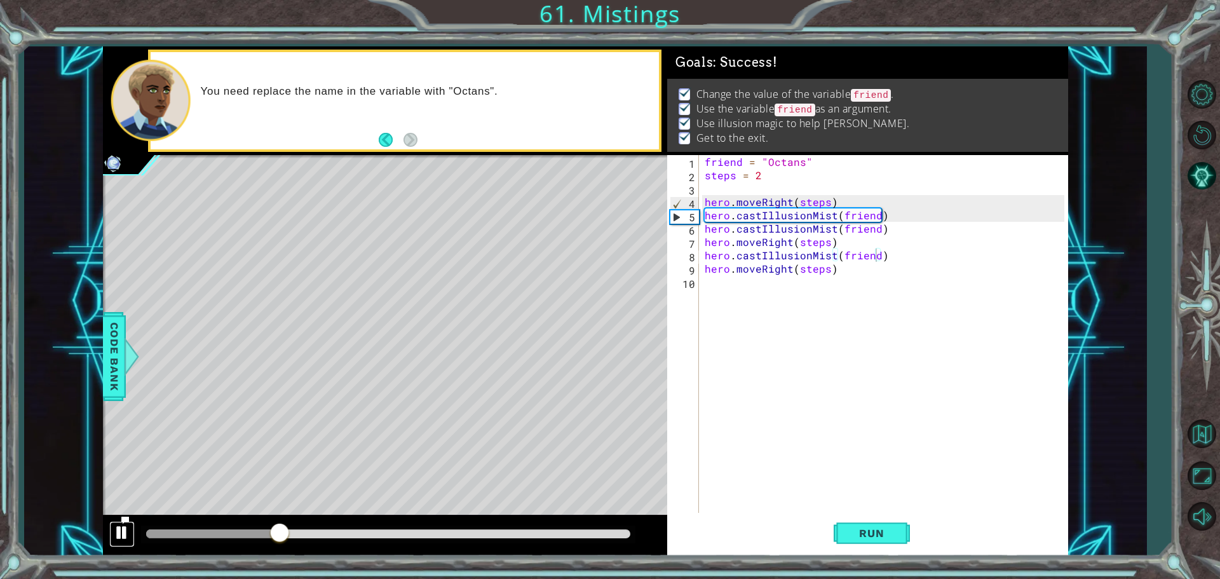
click at [121, 529] on div at bounding box center [122, 532] width 17 height 17
click at [769, 213] on div "friend = "Octans" steps = 2 hero . moveRight ( steps ) hero . castIllusionMist …" at bounding box center [886, 348] width 369 height 387
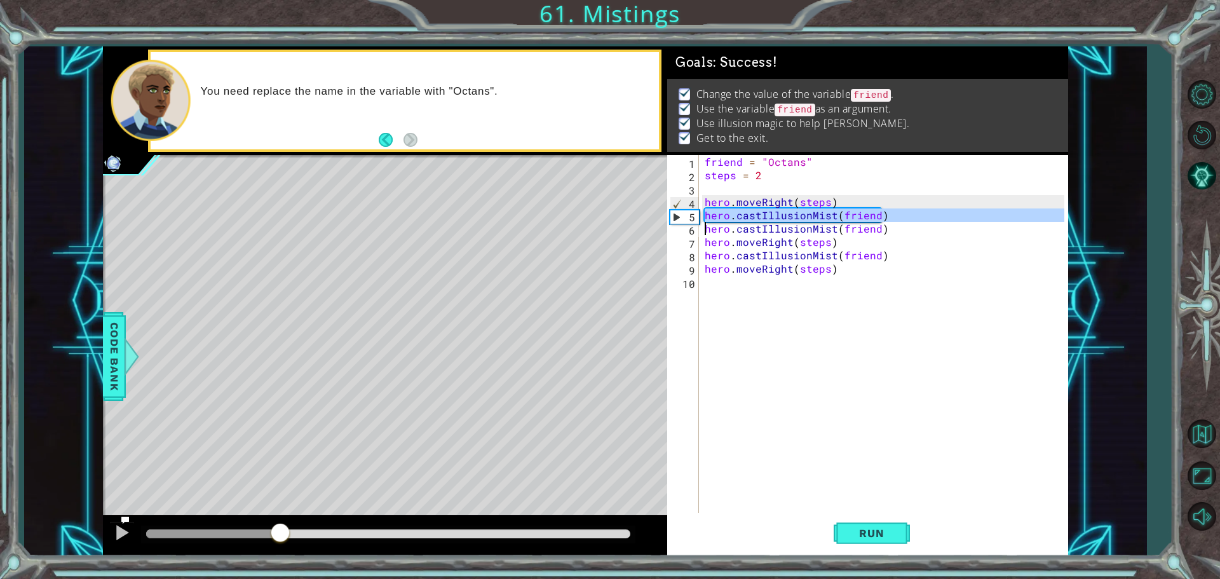
click at [769, 213] on div "friend = "Octans" steps = 2 hero . moveRight ( steps ) hero . castIllusionMist …" at bounding box center [886, 348] width 369 height 387
click at [715, 202] on div "friend = "Octans" steps = 2 hero . moveRight ( steps ) hero . castIllusionMist …" at bounding box center [886, 348] width 369 height 387
drag, startPoint x: 715, startPoint y: 202, endPoint x: 927, endPoint y: 215, distance: 212.6
click at [927, 215] on div "friend = "Octans" steps = 2 hero . moveRight ( steps ) hero . castIllusionMist …" at bounding box center [886, 348] width 369 height 387
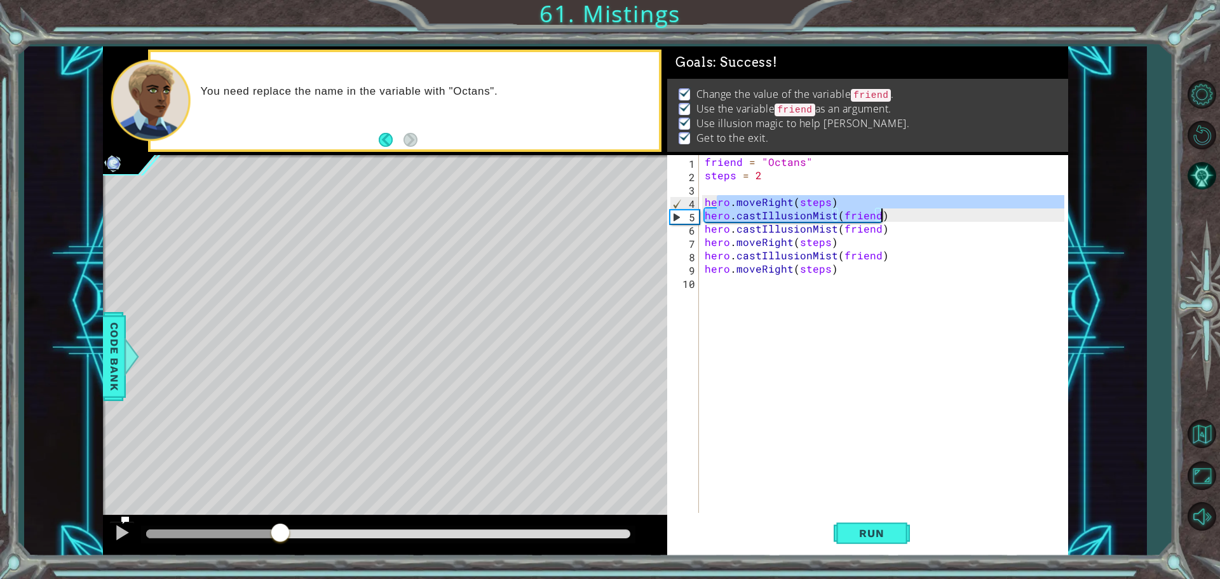
scroll to position [0, 0]
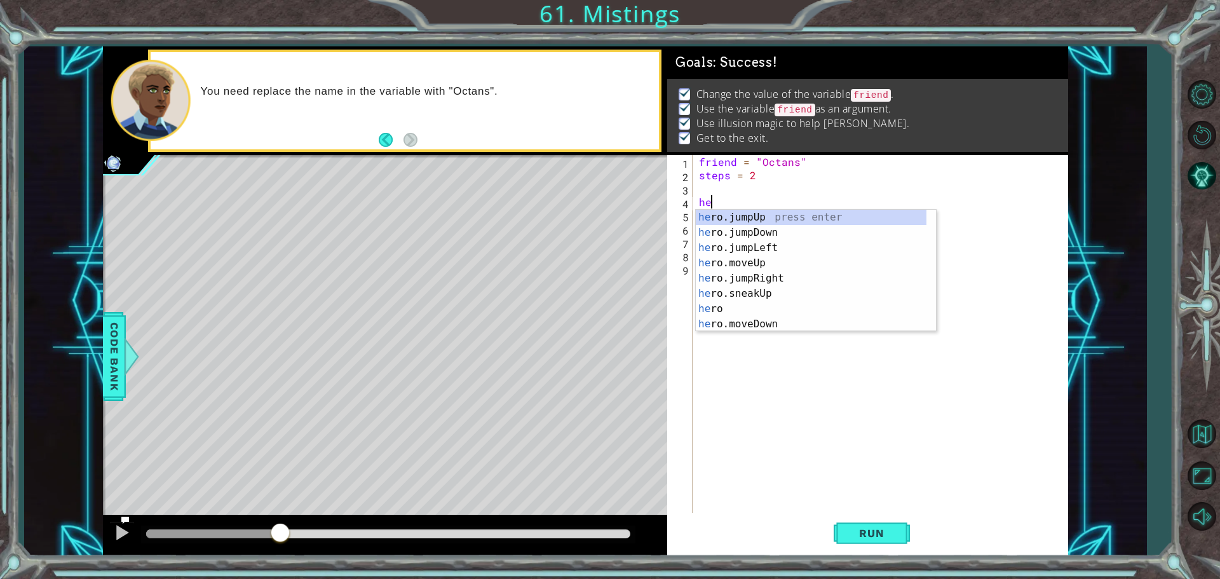
type textarea "h"
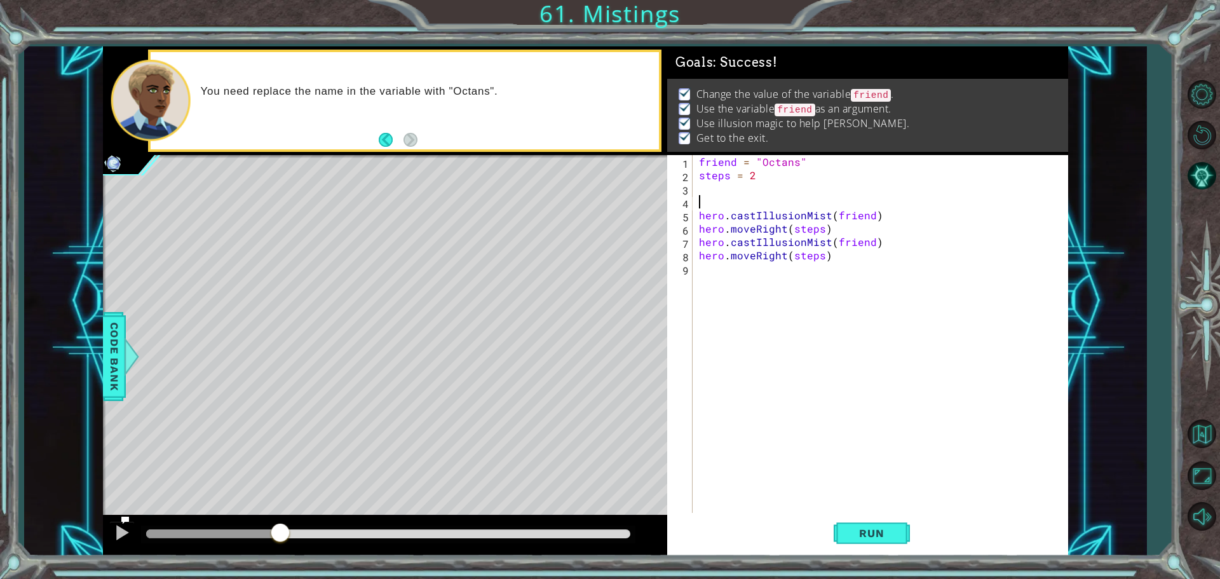
paste textarea "h"
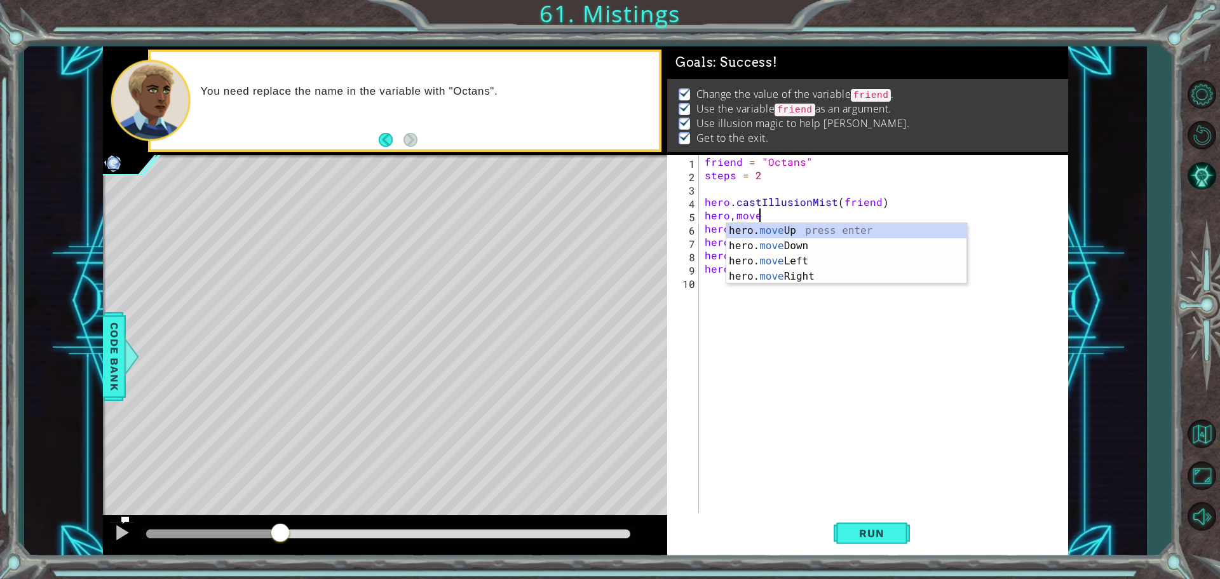
scroll to position [0, 3]
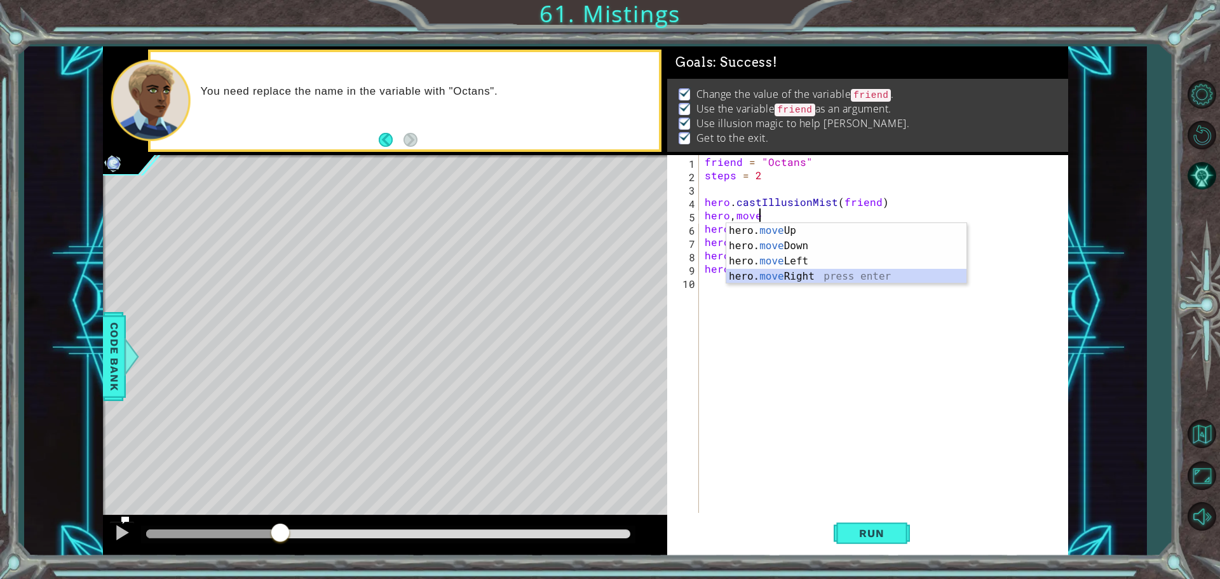
click at [765, 276] on div "hero. move Up press enter hero. move Down press enter hero. move Left press ent…" at bounding box center [846, 268] width 240 height 91
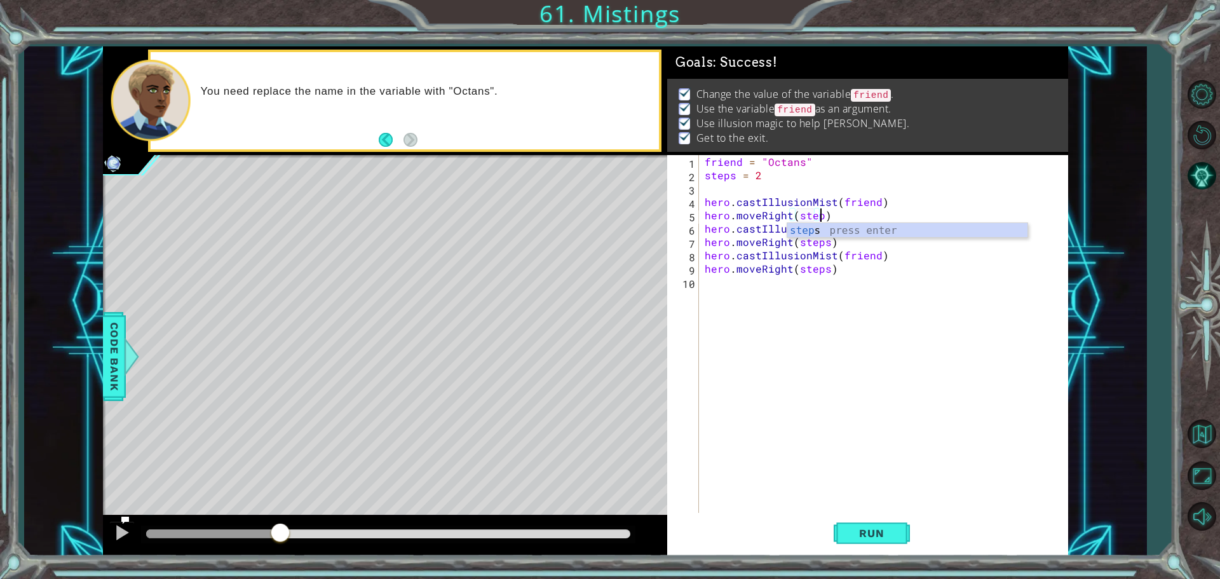
scroll to position [0, 7]
type textarea "hero.moveRight(steps)"
click at [883, 529] on span "Run" at bounding box center [871, 533] width 50 height 13
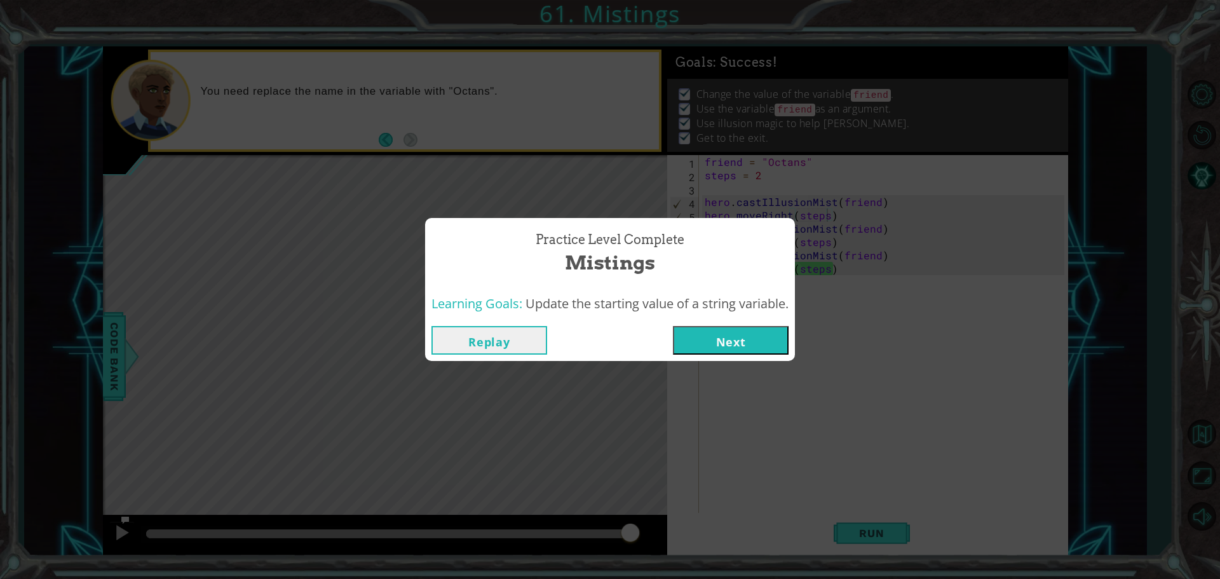
click at [761, 341] on button "Next" at bounding box center [731, 340] width 116 height 29
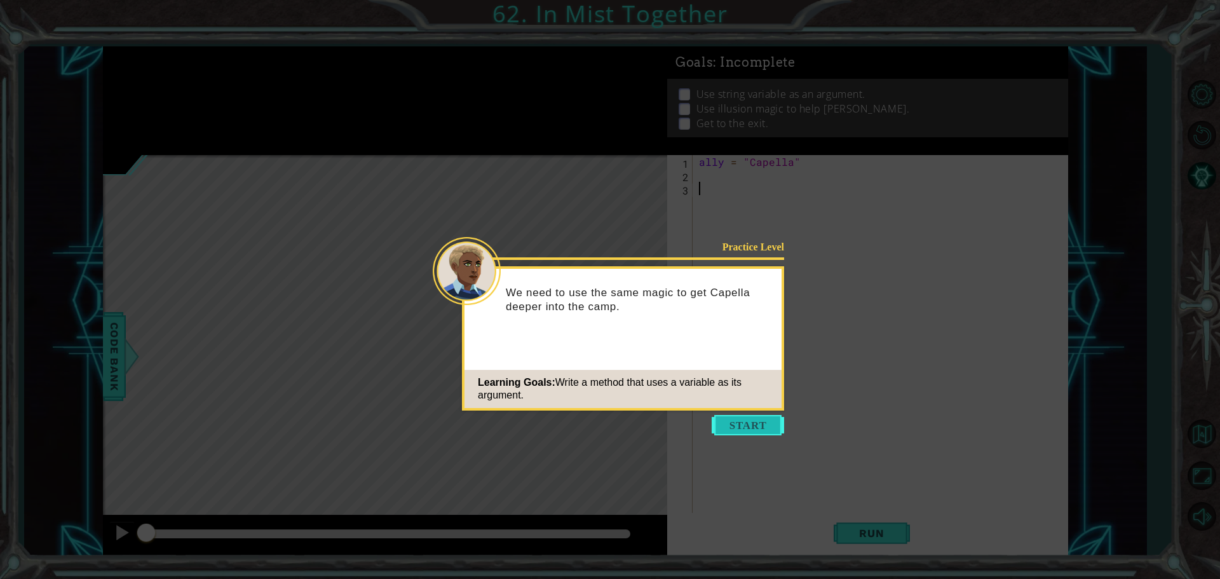
click at [740, 419] on button "Start" at bounding box center [748, 425] width 72 height 20
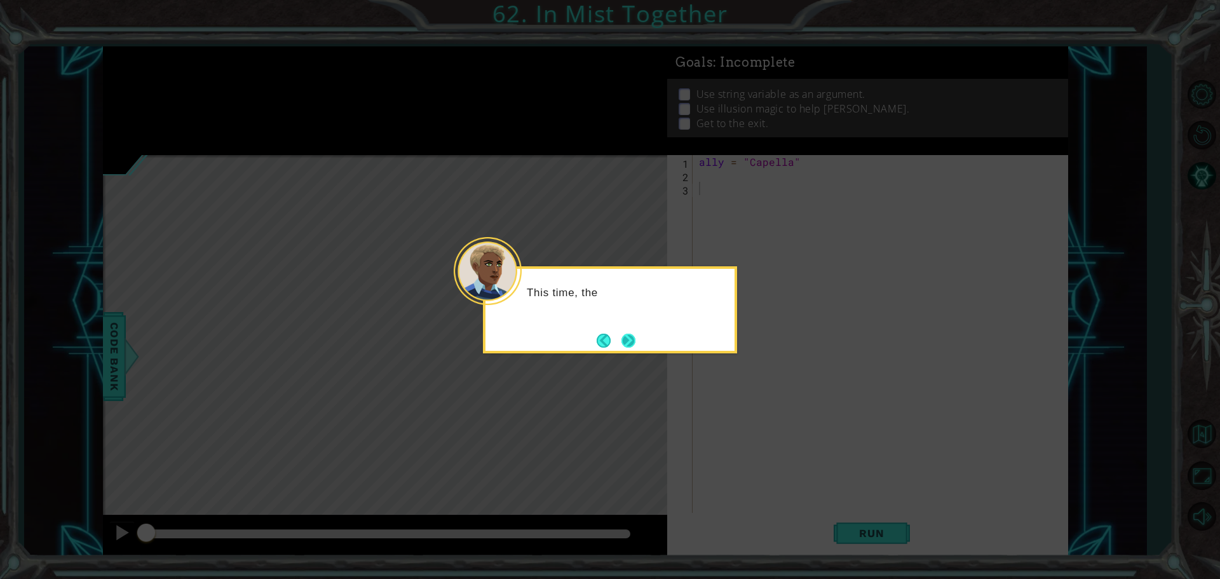
click at [628, 335] on button "Next" at bounding box center [628, 341] width 14 height 14
click at [625, 341] on button "Next" at bounding box center [628, 340] width 15 height 15
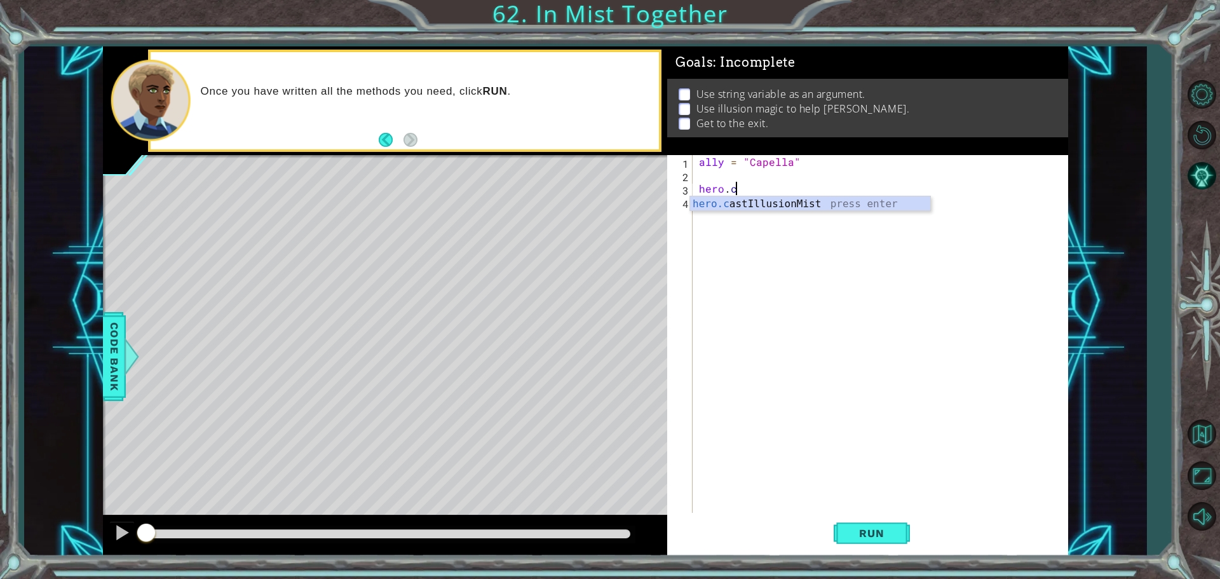
scroll to position [0, 2]
click at [799, 208] on div "[DOMAIN_NAME] stIllusionMist press enter" at bounding box center [810, 219] width 240 height 46
click at [883, 184] on div "ally = "Capella" hero . castIllusionMist ( ally )" at bounding box center [883, 348] width 374 height 387
click at [717, 159] on div "ally = "Capella" hero . castIllusionMist ( ally )" at bounding box center [883, 348] width 374 height 387
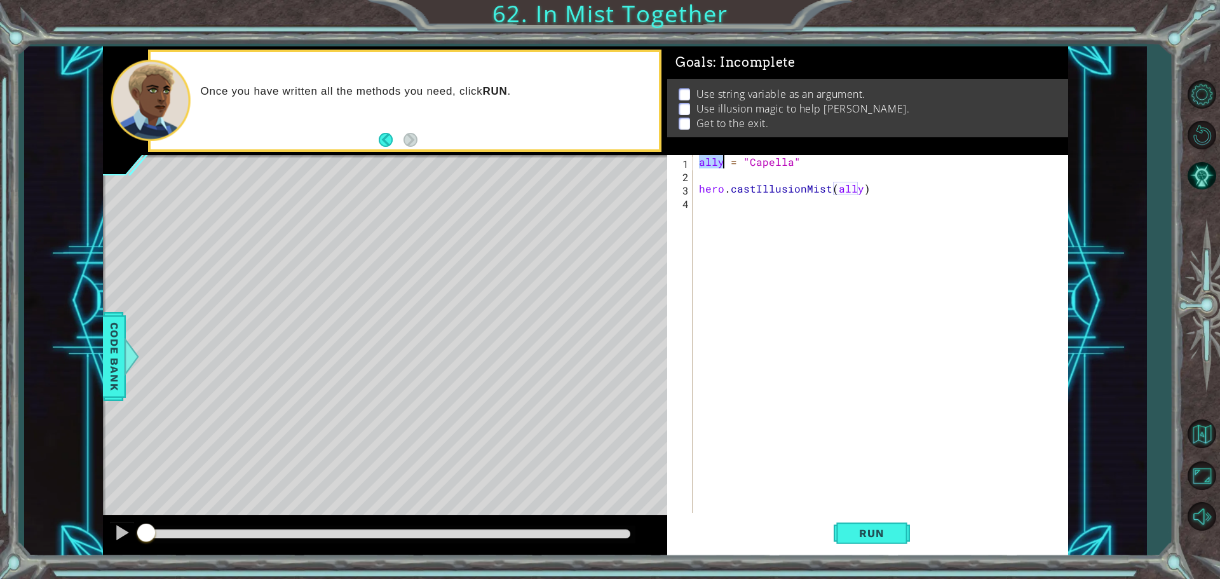
click at [717, 159] on div "ally = "Capella" hero . castIllusionMist ( ally )" at bounding box center [883, 348] width 374 height 387
click at [848, 191] on div "friend = "Capella" hero . castIllusionMist ( ally )" at bounding box center [883, 348] width 374 height 387
type textarea "hero.castIllusionMist(friend)"
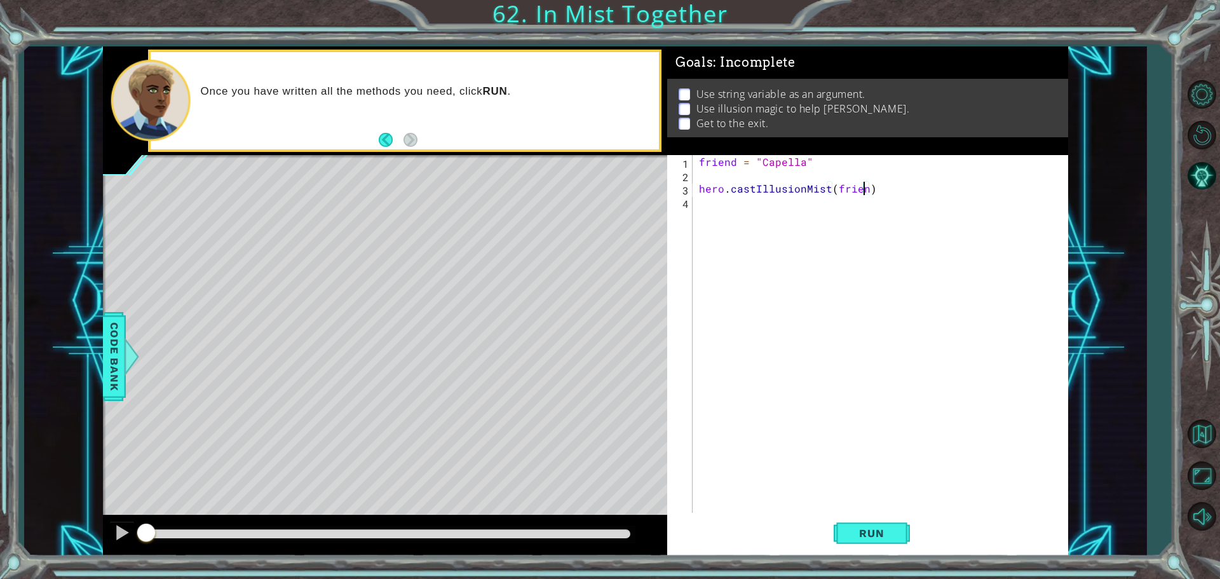
scroll to position [0, 10]
click at [882, 196] on div "friend = "Capella" hero . castIllusionMist ( friend )" at bounding box center [883, 348] width 374 height 387
click at [845, 217] on div "hero.moveRight press enter" at bounding box center [810, 233] width 240 height 46
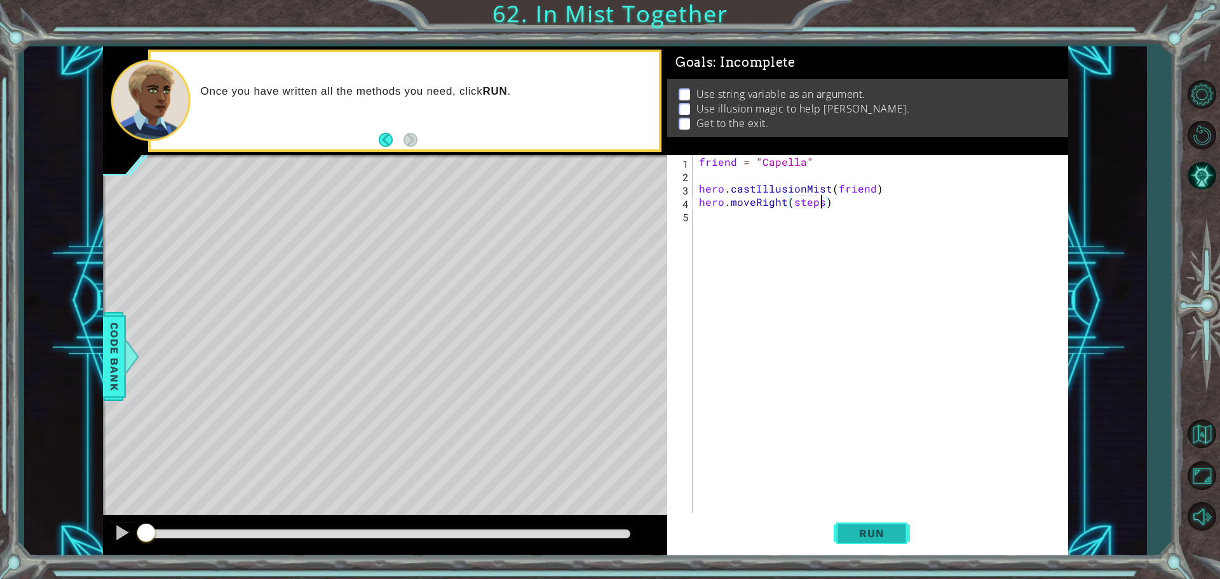
click at [873, 527] on span "Run" at bounding box center [871, 533] width 50 height 13
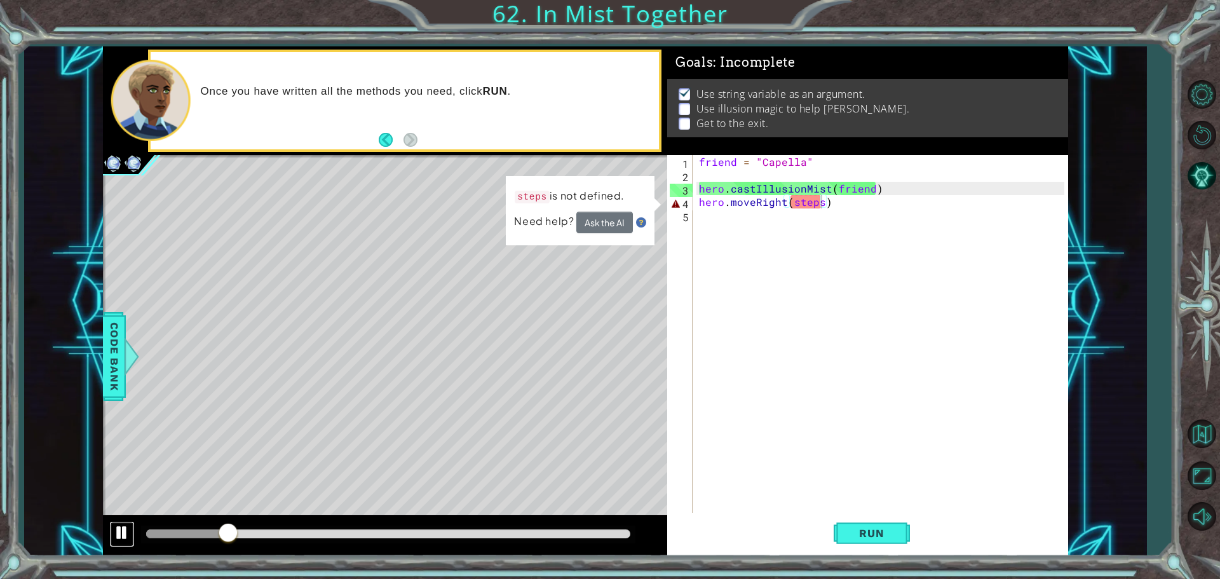
click at [116, 531] on div at bounding box center [122, 532] width 17 height 17
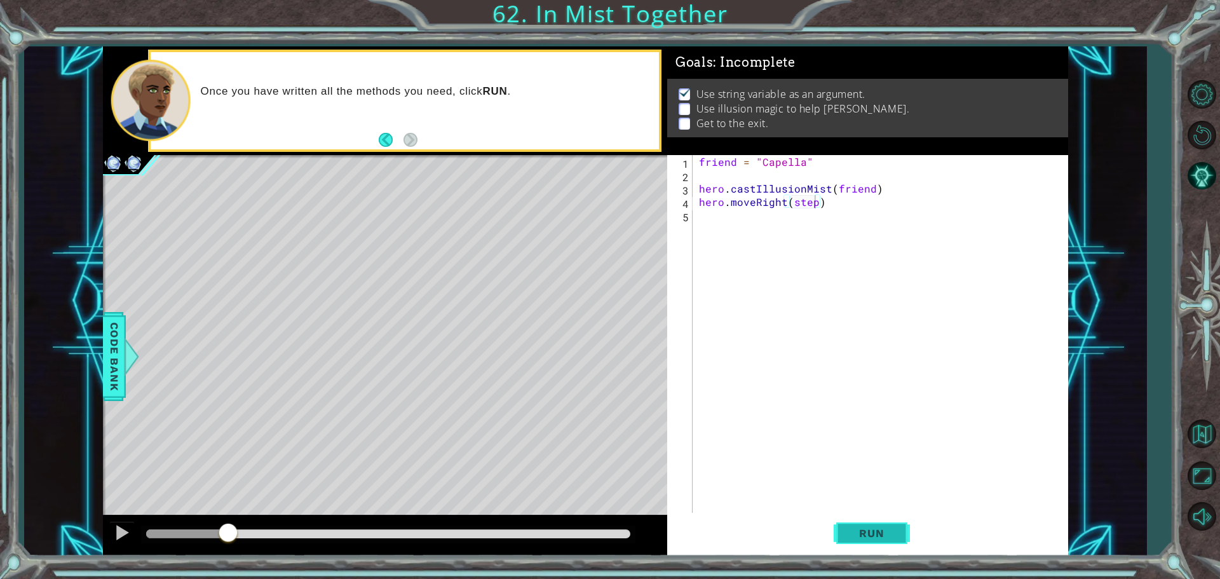
click at [856, 527] on span "Run" at bounding box center [871, 533] width 50 height 13
click at [127, 527] on div at bounding box center [122, 532] width 17 height 17
click at [789, 201] on div "friend = "Capella" hero . castIllusionMist ( friend ) hero . moveRight ( steps )" at bounding box center [883, 348] width 374 height 387
click at [871, 531] on span "Run" at bounding box center [871, 533] width 50 height 13
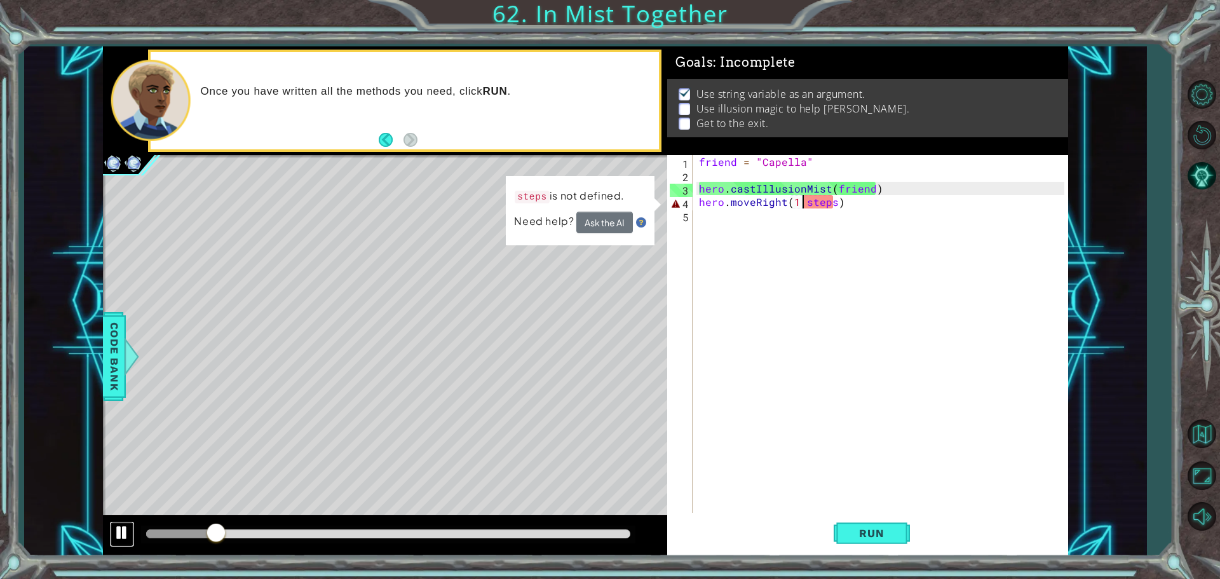
click at [125, 539] on div at bounding box center [122, 532] width 17 height 17
click at [100, 273] on div "1 ההההההההההההההההההההההההההההההההההההההההההההההההההההההההההההההההההההההההההההה…" at bounding box center [585, 301] width 1122 height 510
click at [102, 341] on div "1 ההההההההההההההההההההההההההההההההההההההההההההההההההההההההההההההההההההההההההההה…" at bounding box center [585, 301] width 1122 height 510
click at [596, 233] on button "Ask the AI" at bounding box center [604, 223] width 57 height 22
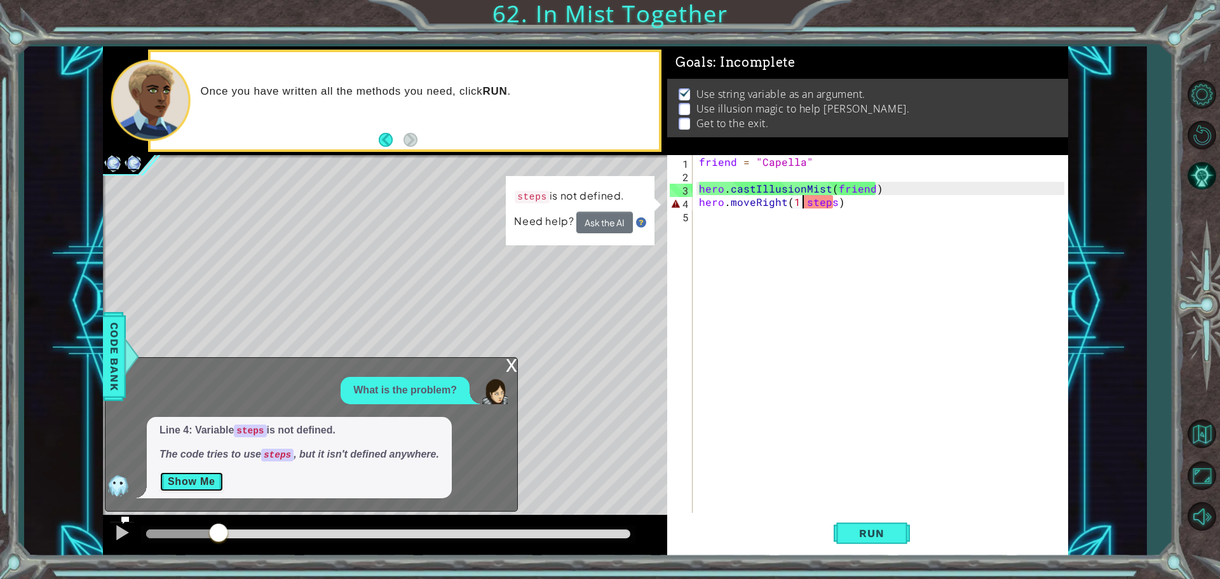
click at [219, 471] on button "Show Me" at bounding box center [191, 481] width 64 height 20
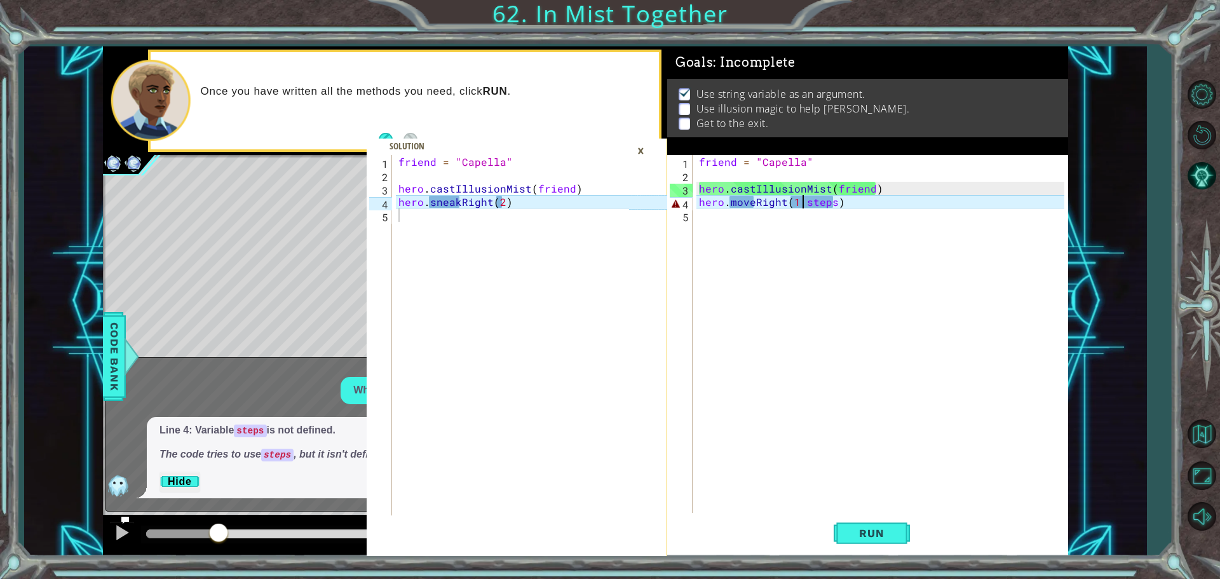
click at [735, 203] on div "friend = "Capella" hero . castIllusionMist ( friend ) hero . moveRight ( 1 , st…" at bounding box center [883, 348] width 374 height 387
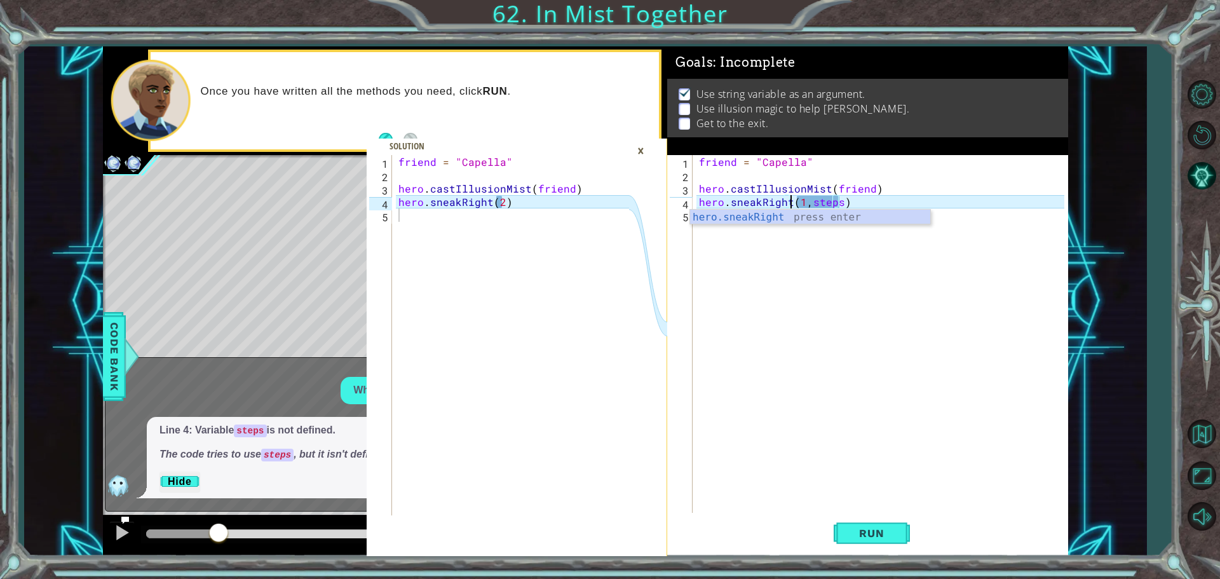
scroll to position [0, 6]
click at [820, 198] on div "friend = "Capella" hero . castIllusionMist ( friend ) hero . sneakRight ( 1 , s…" at bounding box center [883, 348] width 374 height 387
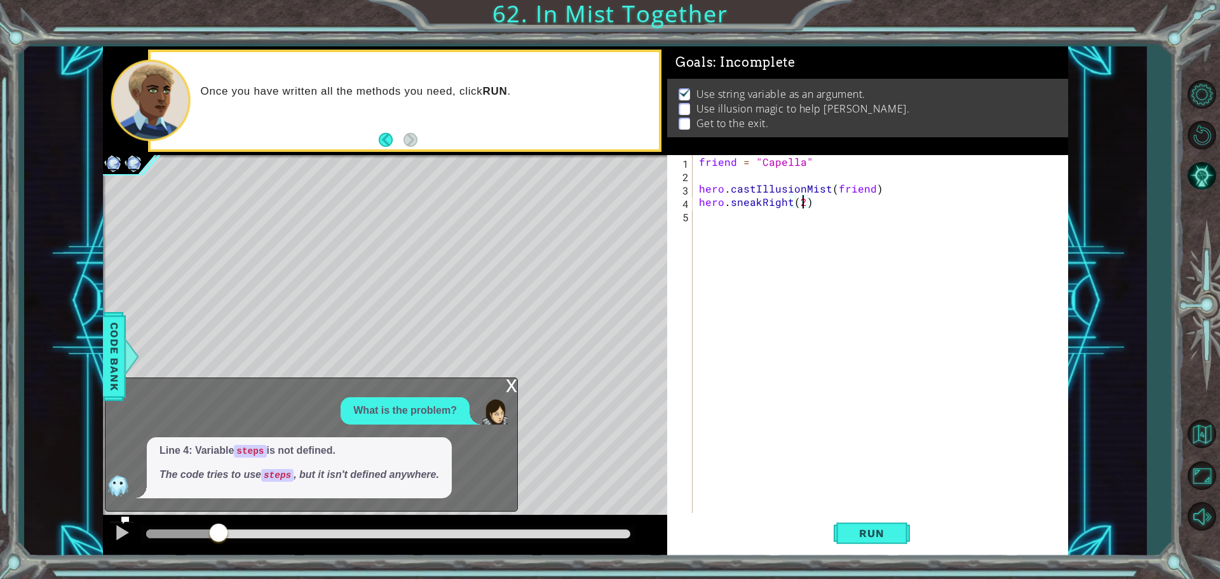
type textarea "hero.sneakRight(2)"
click at [503, 385] on div "x What is the problem? Line 4: Variable steps is not defined. The code tries to…" at bounding box center [311, 444] width 413 height 134
click at [510, 382] on div "x" at bounding box center [511, 384] width 11 height 13
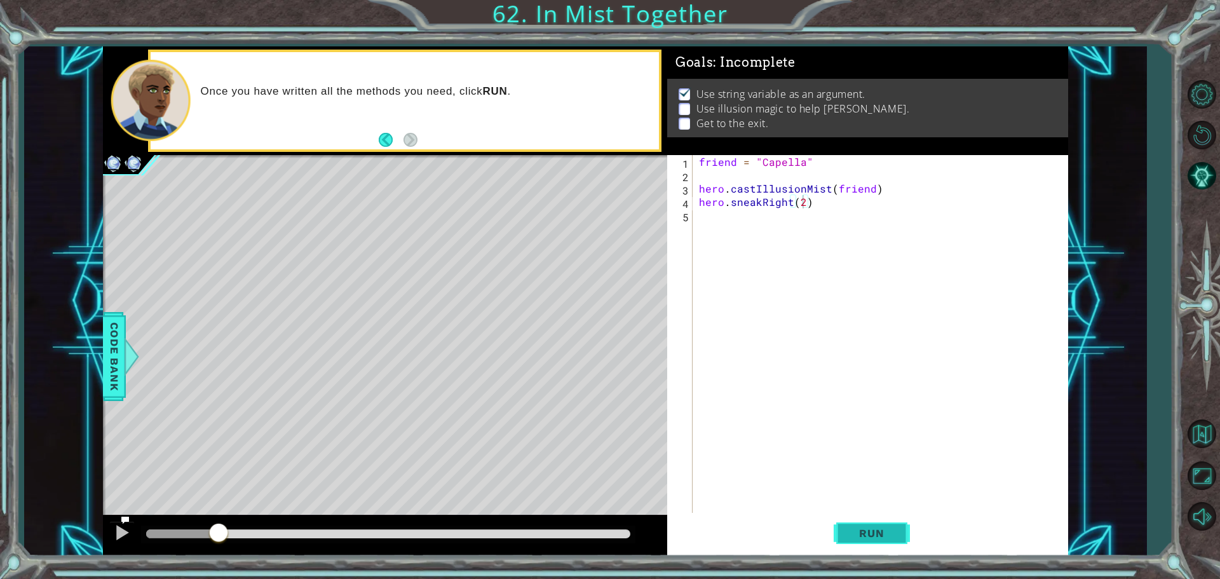
click at [882, 532] on span "Run" at bounding box center [871, 533] width 50 height 13
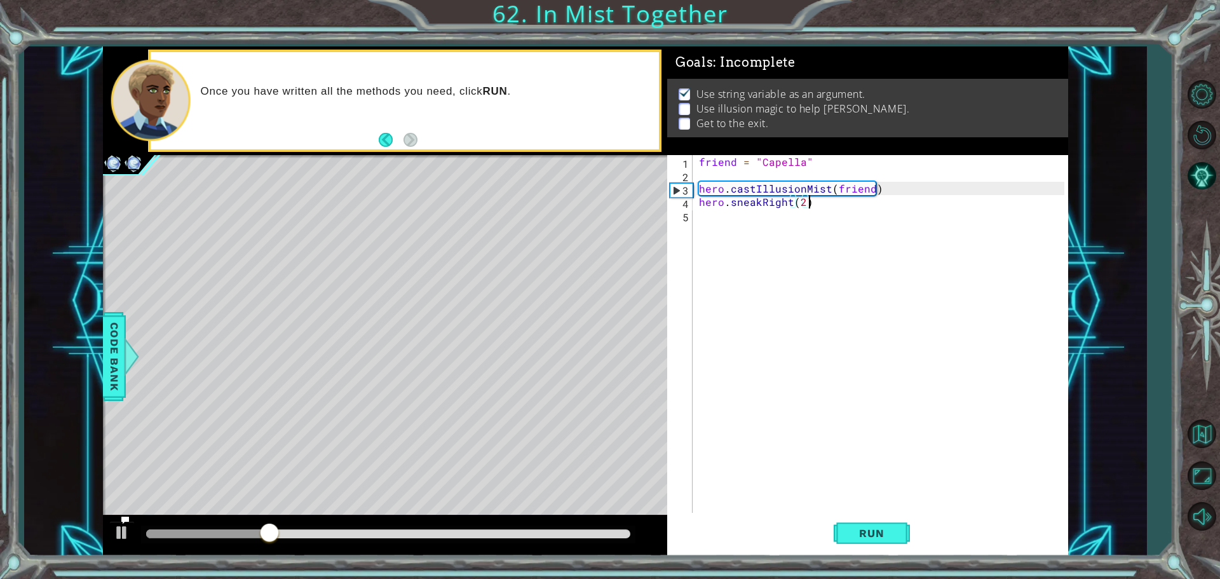
click at [834, 200] on div "friend = "Capella" hero . castIllusionMist ( friend ) hero . sneakRight ( 2 )" at bounding box center [883, 348] width 374 height 387
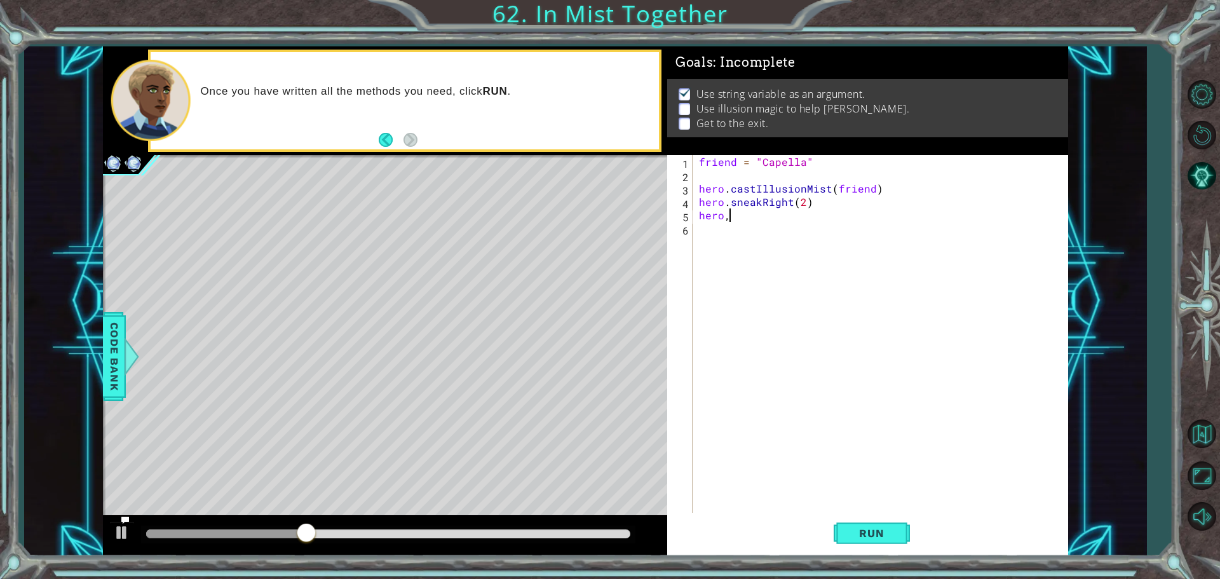
scroll to position [0, 1]
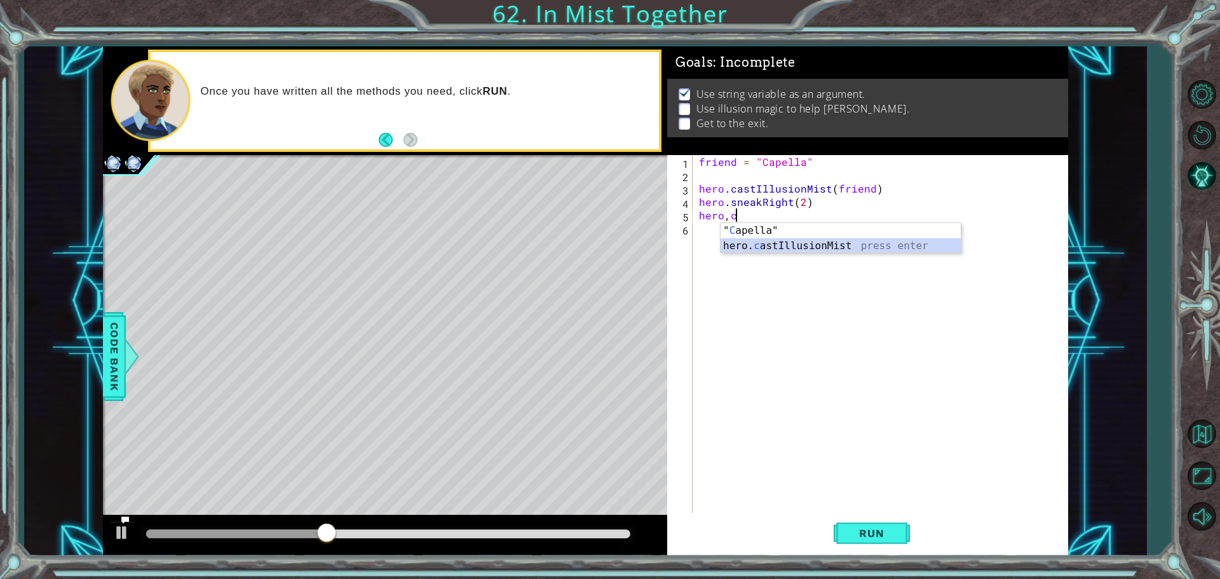
click at [834, 243] on div "" C apella" press enter hero. c astIllusionMist press enter" at bounding box center [841, 253] width 240 height 61
type textarea "hero.castIllusionMist(friend)"
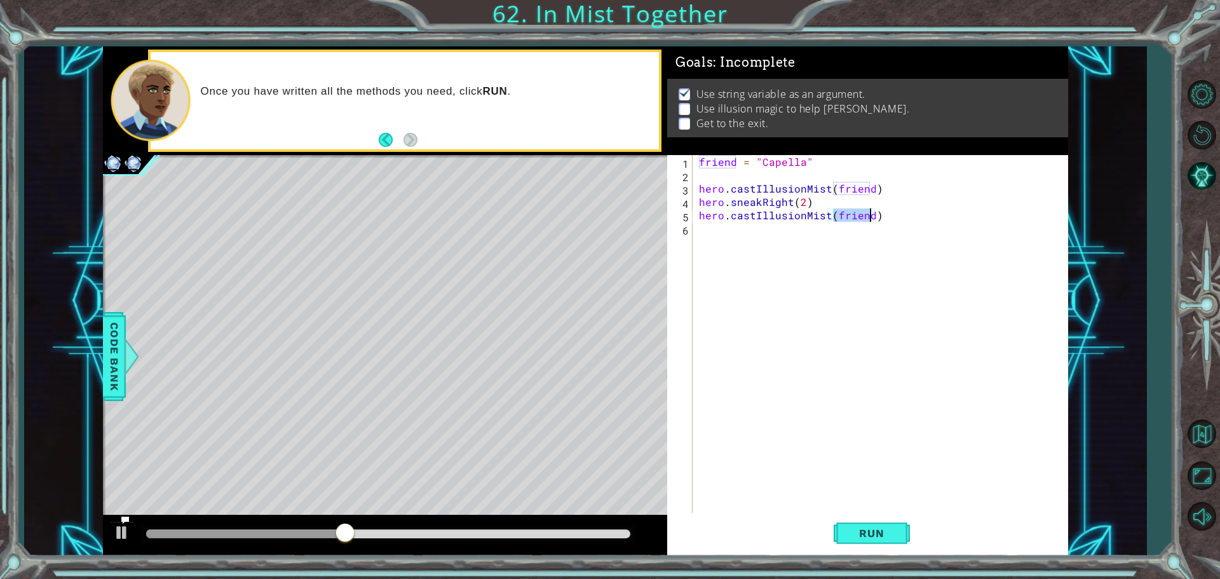
click at [884, 212] on div "friend = "Capella" hero . castIllusionMist ( friend ) hero . sneakRight ( 2 ) h…" at bounding box center [883, 348] width 374 height 387
click at [894, 535] on span "Run" at bounding box center [871, 533] width 50 height 13
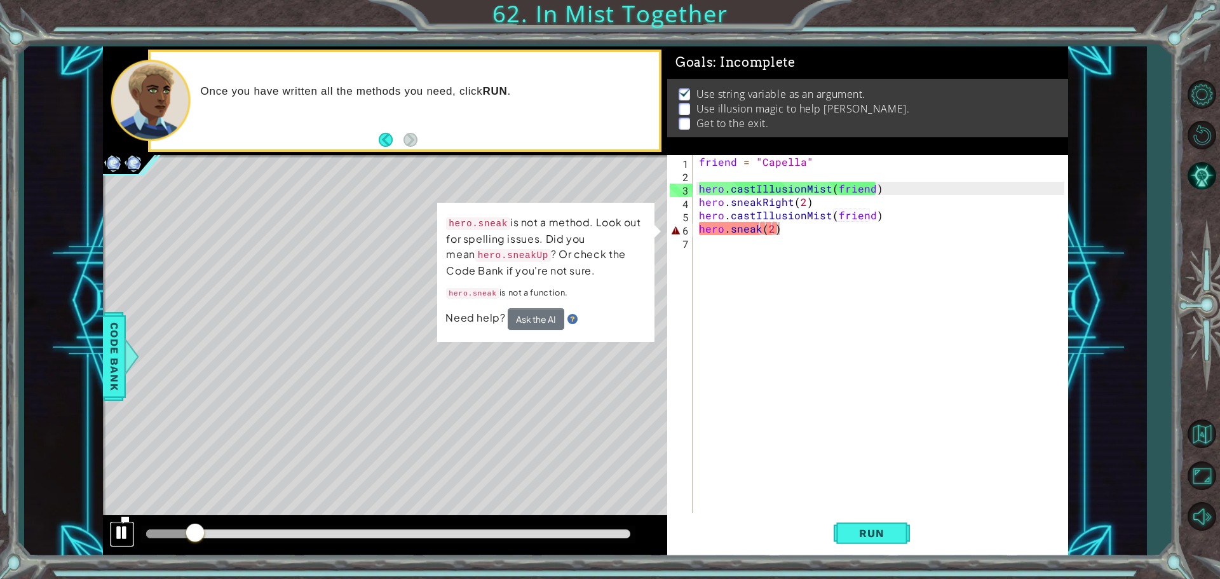
click at [118, 534] on div at bounding box center [122, 532] width 17 height 17
click at [762, 231] on div "friend = "Capella" hero . castIllusionMist ( friend ) hero . sneakRight ( 2 ) h…" at bounding box center [883, 348] width 374 height 387
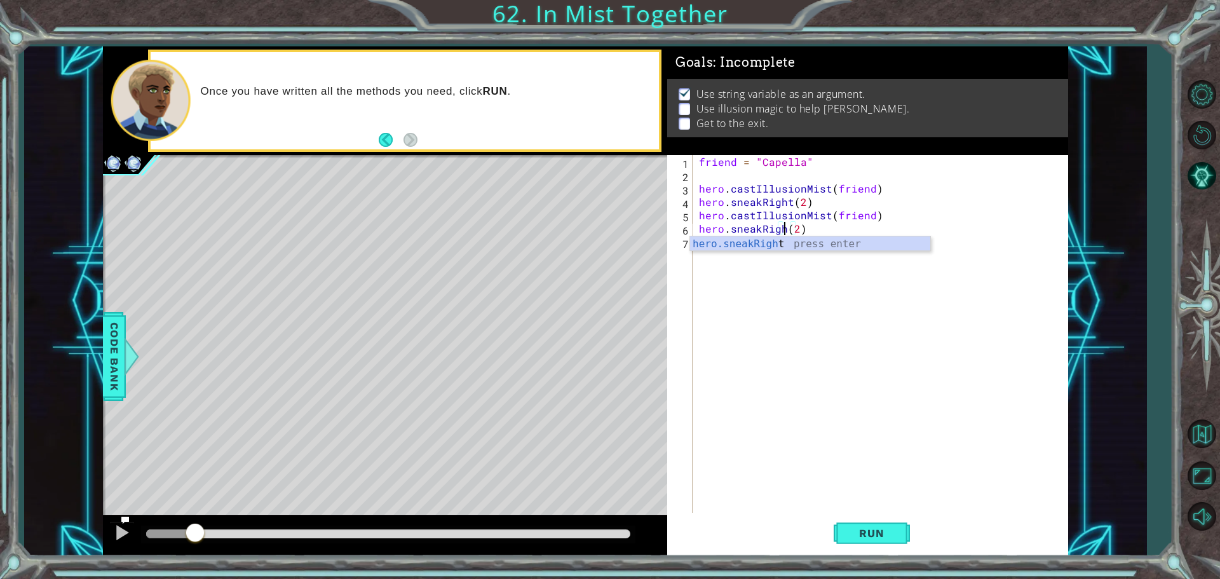
scroll to position [0, 6]
type textarea "hero.sneakRight(2)"
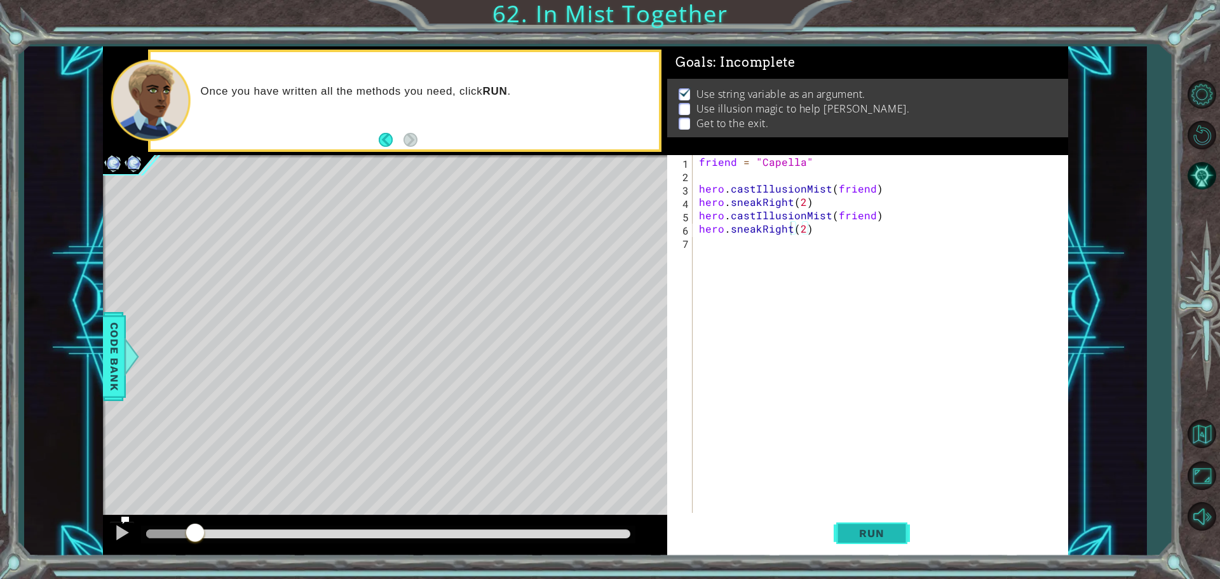
click at [851, 534] on span "Run" at bounding box center [871, 533] width 50 height 13
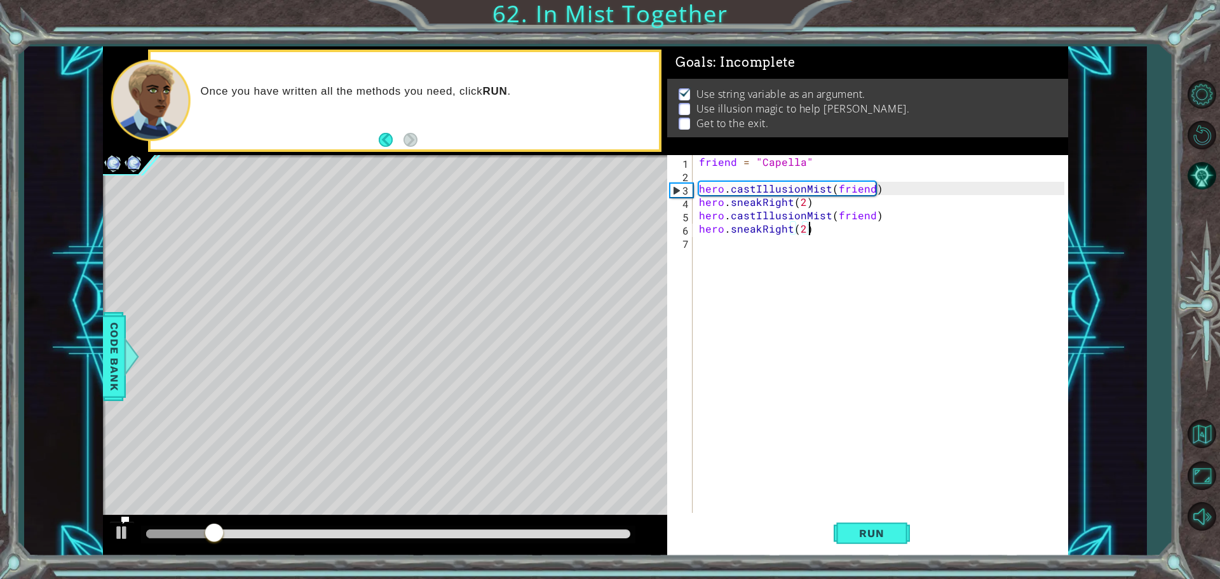
click at [850, 223] on div "friend = "Capella" hero . castIllusionMist ( friend ) hero . sneakRight ( 2 ) h…" at bounding box center [883, 348] width 374 height 387
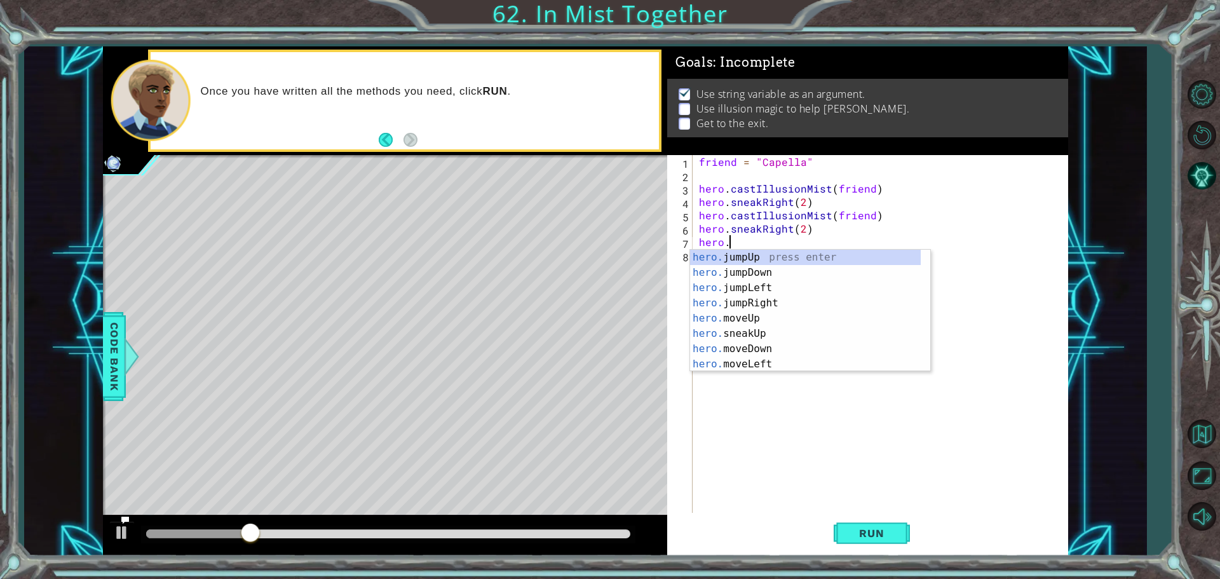
scroll to position [0, 1]
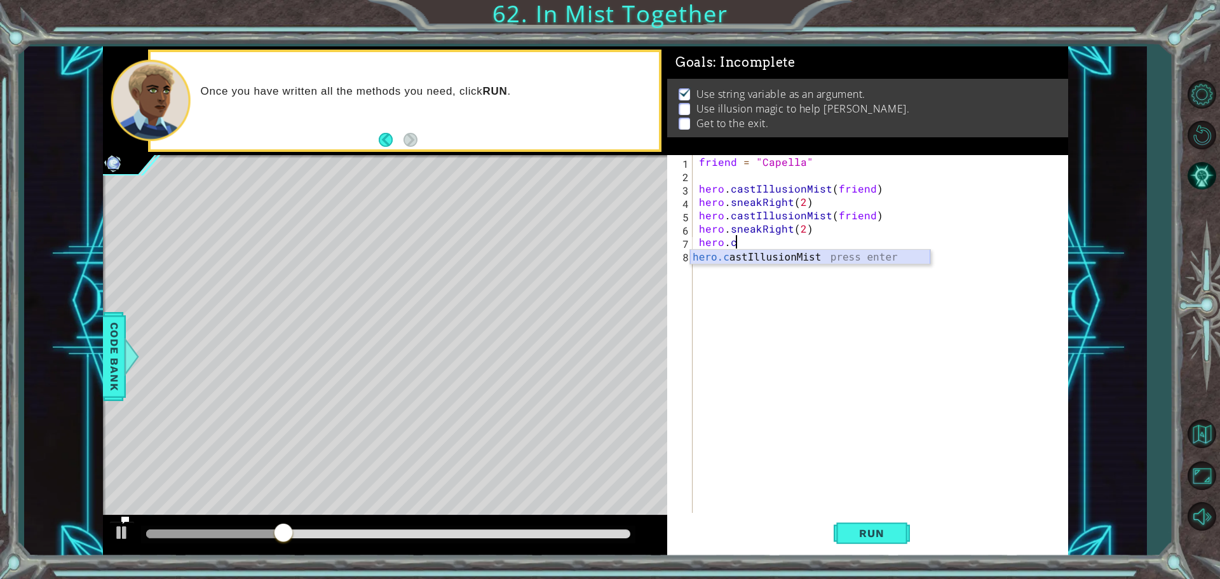
click at [842, 261] on div "hero.c astIllusionMist press enter" at bounding box center [810, 273] width 240 height 46
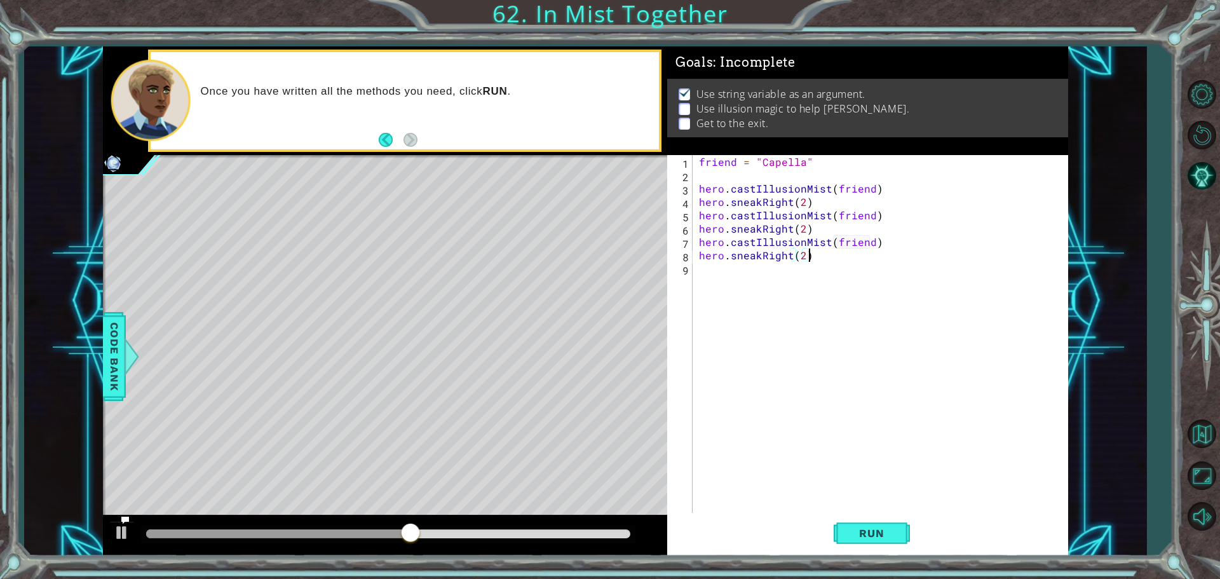
scroll to position [0, 17]
click at [855, 523] on button "Run" at bounding box center [872, 533] width 76 height 40
type textarea "hero.sneakRight(2)"
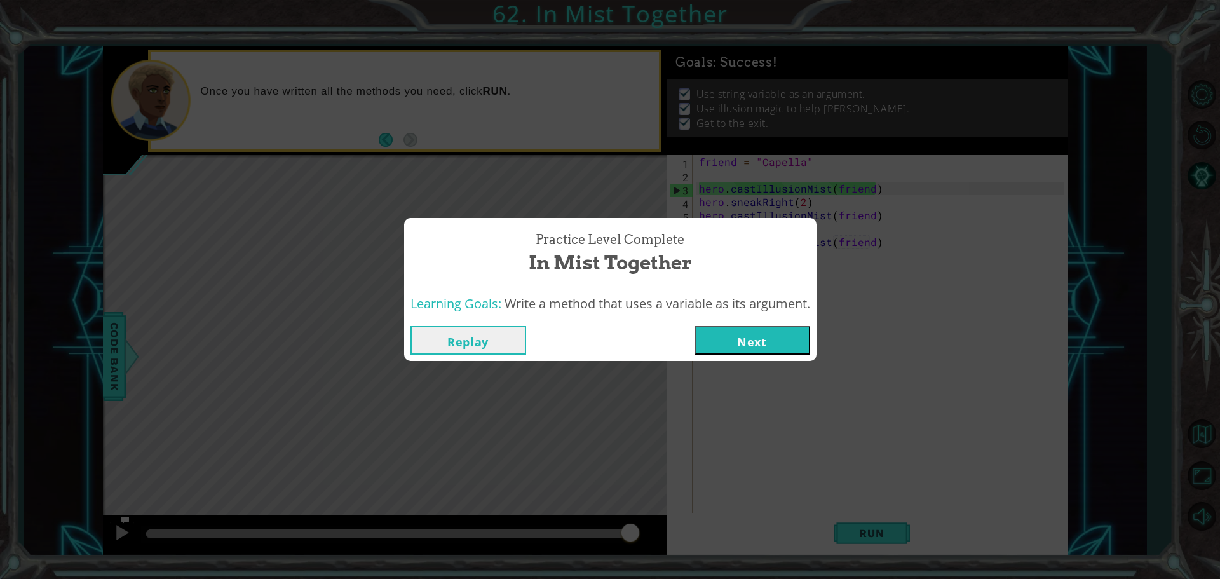
click at [740, 332] on button "Next" at bounding box center [753, 340] width 116 height 29
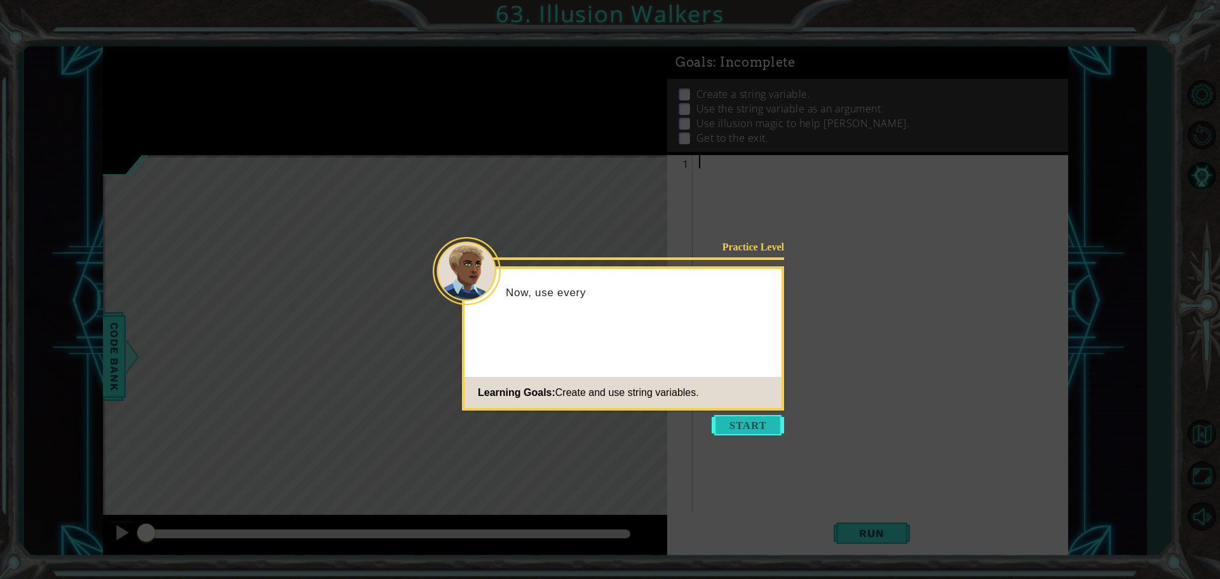
click at [756, 430] on button "Start" at bounding box center [748, 425] width 72 height 20
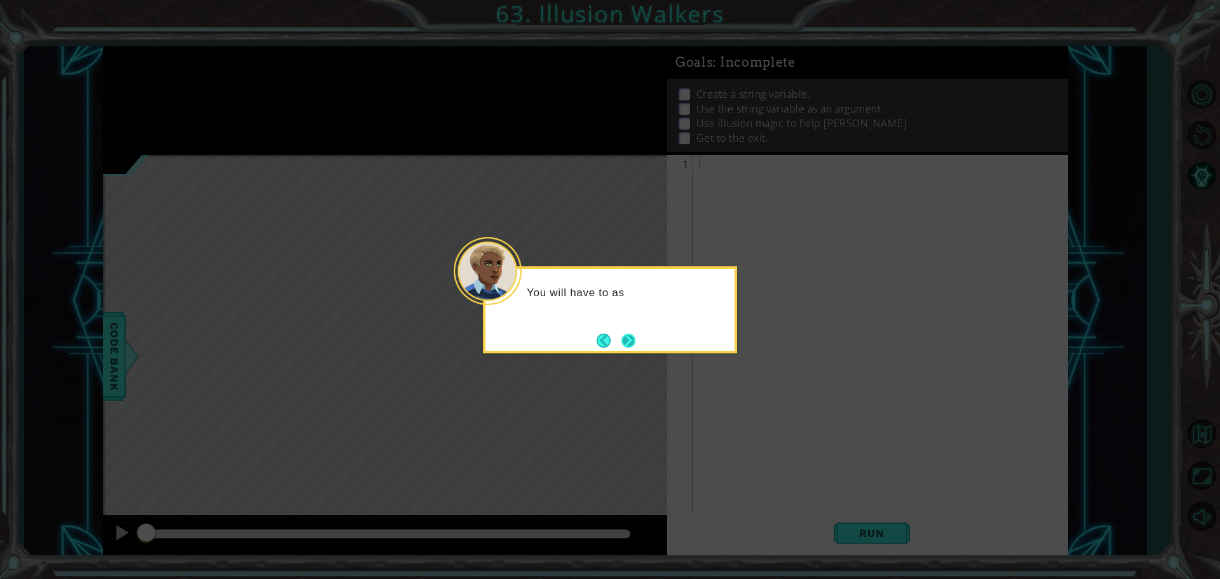
click at [627, 342] on button "Next" at bounding box center [628, 341] width 14 height 14
click at [620, 340] on button "Next" at bounding box center [628, 340] width 17 height 17
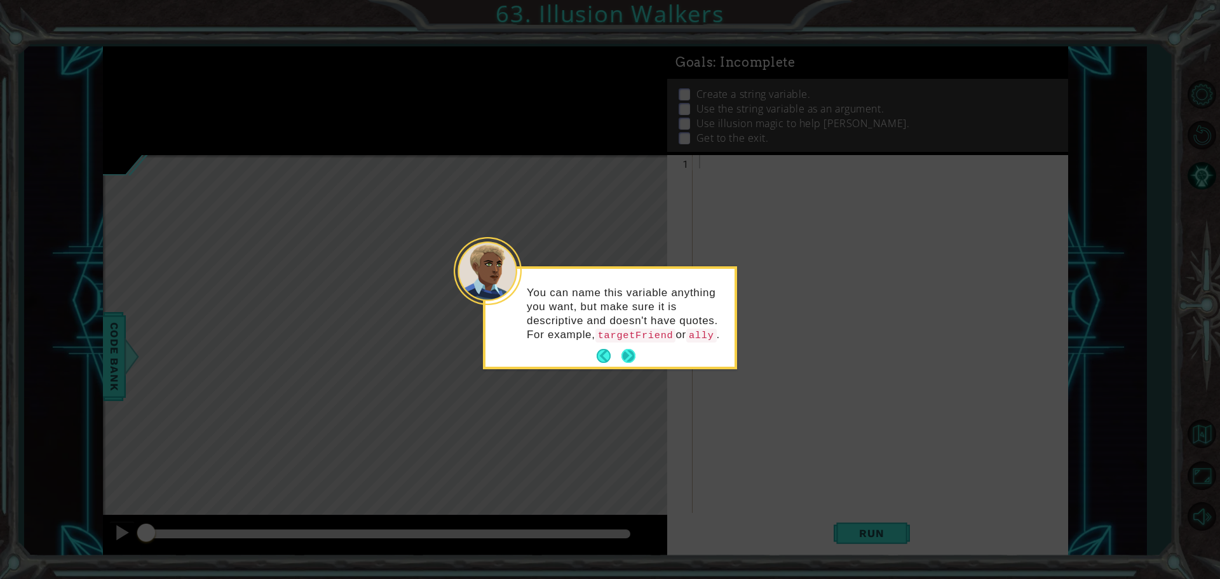
click at [630, 355] on button "Next" at bounding box center [628, 356] width 17 height 17
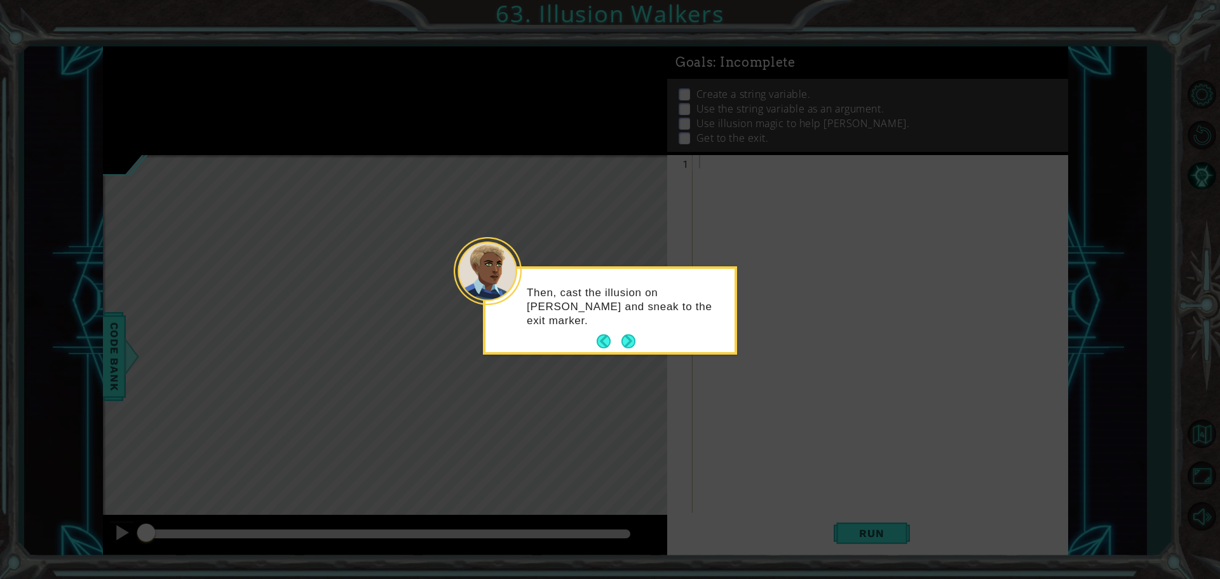
click at [630, 355] on icon at bounding box center [610, 289] width 1220 height 579
click at [621, 334] on button "Next" at bounding box center [628, 341] width 15 height 15
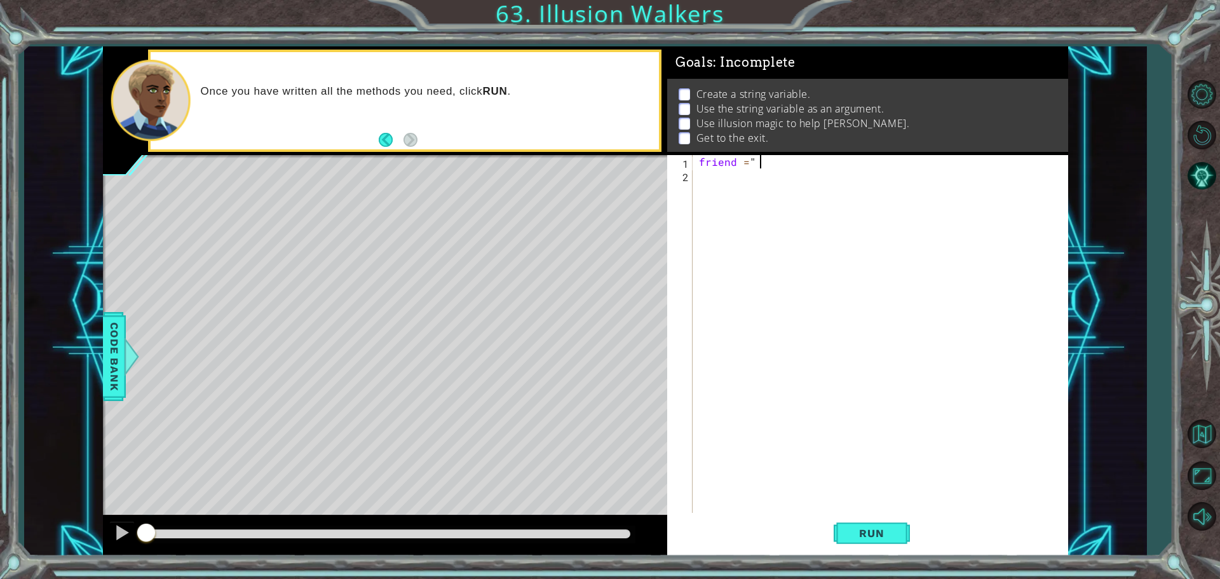
scroll to position [0, 3]
type textarea "friend = "Octans""
type textarea "hero.sneakUp(2)"
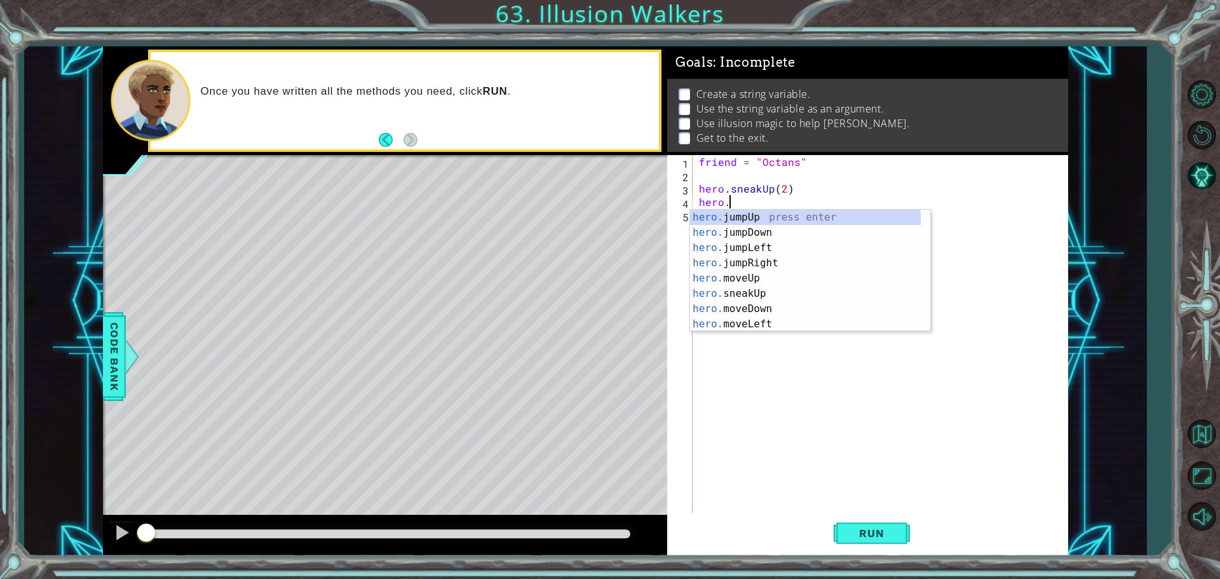
scroll to position [0, 1]
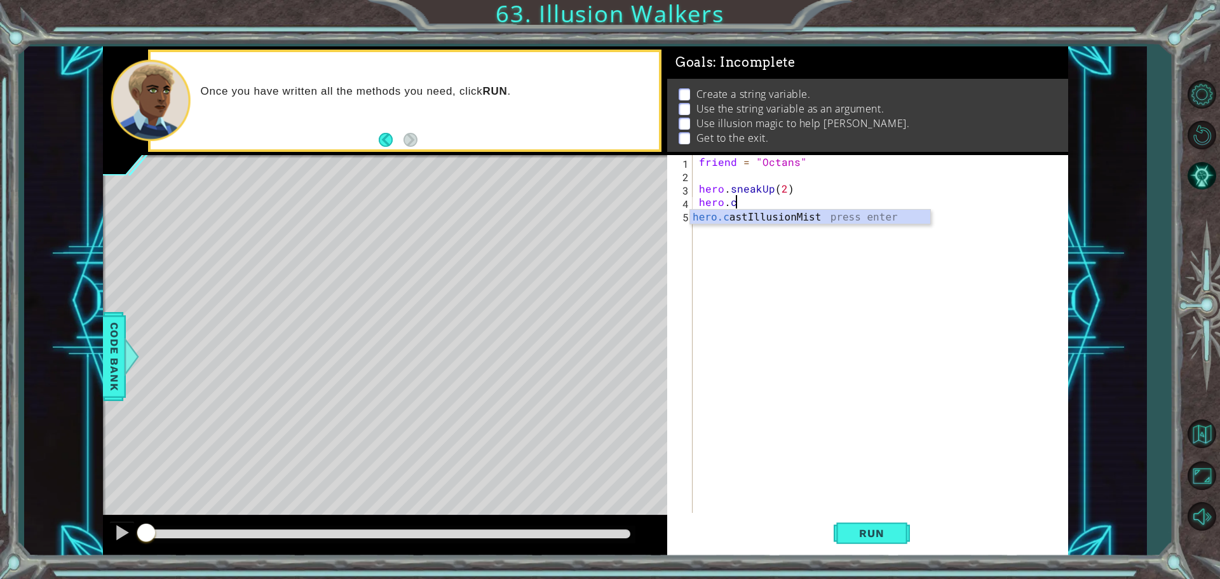
click at [778, 207] on div "friend = "Octans" hero . sneakUp ( 2 ) hero . c" at bounding box center [883, 348] width 374 height 387
click at [778, 213] on div "[DOMAIN_NAME] stIllusionMist press enter" at bounding box center [810, 233] width 240 height 46
click at [888, 536] on span "Run" at bounding box center [871, 533] width 50 height 13
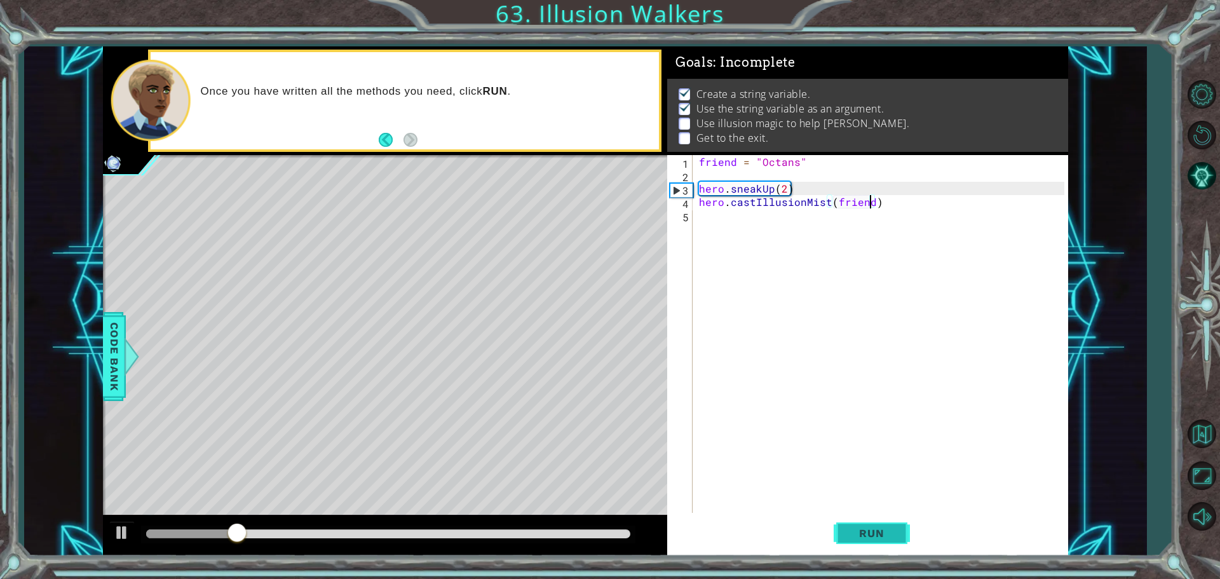
scroll to position [6, 0]
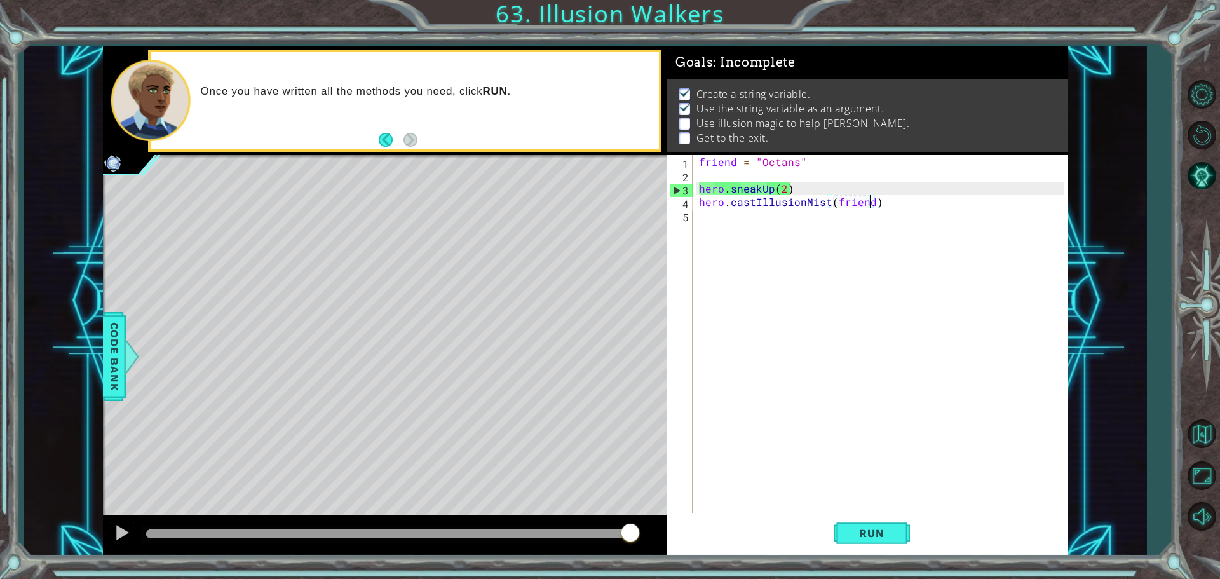
click at [761, 191] on div "friend = "Octans" hero . sneakUp ( 2 ) hero . castIllusionMist ( friend )" at bounding box center [883, 348] width 374 height 387
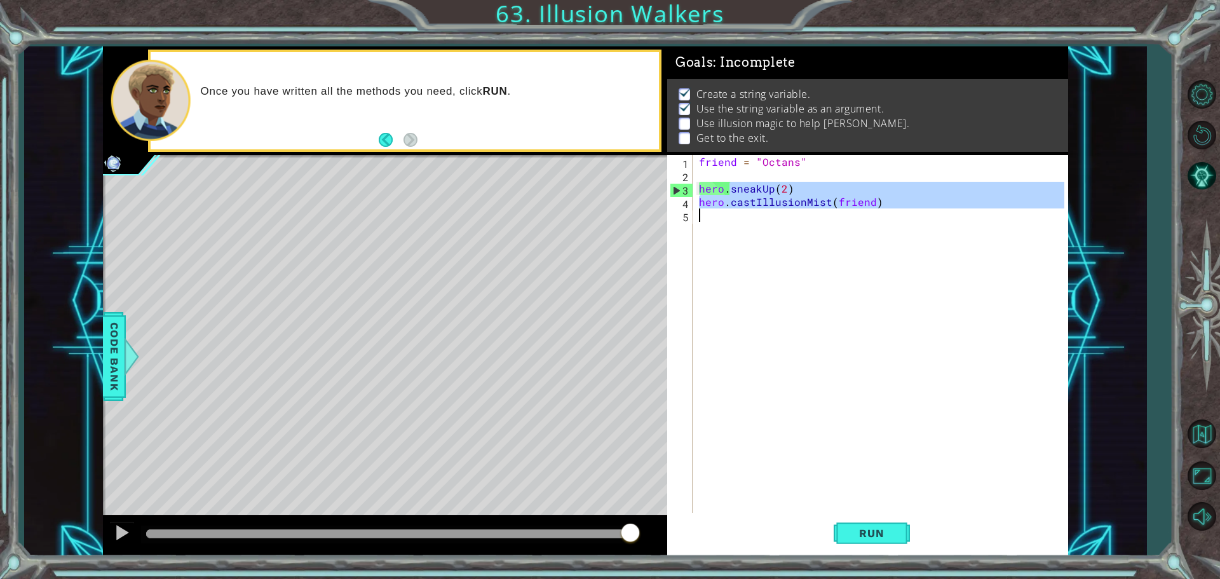
drag, startPoint x: 761, startPoint y: 191, endPoint x: 853, endPoint y: 210, distance: 94.7
click at [846, 213] on div "friend = "Octans" hero . sneakUp ( 2 ) hero . castIllusionMist ( friend )" at bounding box center [883, 348] width 374 height 387
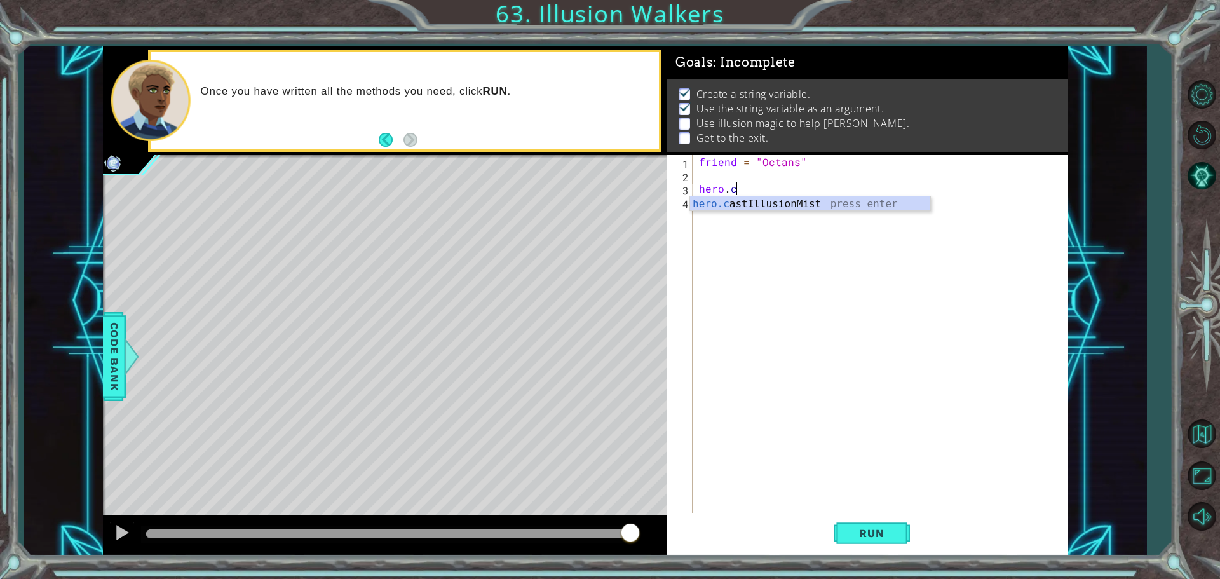
scroll to position [0, 0]
click at [849, 202] on div "hero.c astIllusionMist press enter" at bounding box center [810, 219] width 240 height 46
type textarea "hero.sneakUp(2)"
click at [879, 532] on span "Run" at bounding box center [871, 533] width 50 height 13
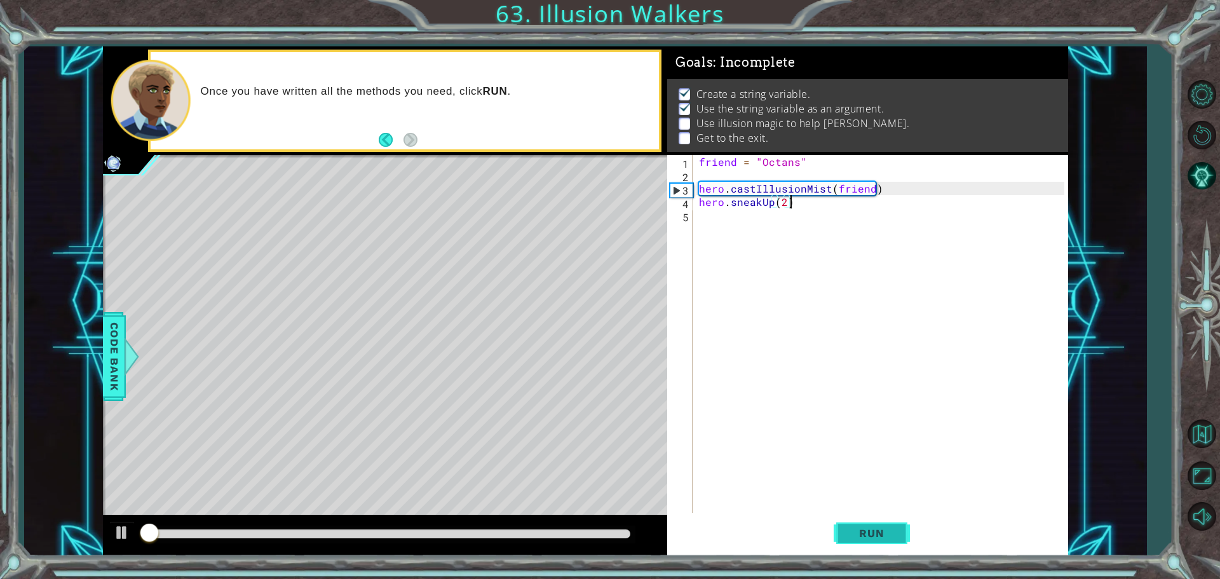
scroll to position [6, 0]
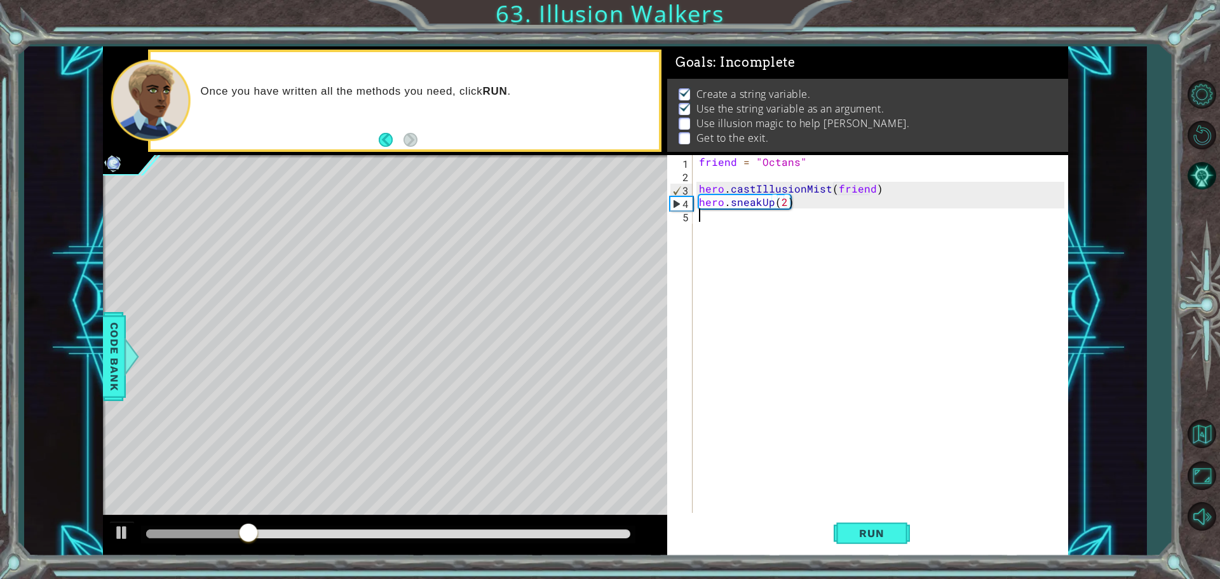
click at [806, 209] on div "friend = "Octans" hero . castIllusionMist ( friend ) hero . sneakUp ( 2 )" at bounding box center [883, 348] width 374 height 387
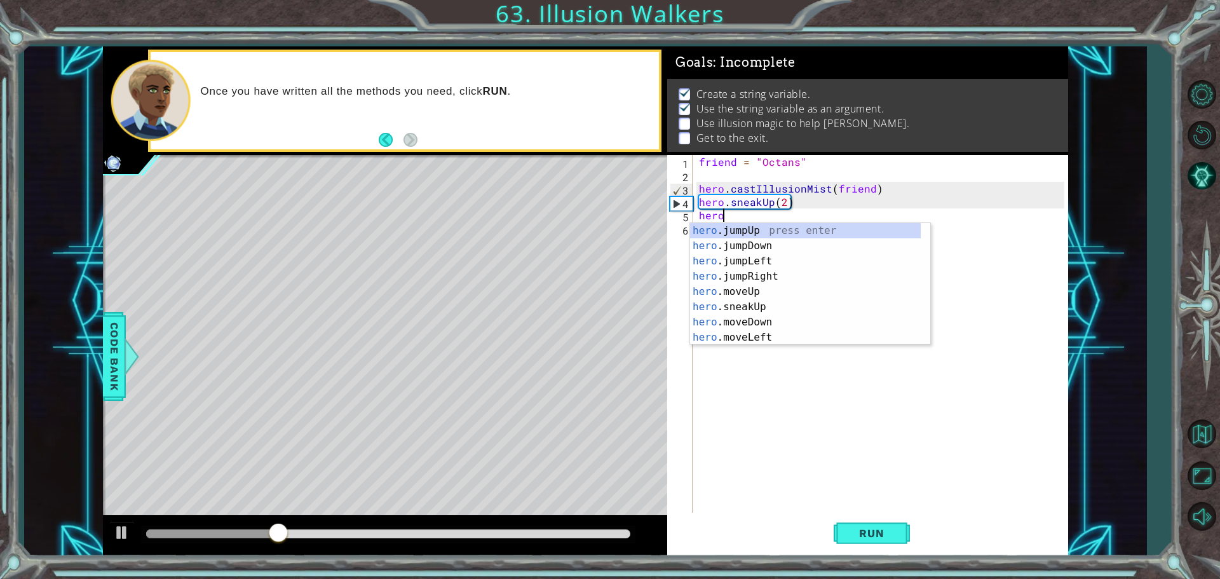
scroll to position [0, 1]
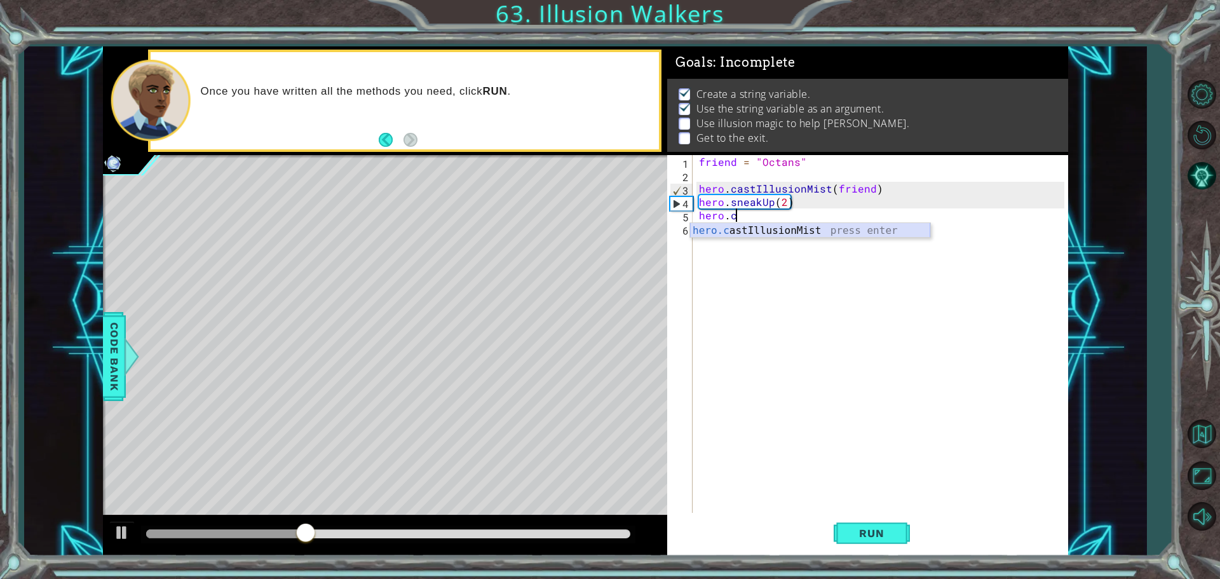
click at [804, 223] on div "hero.c astIllusionMist press enter" at bounding box center [810, 246] width 240 height 46
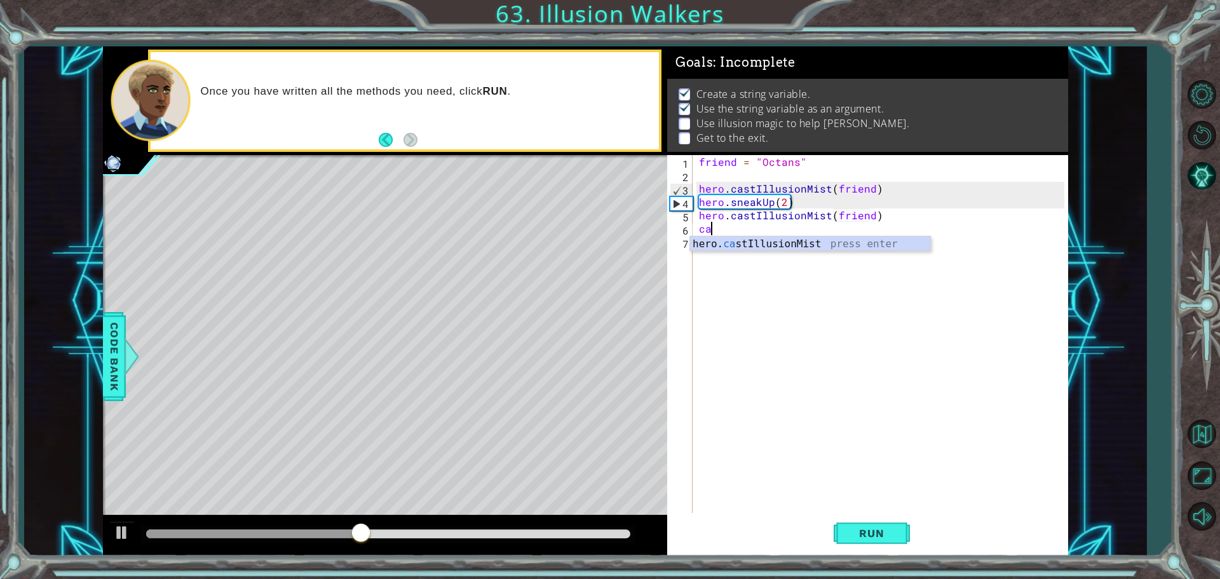
scroll to position [0, 0]
type textarea "c"
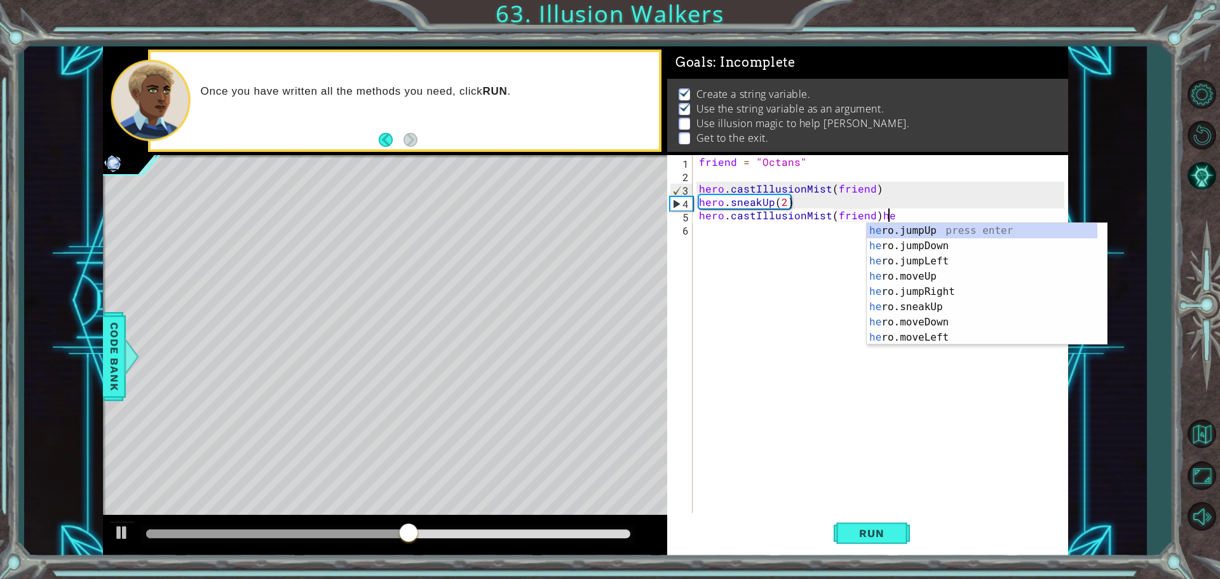
type textarea "hero.castIllusionMist(friend)"
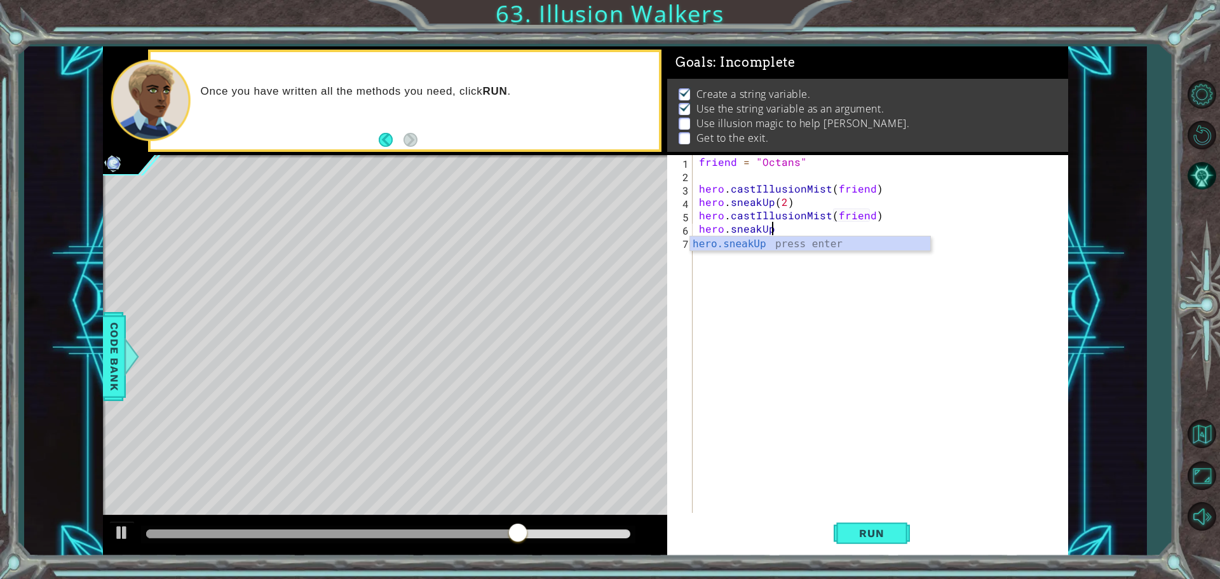
scroll to position [0, 4]
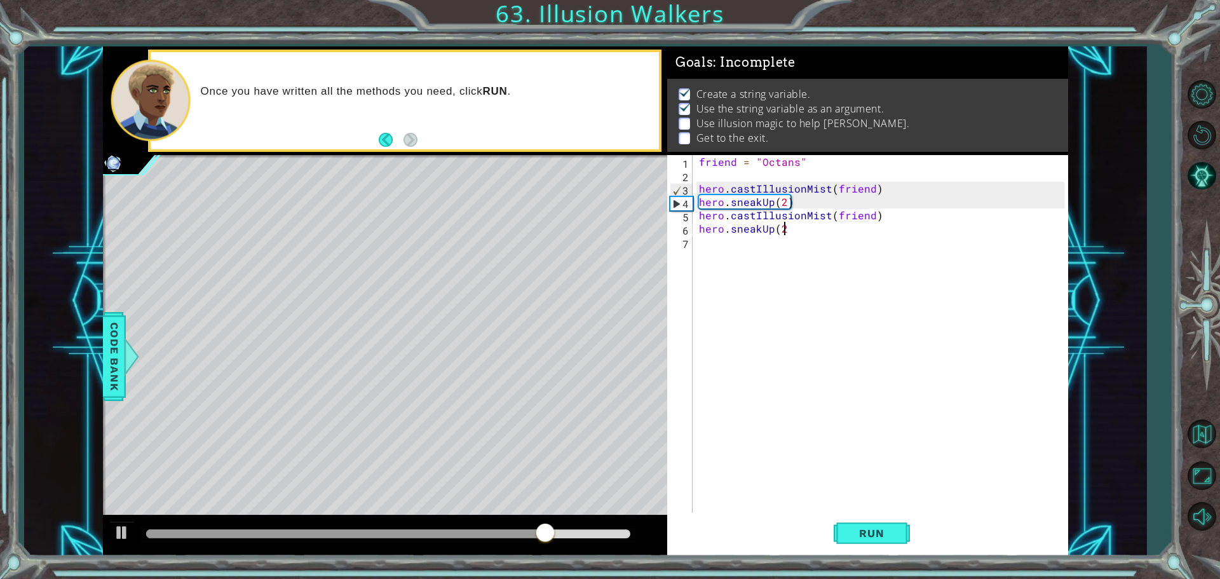
type textarea "hero.sneakUp(2)"
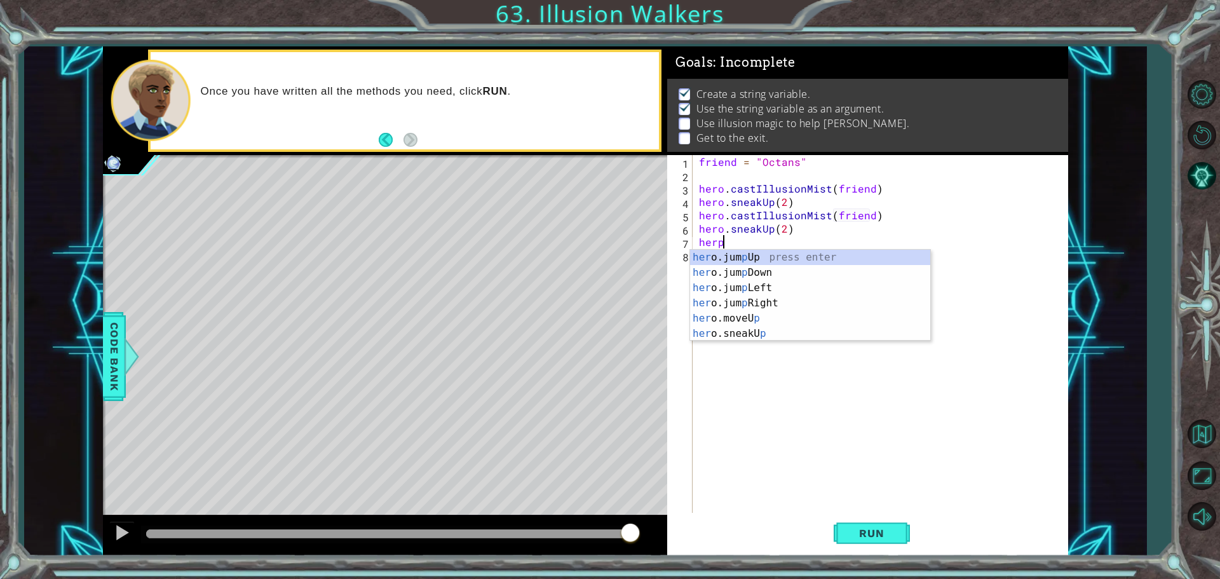
scroll to position [0, 1]
type textarea "[DOMAIN_NAME]"
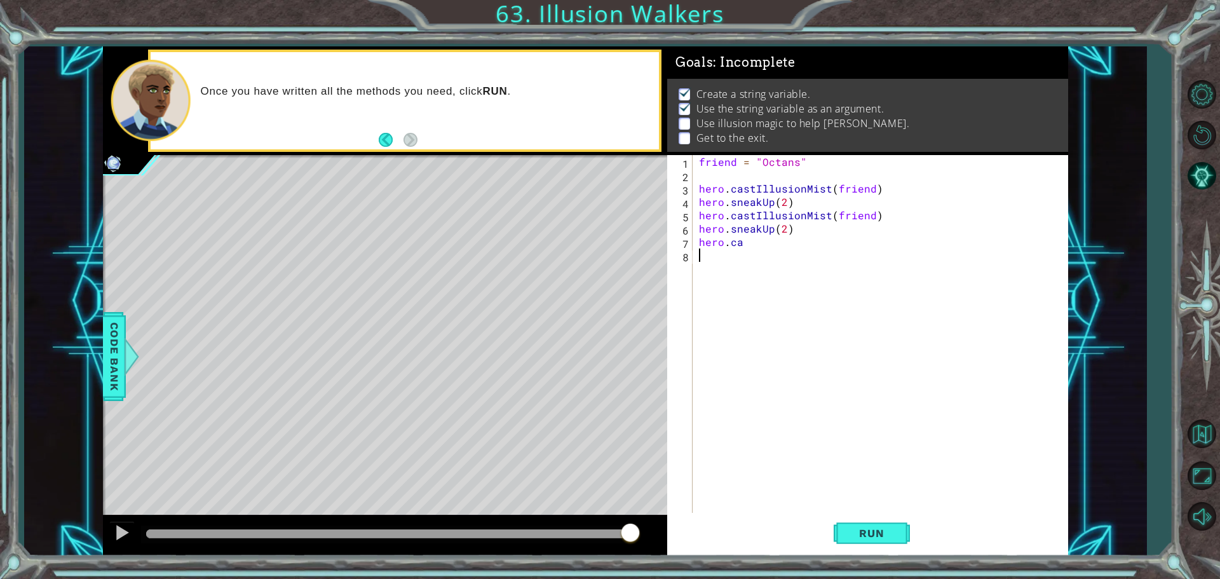
click at [803, 264] on div "friend = "Octans" hero . castIllusionMist ( friend ) hero . sneakUp ( 2 ) hero …" at bounding box center [883, 348] width 374 height 387
click at [753, 244] on div "friend = "Octans" hero . castIllusionMist ( friend ) hero . sneakUp ( 2 ) hero …" at bounding box center [883, 348] width 374 height 387
click at [795, 260] on div "hero.cas tIllusionMist press enter" at bounding box center [810, 273] width 240 height 46
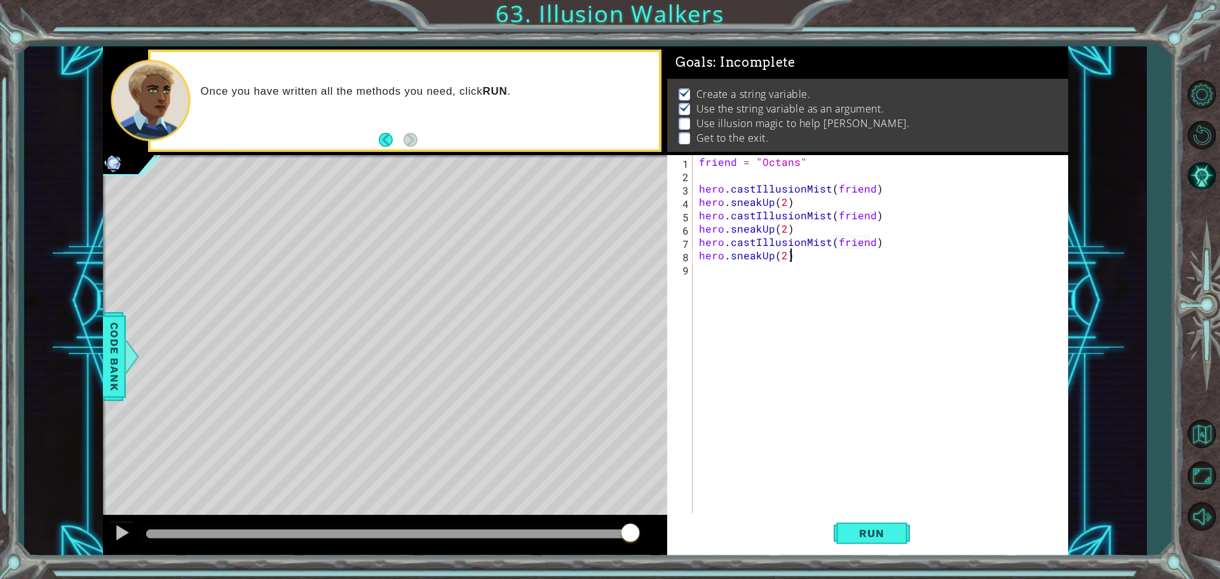
scroll to position [0, 16]
click at [876, 538] on span "Run" at bounding box center [871, 533] width 50 height 13
type textarea "hero.sneakUp(2)"
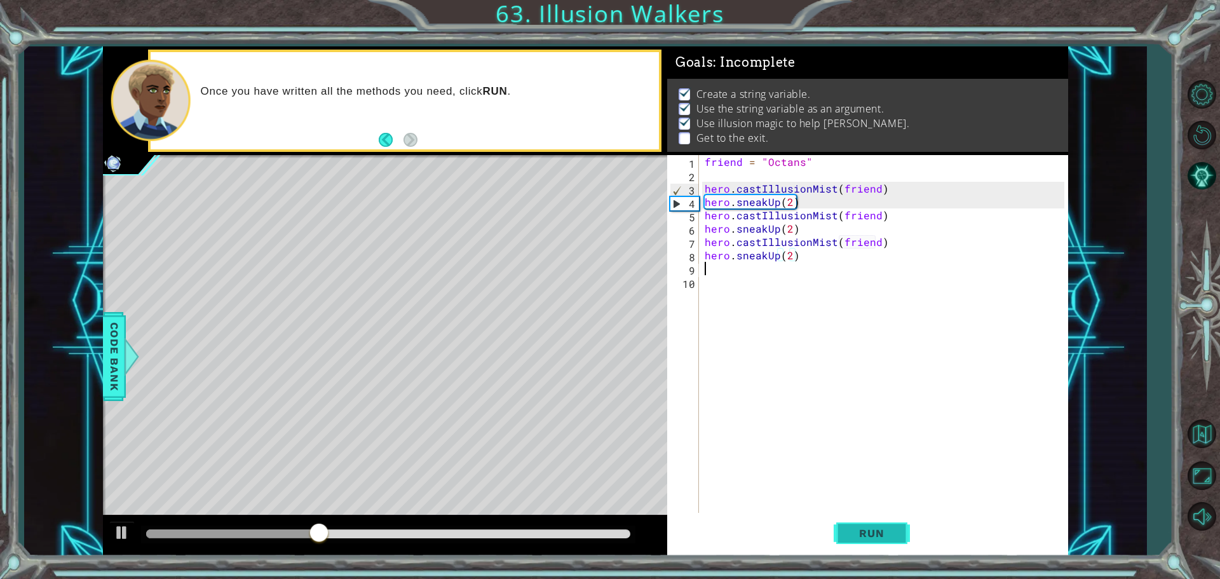
scroll to position [0, 0]
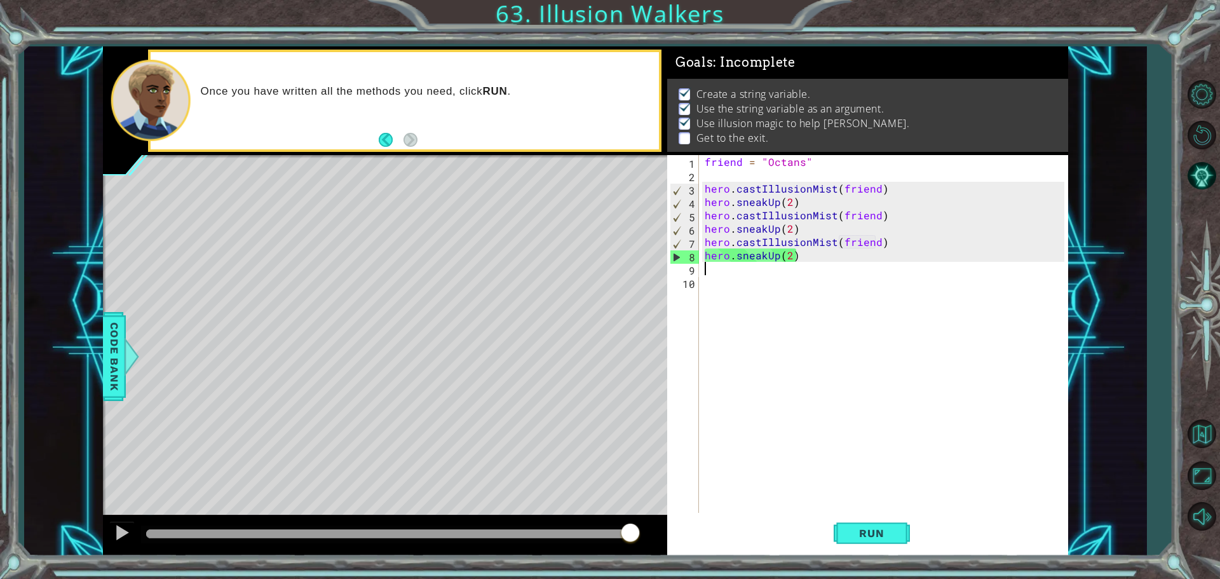
click at [749, 255] on div "friend = "Octans" hero . castIllusionMist ( friend ) hero . sneakUp ( 2 ) hero …" at bounding box center [886, 348] width 369 height 387
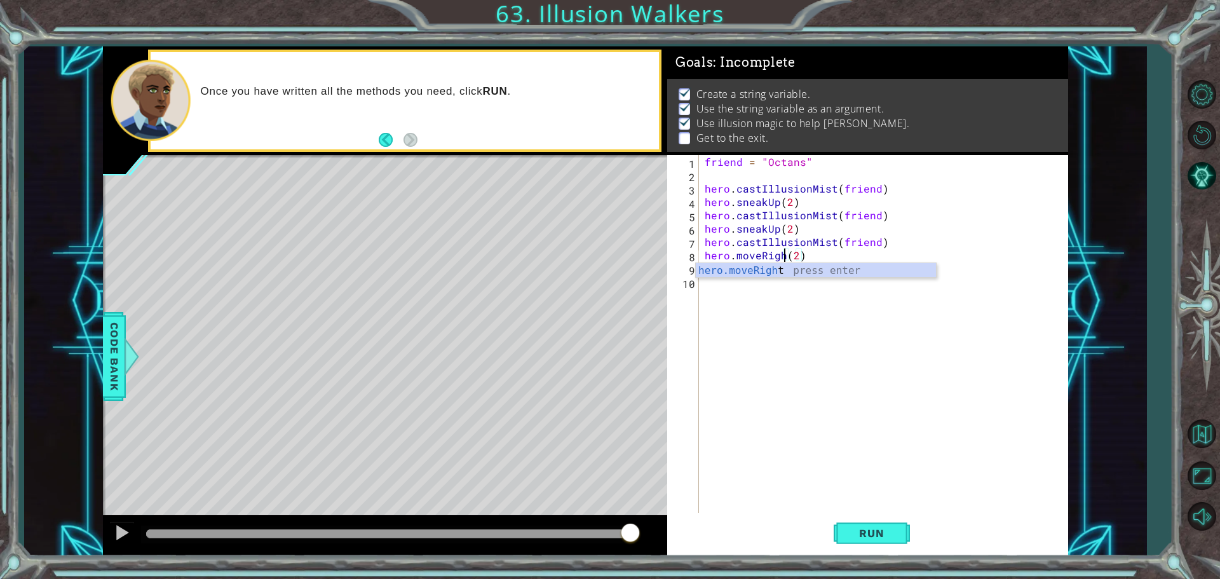
scroll to position [0, 5]
click at [903, 525] on button "Run" at bounding box center [872, 533] width 76 height 40
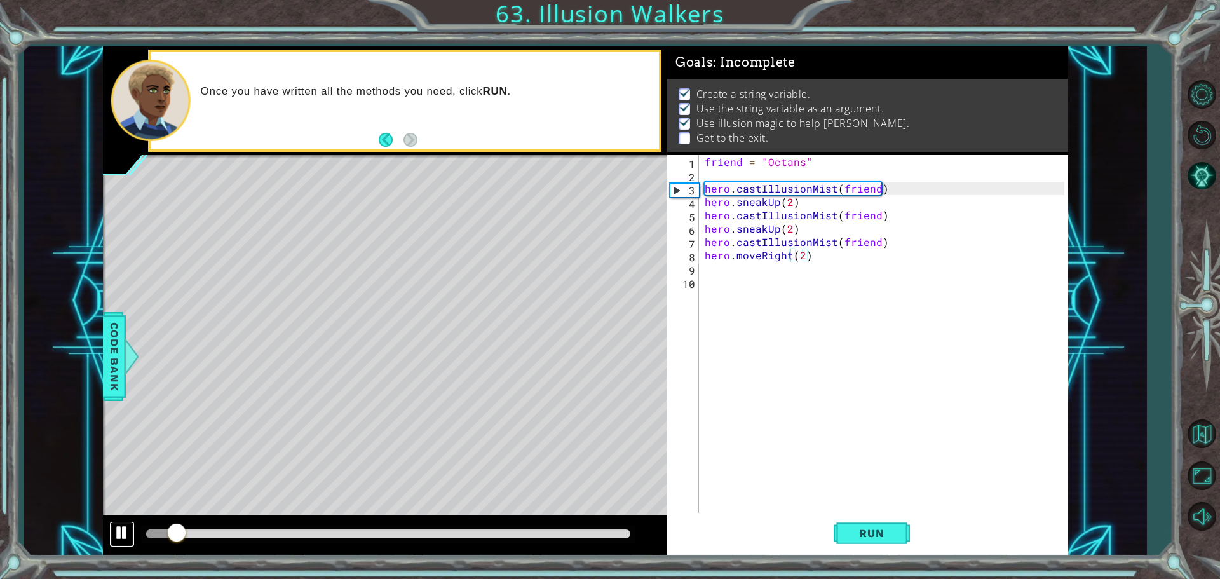
click at [126, 534] on div at bounding box center [122, 532] width 17 height 17
click at [773, 253] on div "friend = "Octans" hero . castIllusionMist ( friend ) hero . sneakUp ( 2 ) hero …" at bounding box center [886, 348] width 369 height 387
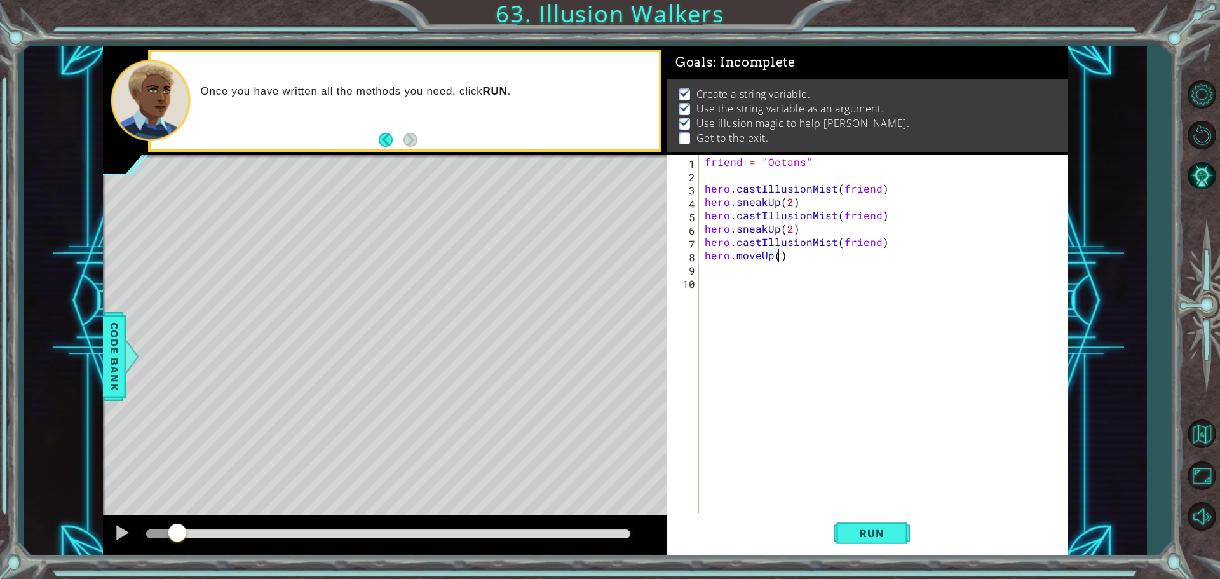
scroll to position [0, 4]
type textarea "hero.moveUp(1)"
click at [848, 534] on span "Run" at bounding box center [871, 533] width 50 height 13
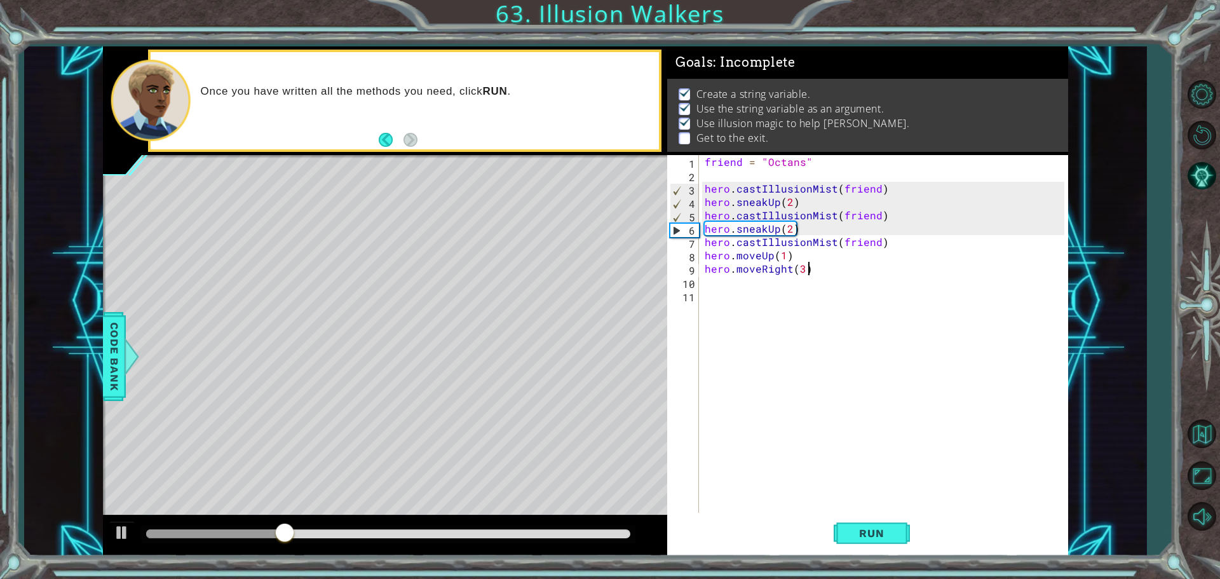
scroll to position [0, 6]
type textarea "hero.moveRight(3)"
click at [860, 534] on span "Run" at bounding box center [871, 533] width 50 height 13
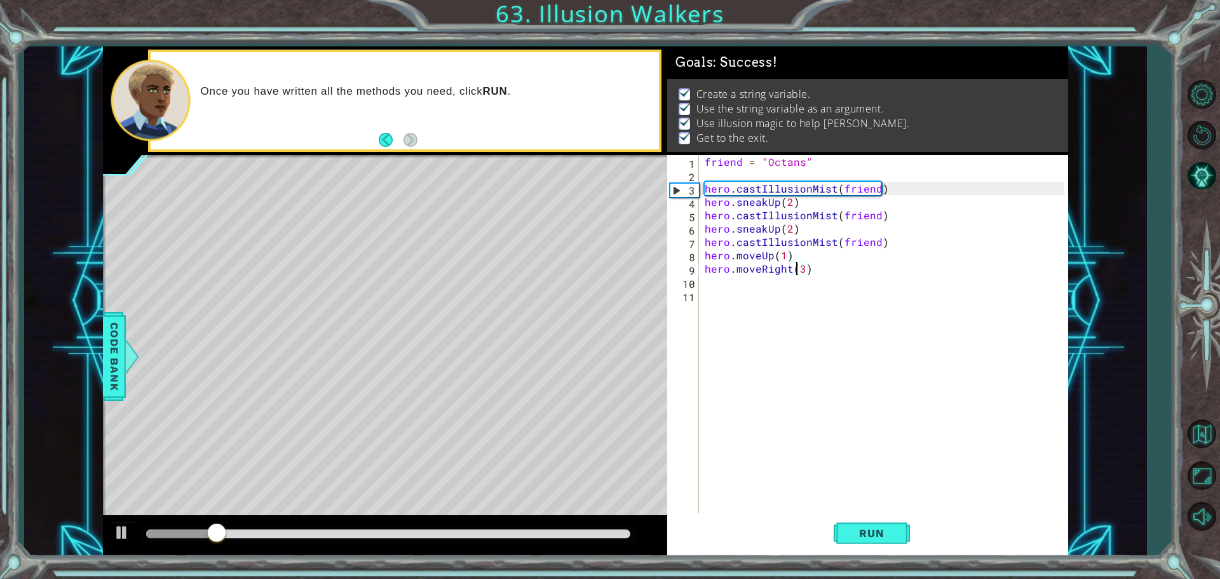
click at [799, 269] on div "friend = "Octans" hero . castIllusionMist ( friend ) hero . sneakUp ( 2 ) hero …" at bounding box center [886, 348] width 369 height 387
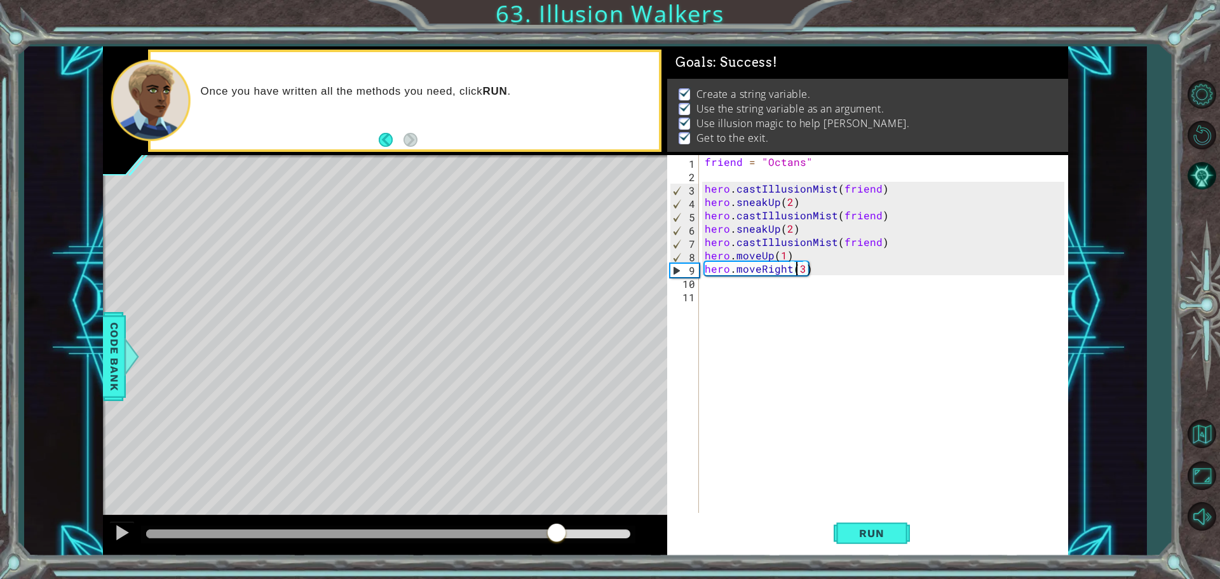
drag, startPoint x: 303, startPoint y: 529, endPoint x: 556, endPoint y: 528, distance: 252.9
click at [556, 528] on div at bounding box center [556, 533] width 23 height 23
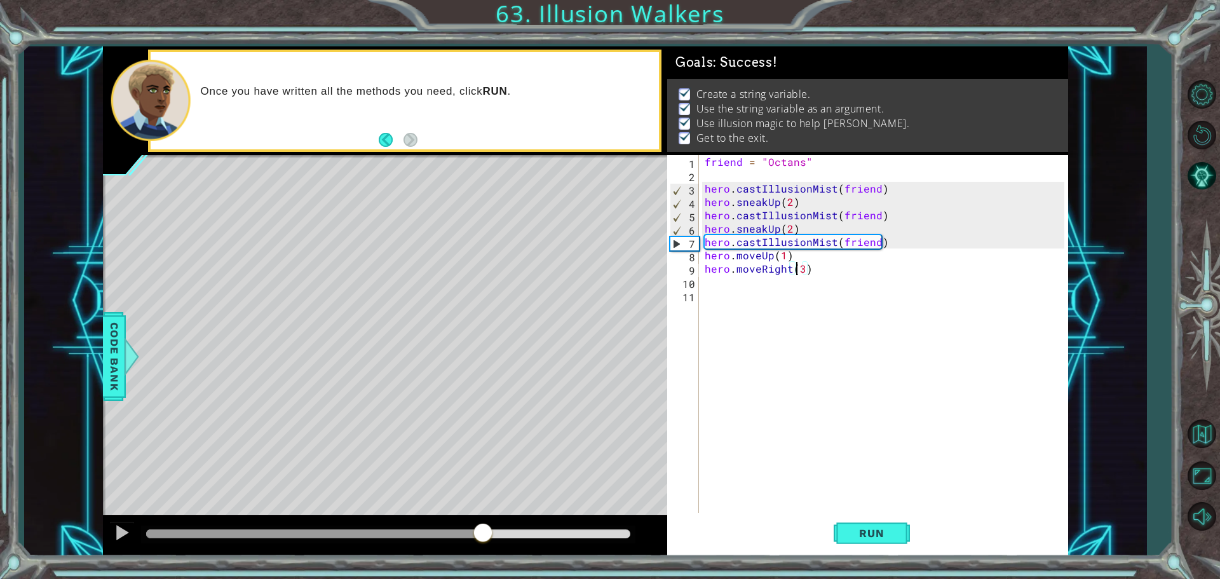
drag, startPoint x: 593, startPoint y: 531, endPoint x: 484, endPoint y: 558, distance: 112.0
click at [484, 558] on div "1 ההההההההההההההההההההההההההההההההההההההההההההההההההההההההההההההההההההההההההההה…" at bounding box center [610, 289] width 1220 height 579
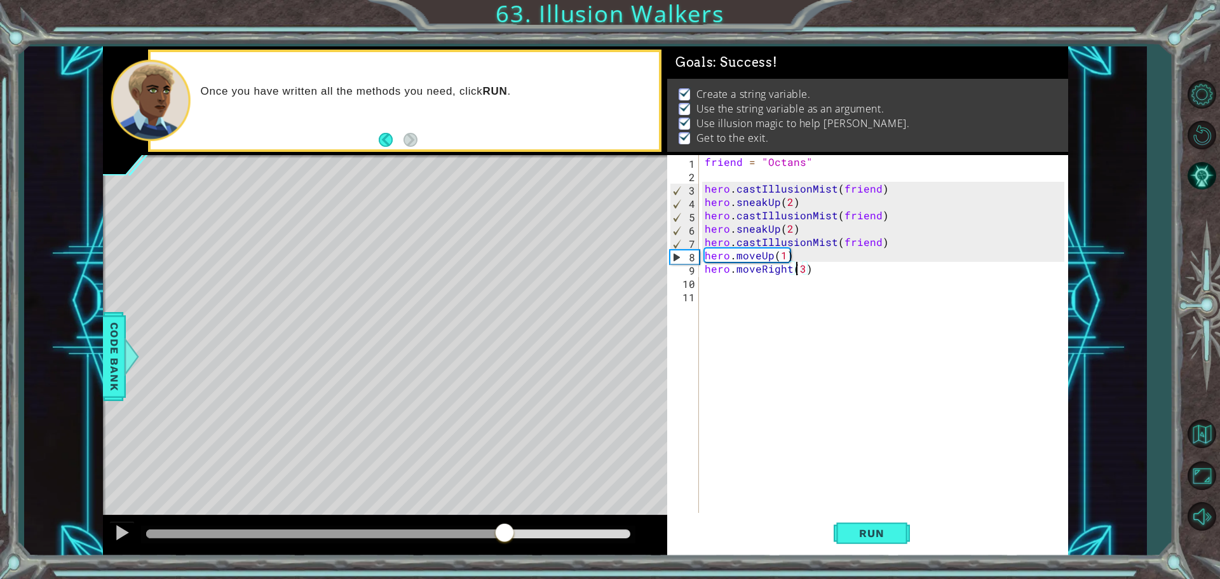
drag, startPoint x: 609, startPoint y: 533, endPoint x: 498, endPoint y: 567, distance: 116.4
click at [498, 567] on div "1 ההההההההההההההההההההההההההההההההההההההההההההההההההההההההההההההההההההההההההההה…" at bounding box center [610, 289] width 1220 height 579
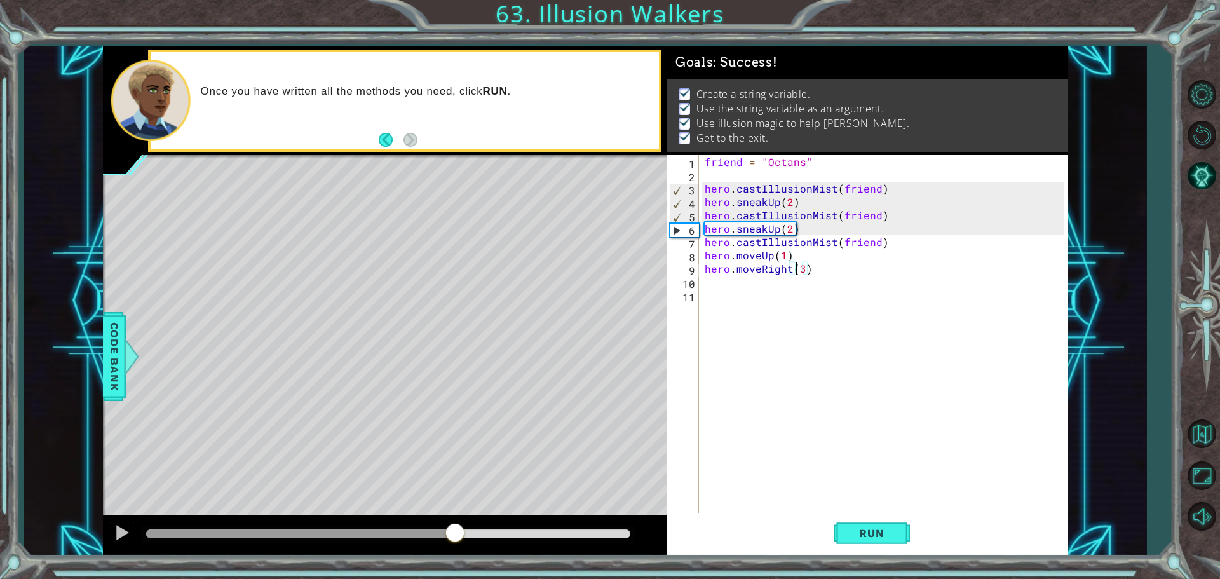
drag, startPoint x: 552, startPoint y: 527, endPoint x: 455, endPoint y: 537, distance: 97.7
click at [455, 537] on div at bounding box center [455, 533] width 23 height 23
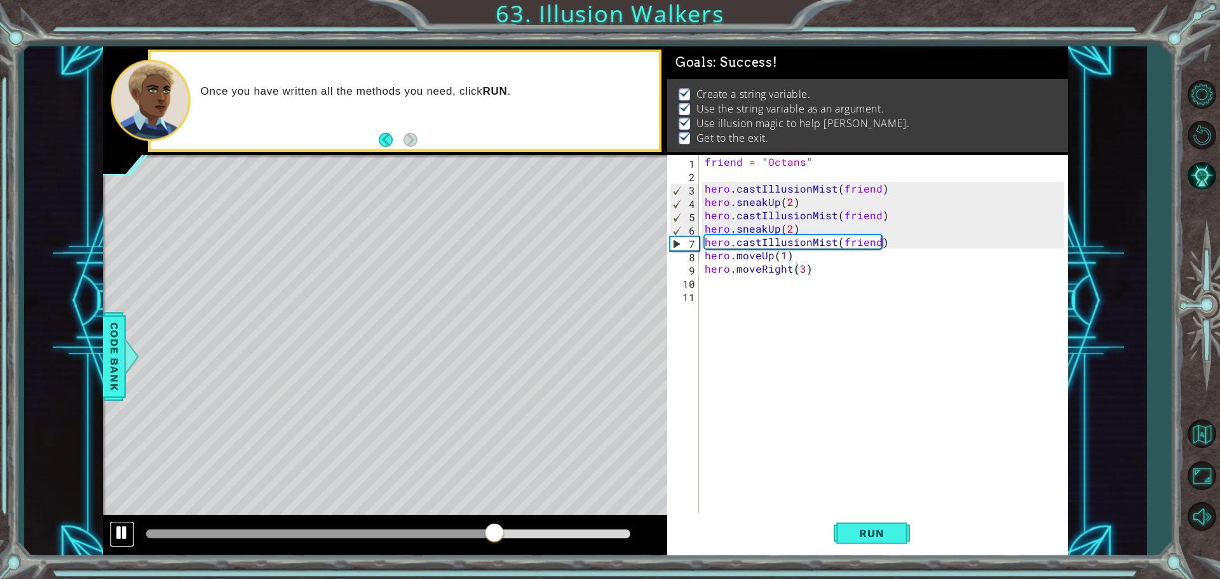
click at [114, 529] on div at bounding box center [122, 532] width 17 height 17
click at [116, 531] on div at bounding box center [122, 532] width 17 height 17
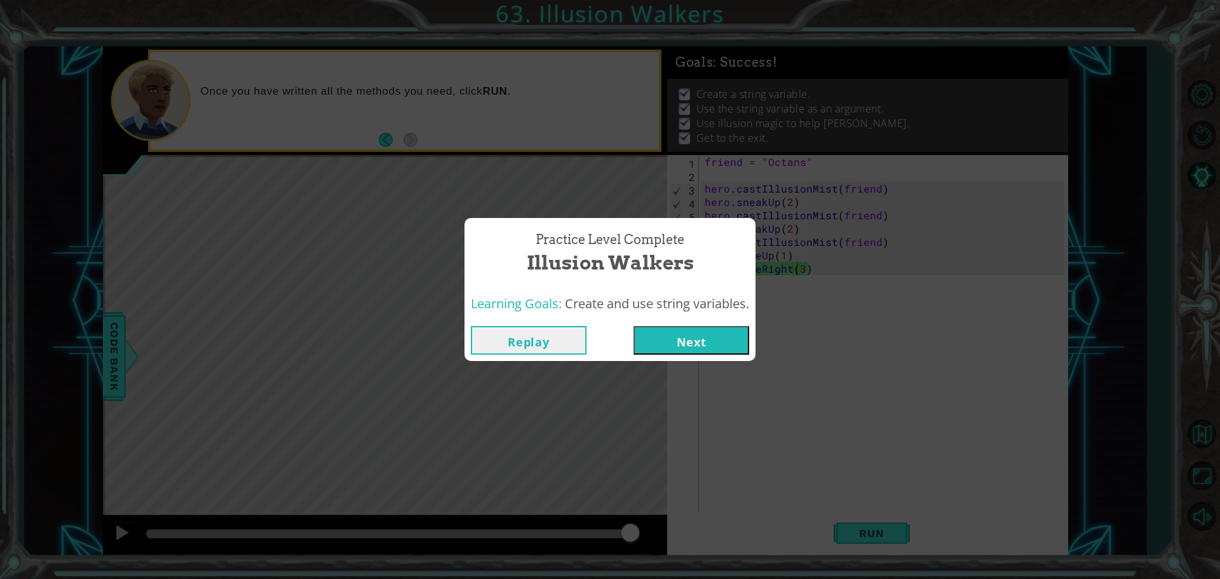
click at [701, 335] on button "Next" at bounding box center [692, 340] width 116 height 29
